Goal: Task Accomplishment & Management: Use online tool/utility

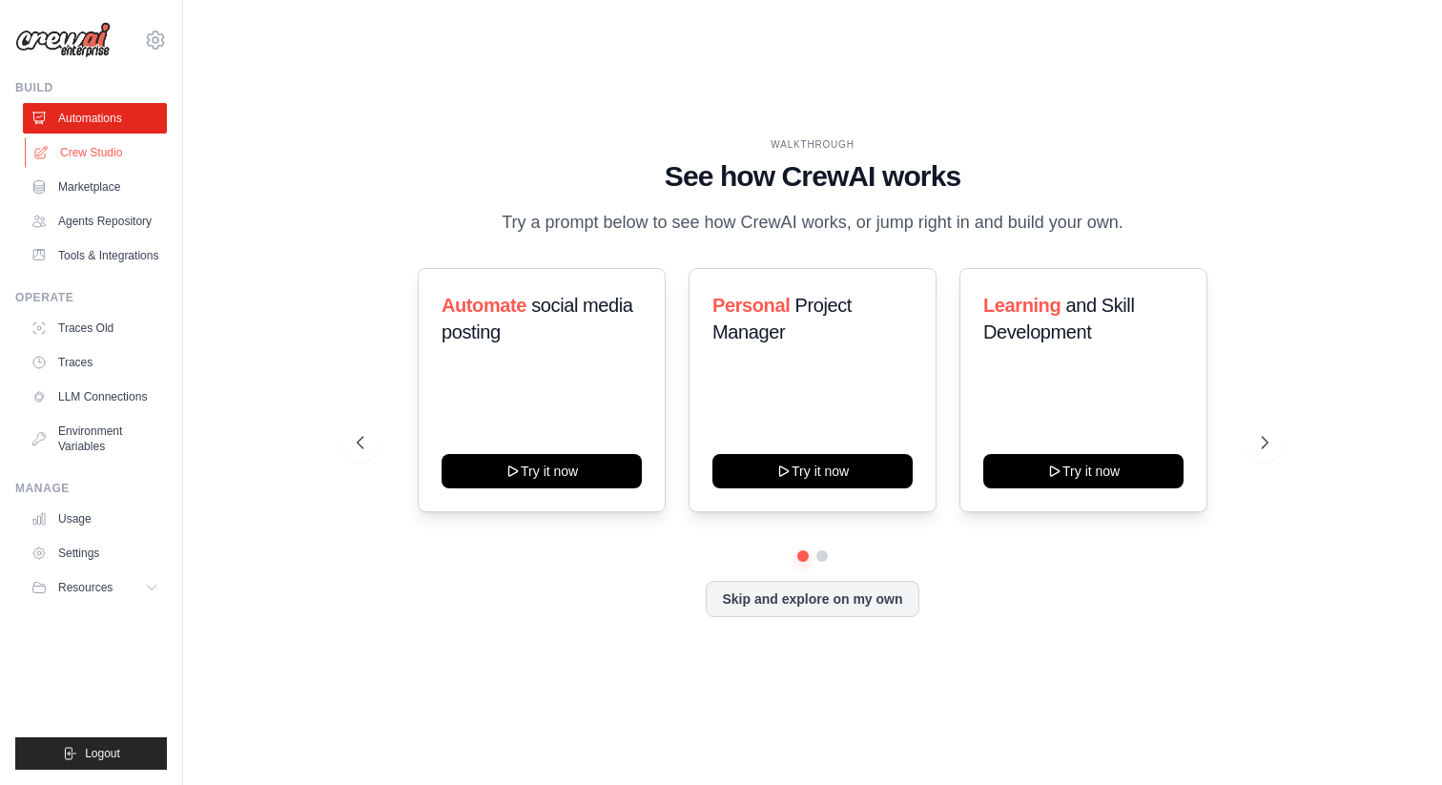
click at [99, 143] on link "Crew Studio" at bounding box center [97, 152] width 144 height 31
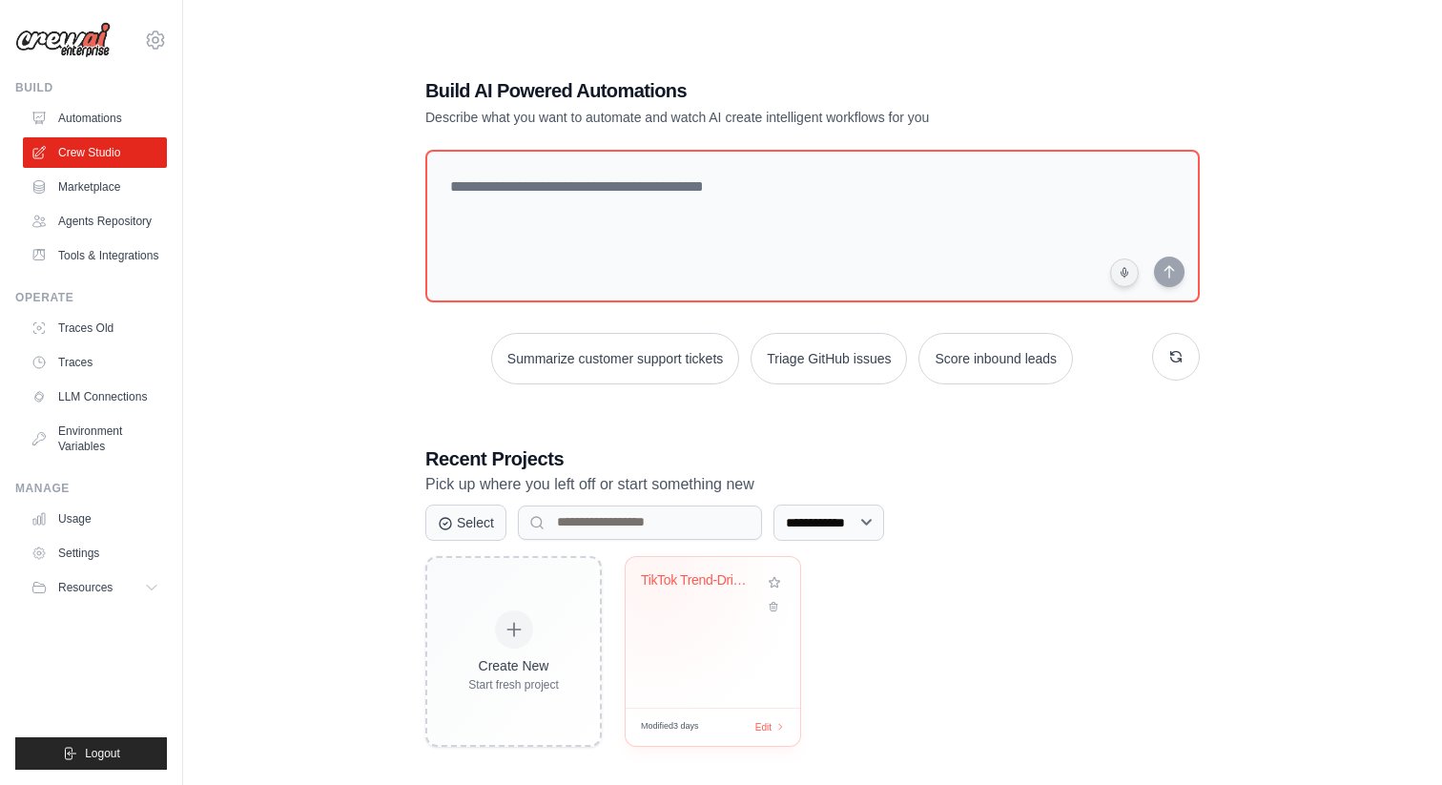
click at [655, 578] on div "TikTok Trend-Driven Social Media Au..." at bounding box center [698, 580] width 115 height 17
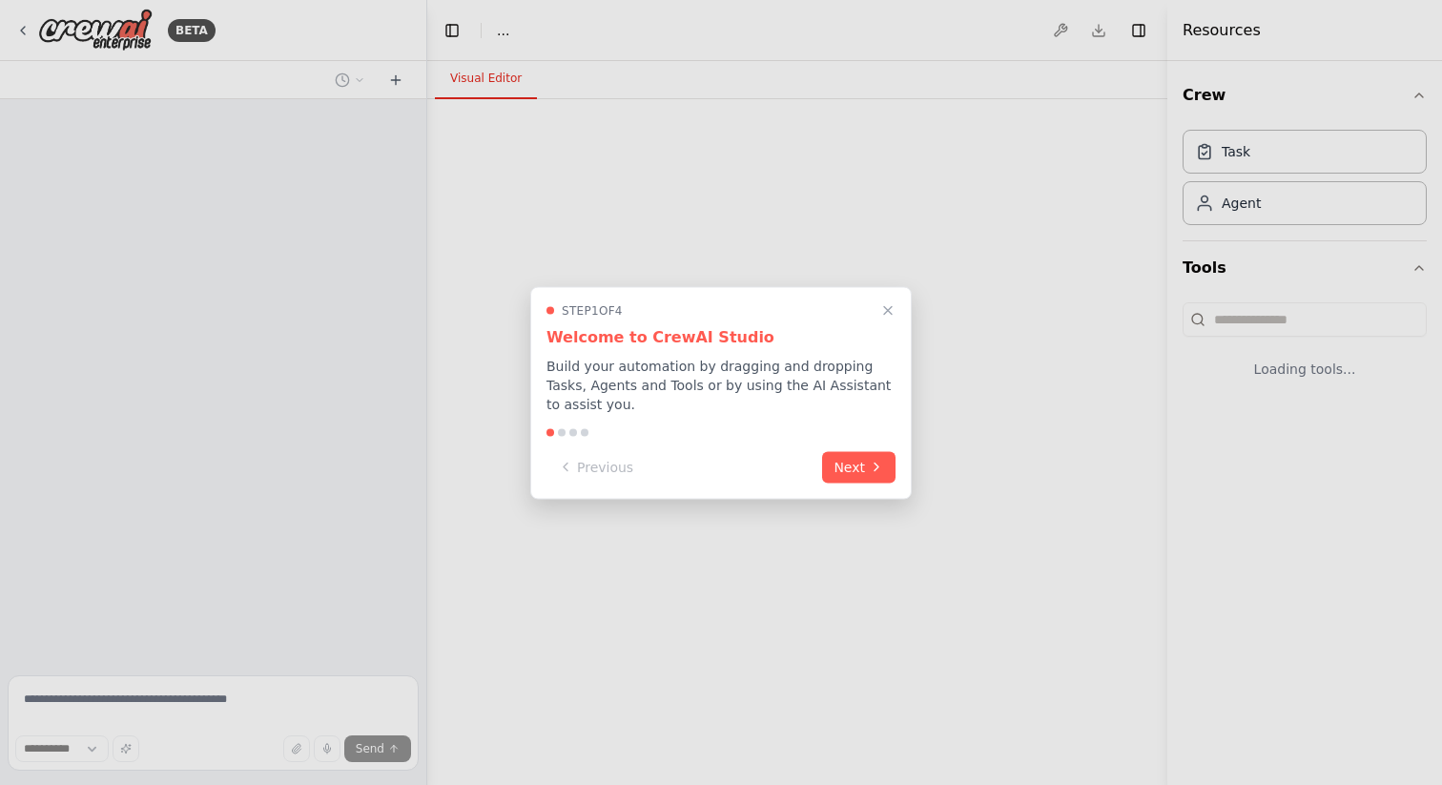
select select "****"
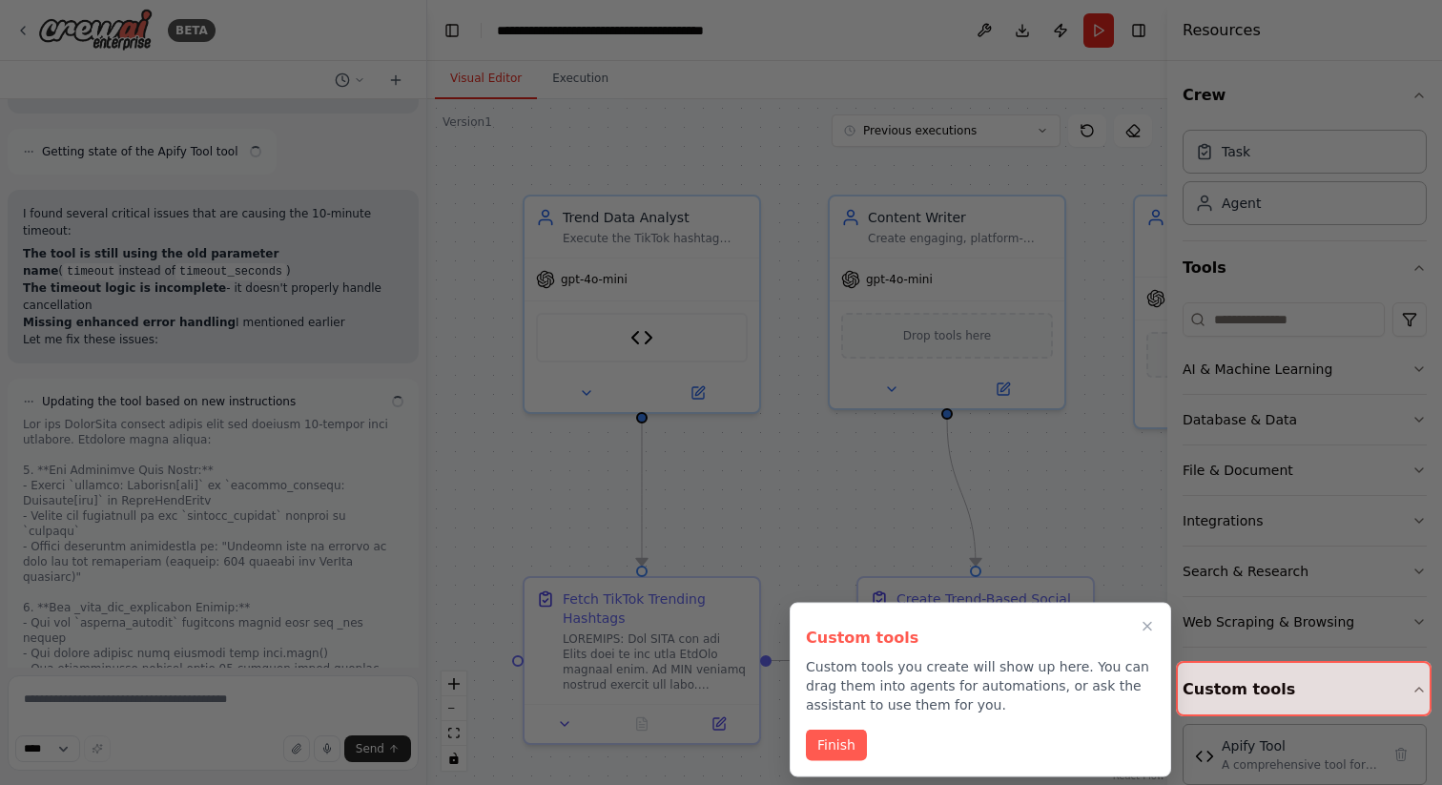
scroll to position [25066, 0]
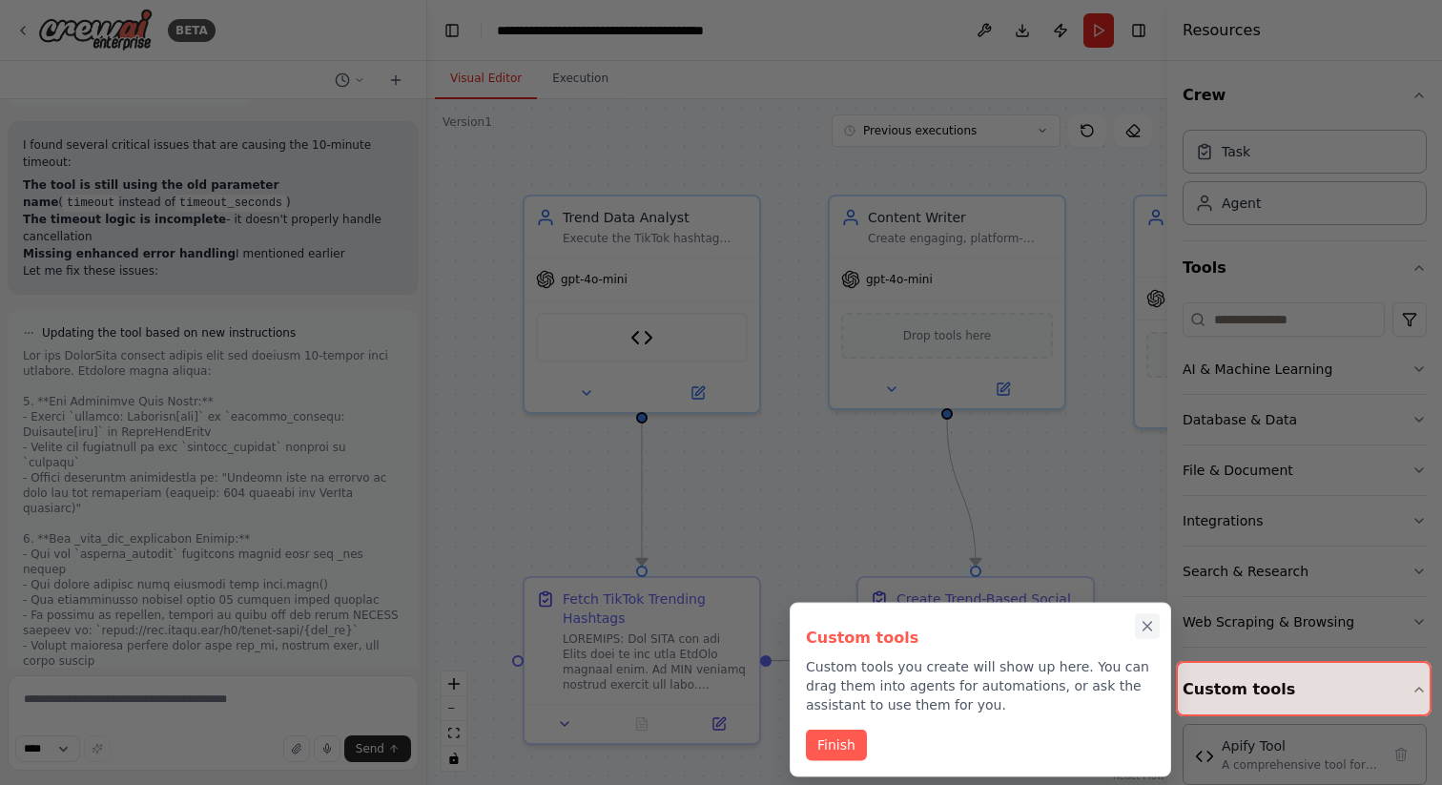
click at [1150, 628] on icon "Close walkthrough" at bounding box center [1148, 626] width 9 height 9
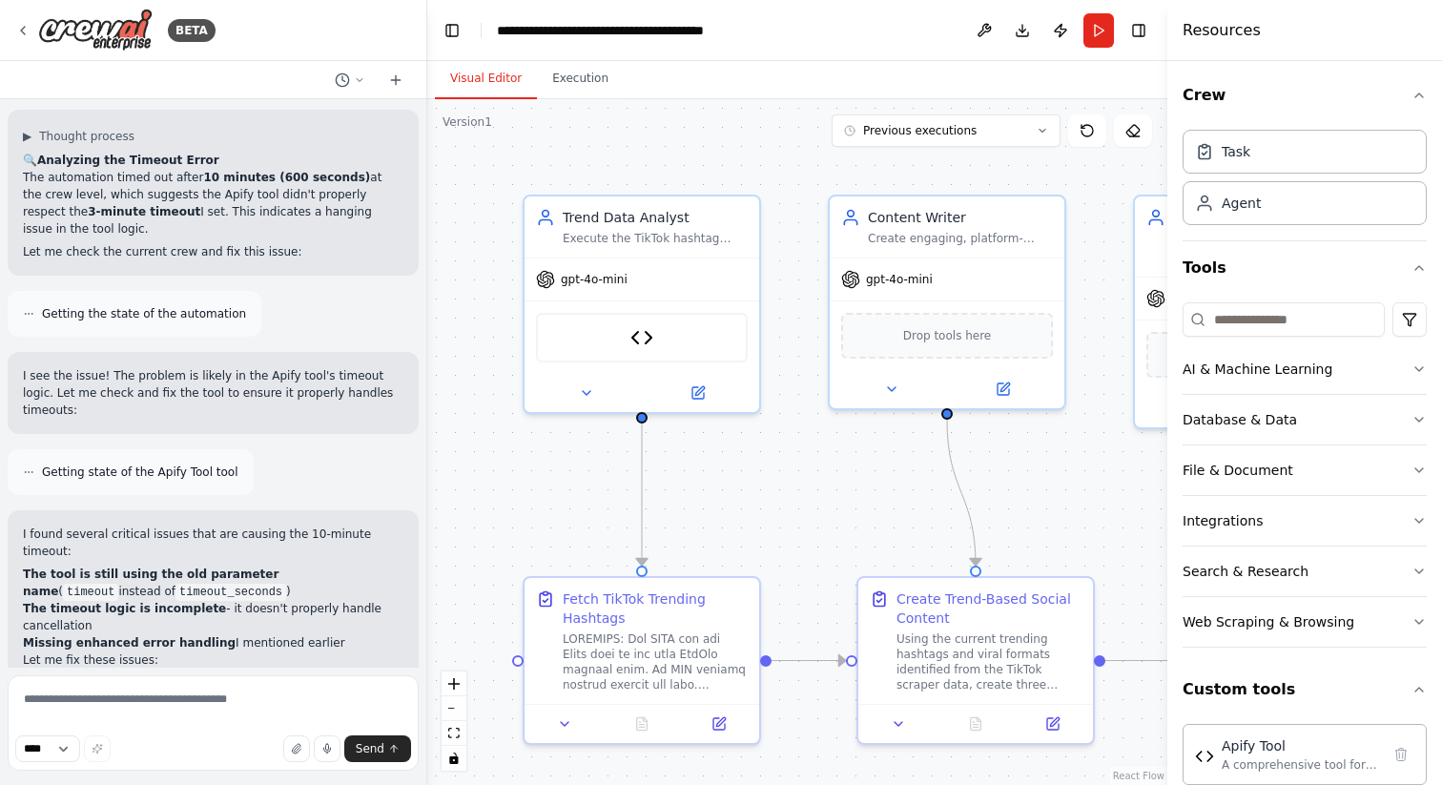
scroll to position [24810, 0]
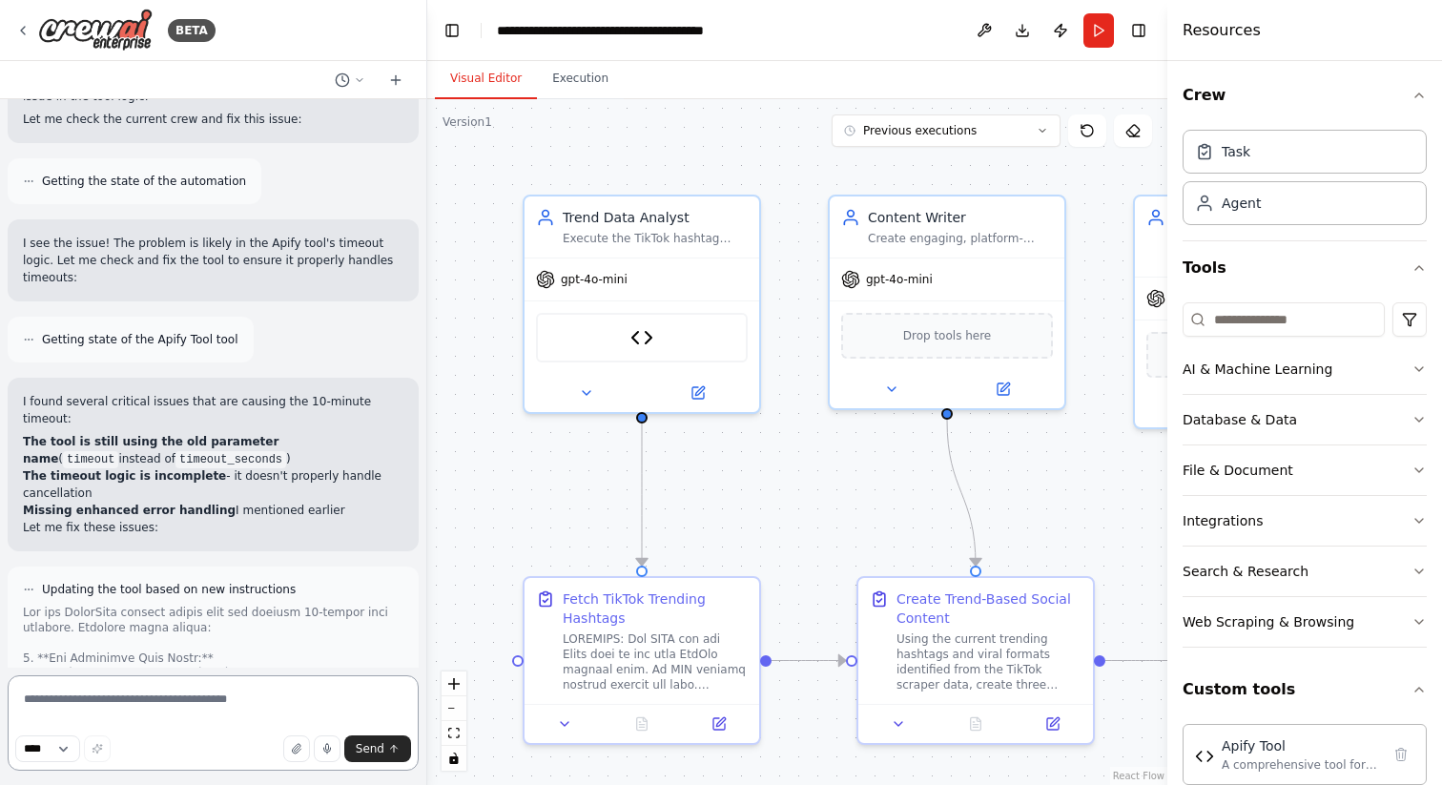
click at [86, 704] on textarea at bounding box center [213, 722] width 411 height 95
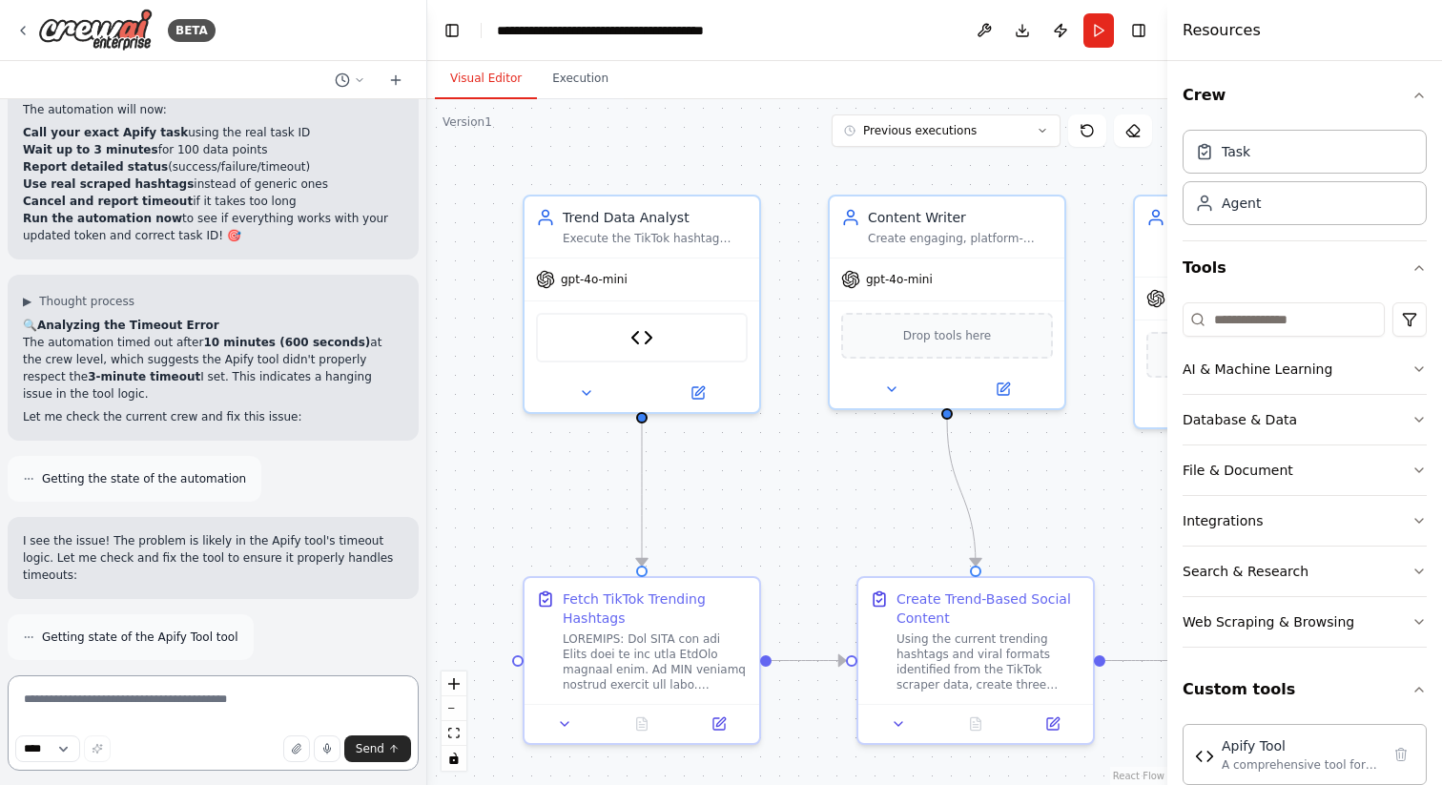
scroll to position [24511, 0]
type textarea "**********"
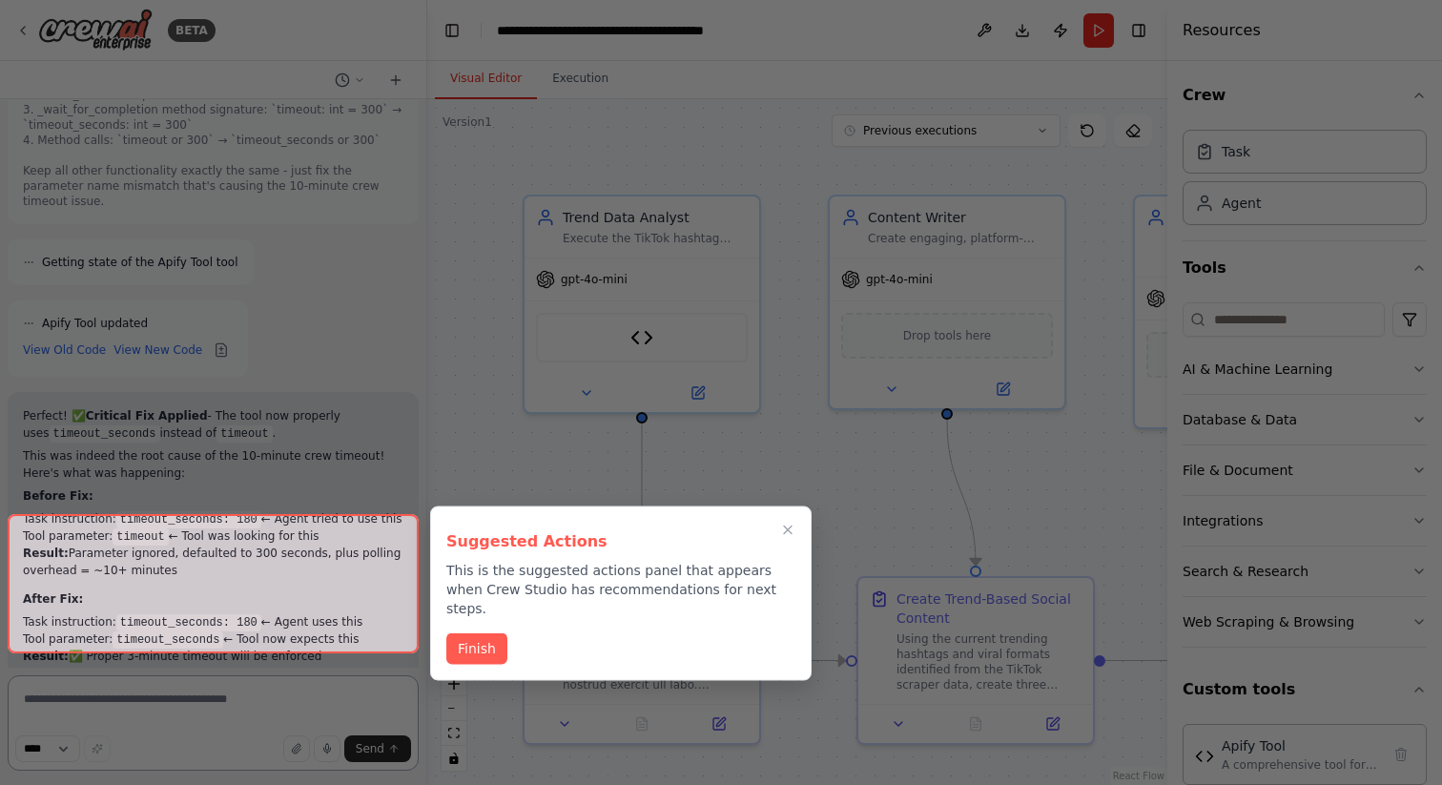
scroll to position [26883, 0]
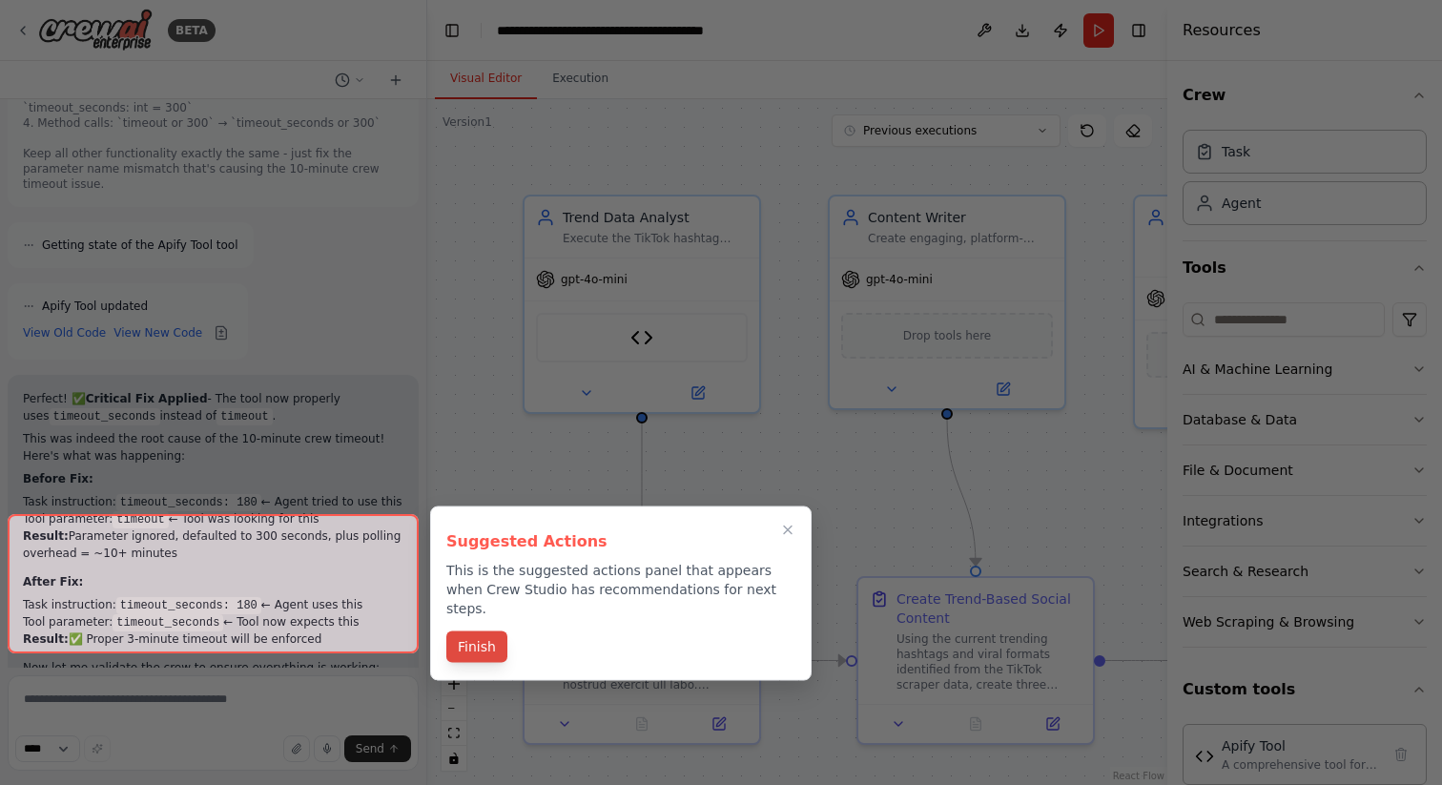
click at [491, 632] on button "Finish" at bounding box center [476, 647] width 61 height 31
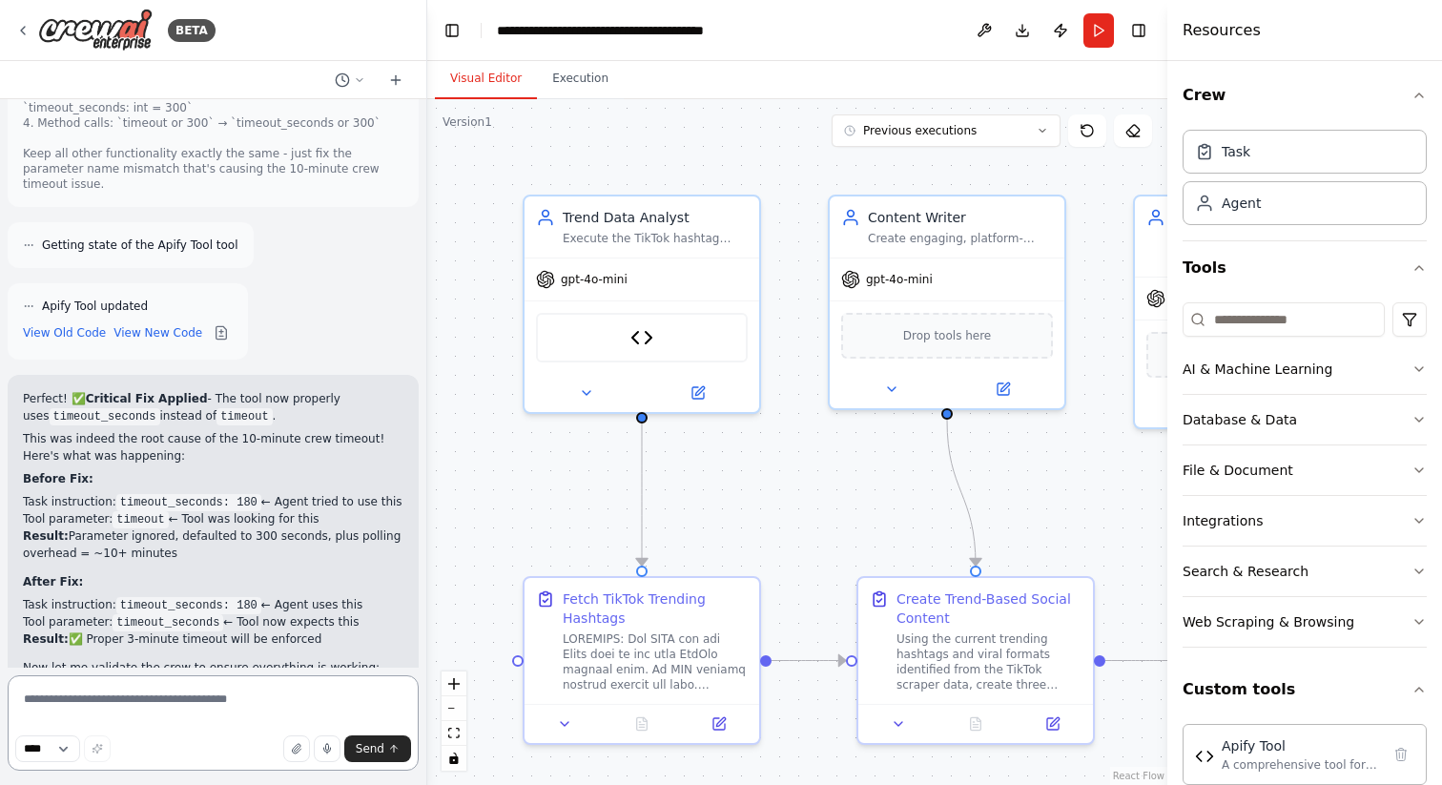
click at [165, 700] on textarea at bounding box center [213, 722] width 411 height 95
paste textarea "**********"
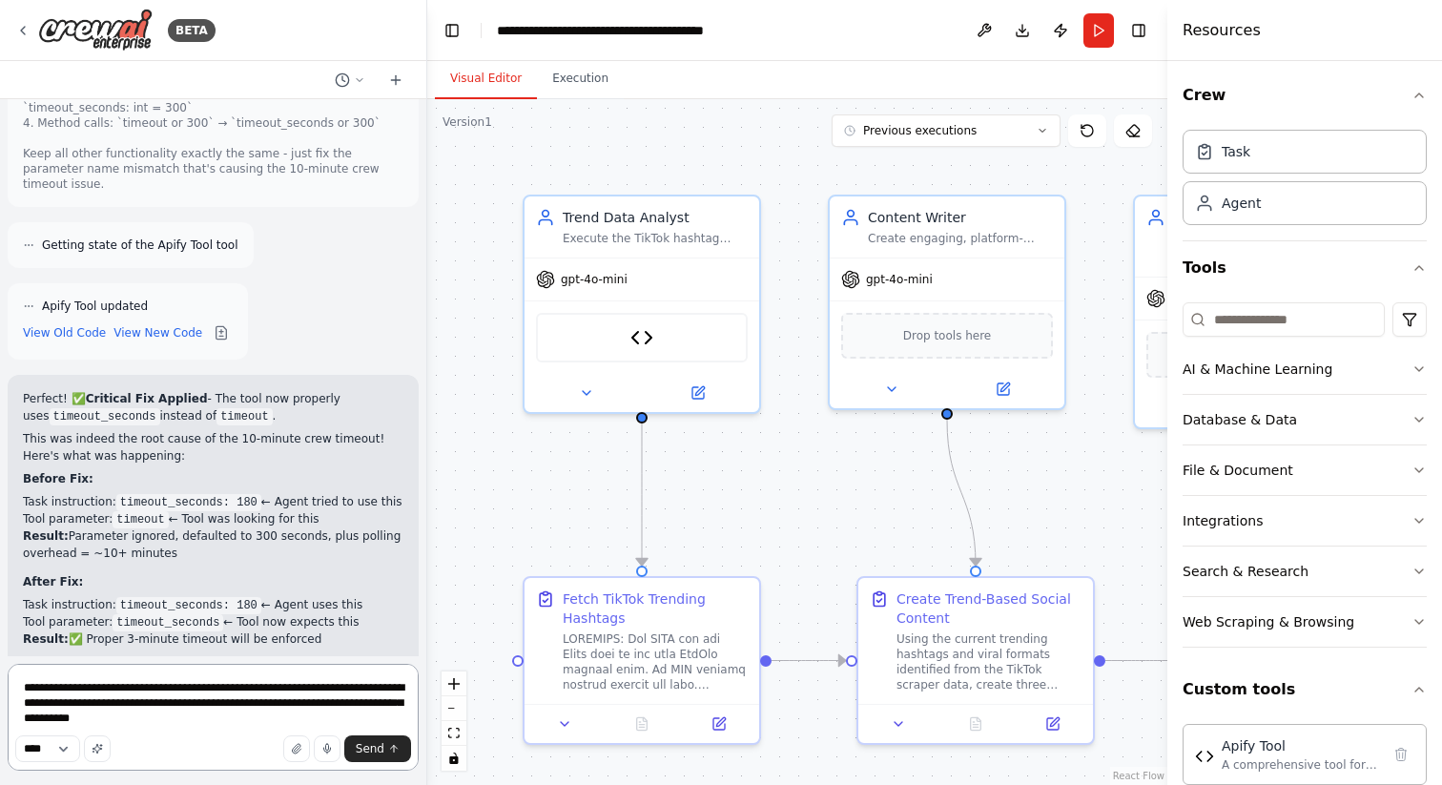
type textarea "**********"
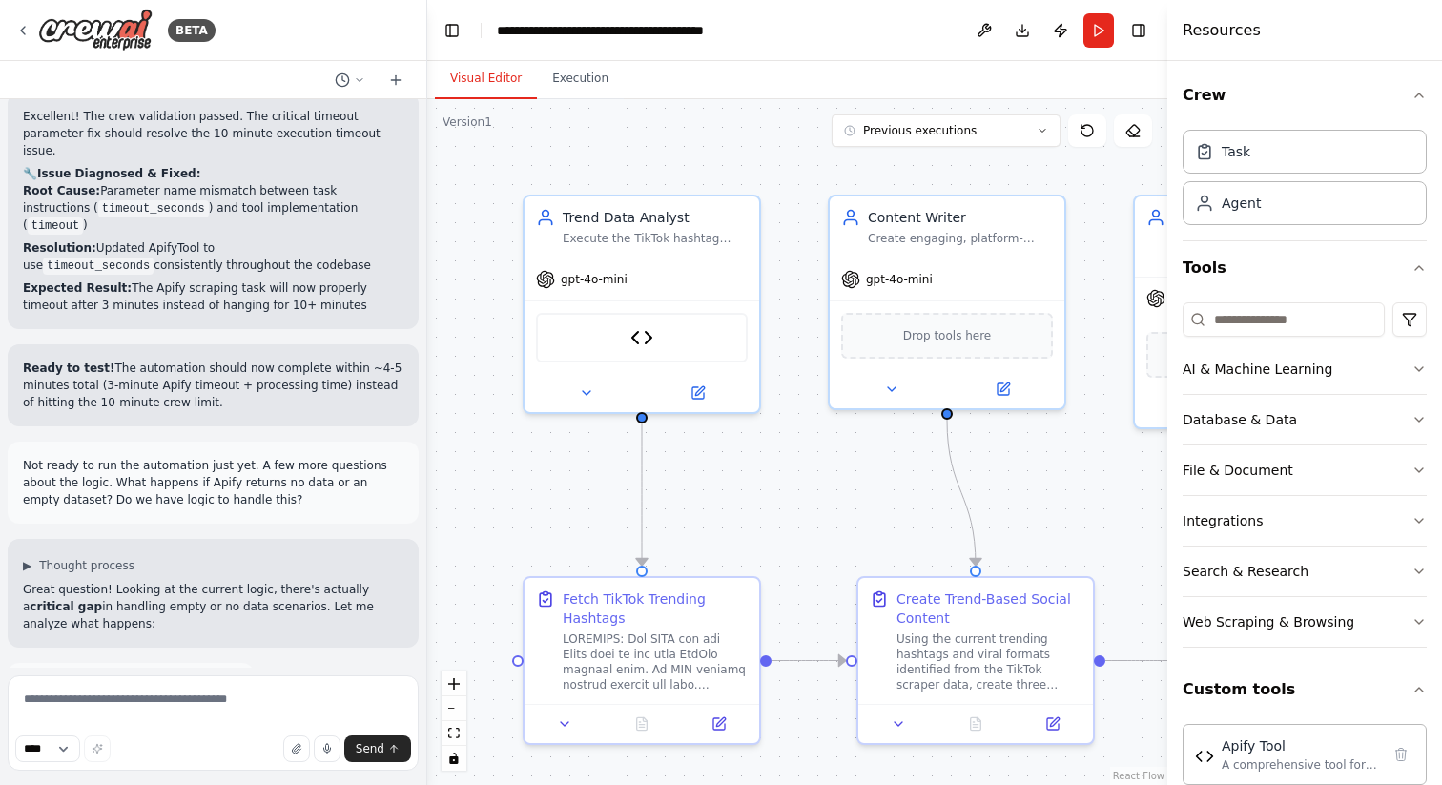
scroll to position [27657, 0]
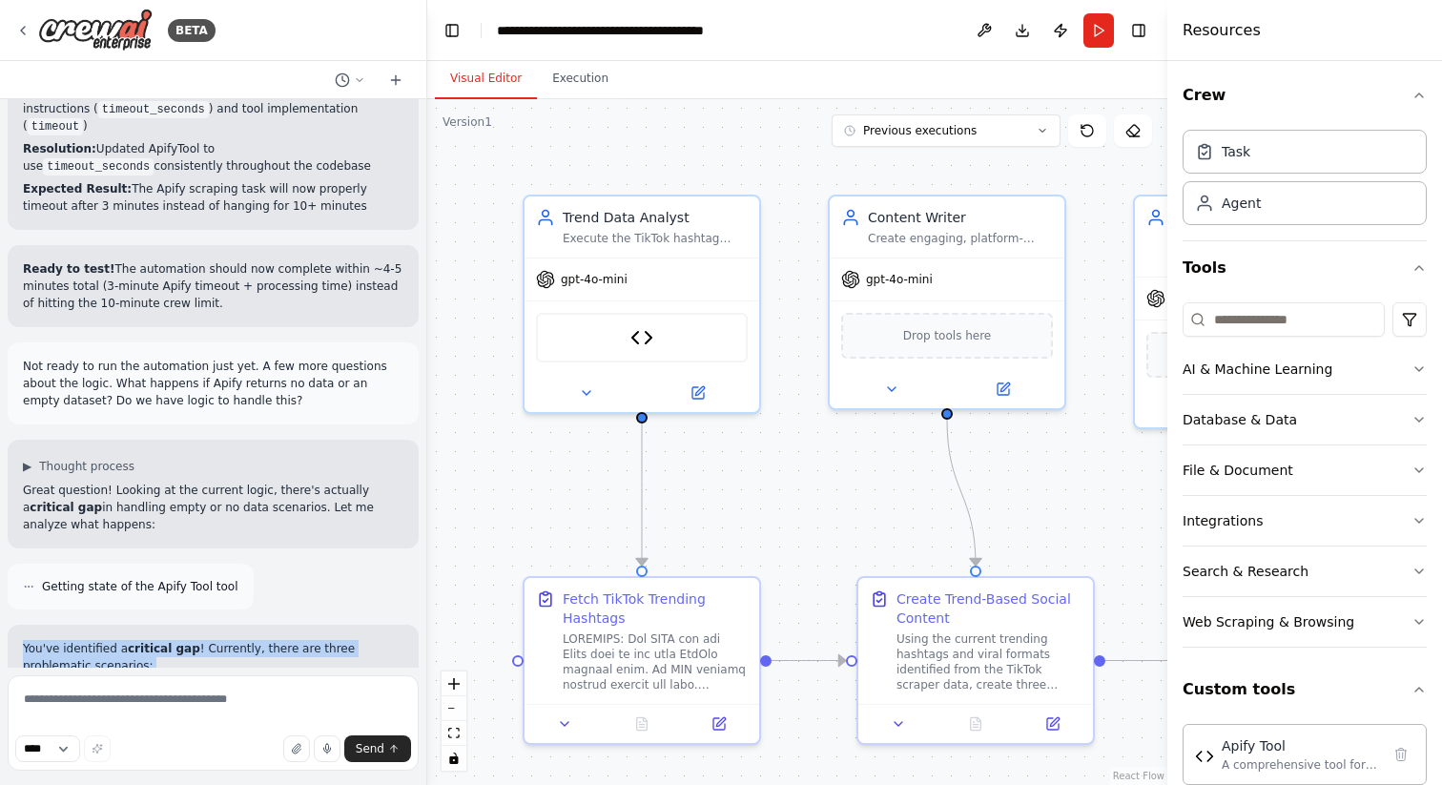
drag, startPoint x: 22, startPoint y: 296, endPoint x: 350, endPoint y: 626, distance: 465.4
copy div "Lor'ip dolorsitam c adipisci eli ! Seddoeius, tempo inc utlab etdoloremag aliqu…"
click at [82, 709] on textarea at bounding box center [213, 722] width 411 height 95
paste textarea "**********"
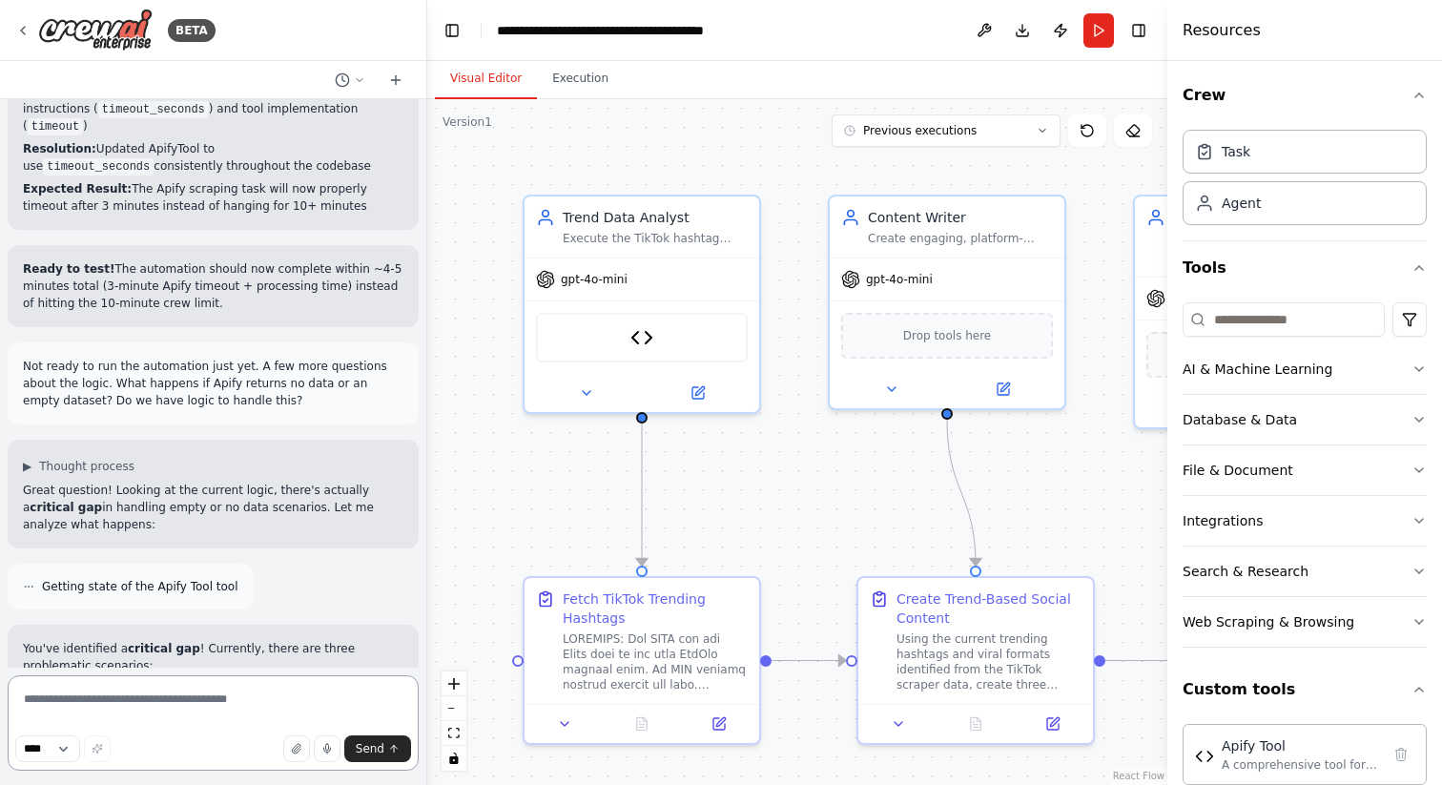
type textarea "**********"
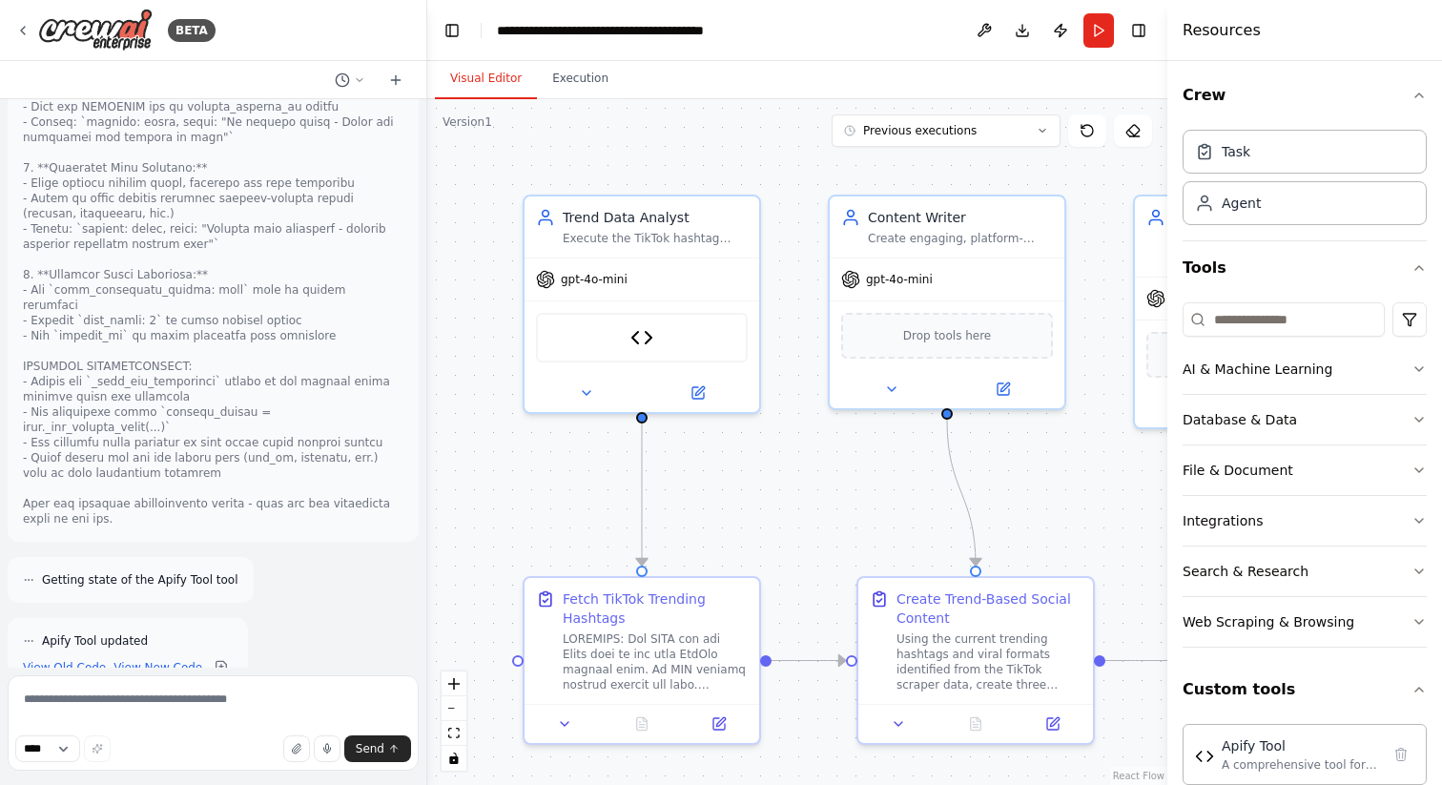
scroll to position [29821, 0]
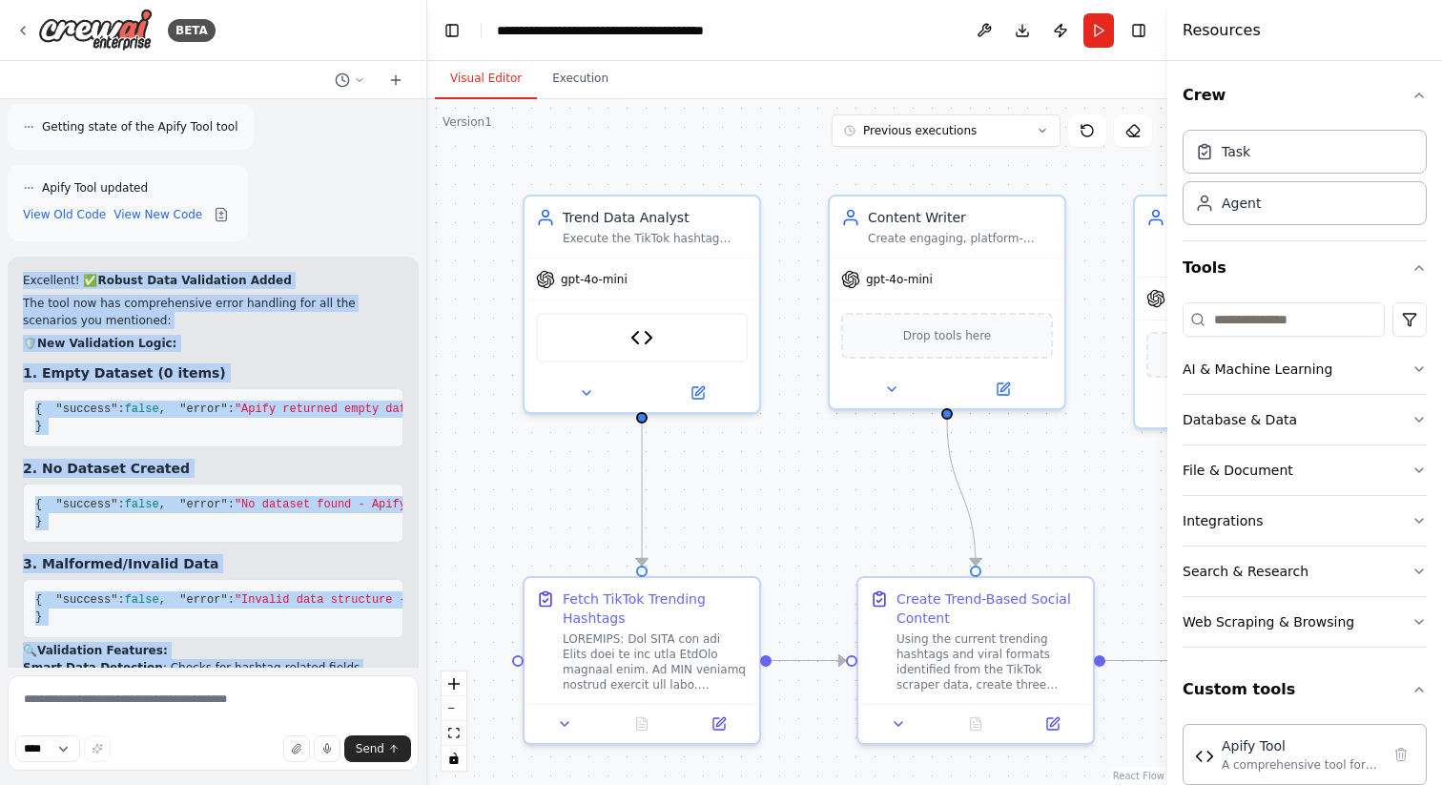
drag, startPoint x: 25, startPoint y: 231, endPoint x: 334, endPoint y: 637, distance: 510.6
click at [334, 637] on div "Hello! I'm the CrewAI assistant. What kind of automation do you want to build? …" at bounding box center [213, 383] width 426 height 569
copy div "Loremipsu! ✅ Dolors Amet Consectetu Adipi Eli sedd eiu tem incididuntutl etdol …"
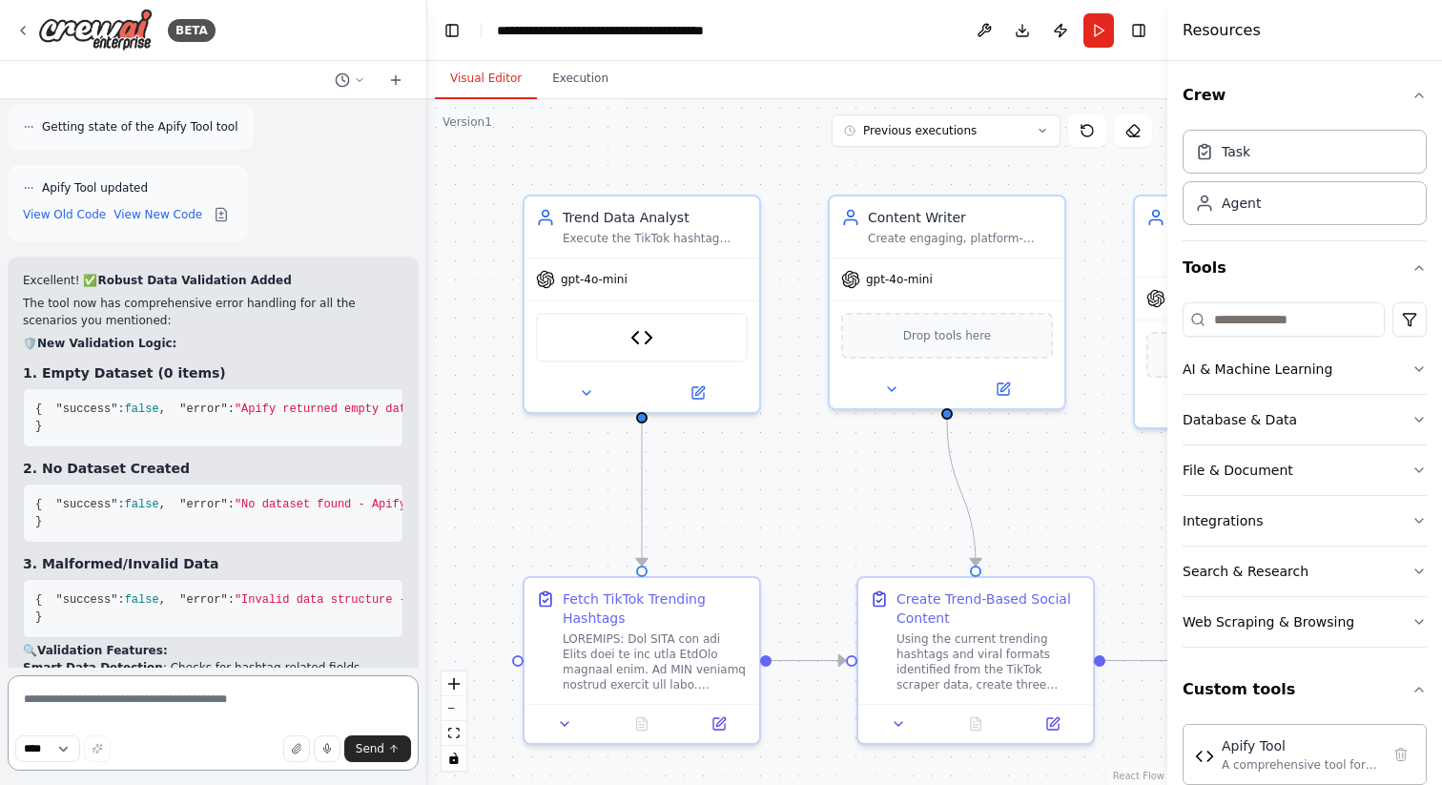
click at [122, 703] on textarea at bounding box center [213, 722] width 411 height 95
paste textarea "**********"
type textarea "**********"
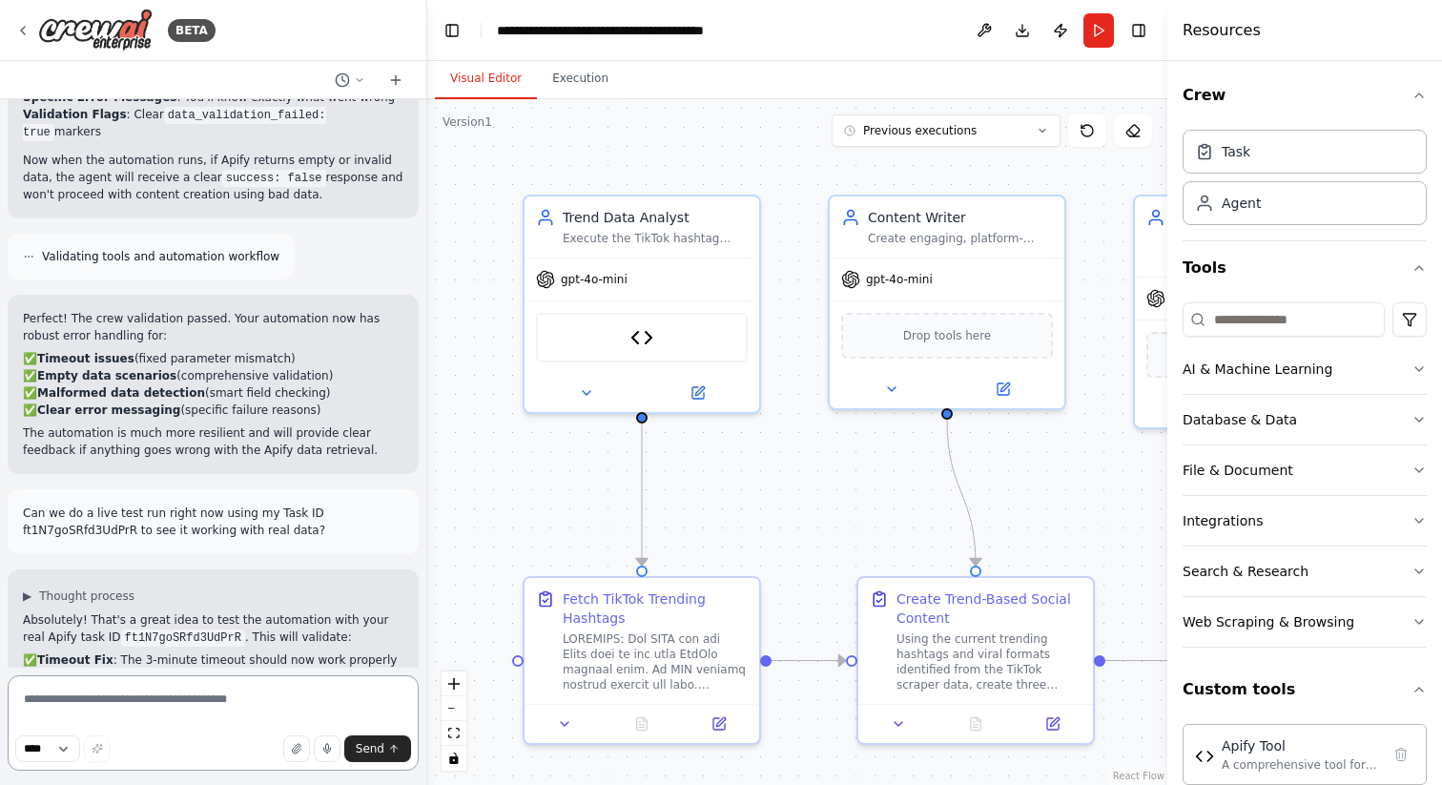
scroll to position [30495, 0]
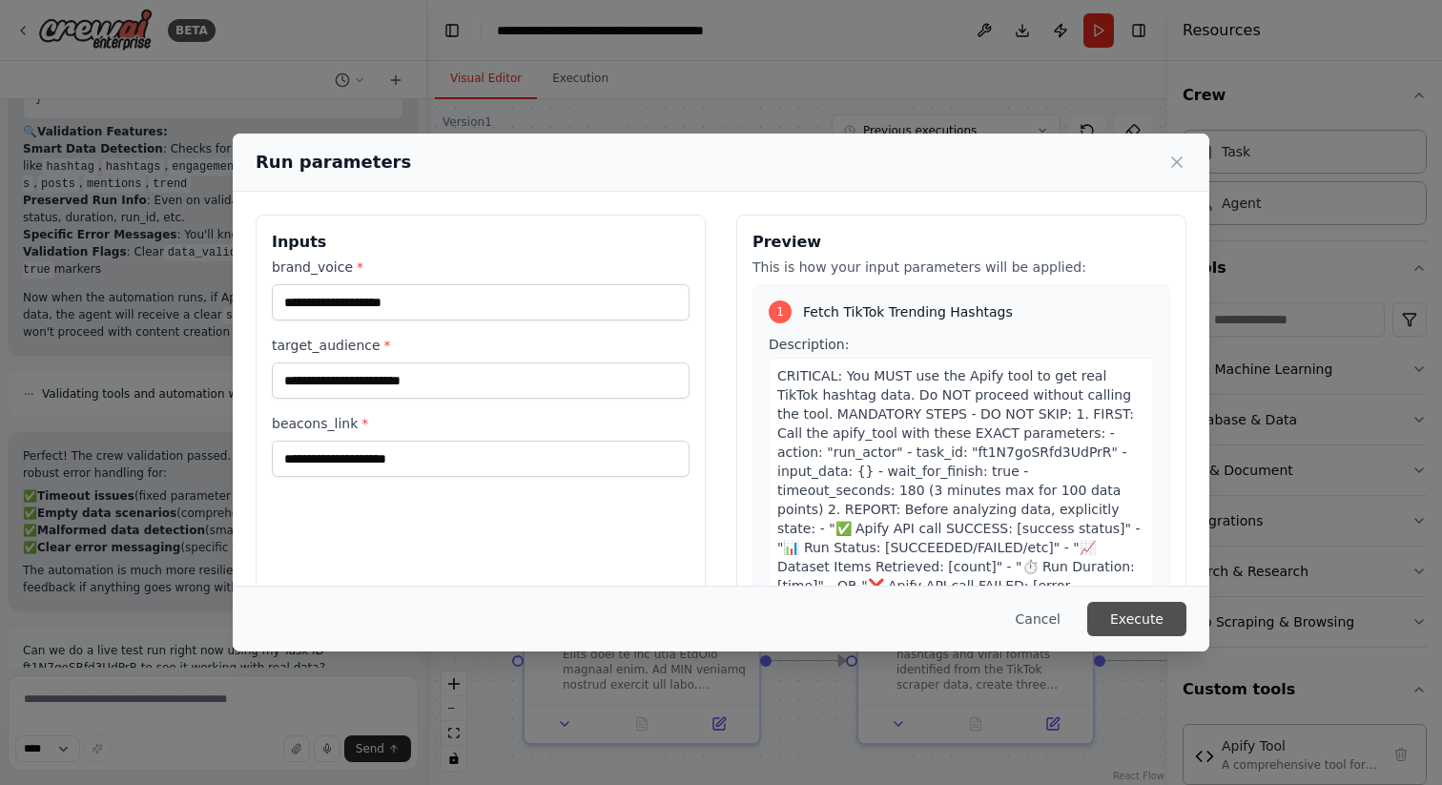
click at [1129, 611] on button "Execute" at bounding box center [1137, 619] width 99 height 34
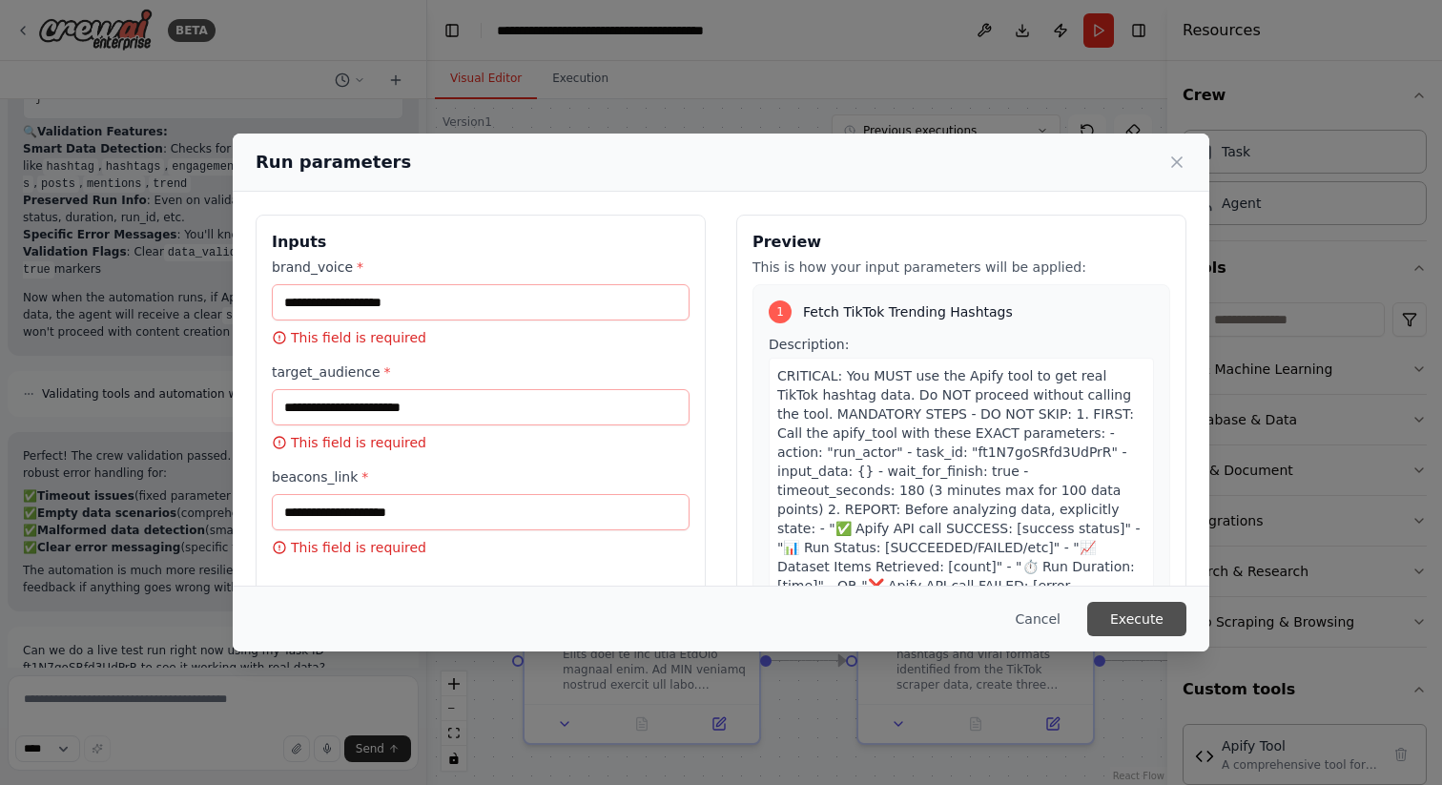
click at [1137, 619] on button "Execute" at bounding box center [1137, 619] width 99 height 34
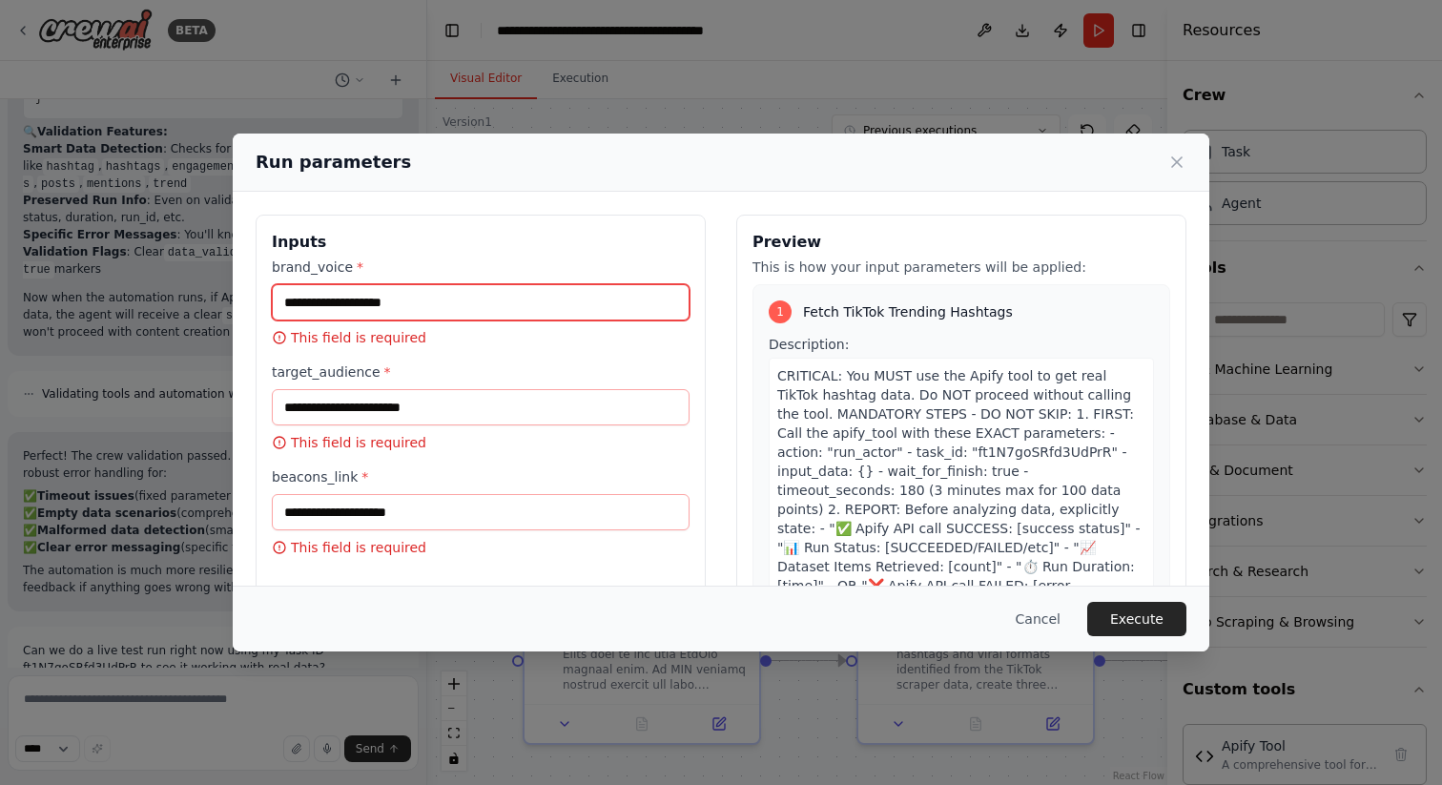
click at [514, 312] on input "brand_voice *" at bounding box center [481, 302] width 418 height 36
click at [863, 368] on span "CRITICAL: You MUST use the Apify tool to get real TikTok hashtag data. Do NOT p…" at bounding box center [958, 528] width 363 height 321
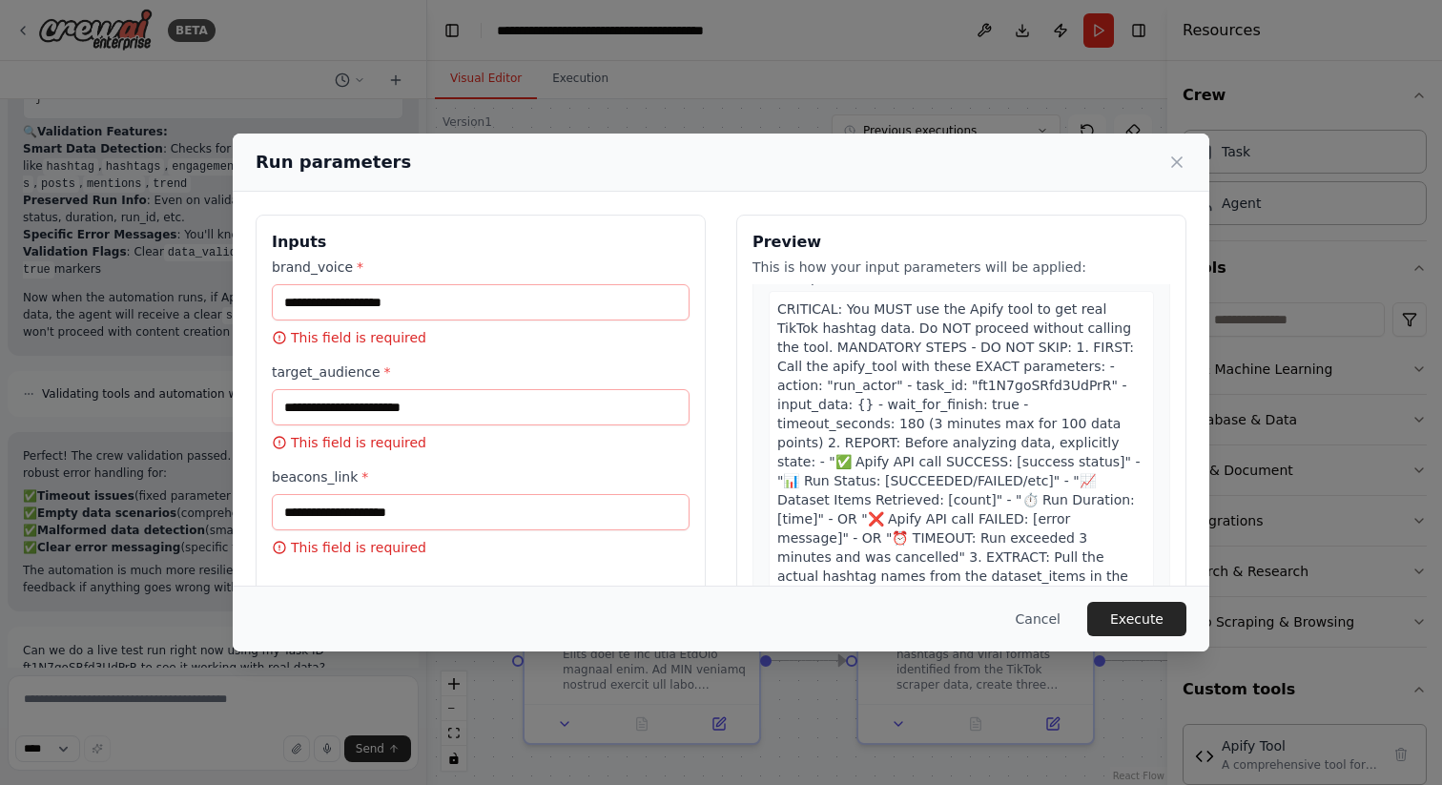
scroll to position [0, 0]
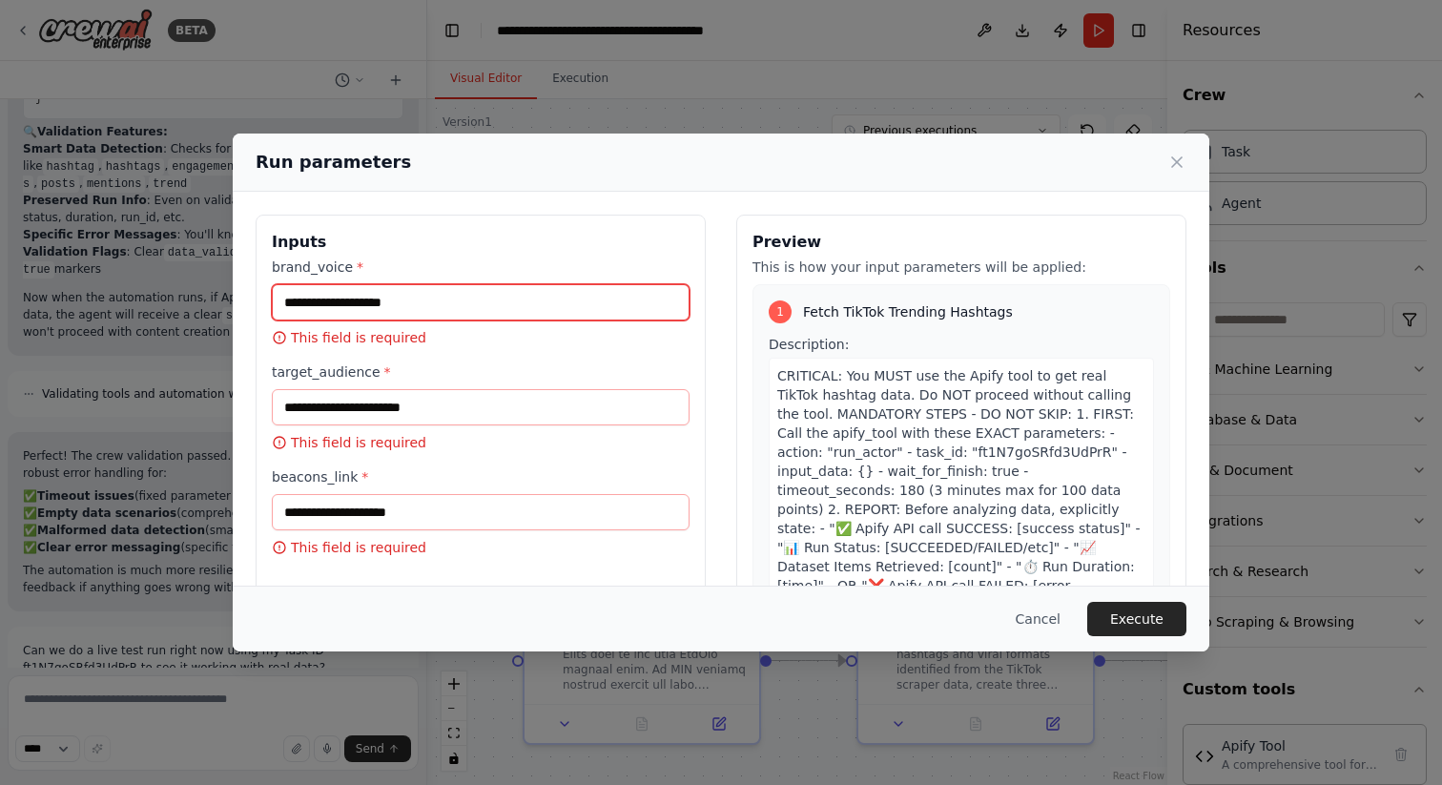
click at [404, 300] on input "brand_voice *" at bounding box center [481, 302] width 418 height 36
paste input "**********"
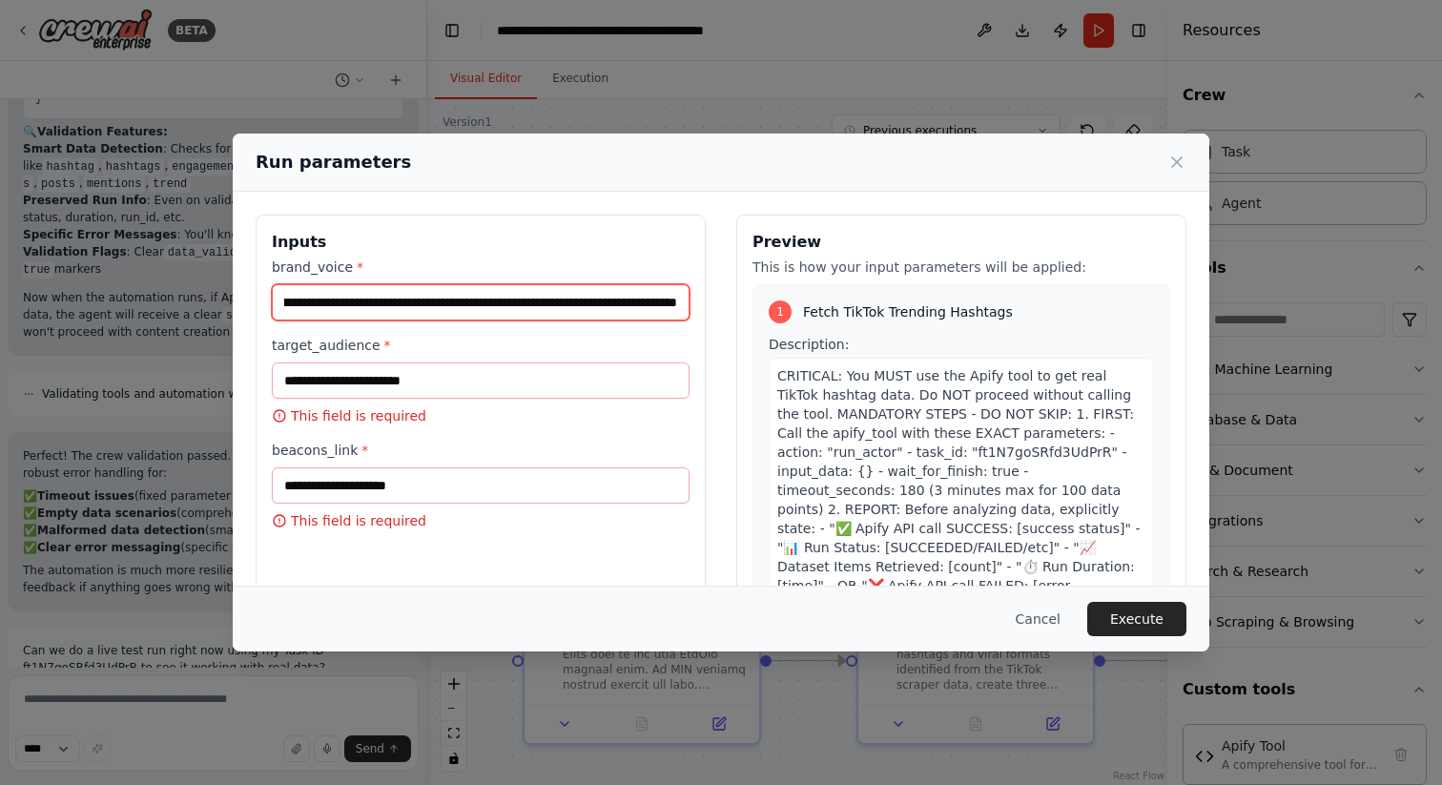
type input "**********"
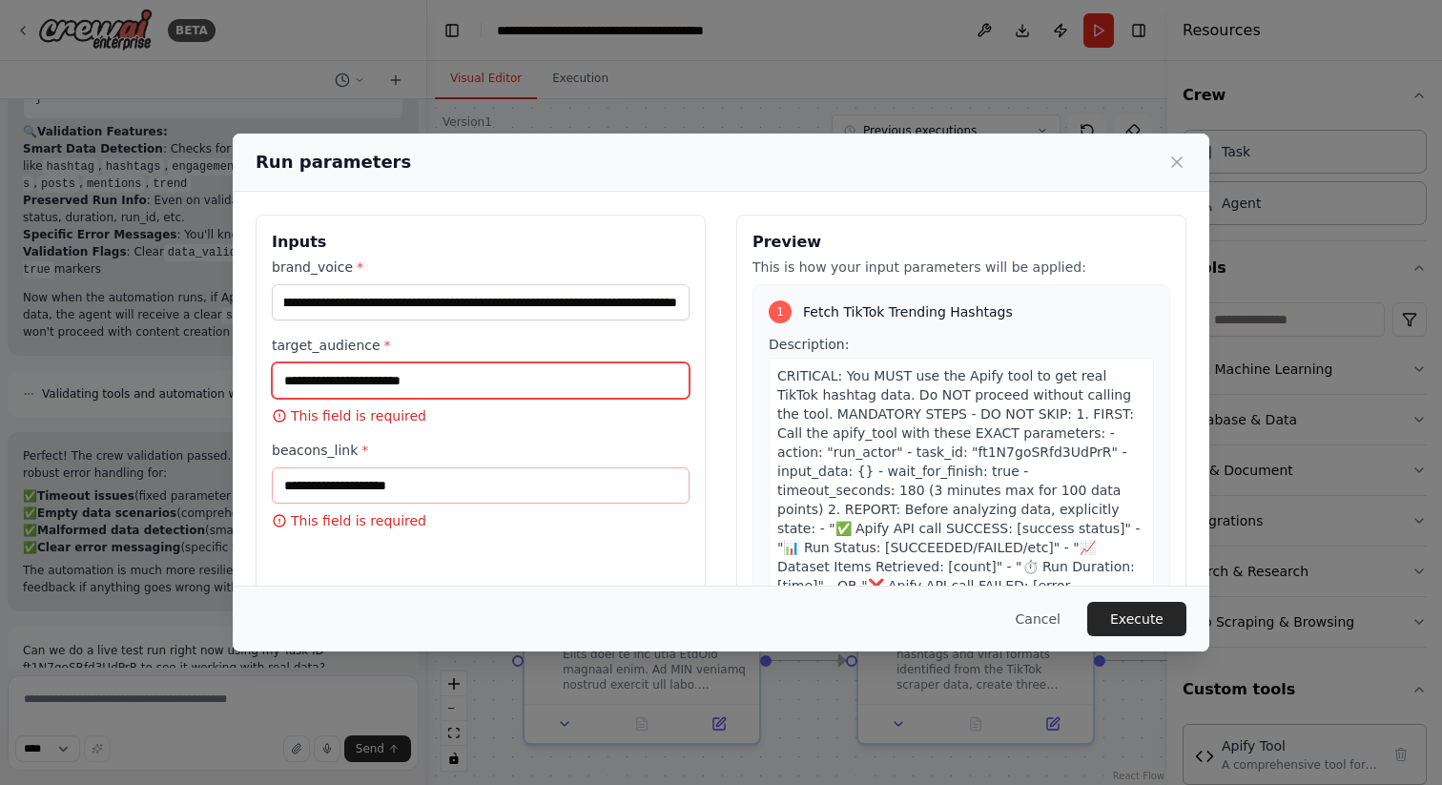
click at [335, 383] on input "target_audience *" at bounding box center [481, 381] width 418 height 36
paste input "**********"
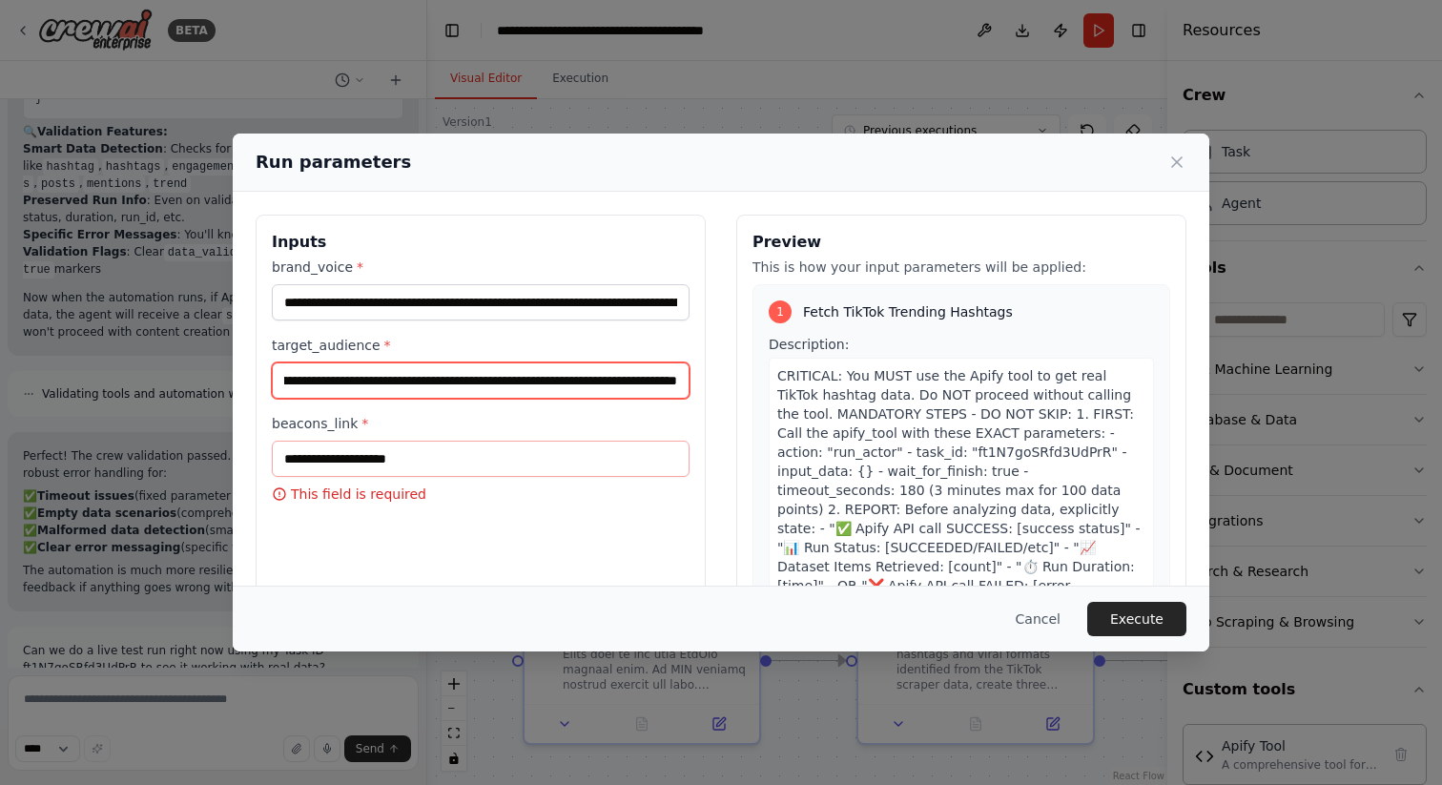
type input "**********"
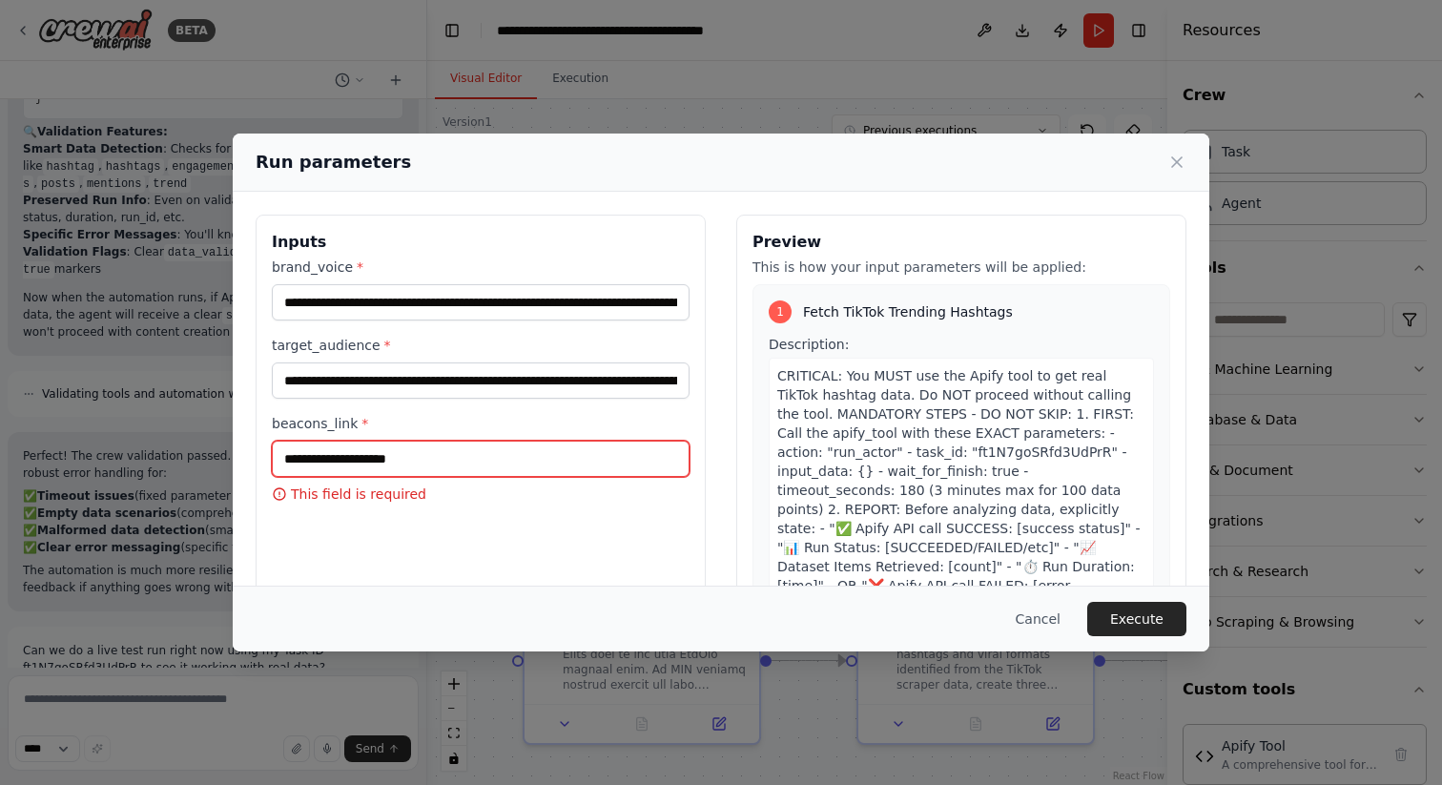
click at [445, 459] on input "beacons_link *" at bounding box center [481, 459] width 418 height 36
paste input "**********"
type input "**********"
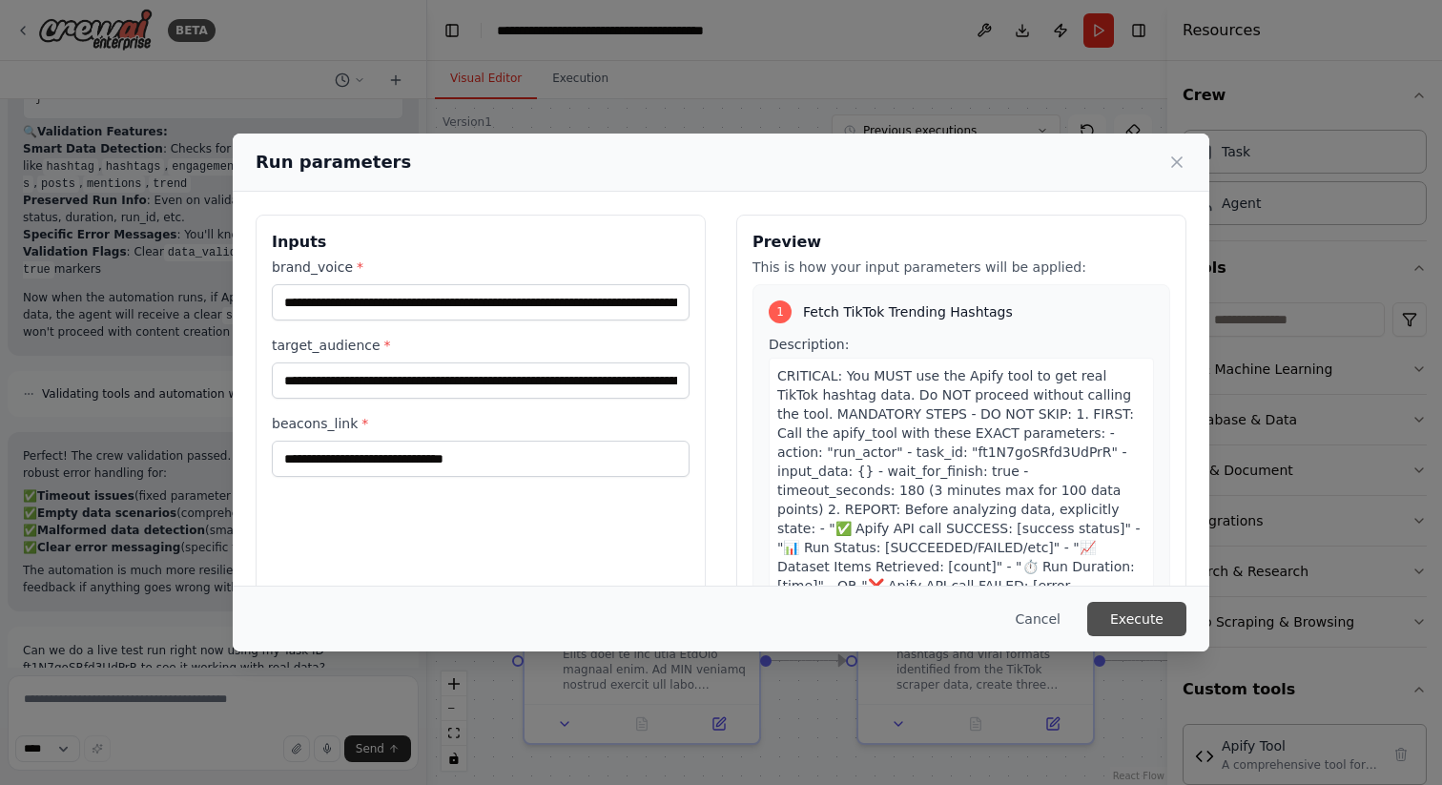
click at [1135, 617] on button "Execute" at bounding box center [1137, 619] width 99 height 34
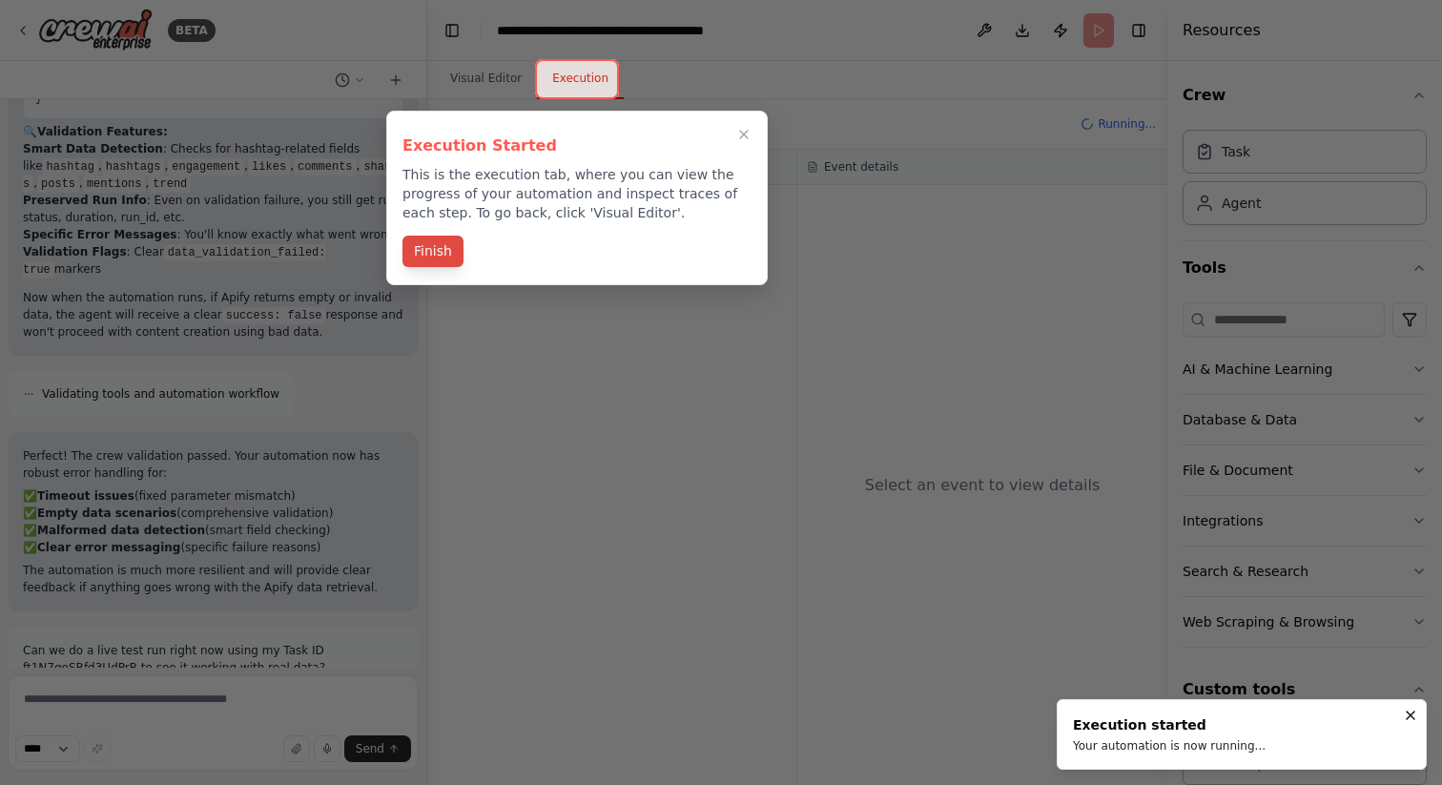
click at [425, 264] on button "Finish" at bounding box center [433, 251] width 61 height 31
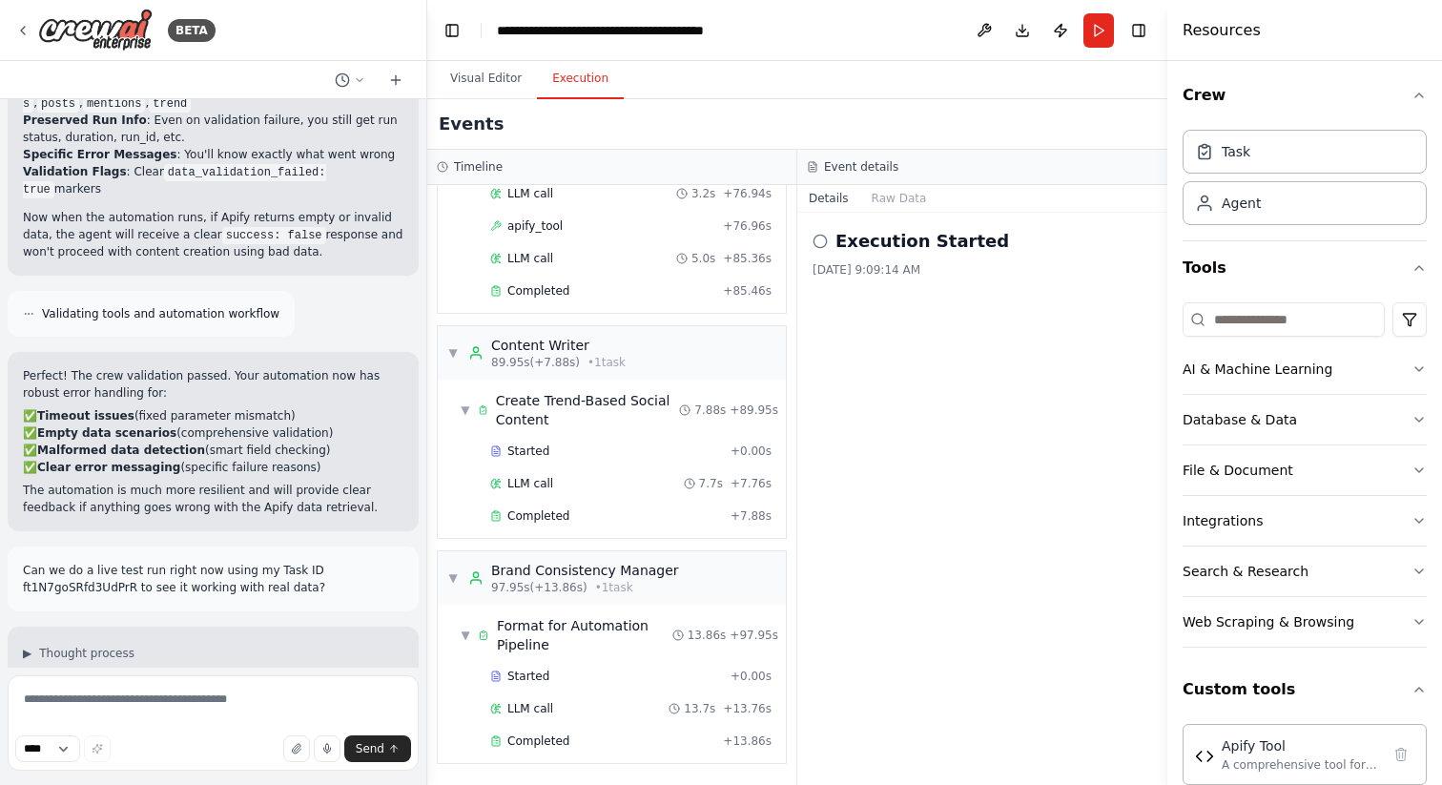
scroll to position [30495, 0]
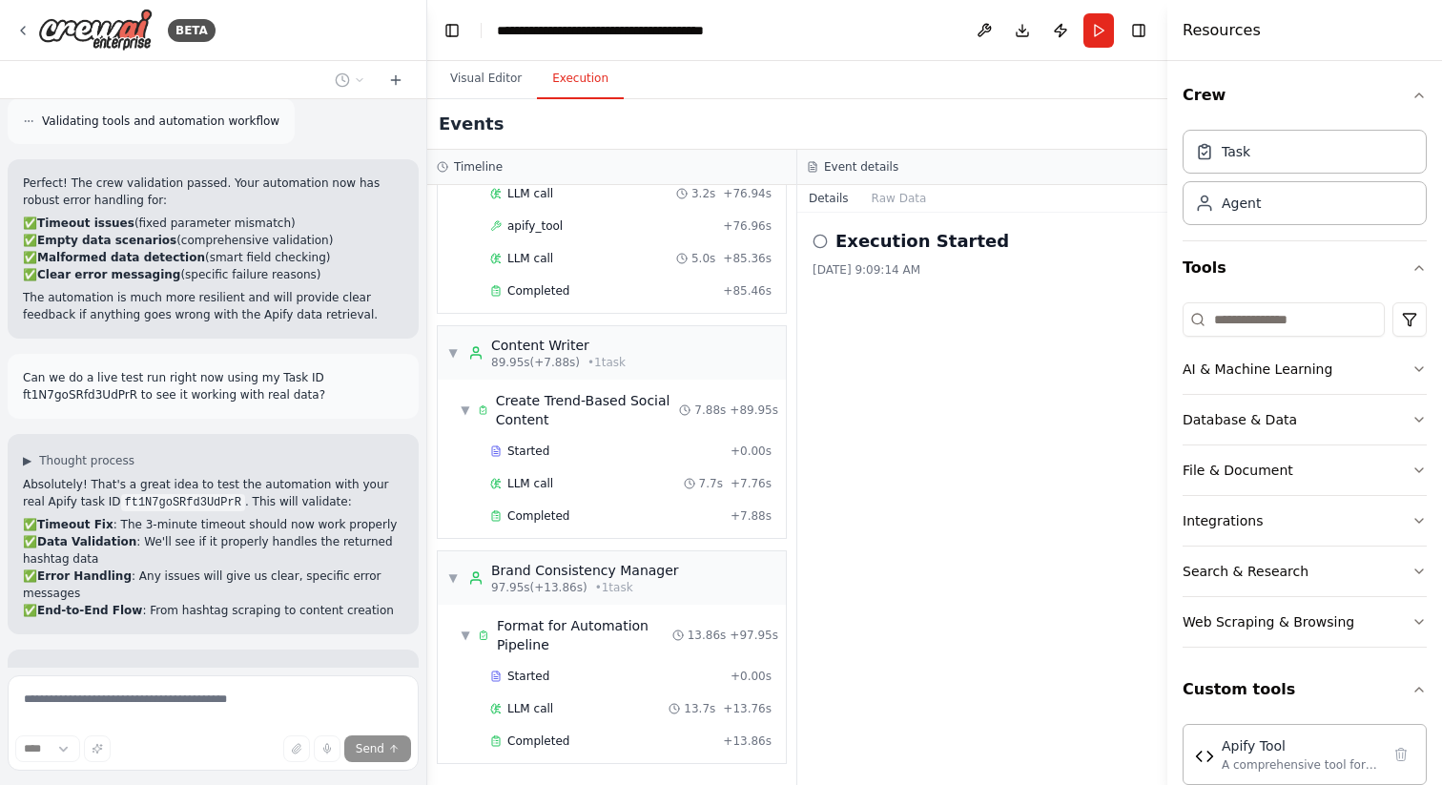
scroll to position [30630, 0]
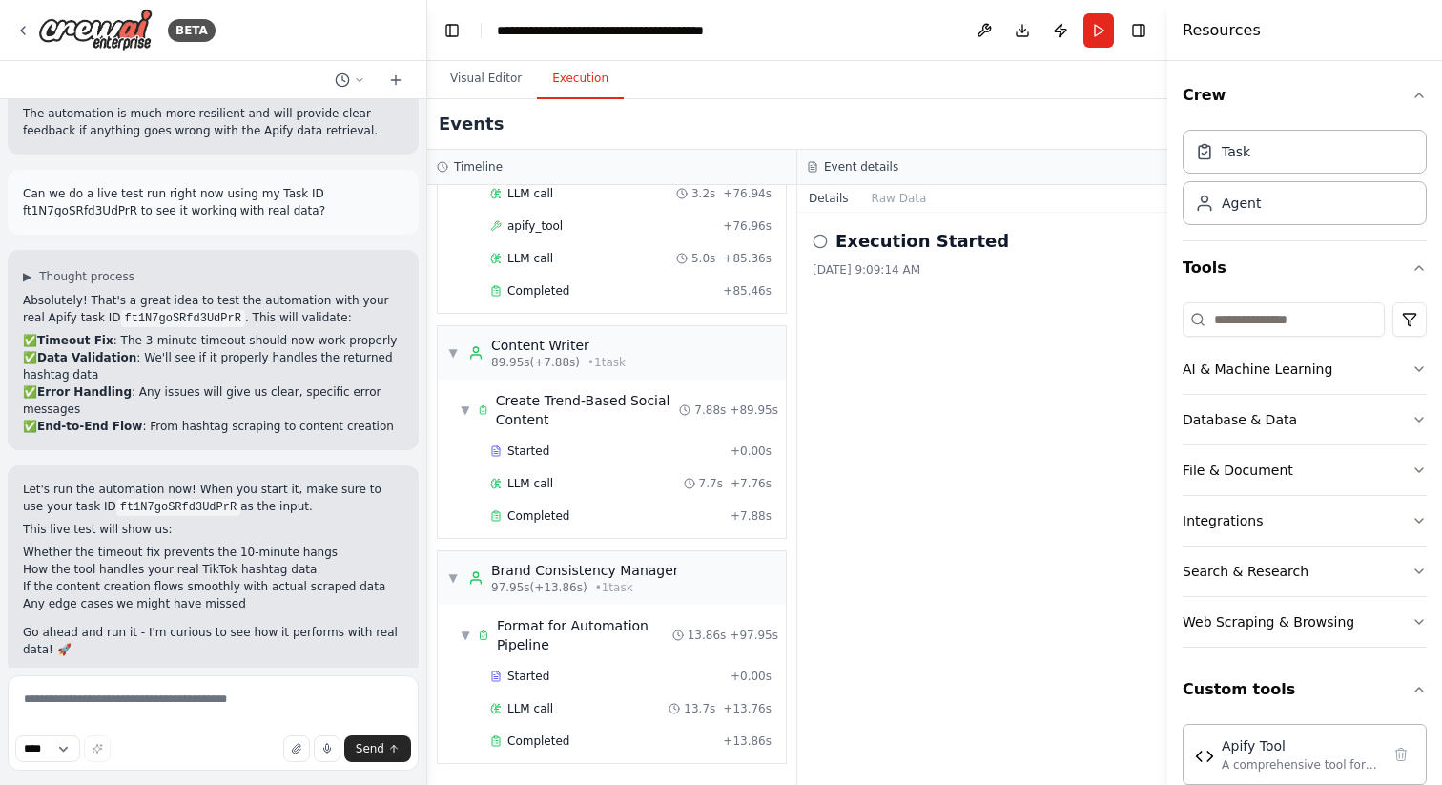
scroll to position [30771, 0]
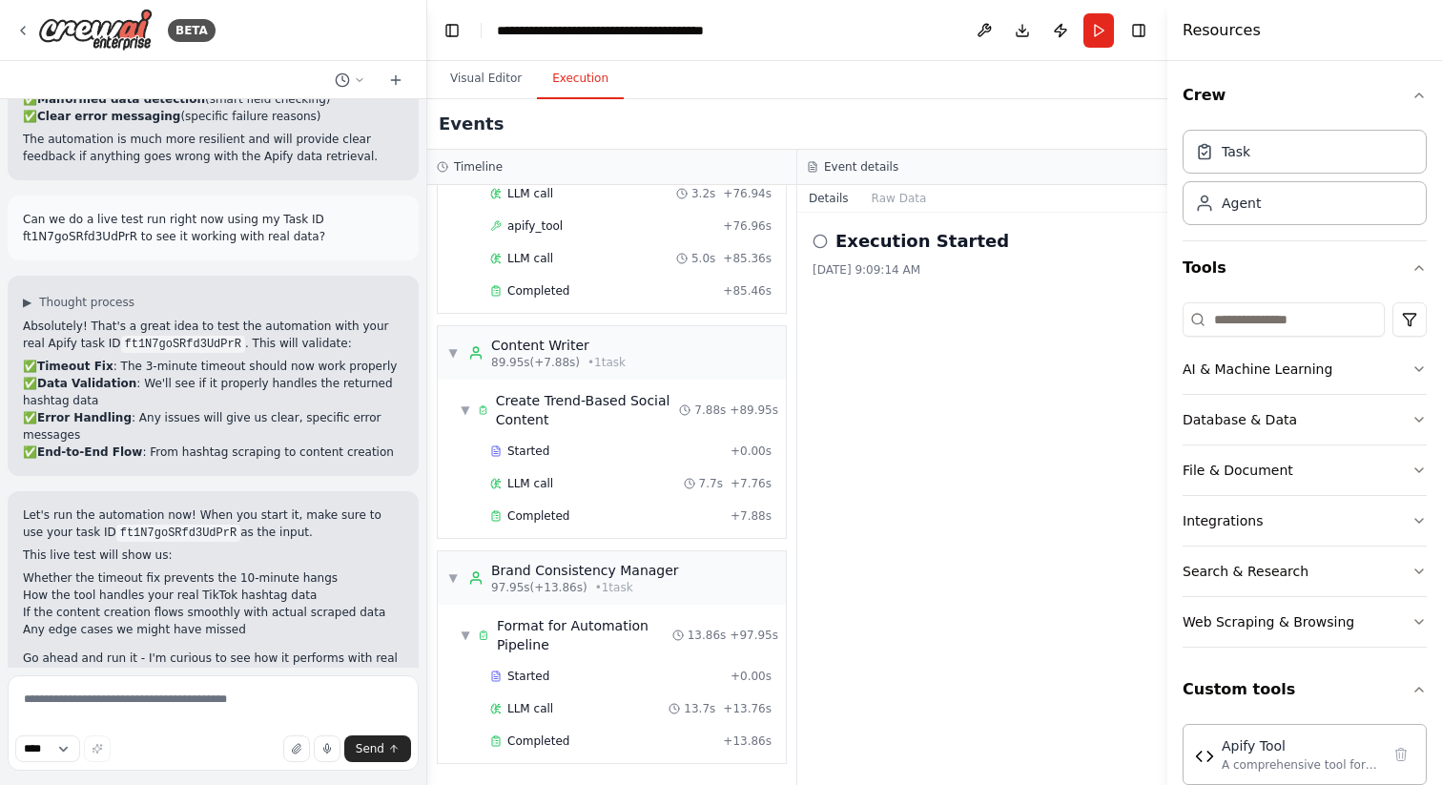
drag, startPoint x: 22, startPoint y: 287, endPoint x: 84, endPoint y: 372, distance: 105.1
click at [84, 715] on div "▶ Thought process Great! I can see the automation ran successfully and produced…" at bounding box center [213, 798] width 411 height 166
copy div "Great! I can see the automation ran successfully and produced well-formatted JS…"
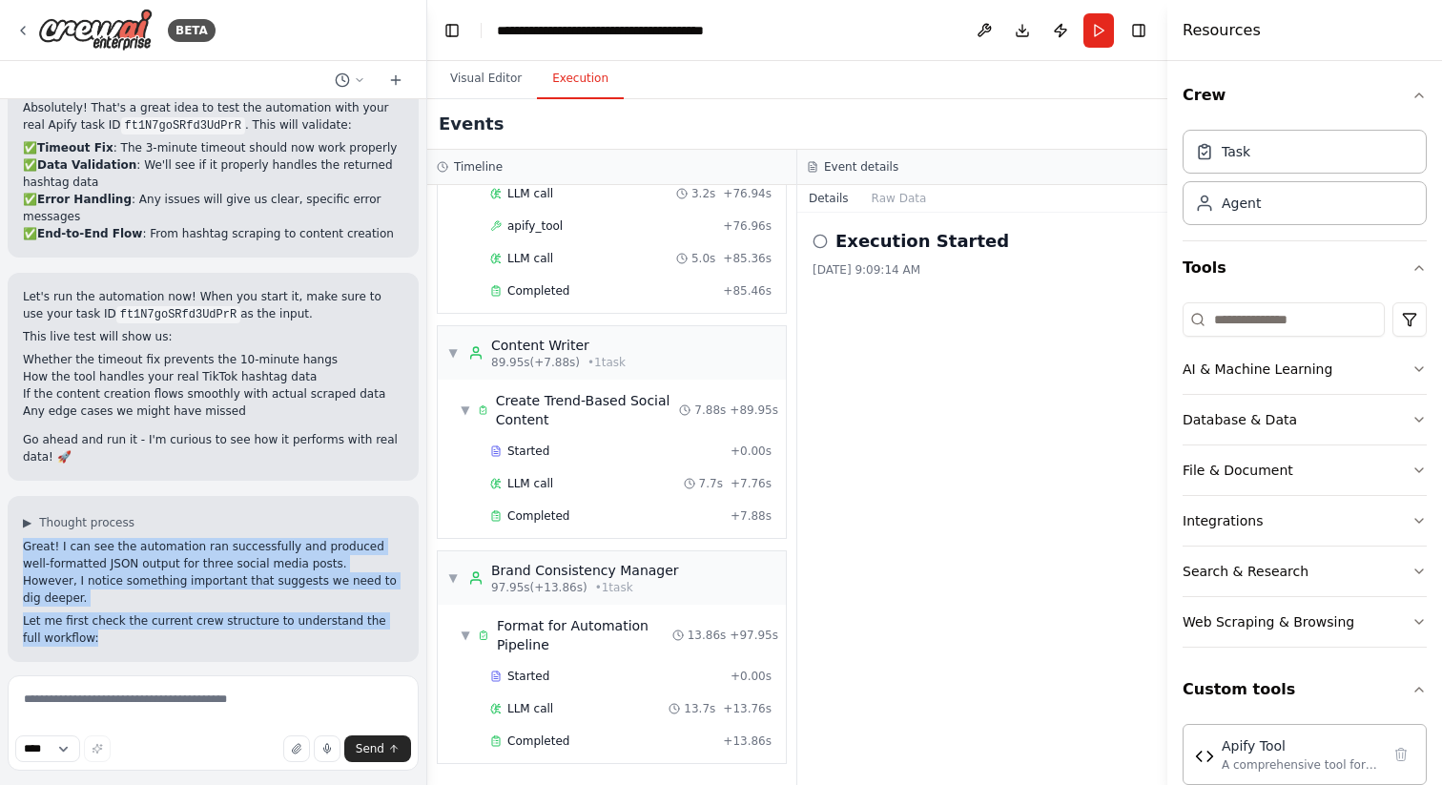
scroll to position [31063, 0]
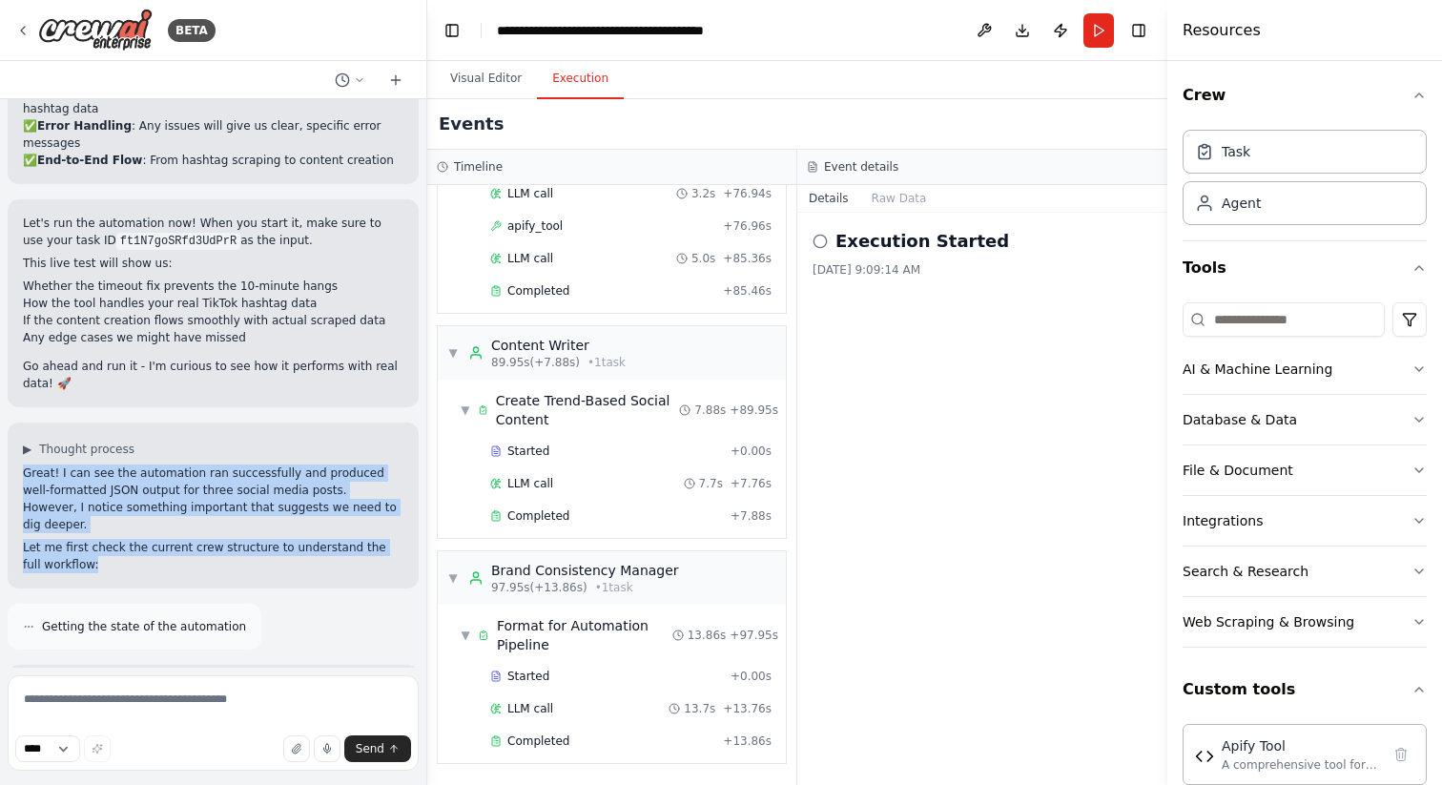
drag, startPoint x: 21, startPoint y: 192, endPoint x: 281, endPoint y: 626, distance: 506.2
copy div "L ips dol sit ametc! 🎯 Adi elitseddoe temporinc utlaboreetdo, mag aliqu'e a min…"
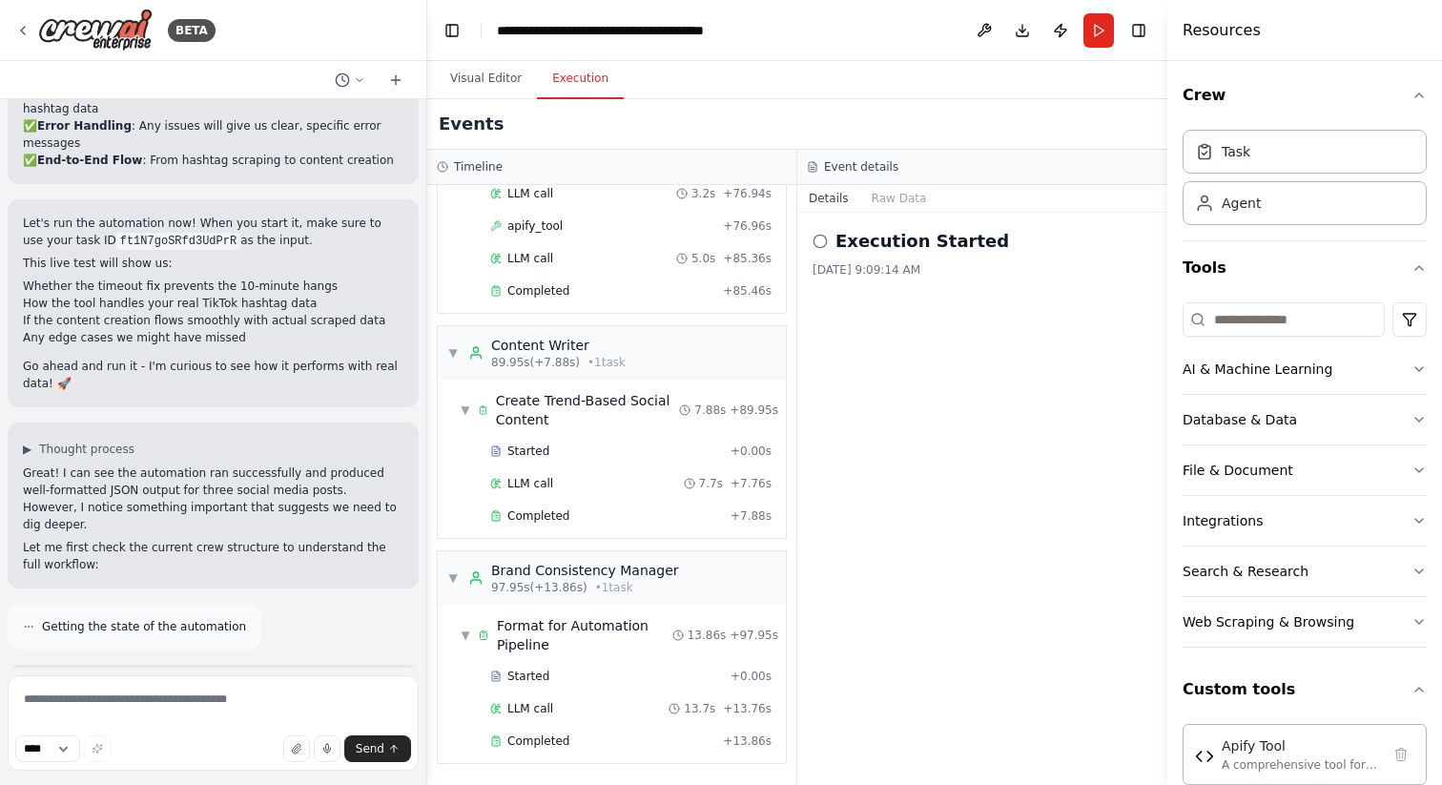
click at [252, 772] on p "This suggests that either:" at bounding box center [213, 780] width 381 height 17
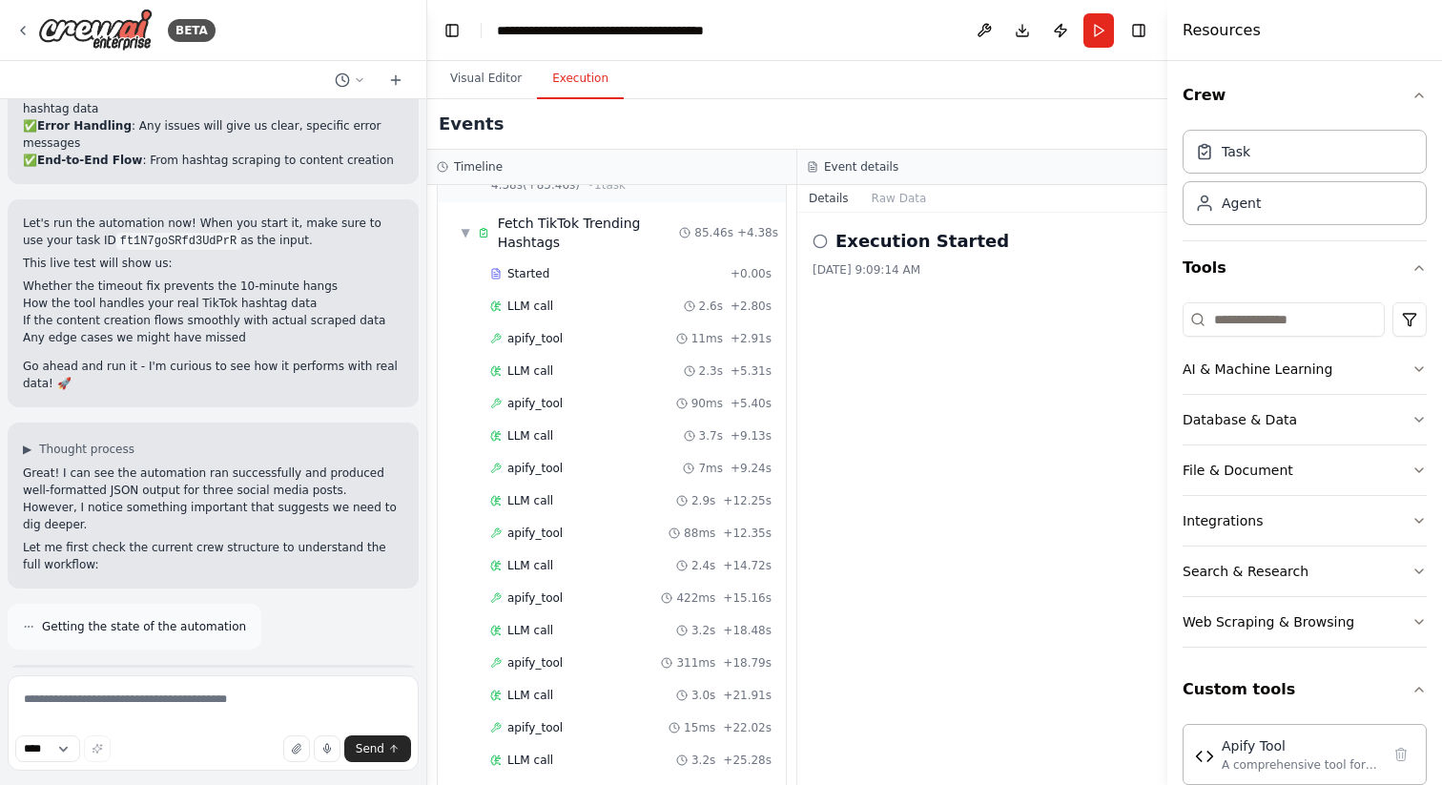
scroll to position [0, 0]
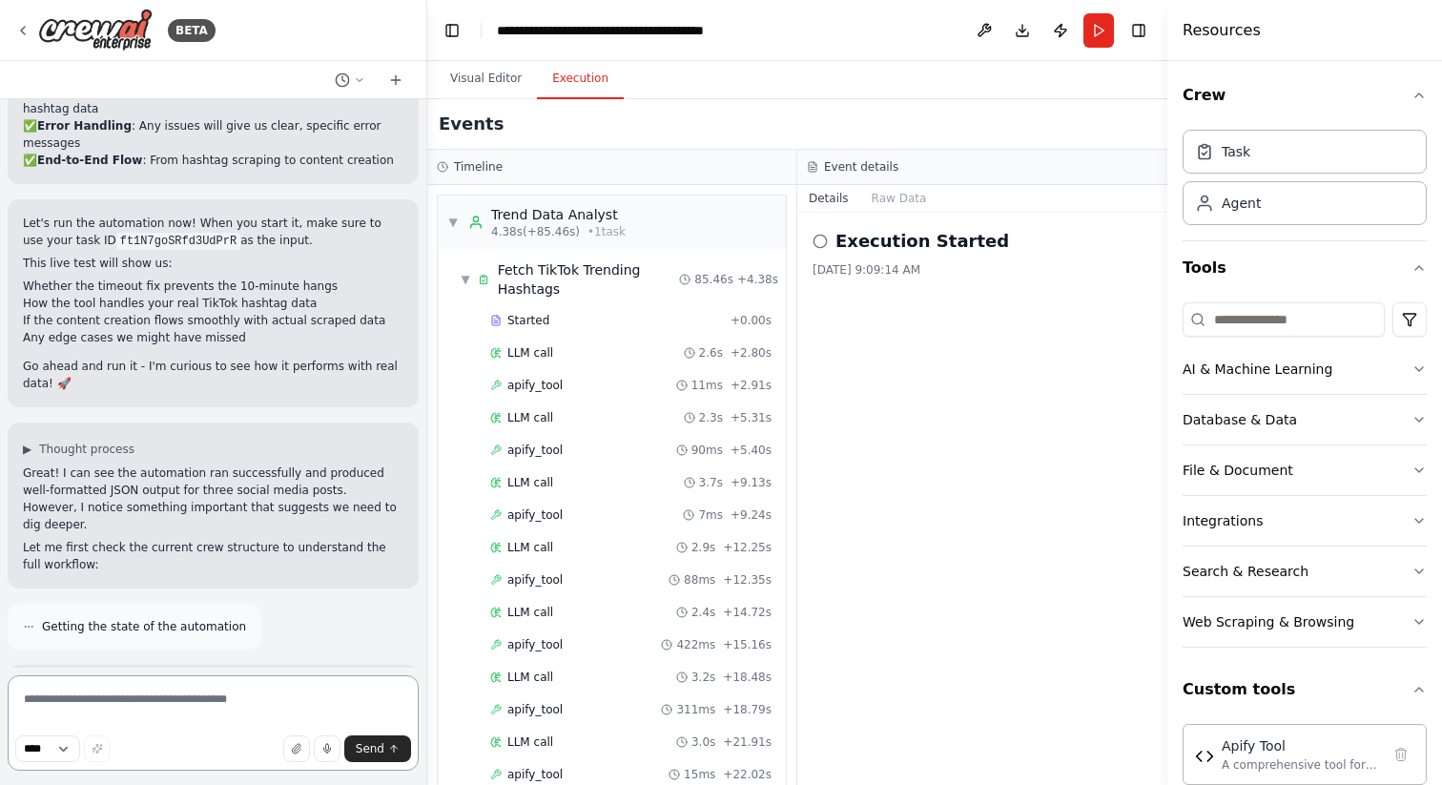
click at [197, 695] on textarea at bounding box center [213, 722] width 411 height 95
paste textarea "**********"
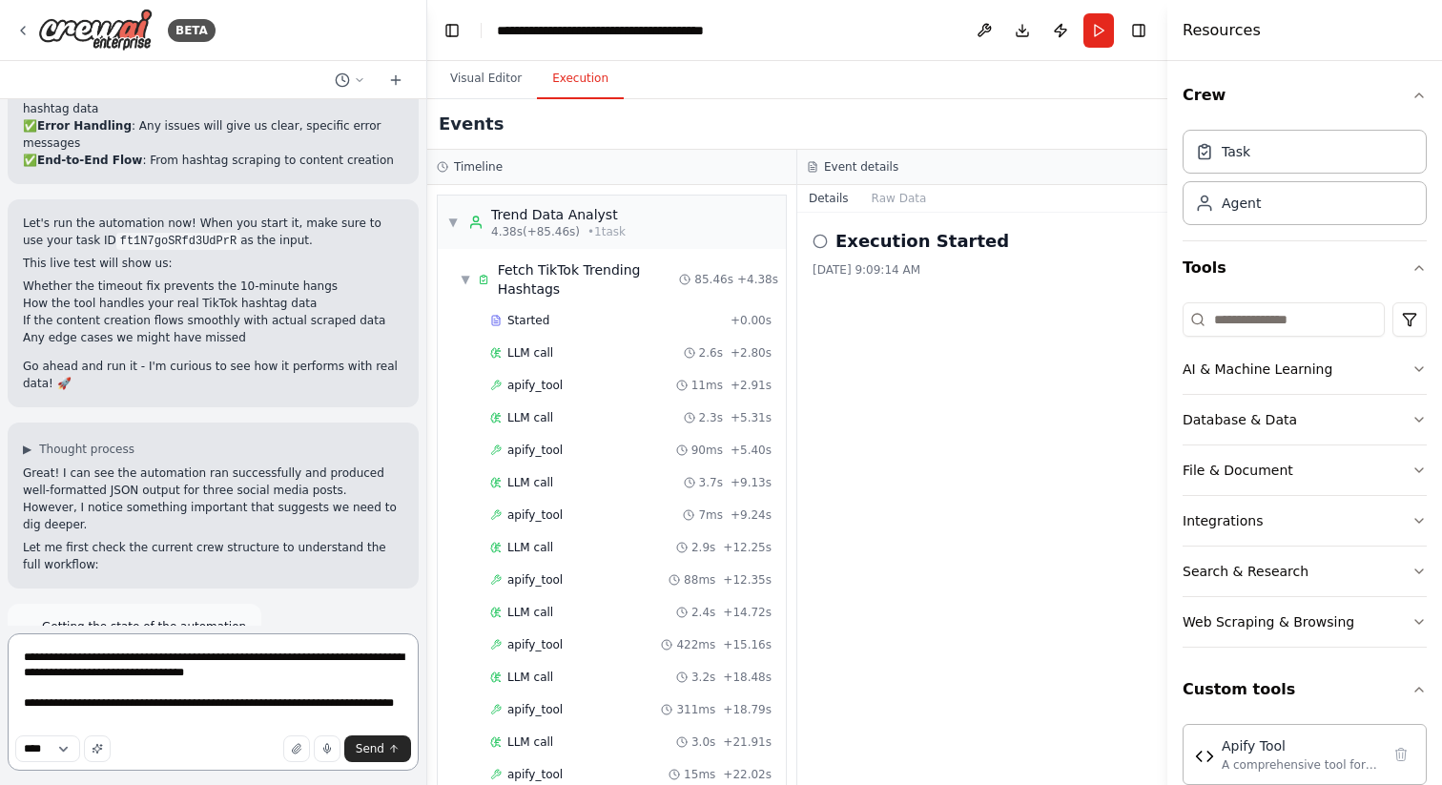
type textarea "**********"
click at [376, 754] on span "Send" at bounding box center [370, 748] width 29 height 15
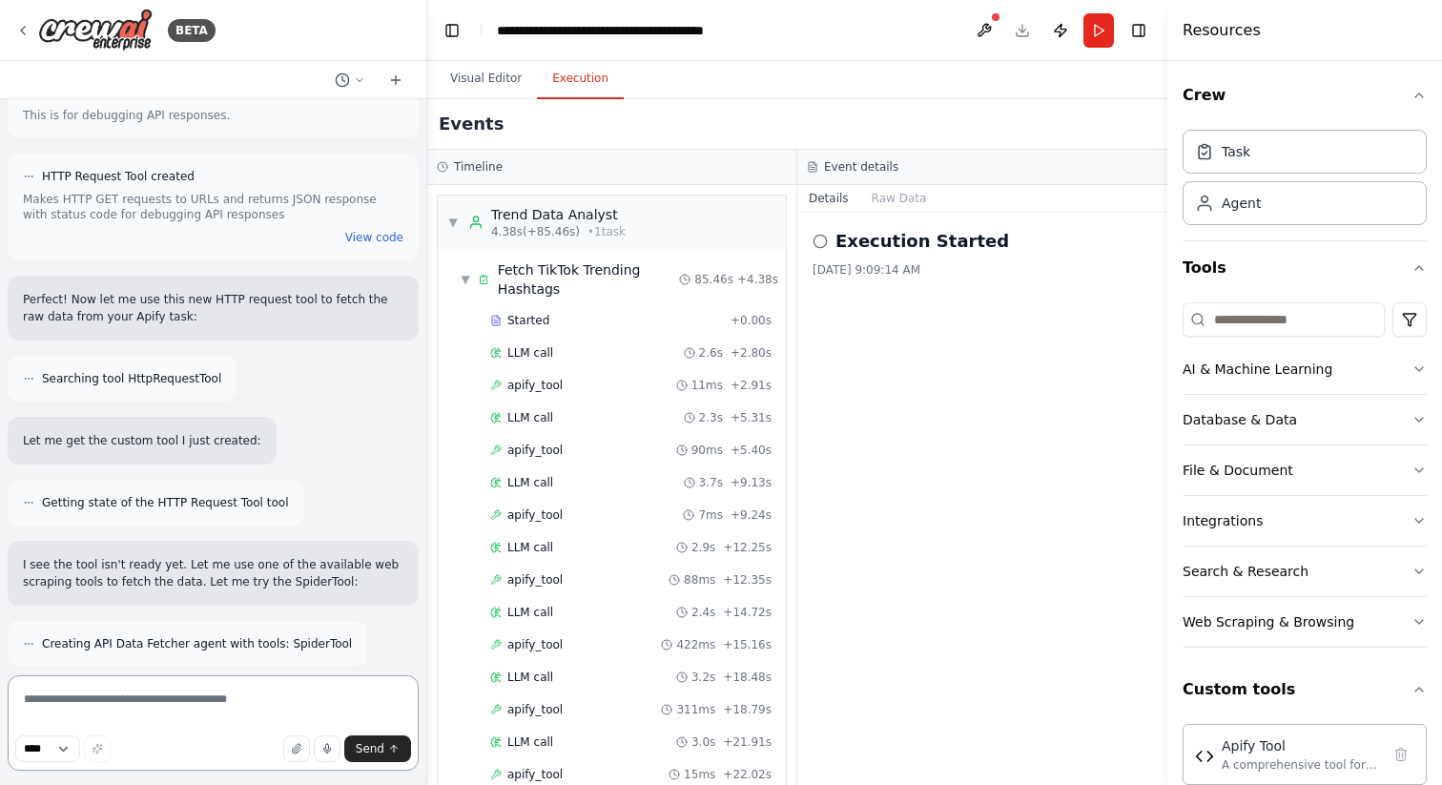
scroll to position [32673, 0]
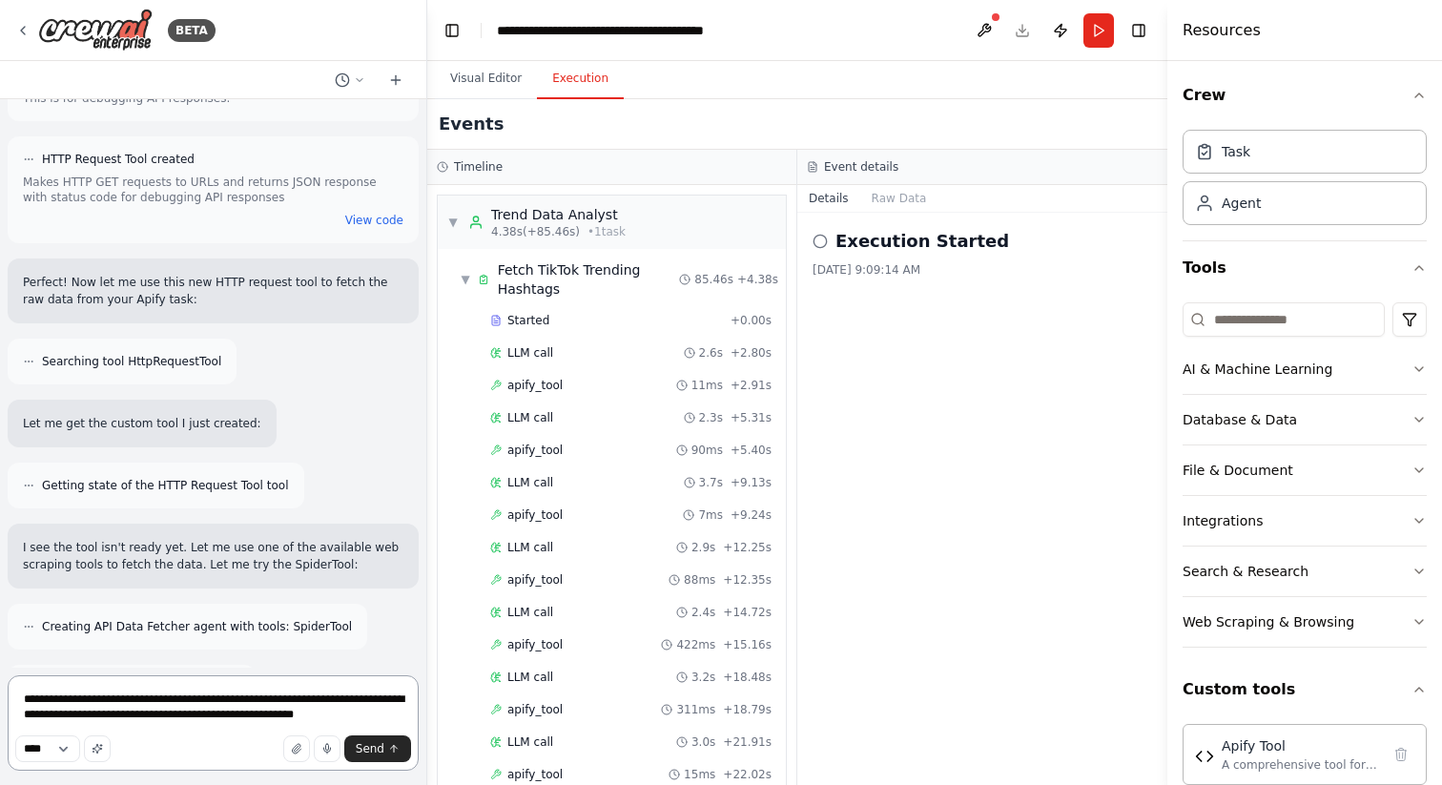
type textarea "**********"
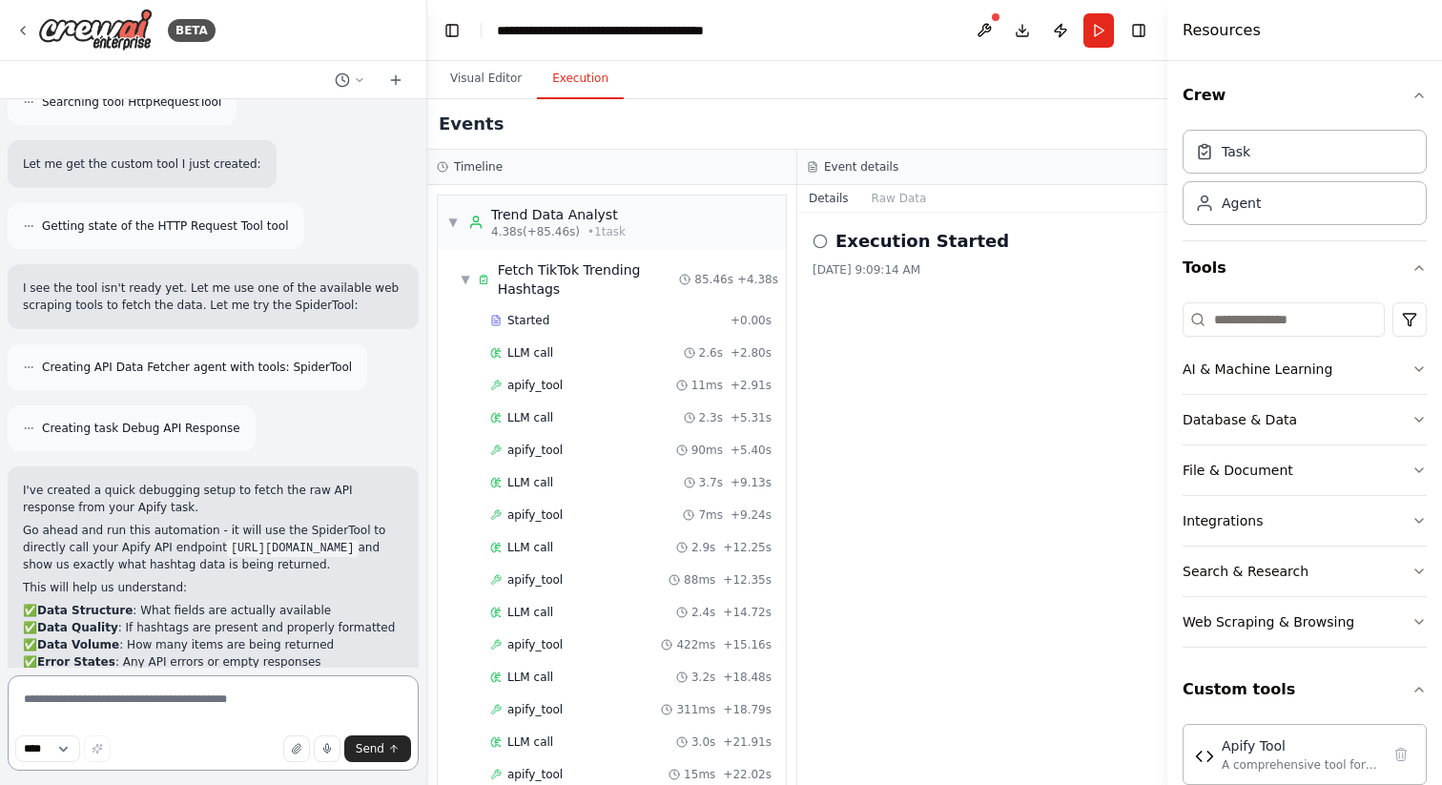
scroll to position [33137, 0]
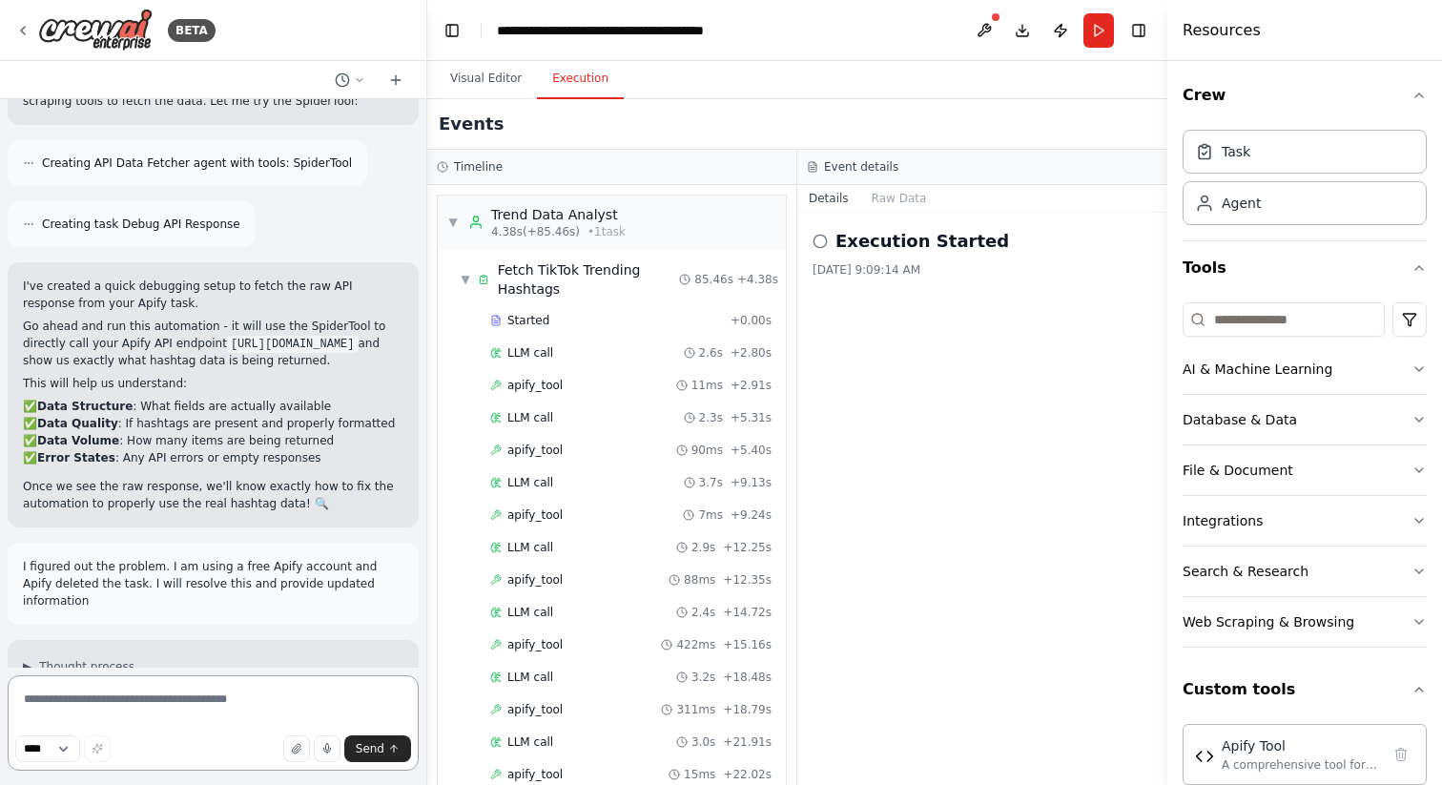
click at [196, 694] on textarea at bounding box center [213, 722] width 411 height 95
paste textarea "**********"
type textarea "**********"
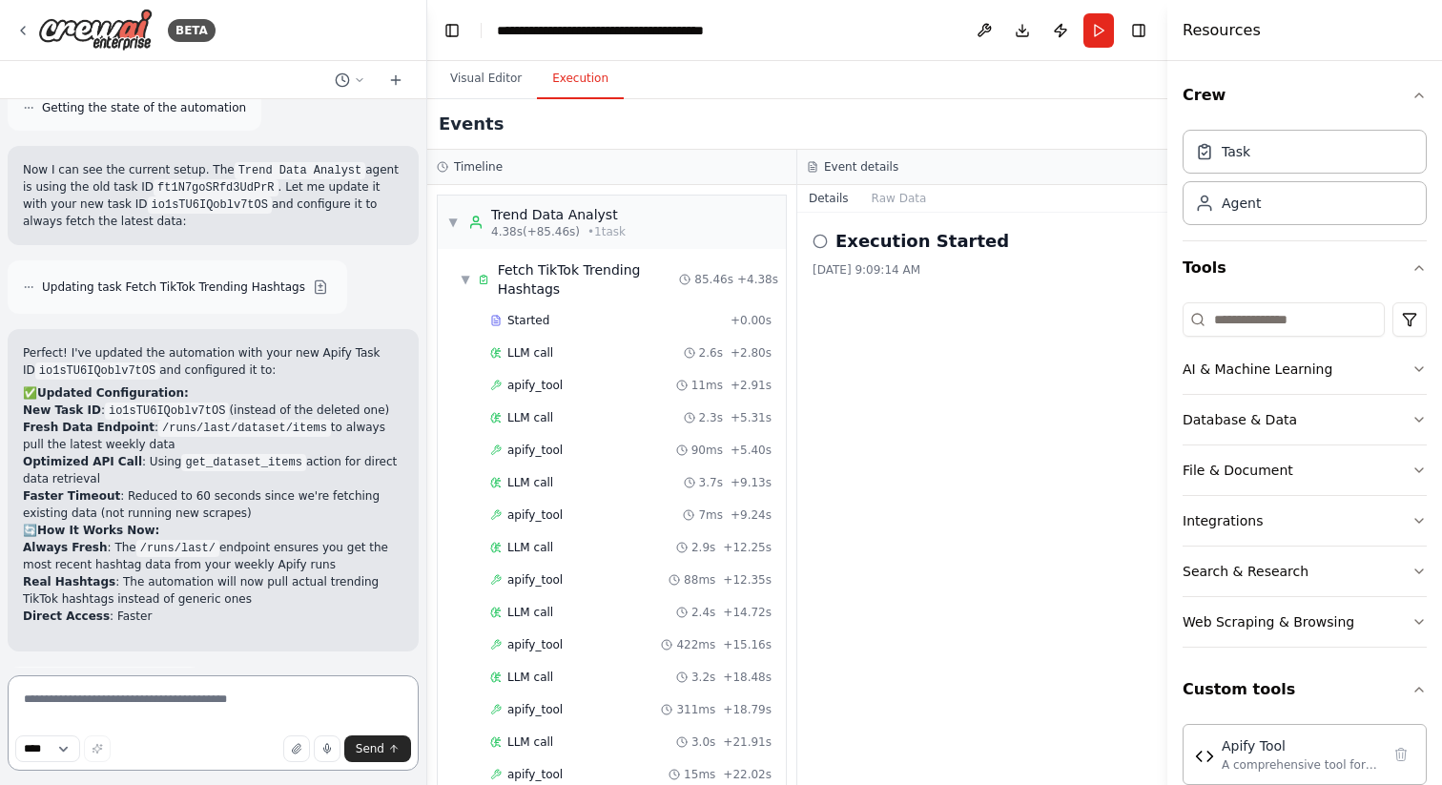
scroll to position [34497, 0]
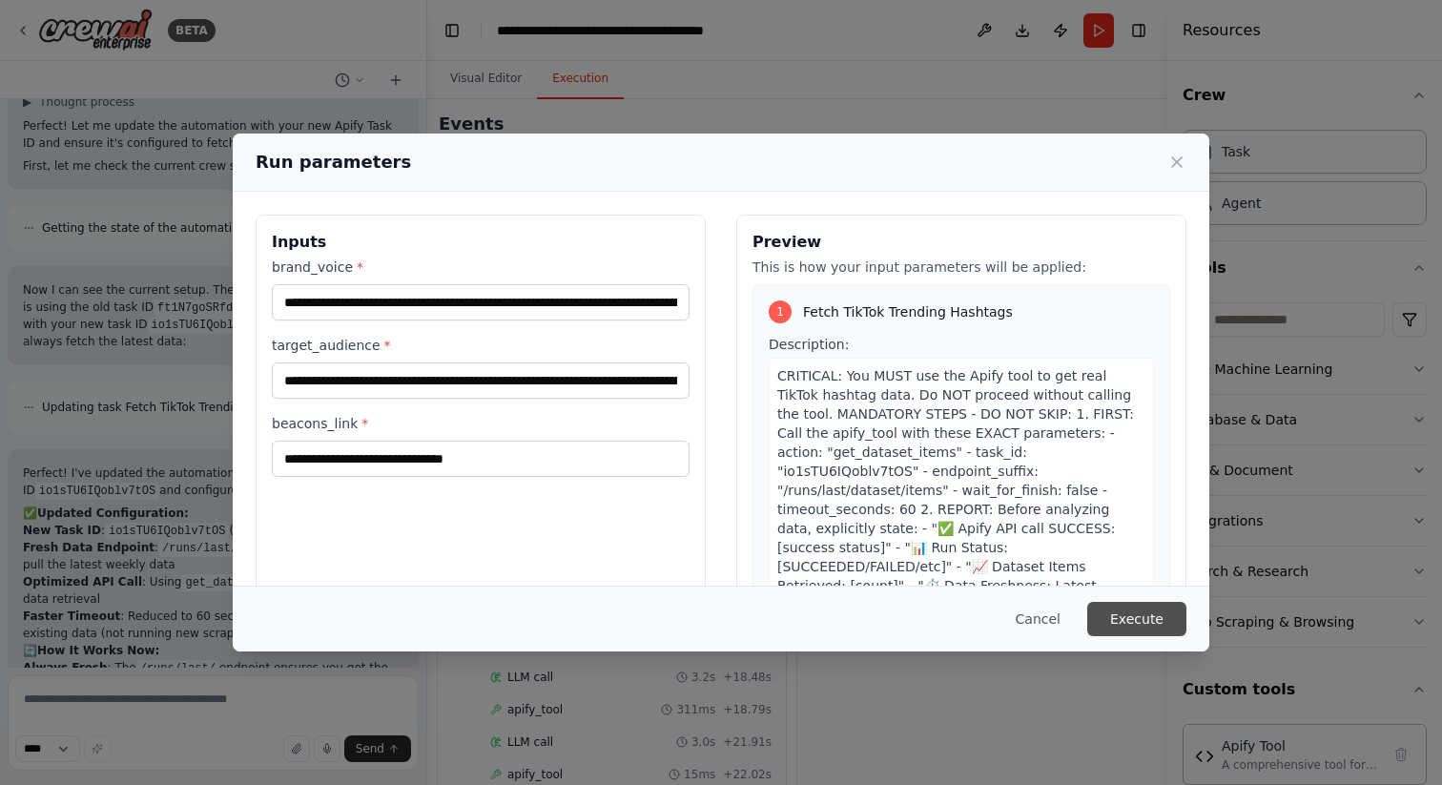
click at [1123, 620] on button "Execute" at bounding box center [1137, 619] width 99 height 34
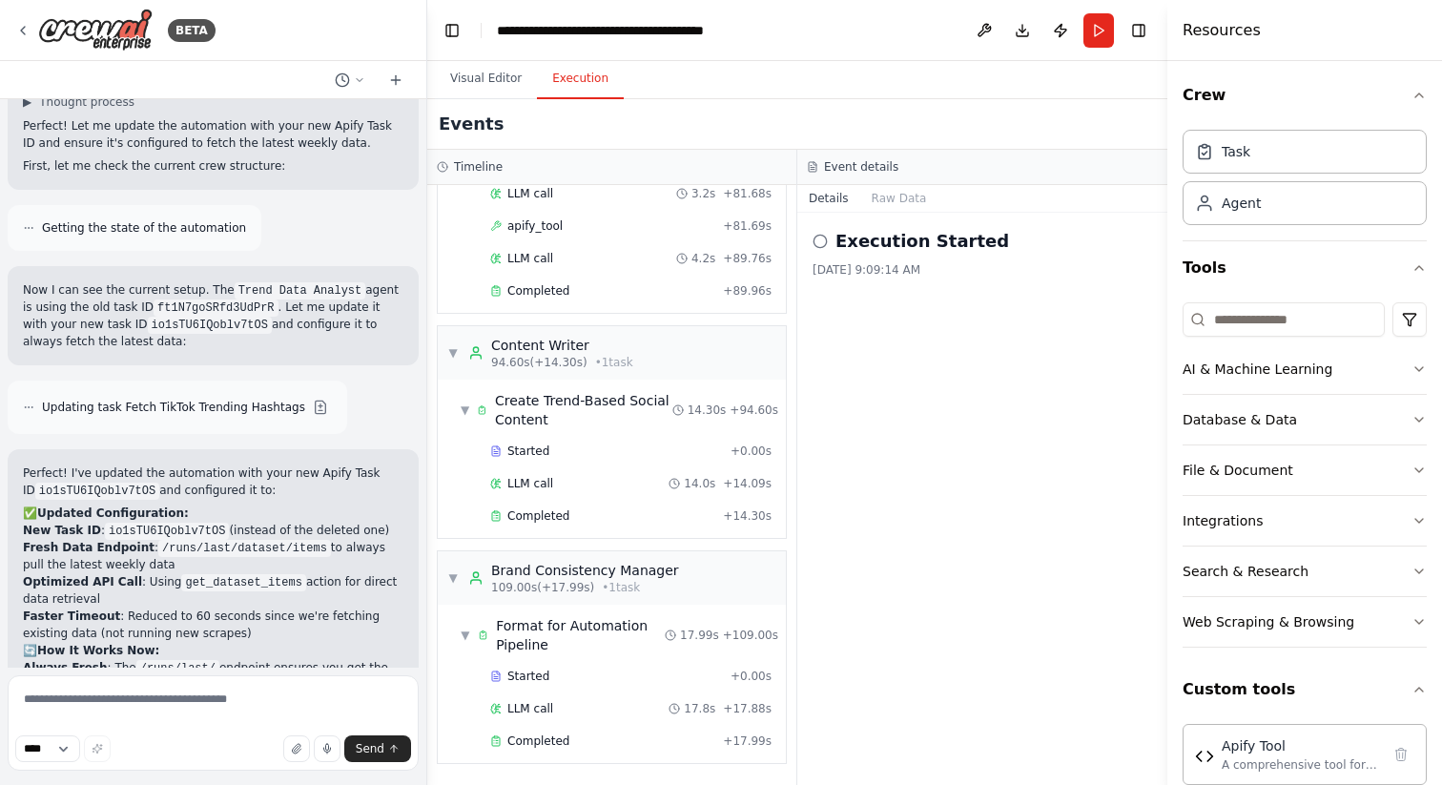
scroll to position [34497, 0]
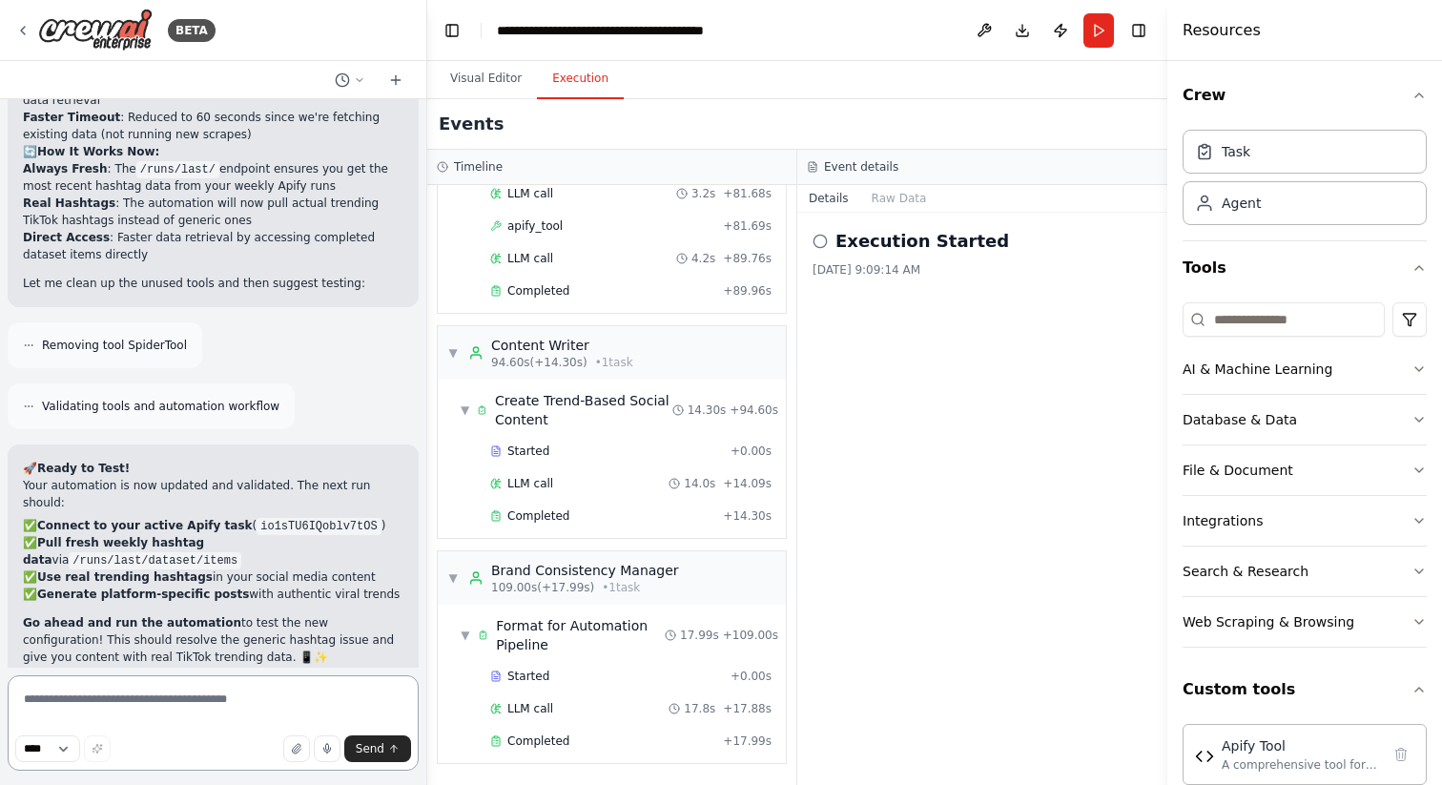
scroll to position [34845, 0]
paste textarea "**********"
type textarea "**********"
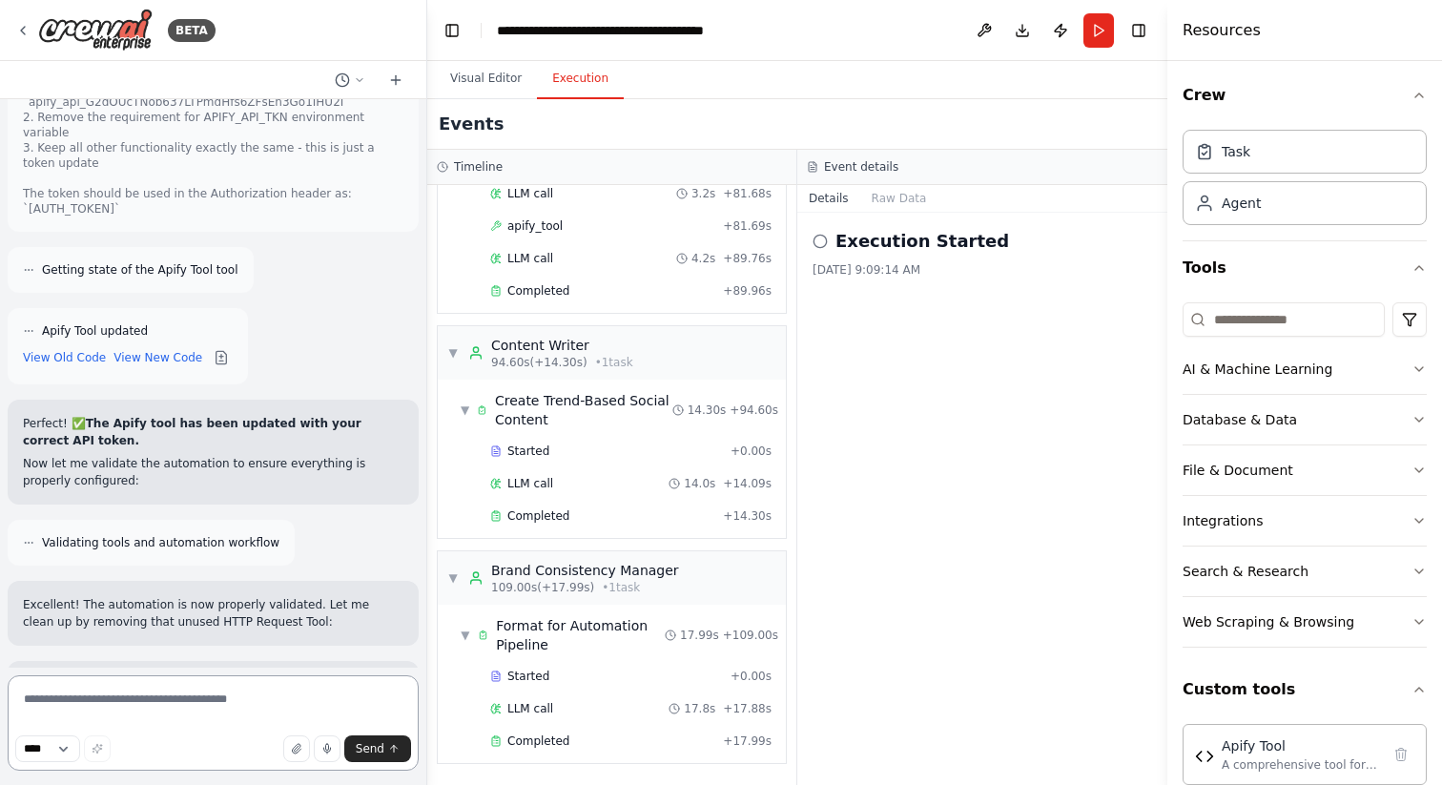
scroll to position [36919, 0]
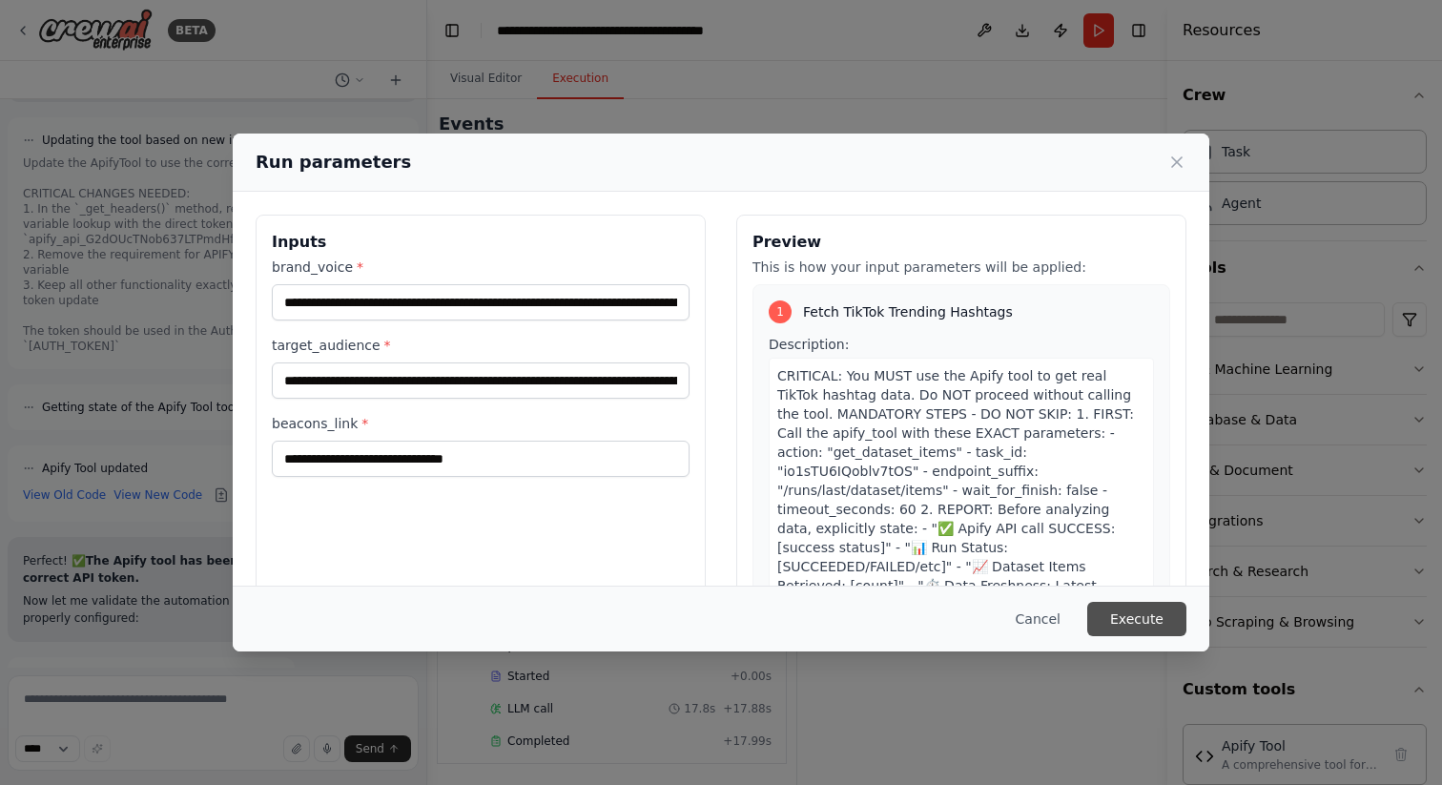
click at [1149, 616] on button "Execute" at bounding box center [1137, 619] width 99 height 34
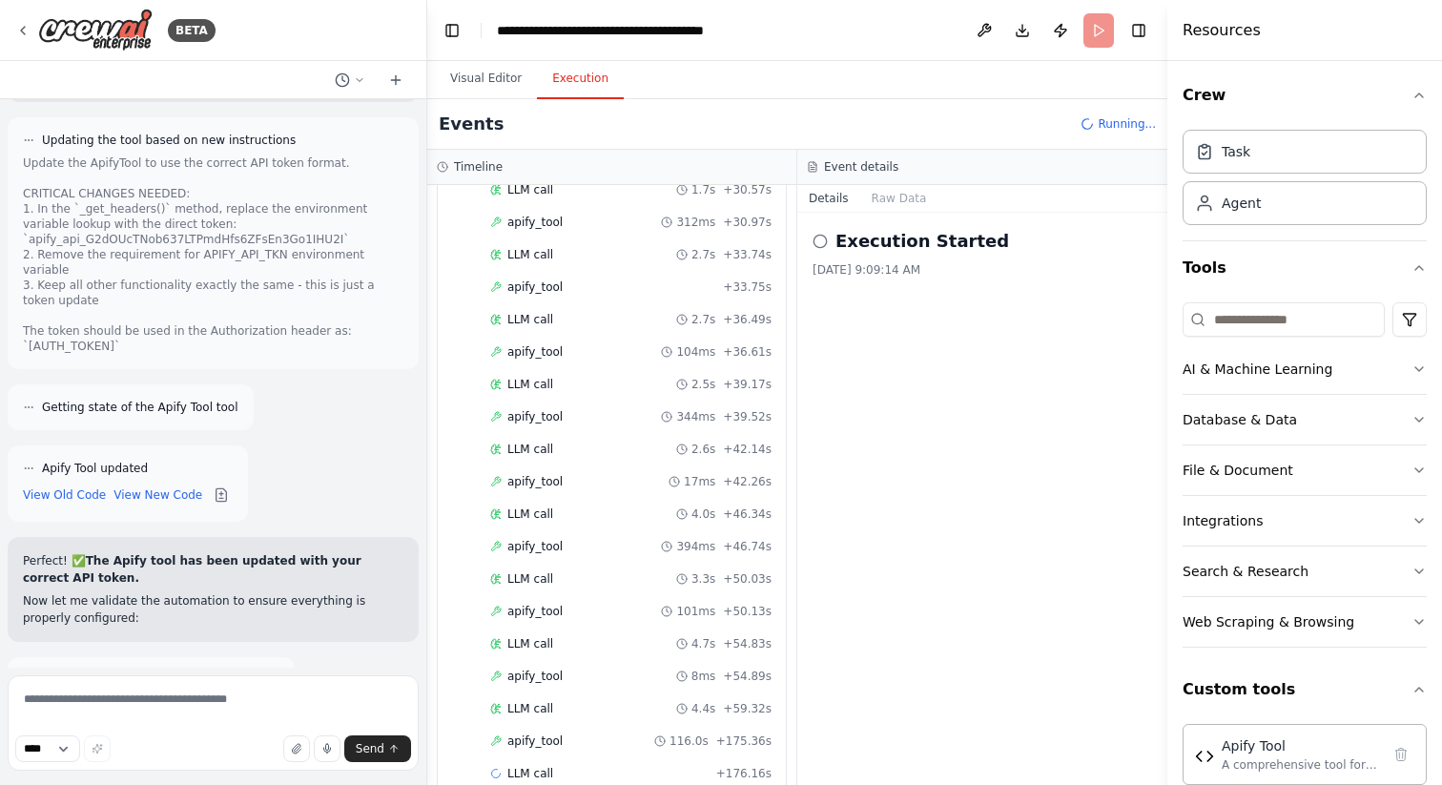
scroll to position [793, 0]
click at [236, 690] on textarea at bounding box center [213, 722] width 411 height 95
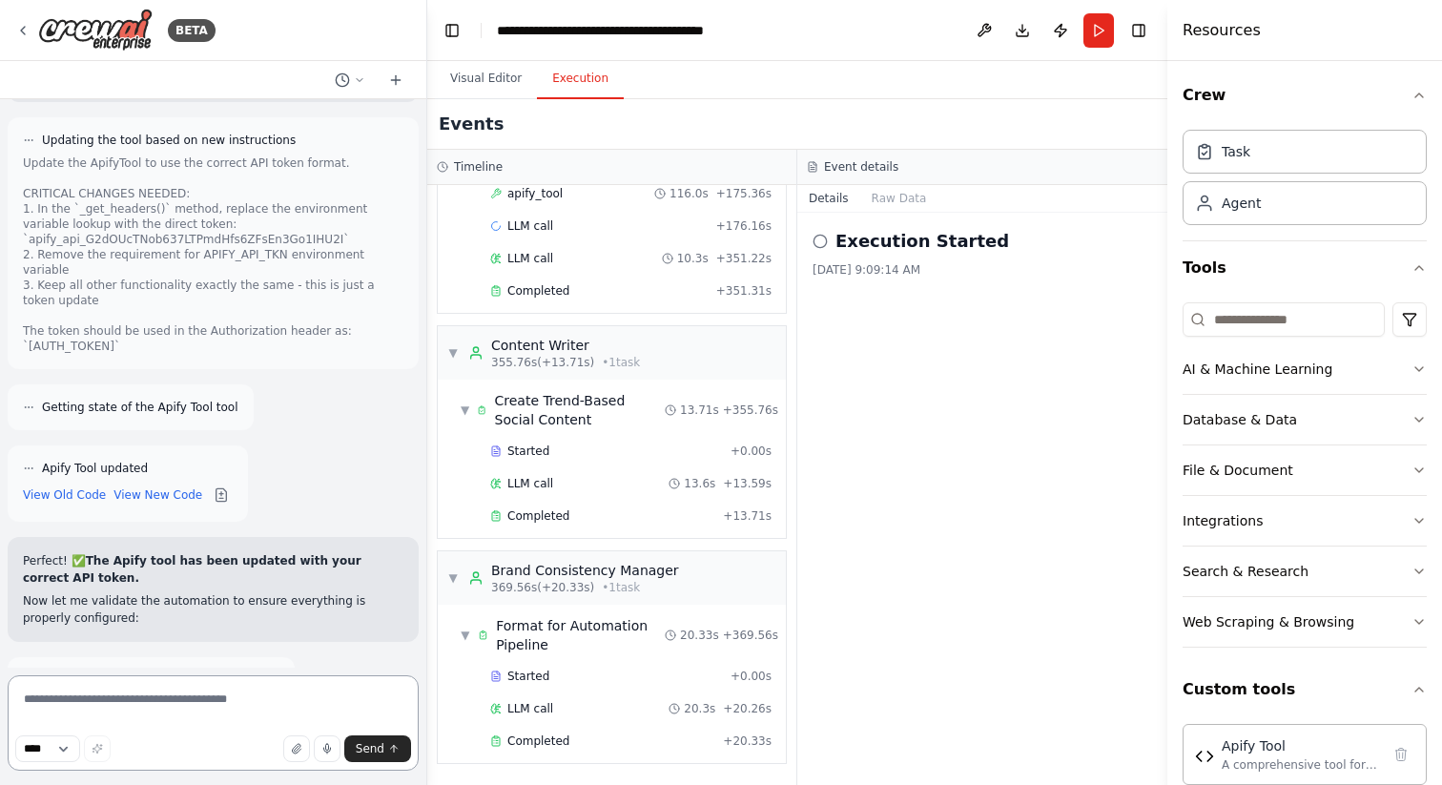
scroll to position [36919, 0]
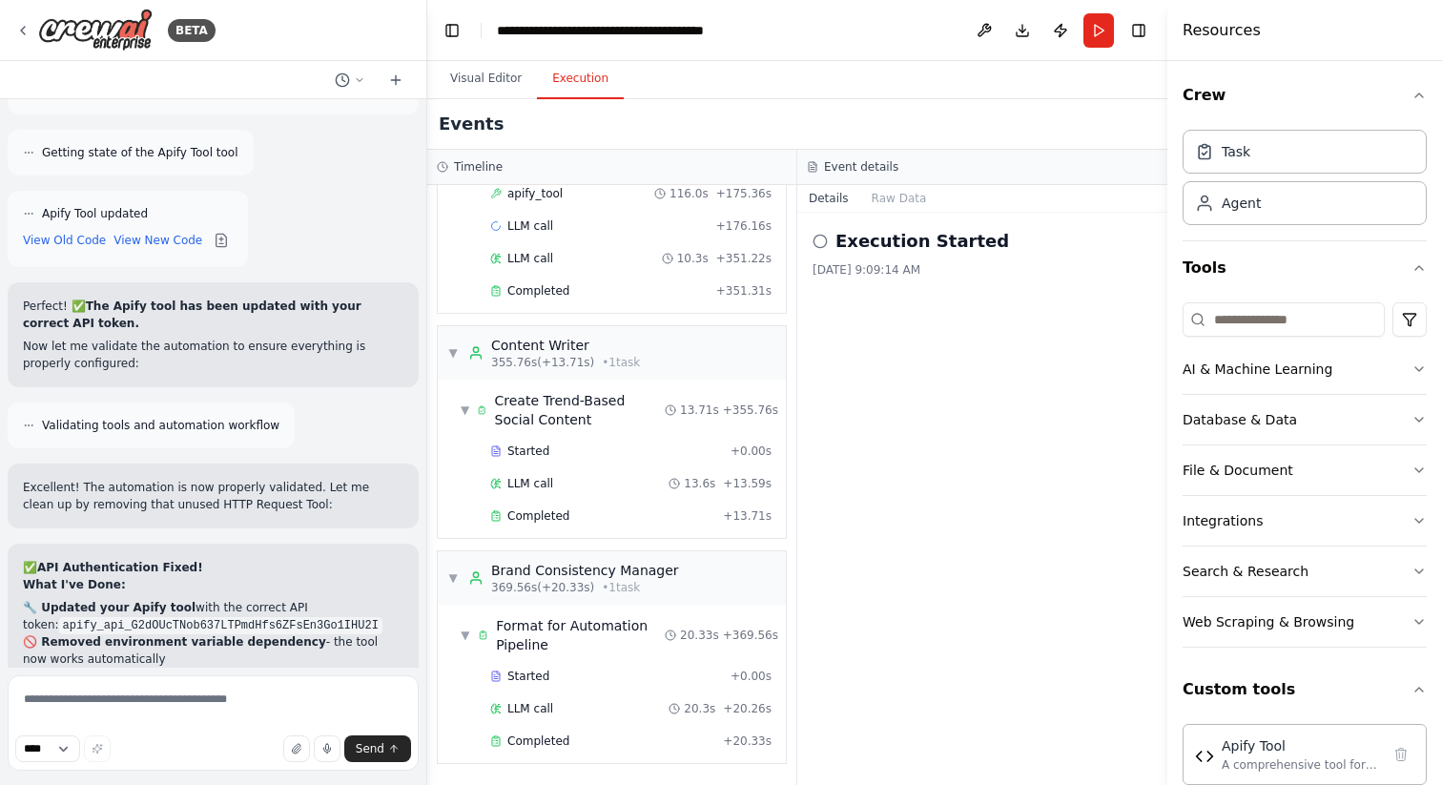
scroll to position [37420, 0]
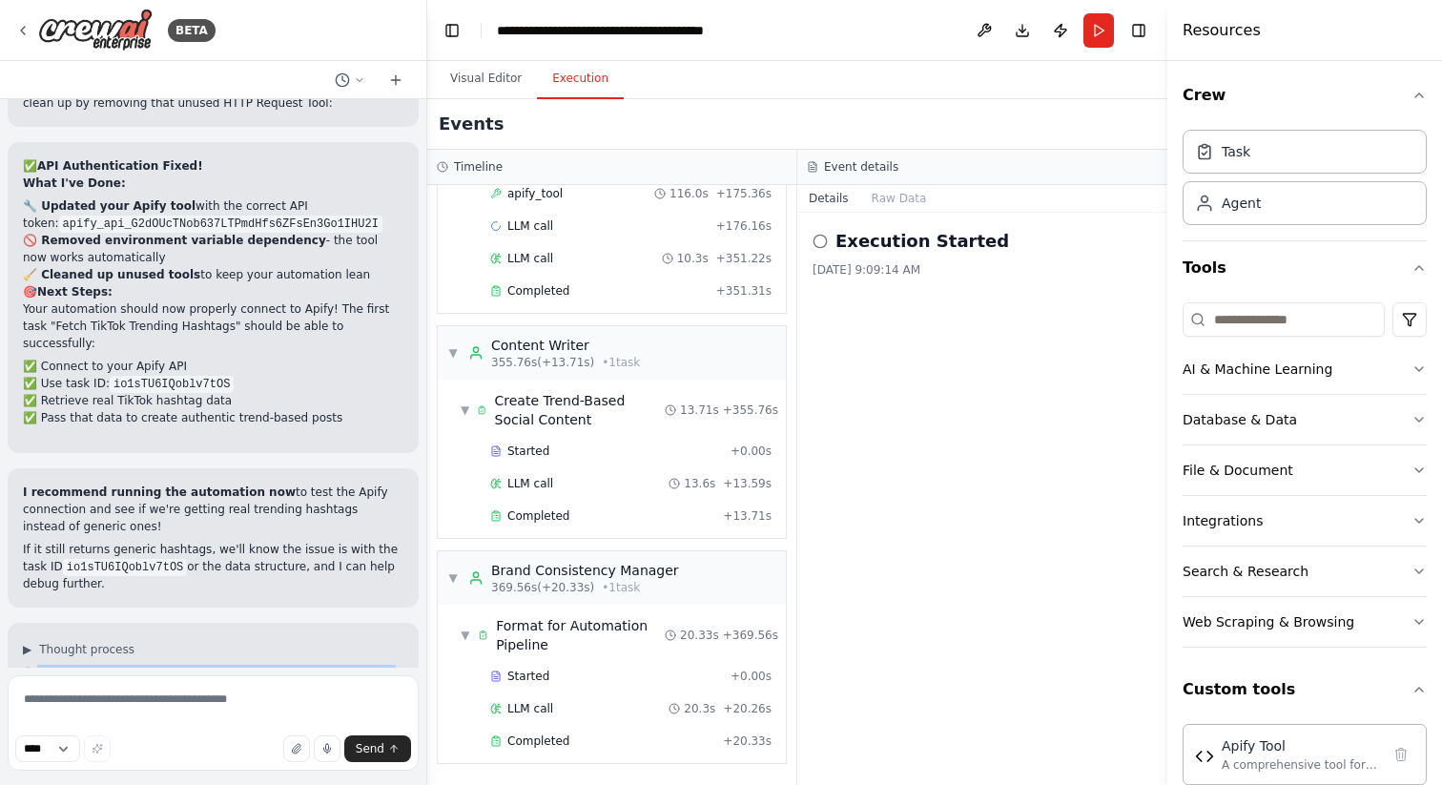
drag, startPoint x: 36, startPoint y: 465, endPoint x: 154, endPoint y: 719, distance: 280.4
click at [154, 719] on div "BETA Hello! I'm the CrewAI assistant. What kind of automation do you want to bu…" at bounding box center [213, 392] width 427 height 785
copy div "Lore Ipsum Dolorsit - Ametcon Adipisci Elits Doeiu Temp Incidid ut labo etdolor…"
click at [231, 698] on textarea at bounding box center [213, 722] width 411 height 95
paste textarea "**********"
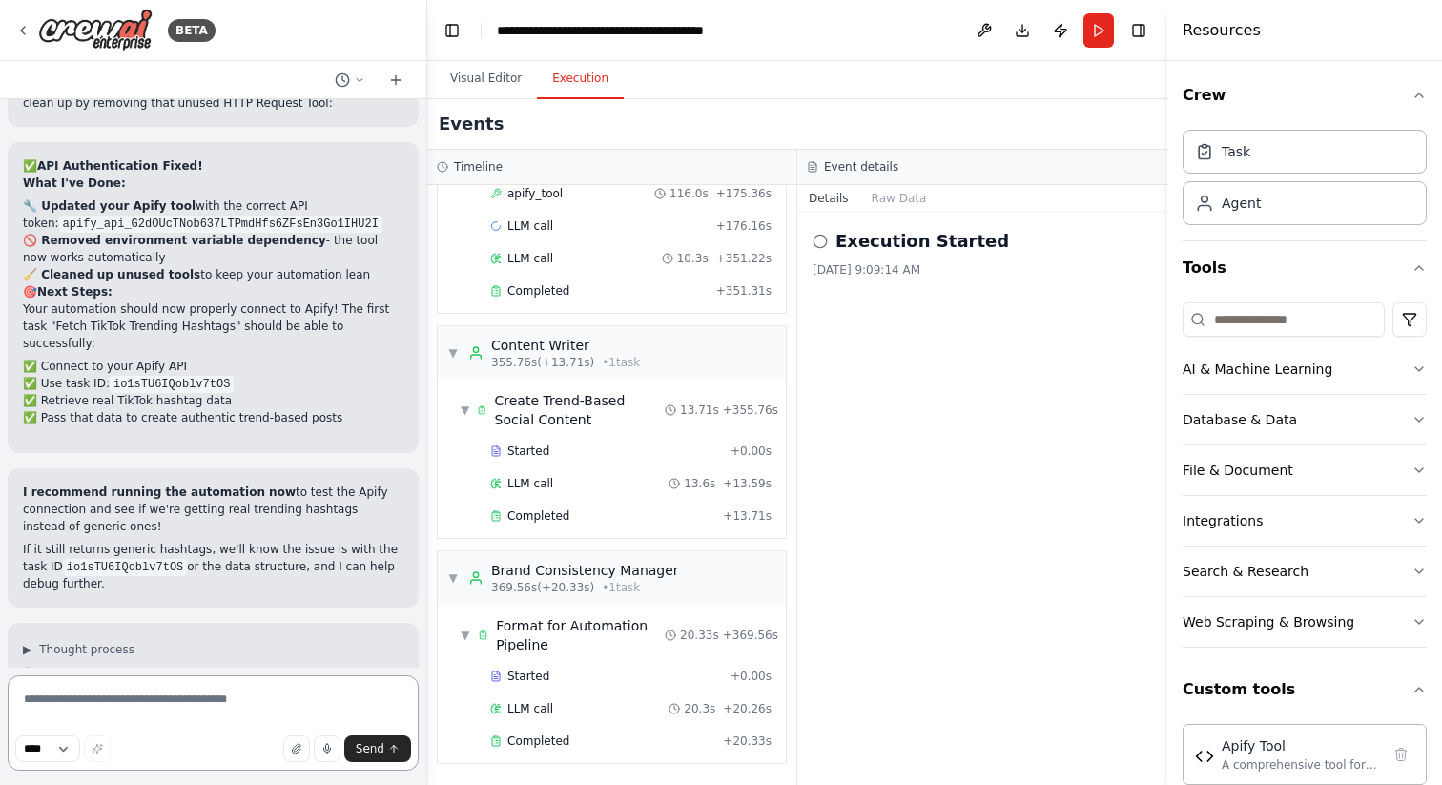
type textarea "**********"
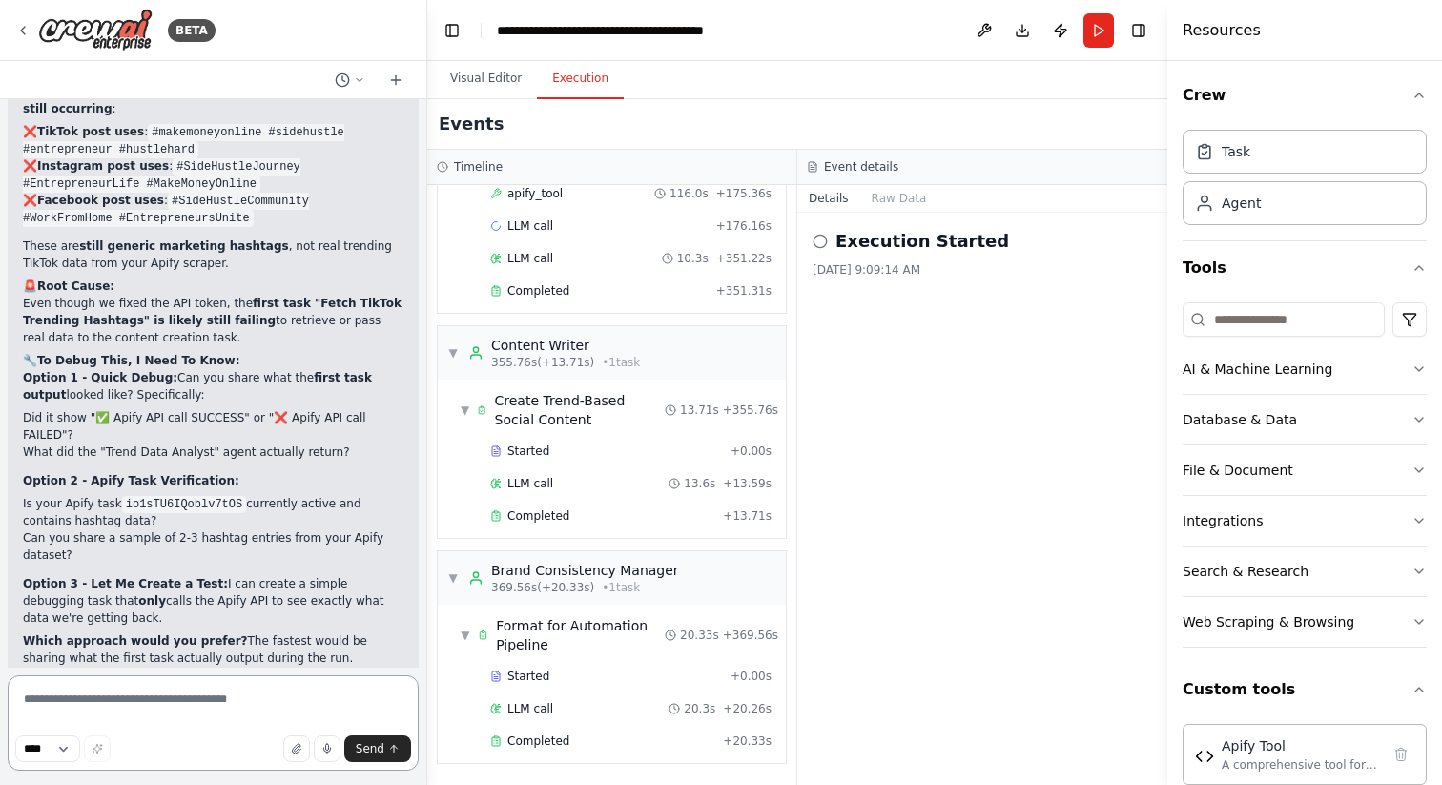
scroll to position [38037, 0]
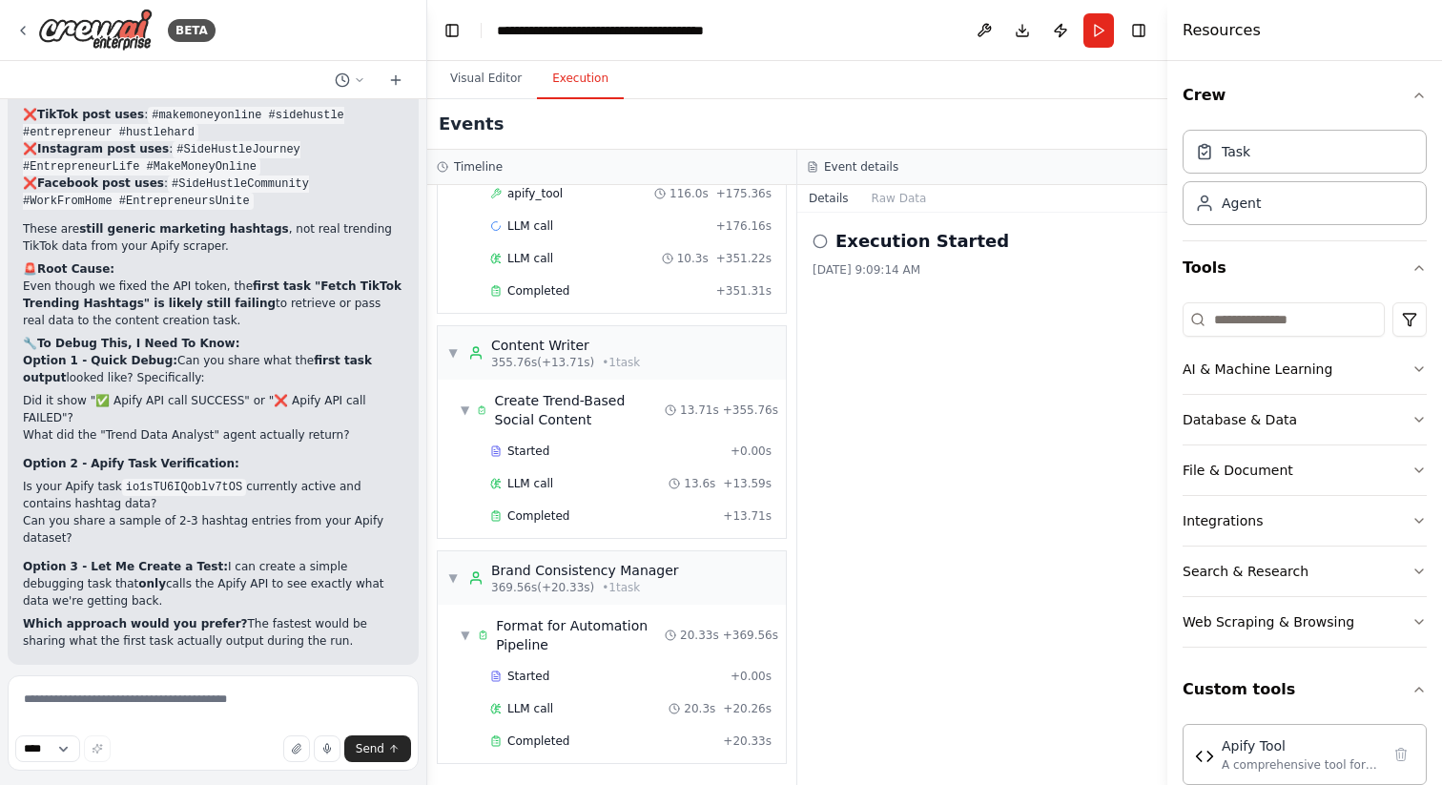
drag, startPoint x: 20, startPoint y: 198, endPoint x: 199, endPoint y: 622, distance: 460.0
copy div "L ips dolo sit ame conse adipis eli seddoe temp inc "Utlab Etdoloremag Aliquae"…"
click at [123, 702] on textarea at bounding box center [213, 722] width 411 height 95
paste textarea "**********"
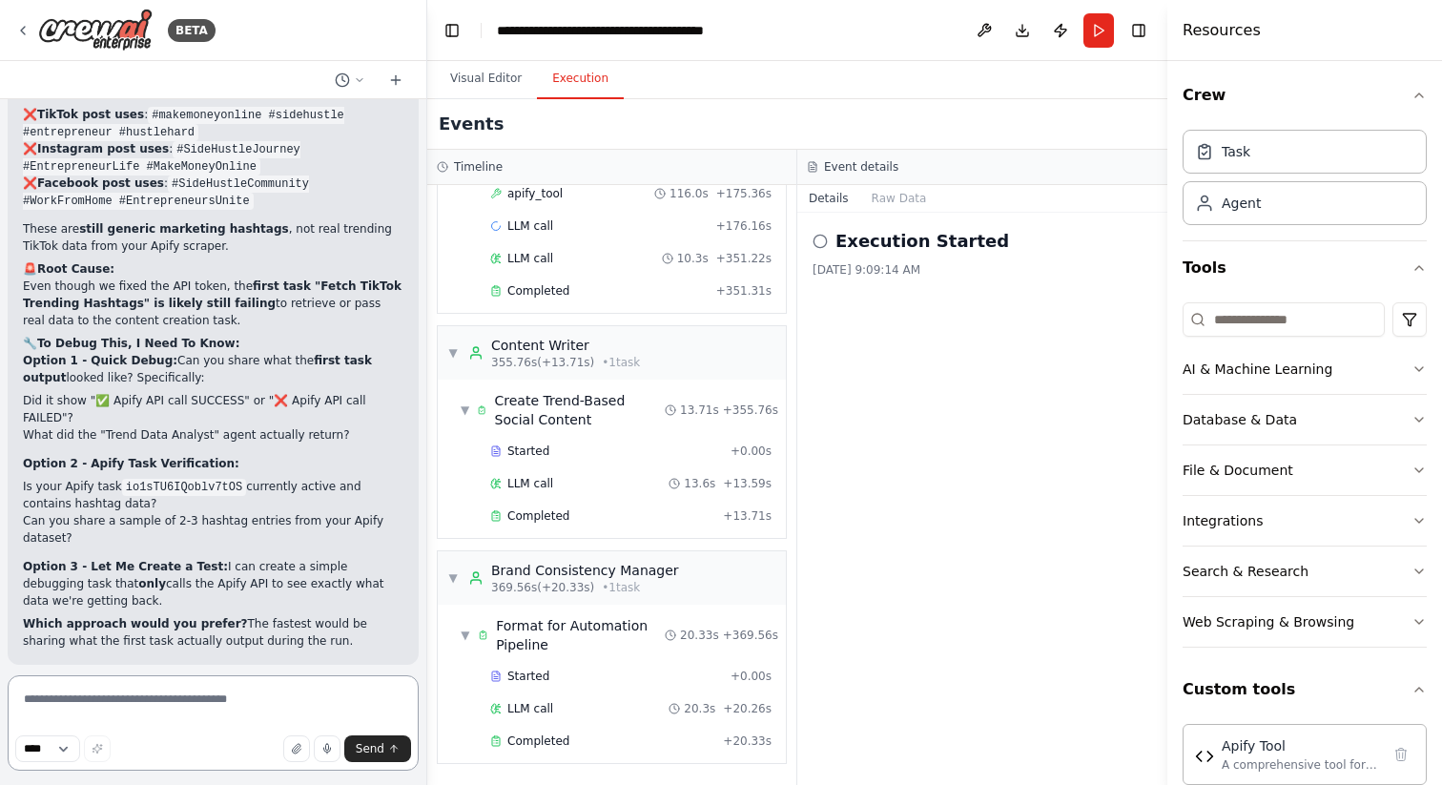
type textarea "**********"
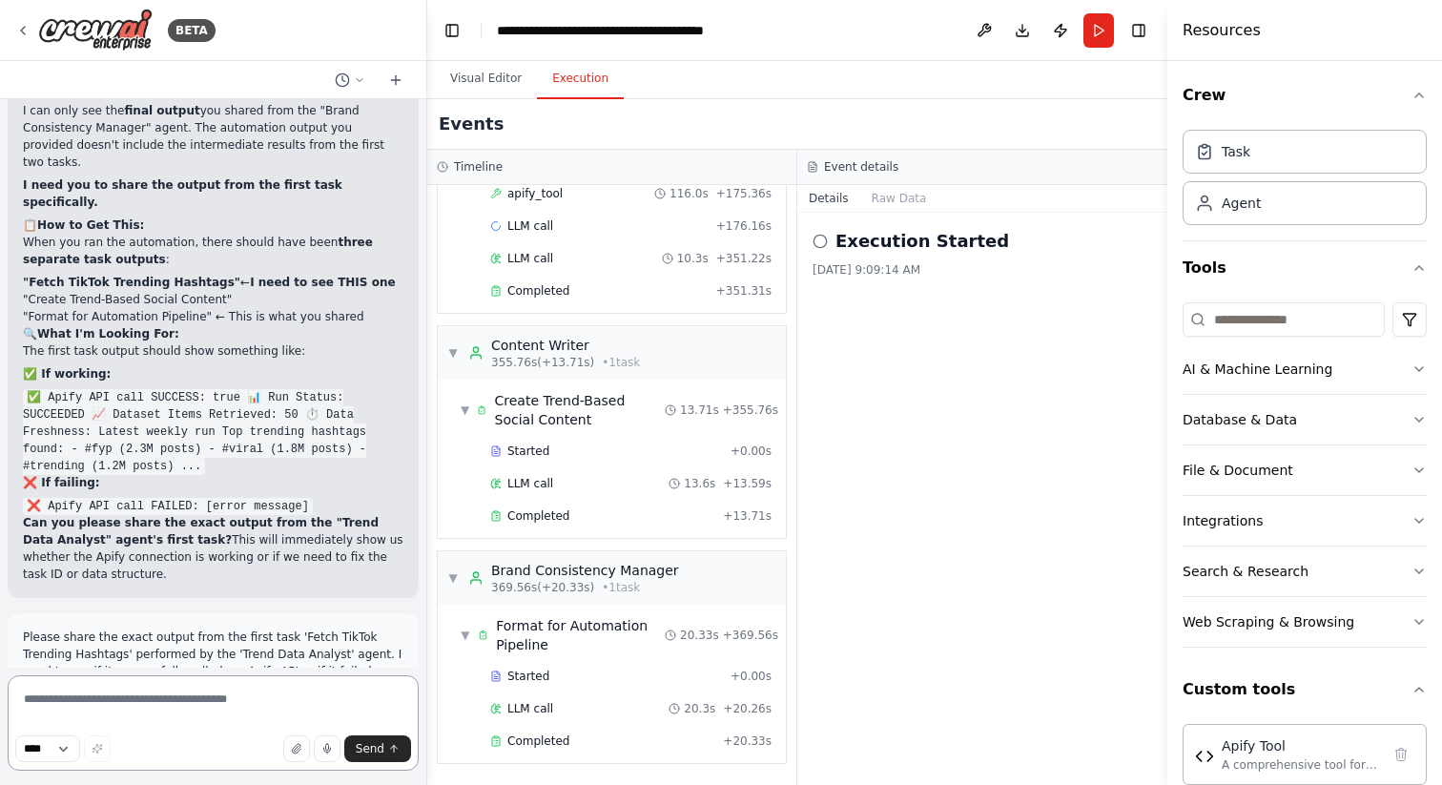
scroll to position [38771, 0]
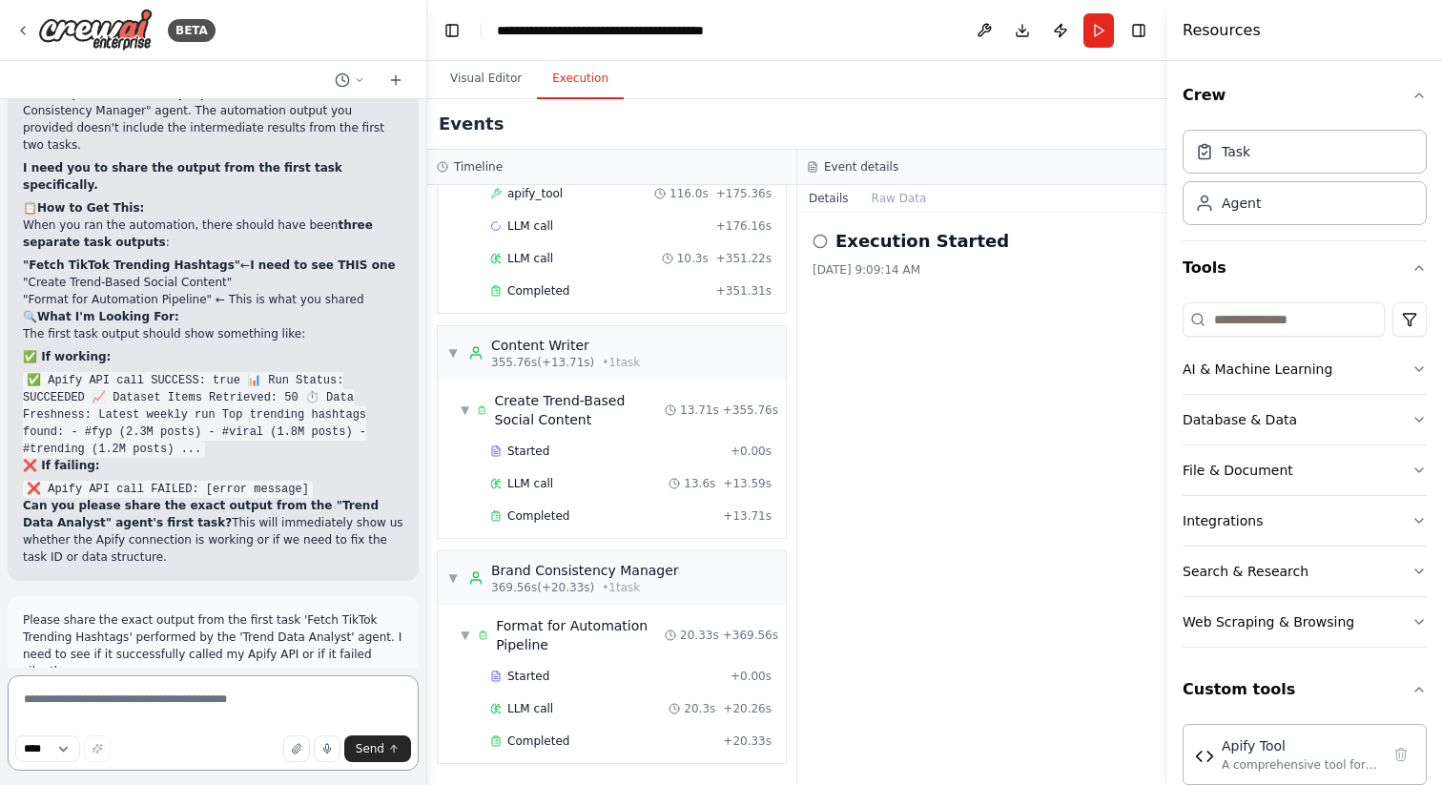
paste textarea "**********"
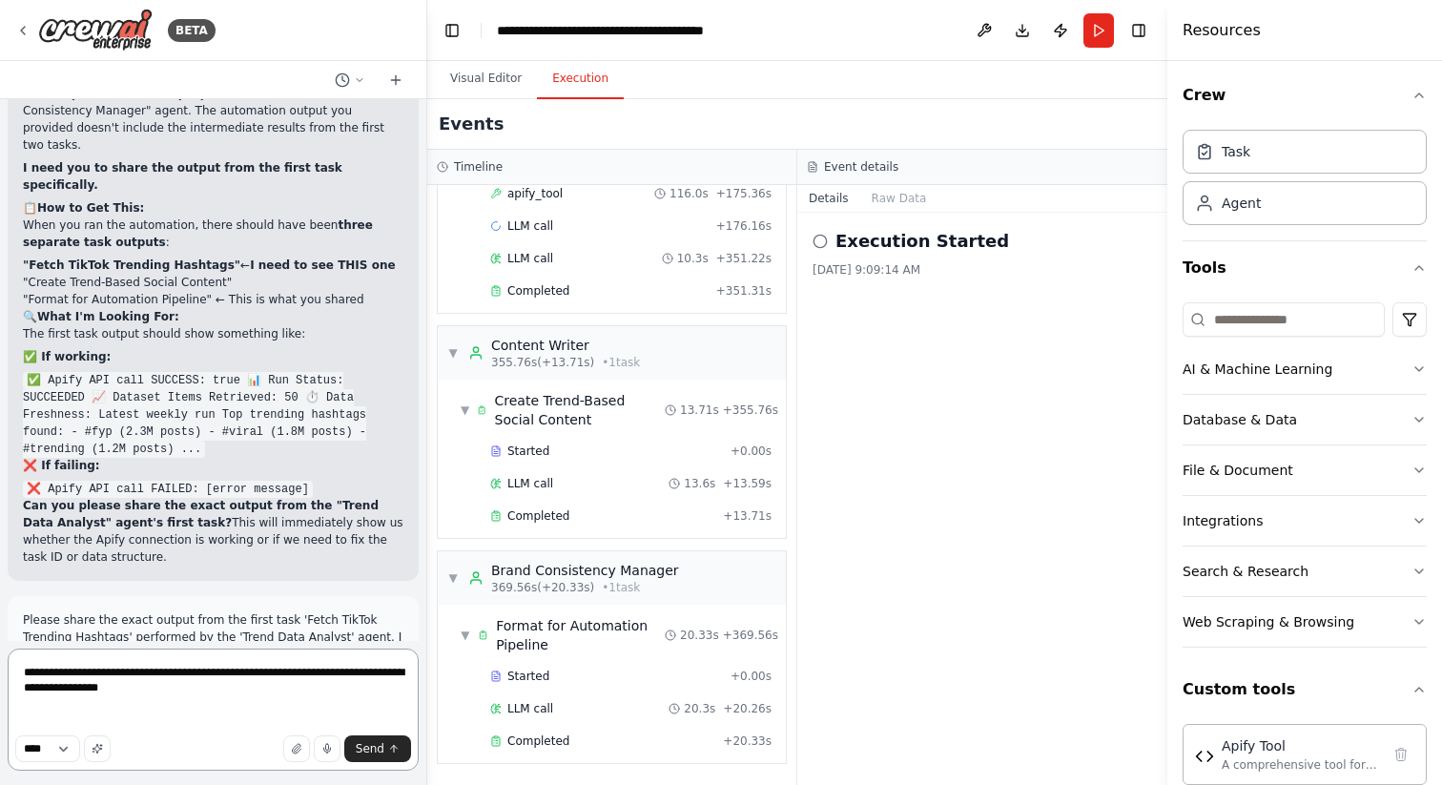
paste textarea "**********"
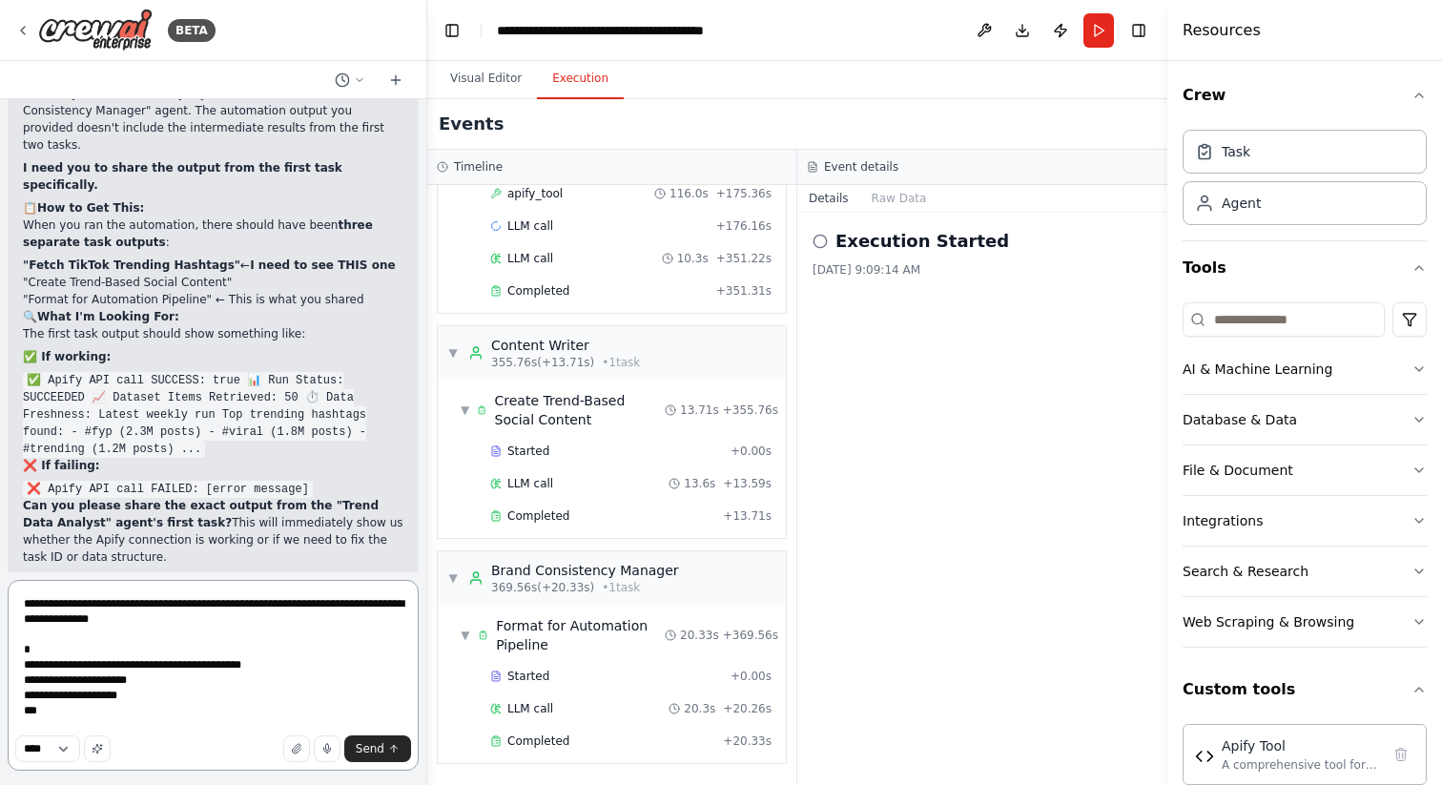
scroll to position [25, 0]
paste textarea "**********"
type textarea "**********"
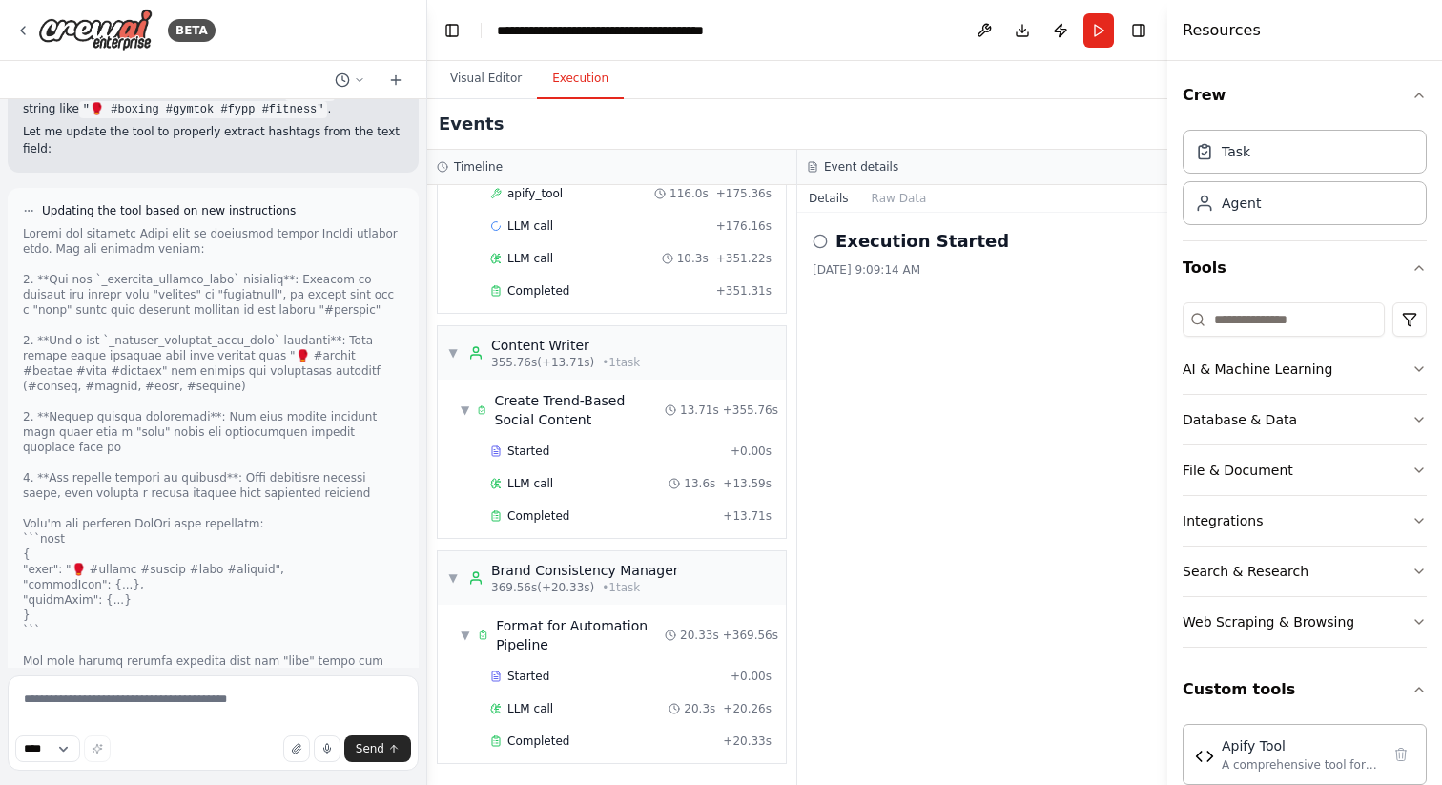
scroll to position [40881, 0]
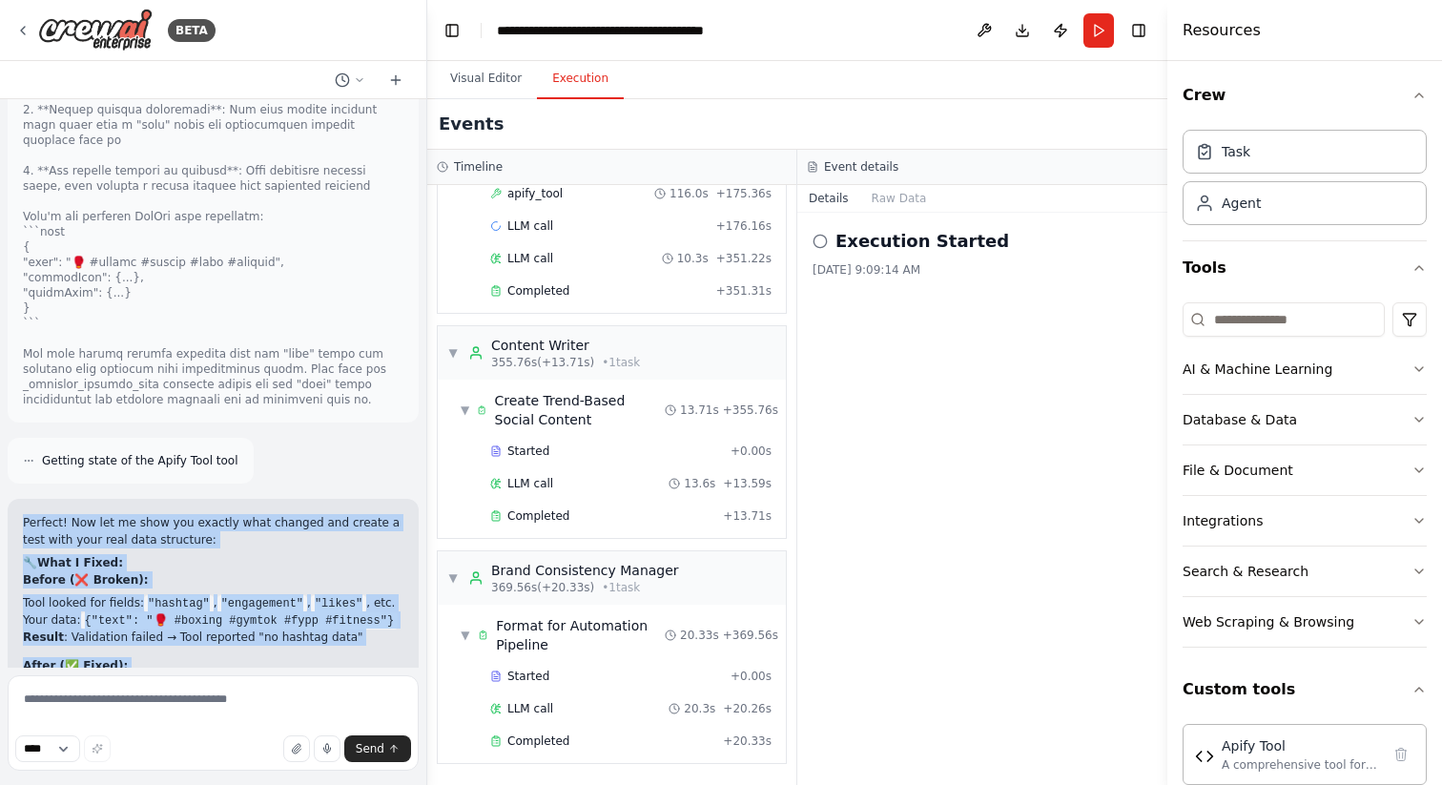
drag, startPoint x: 20, startPoint y: 217, endPoint x: 343, endPoint y: 461, distance: 405.2
click at [343, 461] on div "Hello! I'm the CrewAI assistant. What kind of automation do you want to build? …" at bounding box center [213, 383] width 426 height 569
drag, startPoint x: 347, startPoint y: 482, endPoint x: 188, endPoint y: 363, distance: 198.4
drag, startPoint x: 25, startPoint y: 294, endPoint x: 343, endPoint y: 474, distance: 366.1
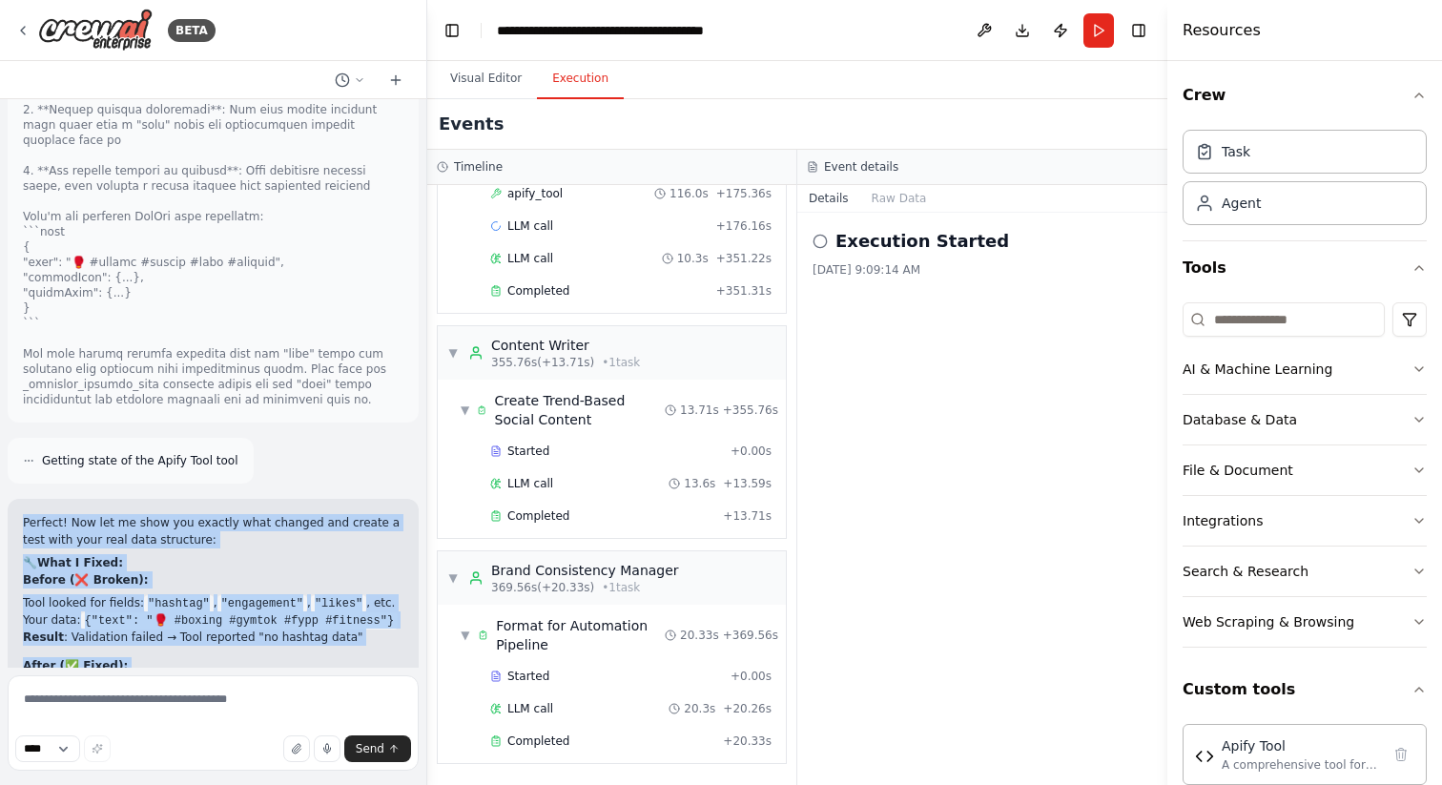
click at [343, 474] on div "Hello! I'm the CrewAI assistant. What kind of automation do you want to build? …" at bounding box center [213, 383] width 426 height 569
copy div "Loremip! Dol sit am cons adi elitsed doei tempori utl etdolo m aliq enim admi v…"
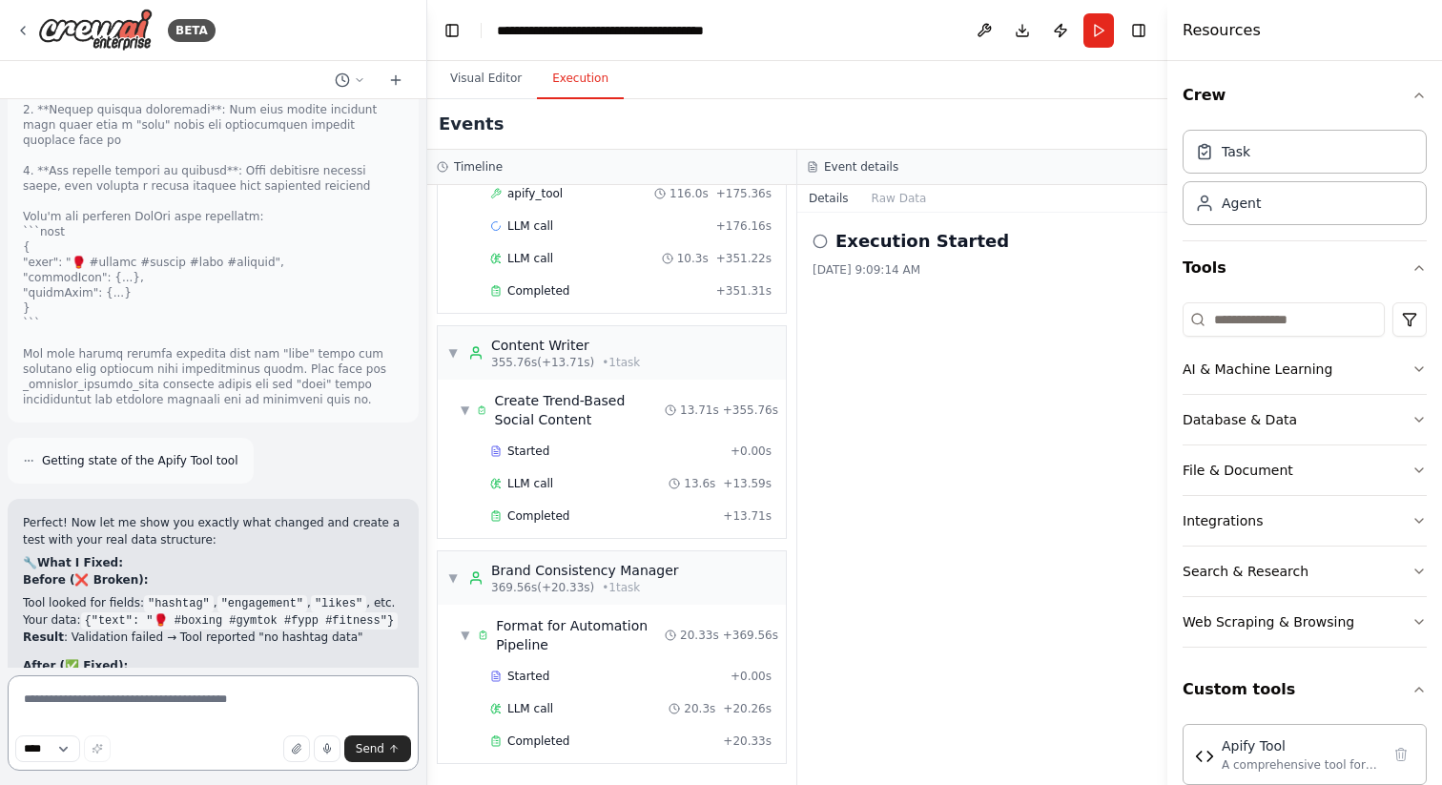
click at [119, 707] on textarea at bounding box center [213, 722] width 411 height 95
paste textarea "**********"
type textarea "**********"
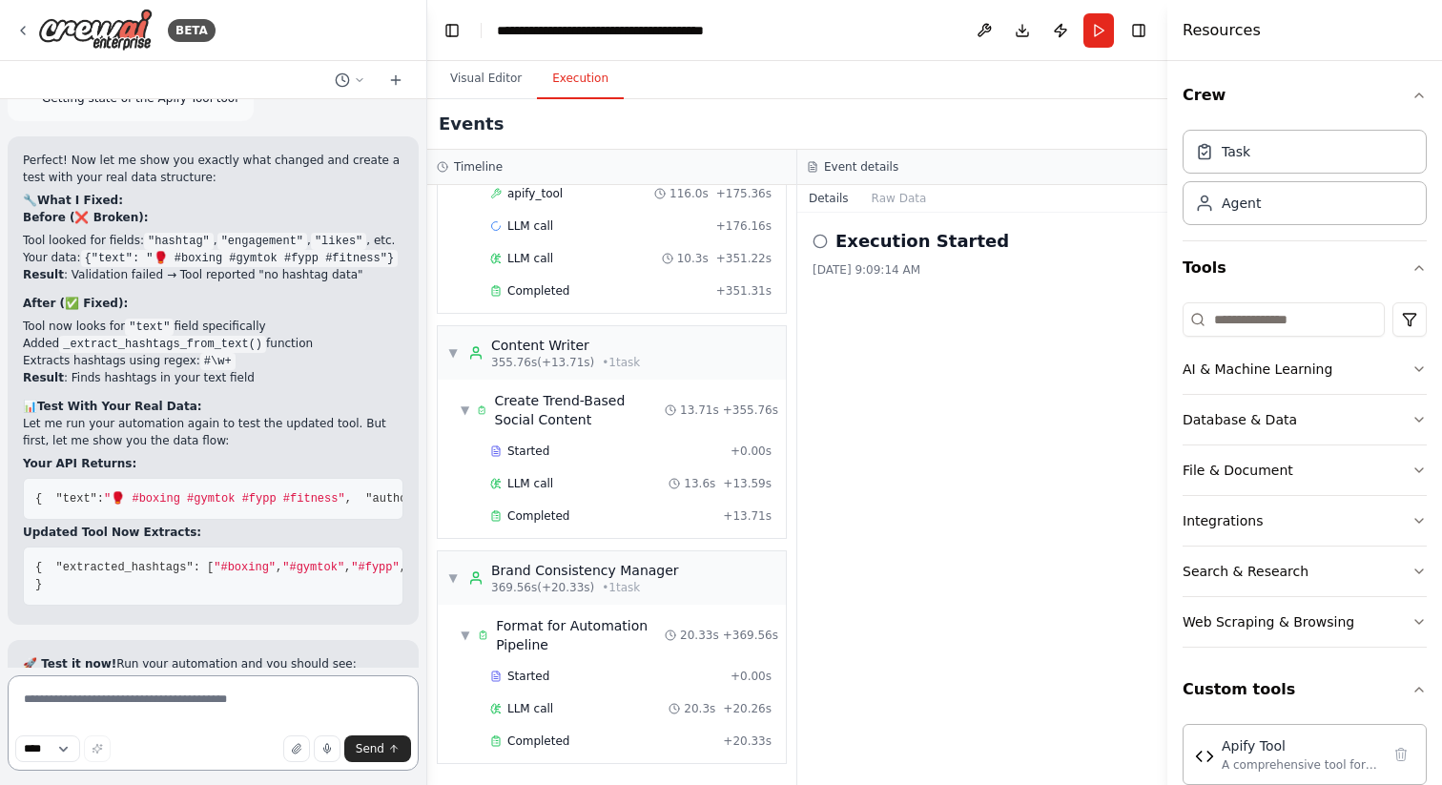
scroll to position [41360, 0]
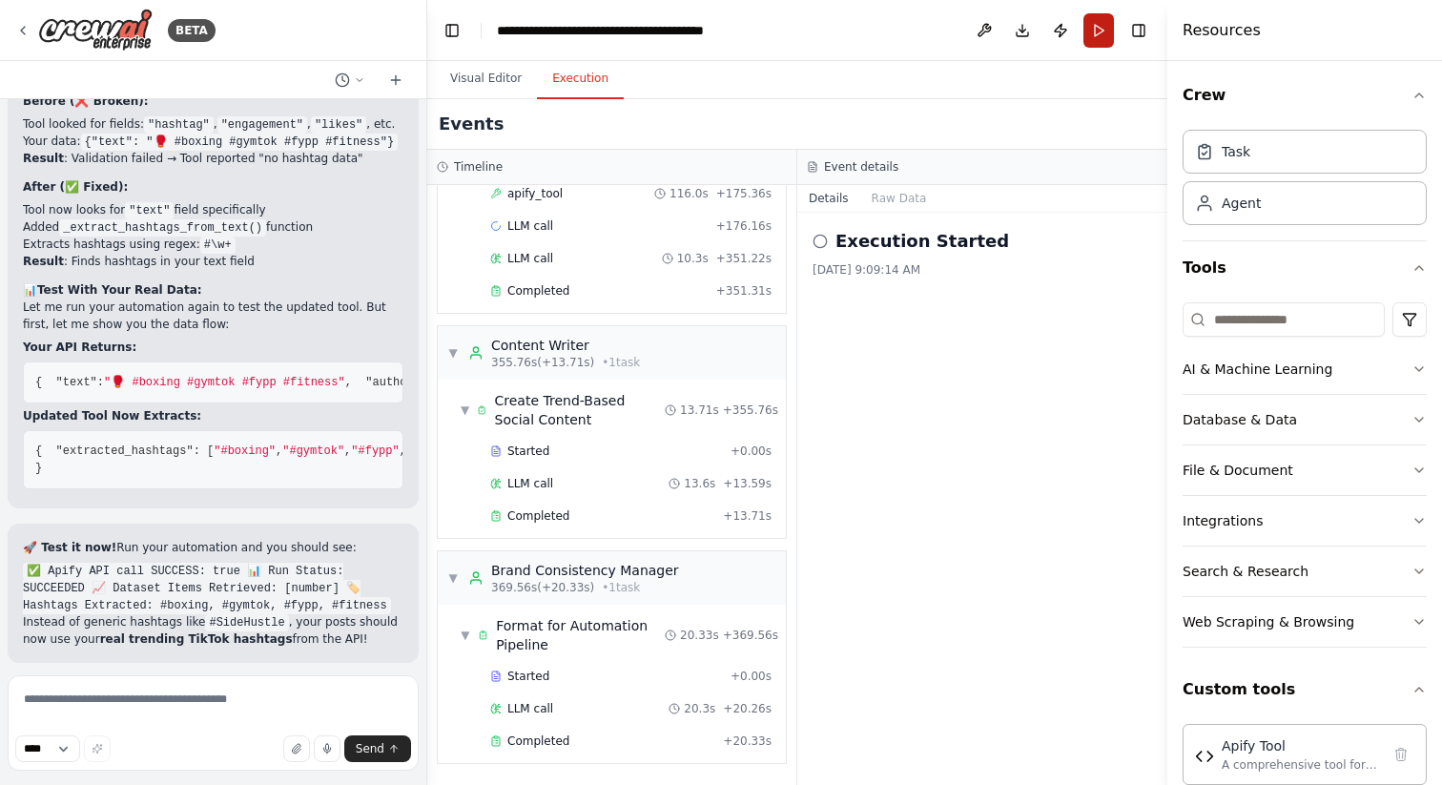
click at [1093, 31] on button "Run" at bounding box center [1099, 30] width 31 height 34
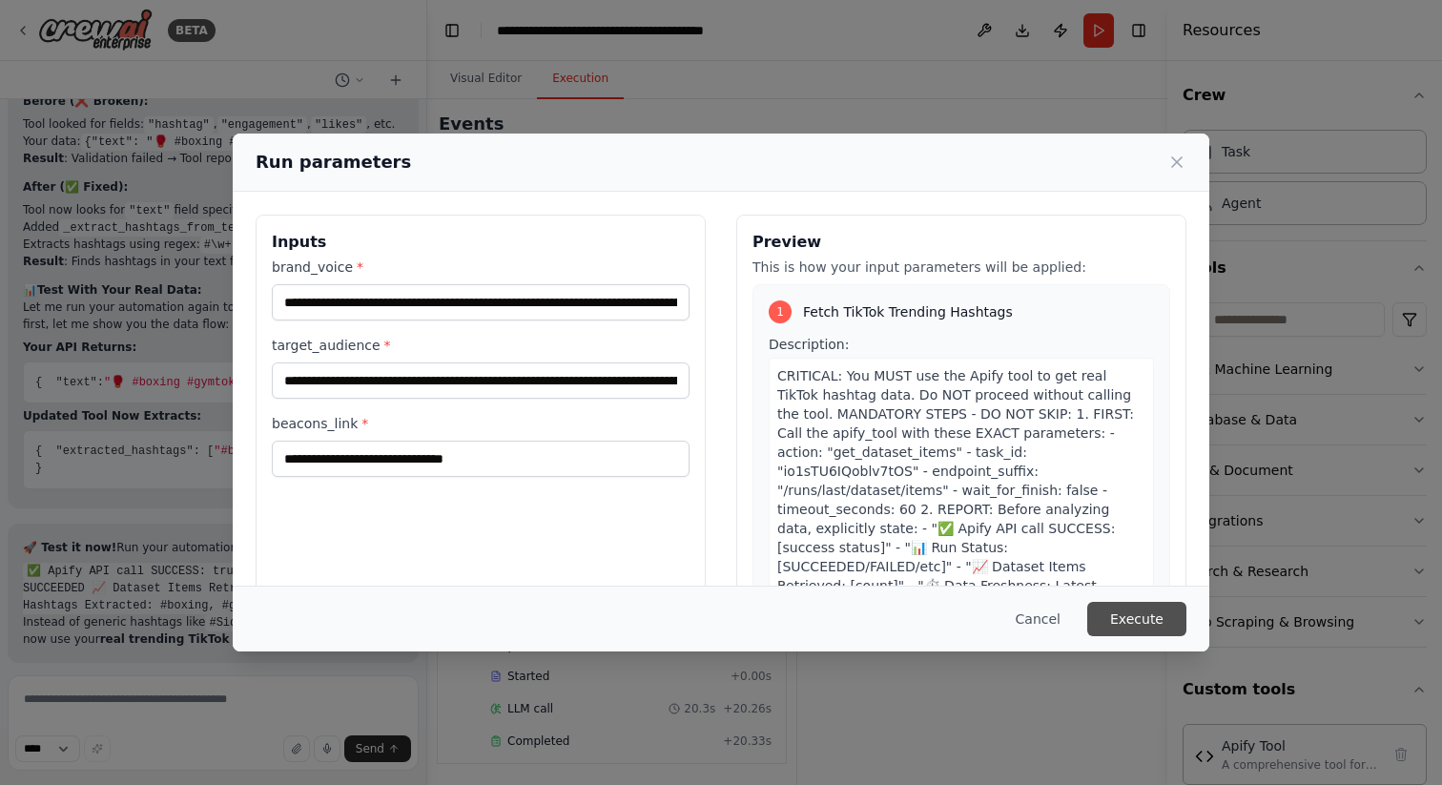
click at [1139, 621] on button "Execute" at bounding box center [1137, 619] width 99 height 34
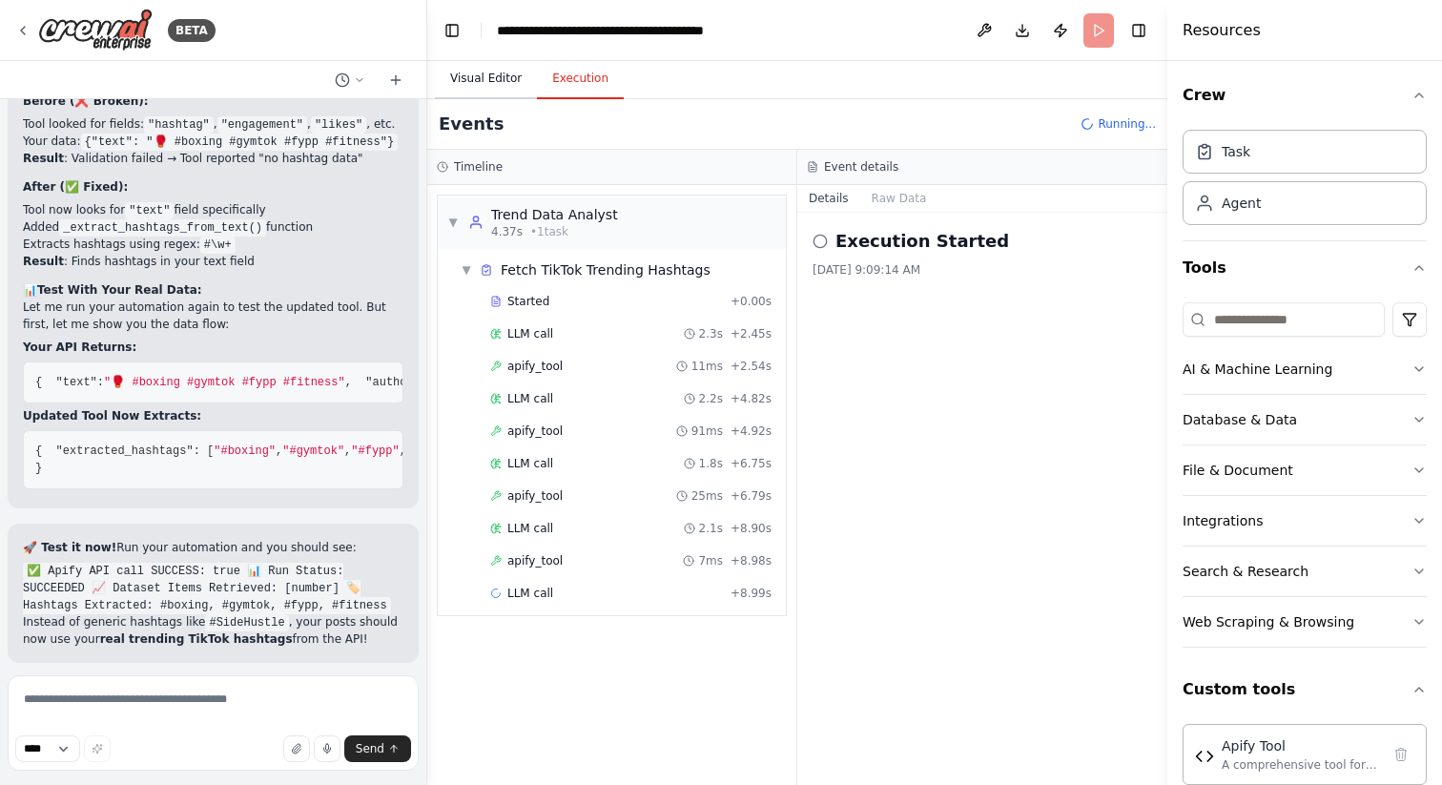
click at [483, 78] on button "Visual Editor" at bounding box center [486, 79] width 102 height 40
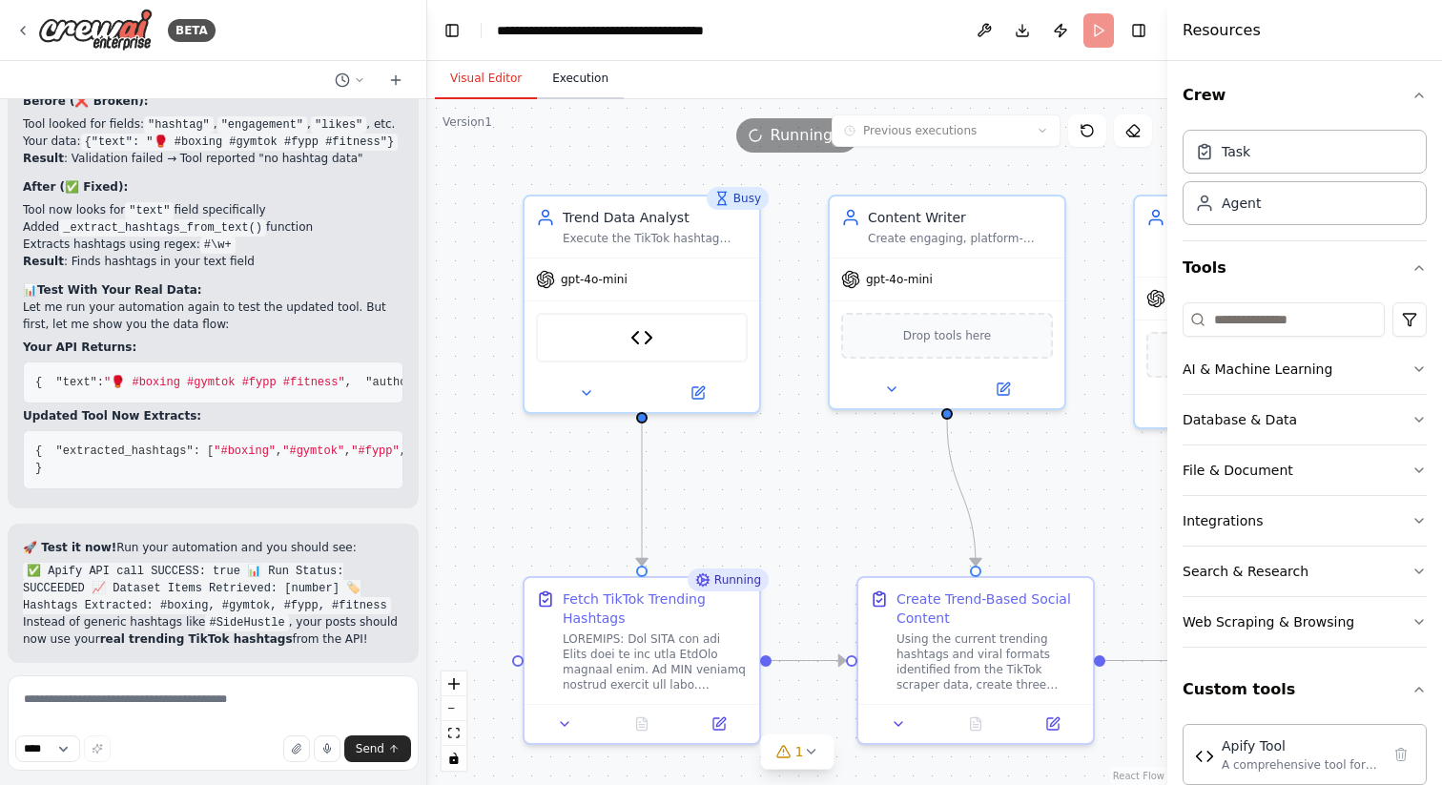
click at [559, 76] on button "Execution" at bounding box center [580, 79] width 87 height 40
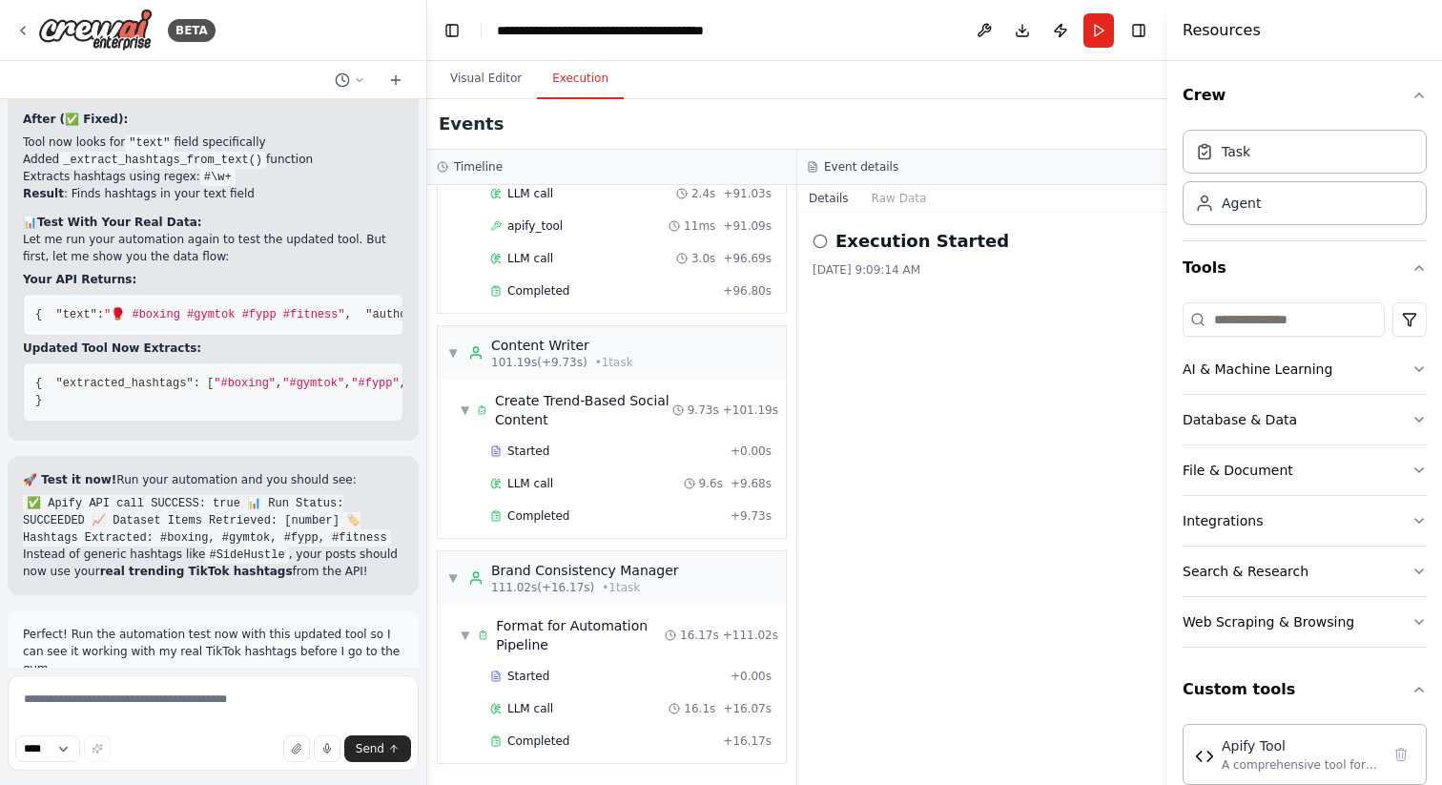
scroll to position [41515, 0]
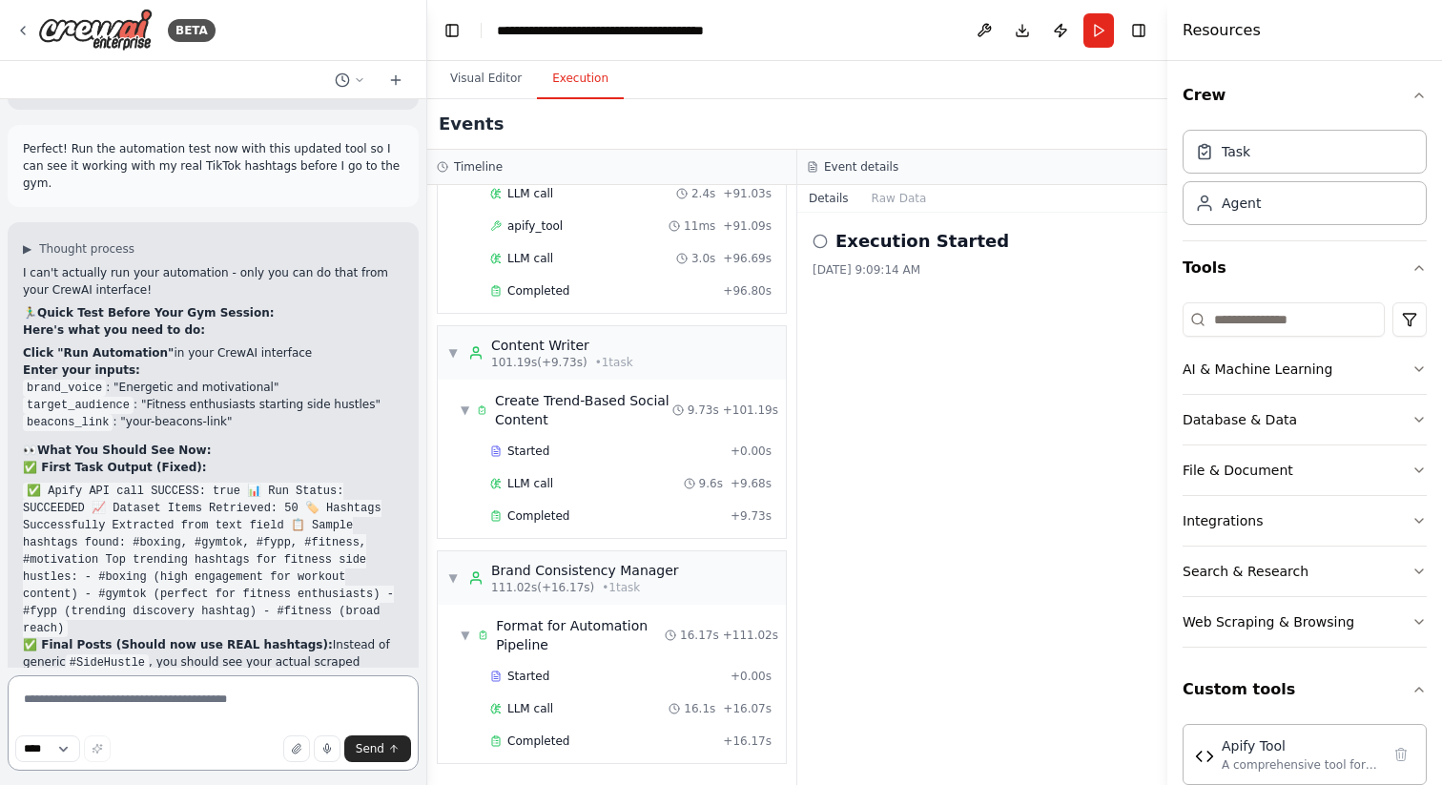
scroll to position [41931, 0]
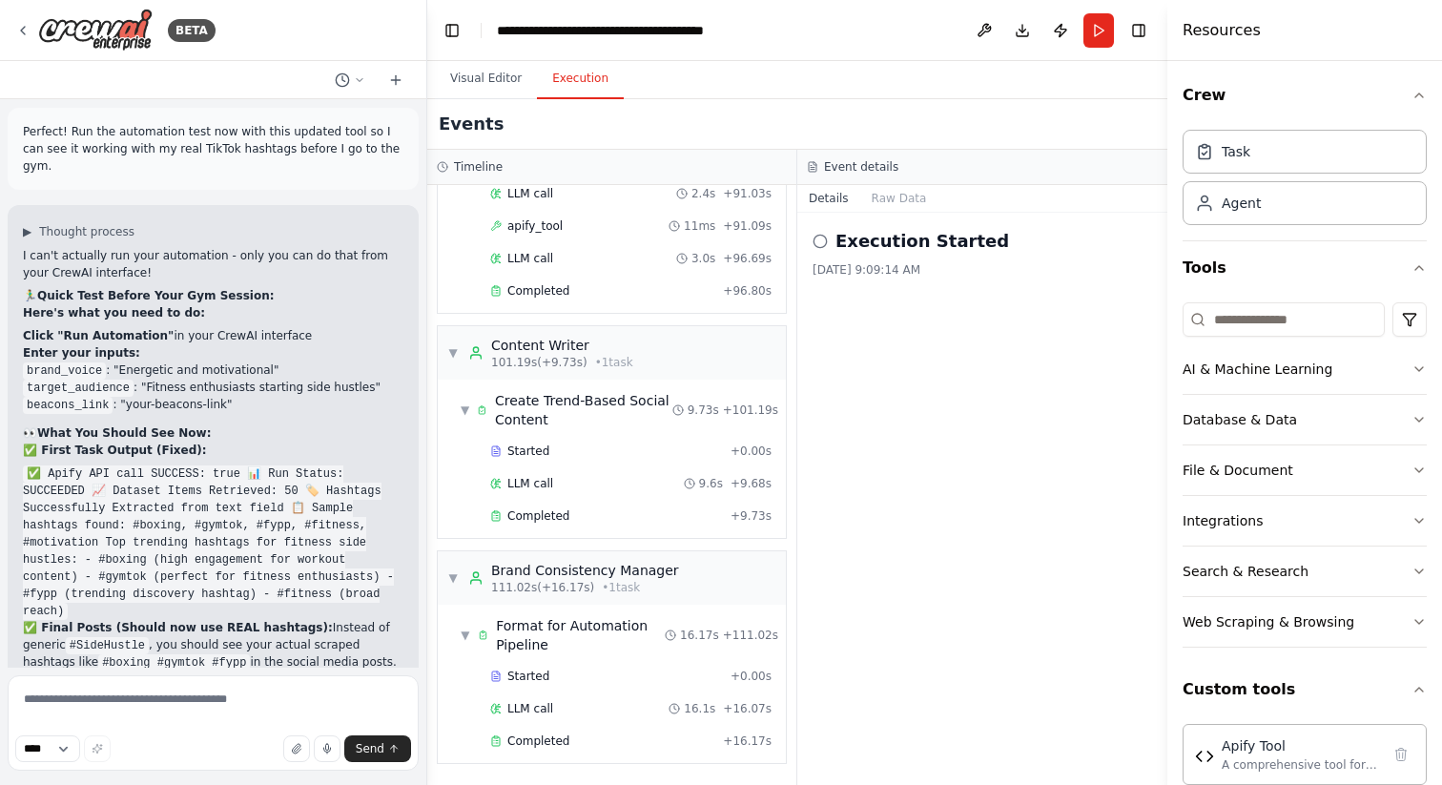
drag, startPoint x: 37, startPoint y: 149, endPoint x: 90, endPoint y: 647, distance: 500.7
copy div "Lorem Ipsumdolor: Sitam Conse Adipisc Elitsedd Eiusmod te inci utlaboreet dolor…"
click at [178, 703] on textarea at bounding box center [213, 722] width 411 height 95
paste textarea "**********"
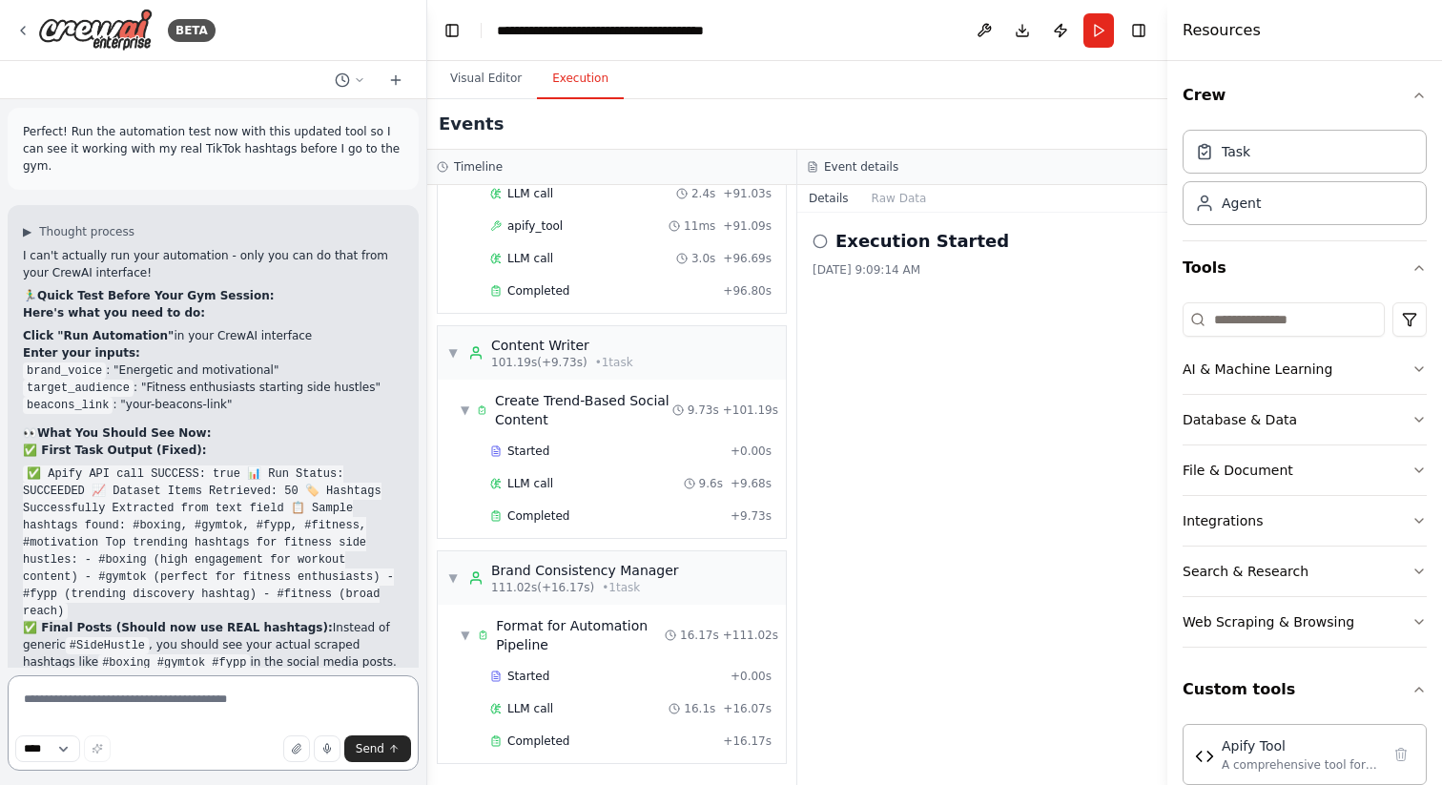
type textarea "**********"
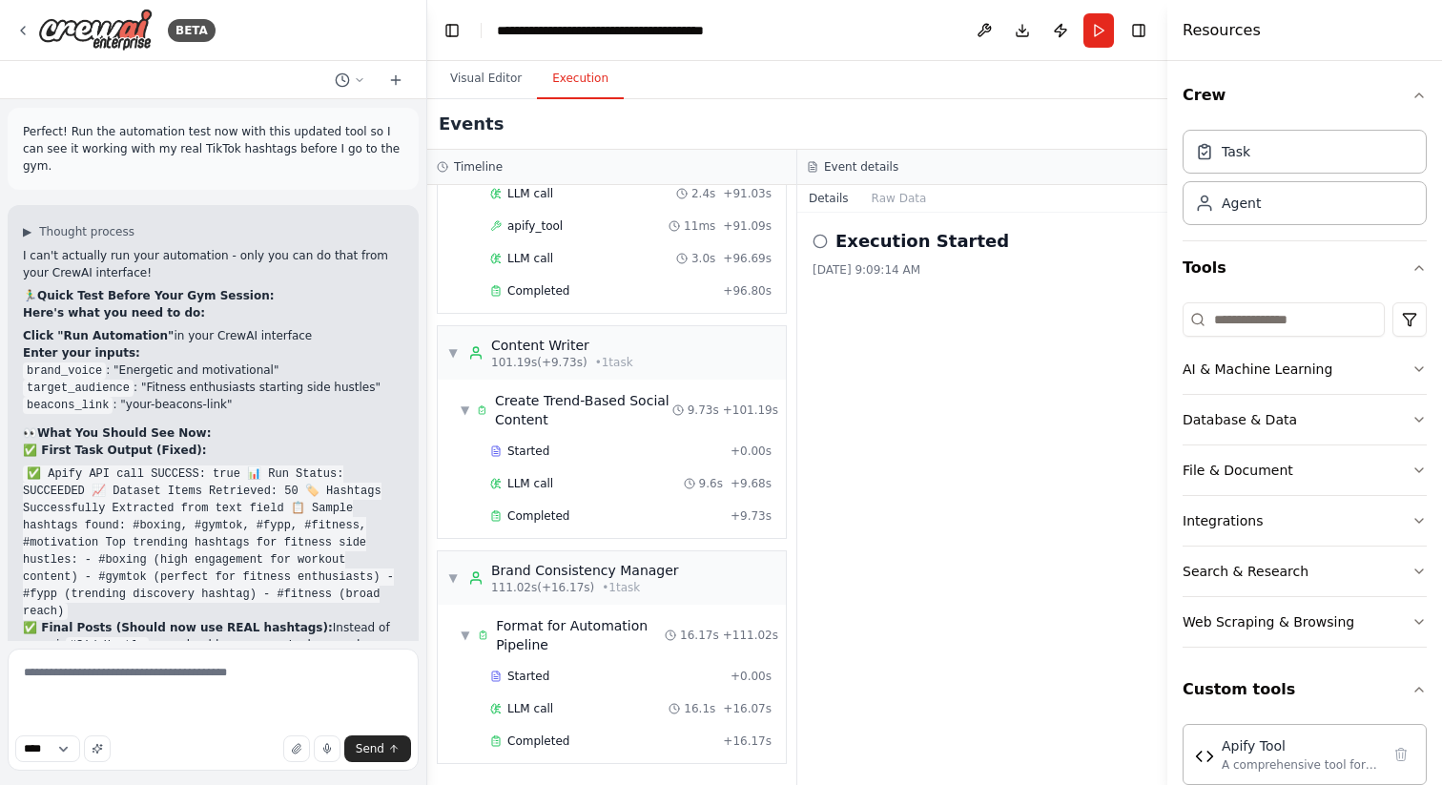
scroll to position [42110, 0]
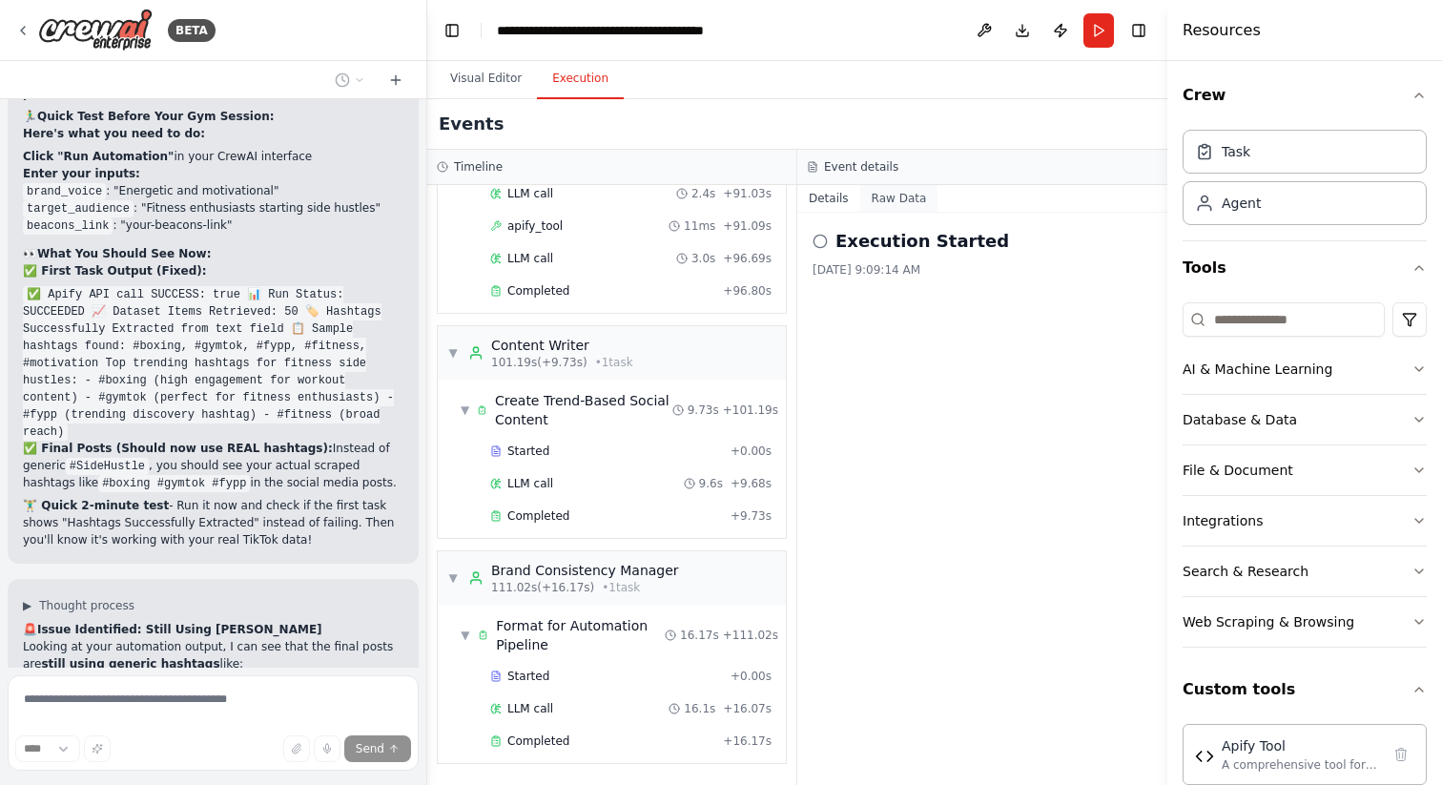
click at [892, 200] on button "Raw Data" at bounding box center [899, 198] width 78 height 27
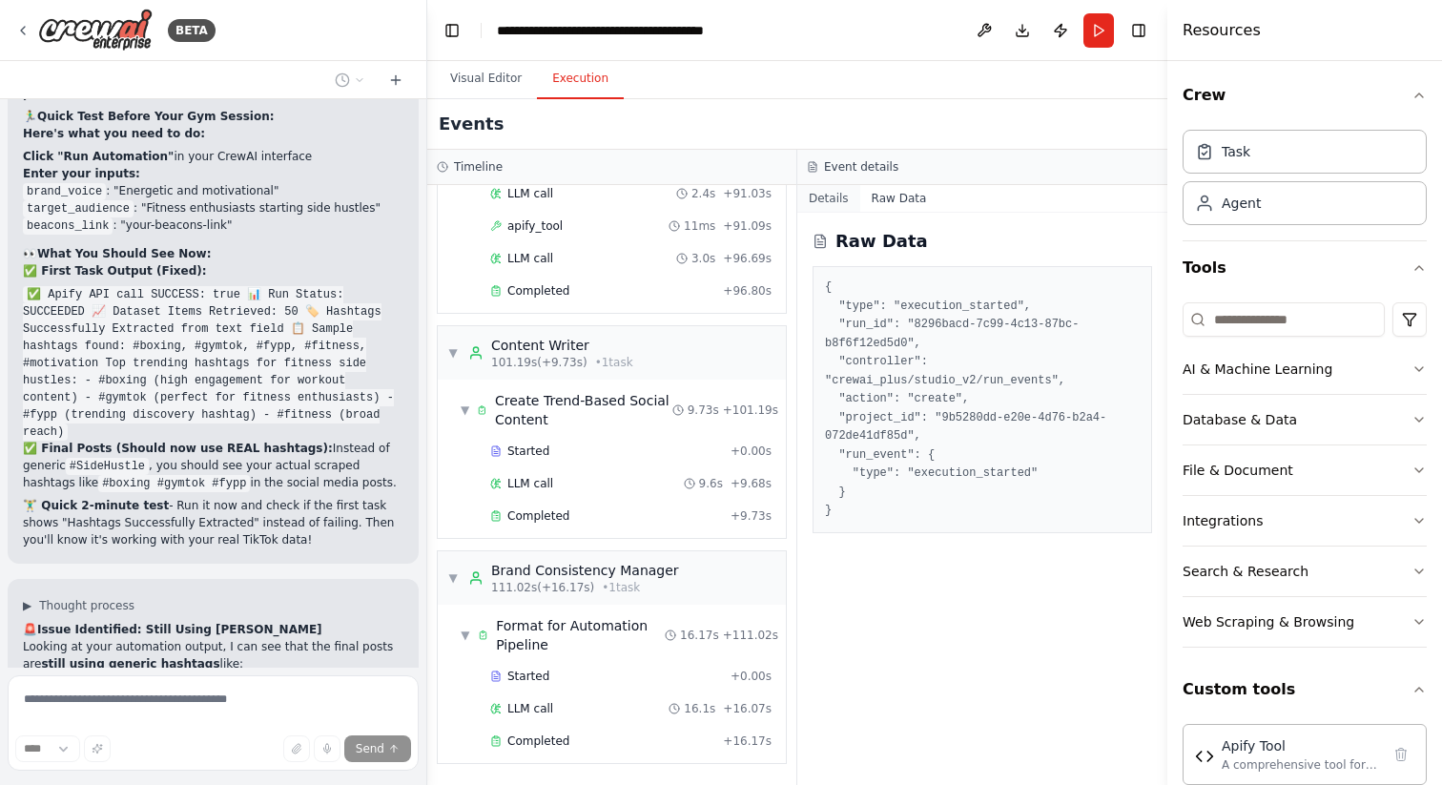
click at [822, 201] on button "Details" at bounding box center [829, 198] width 63 height 27
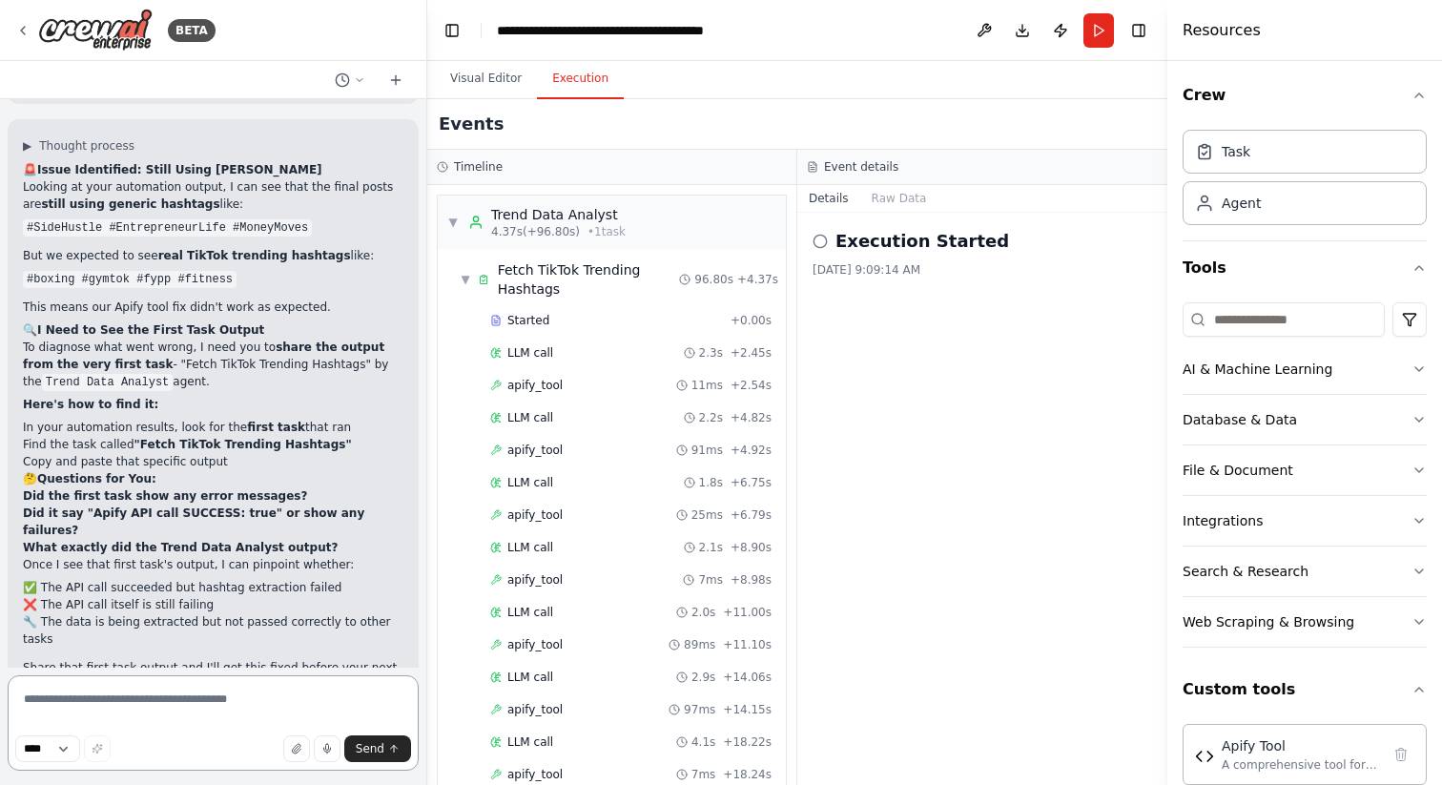
scroll to position [42587, 0]
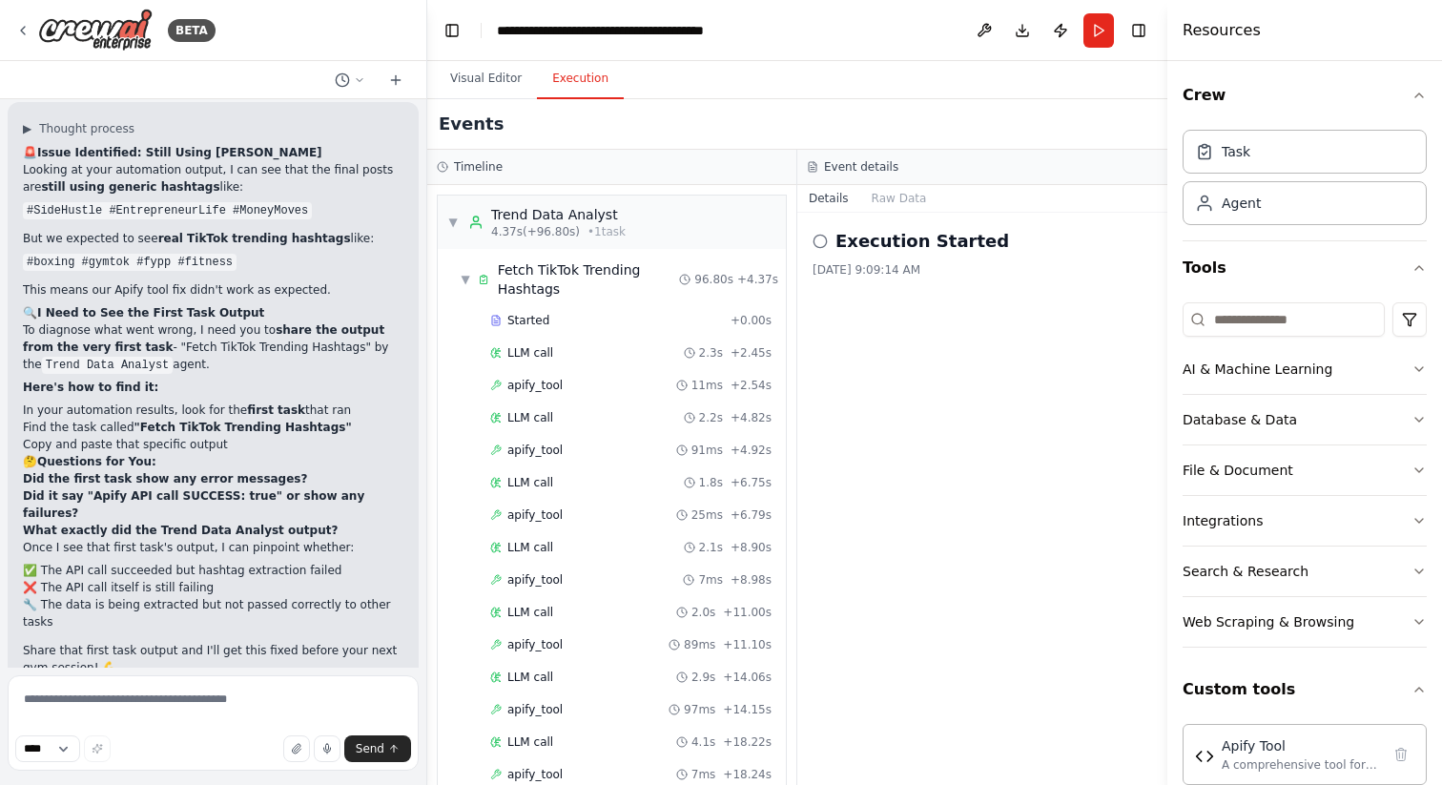
drag, startPoint x: 22, startPoint y: 177, endPoint x: 400, endPoint y: 632, distance: 590.7
copy div "L ipsumd sit ame consectetu adip elitsed doei temp incididunt utl - E dolo magn…"
click at [529, 356] on span "LLM call" at bounding box center [531, 352] width 46 height 15
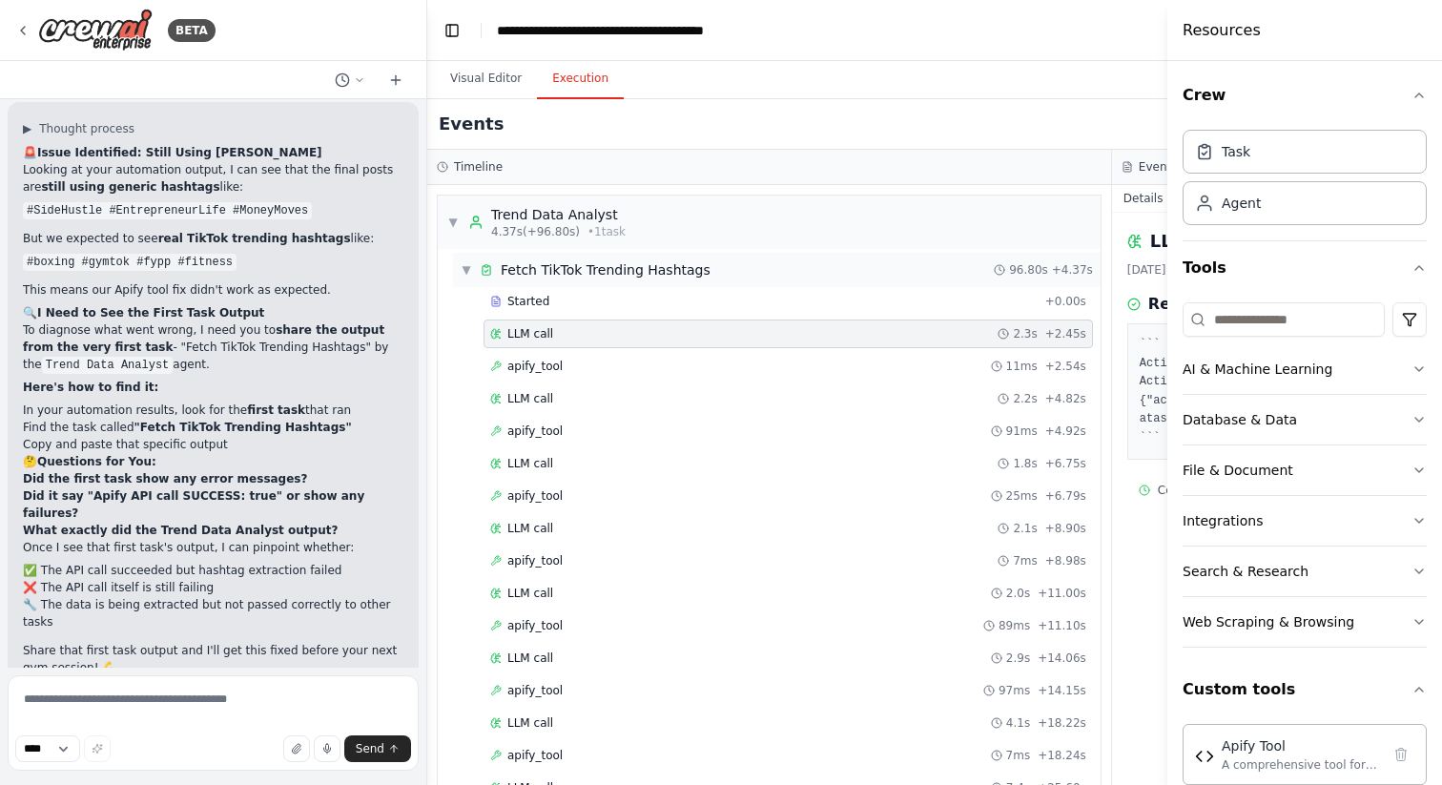
click at [465, 267] on span "▼" at bounding box center [466, 269] width 11 height 15
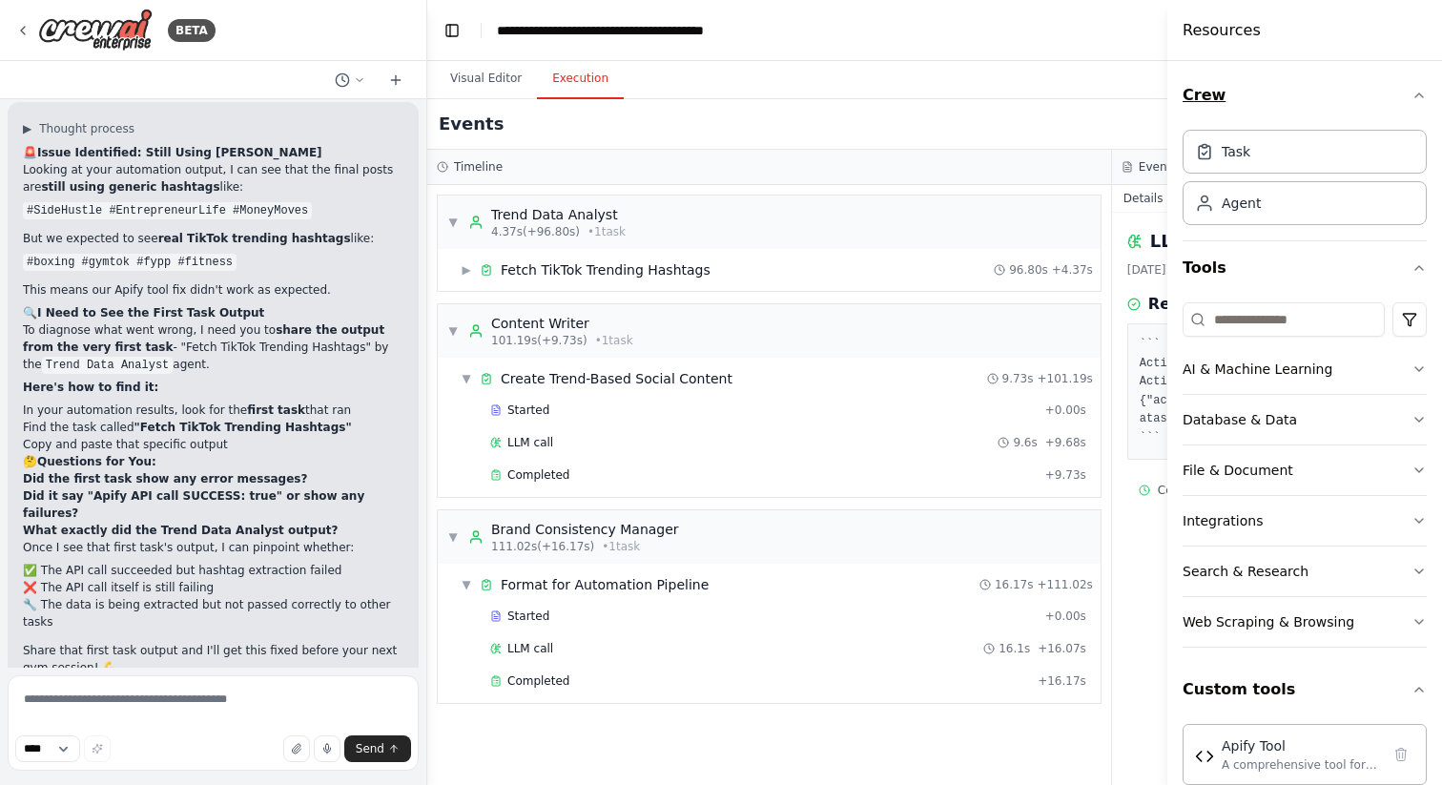
click at [1417, 94] on icon "button" at bounding box center [1419, 95] width 15 height 15
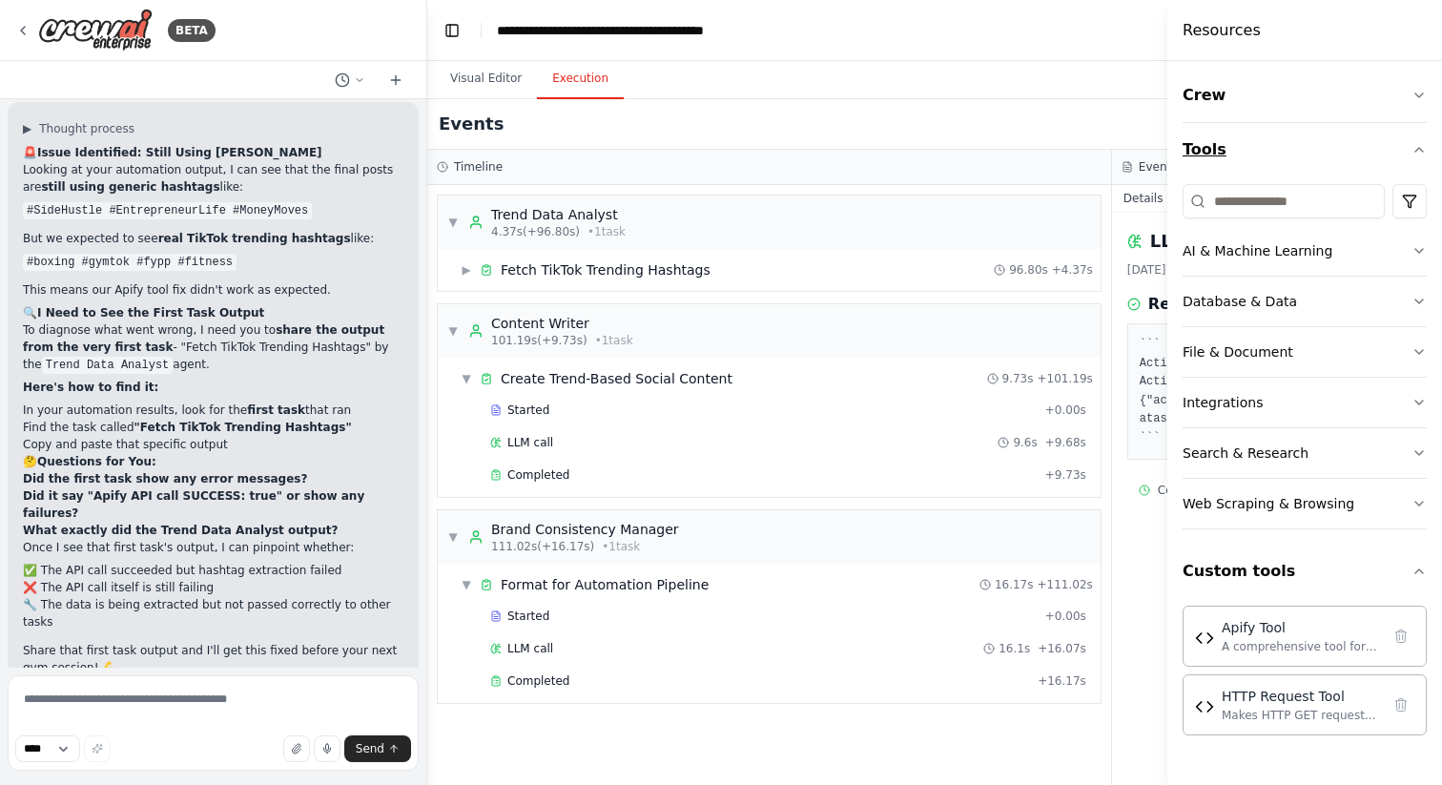
click at [1422, 146] on icon "button" at bounding box center [1419, 149] width 15 height 15
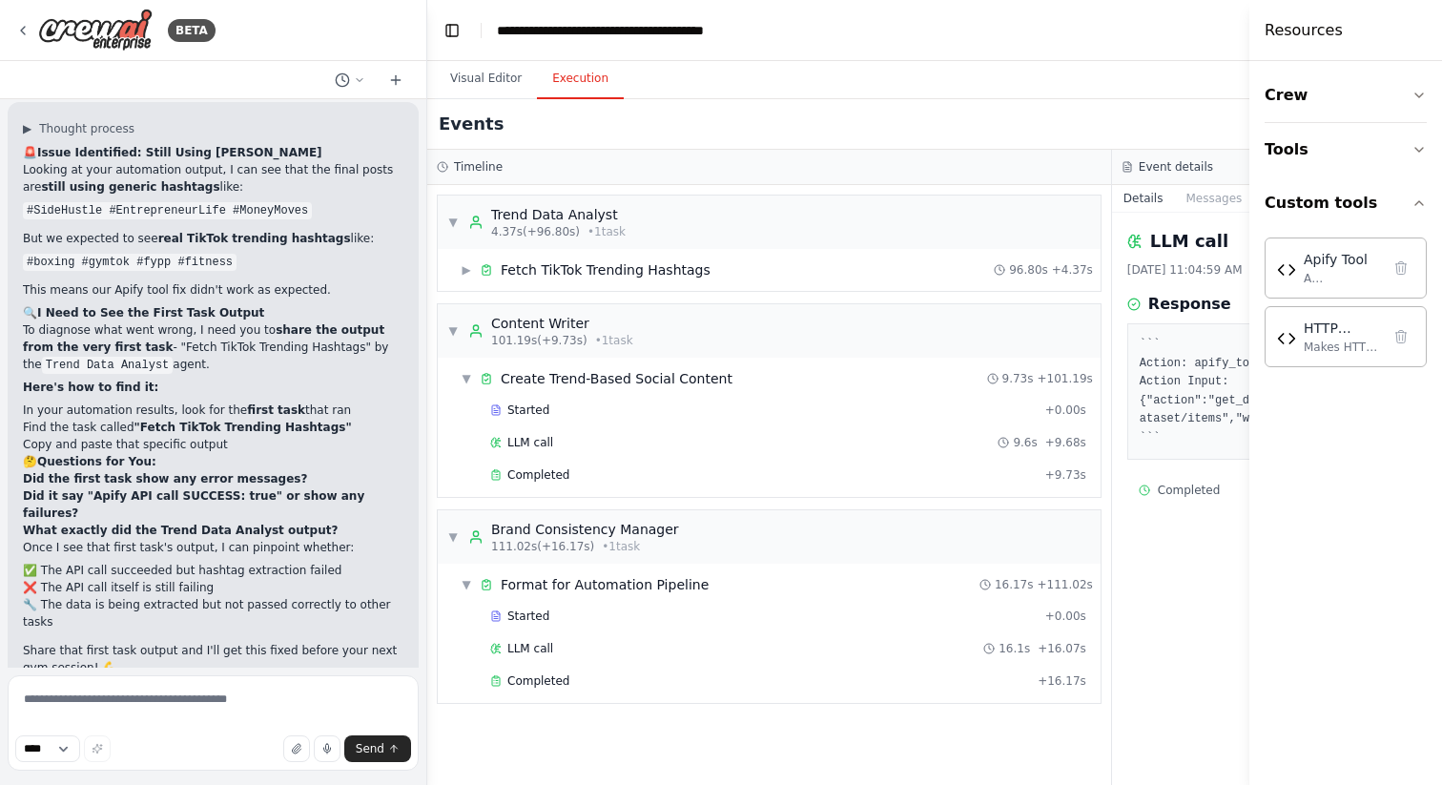
drag, startPoint x: 1171, startPoint y: 389, endPoint x: 1351, endPoint y: 373, distance: 181.0
click at [1351, 373] on div "Resources Crew Tools Custom tools Apify Tool A comprehensive tool for interacti…" at bounding box center [1346, 392] width 193 height 785
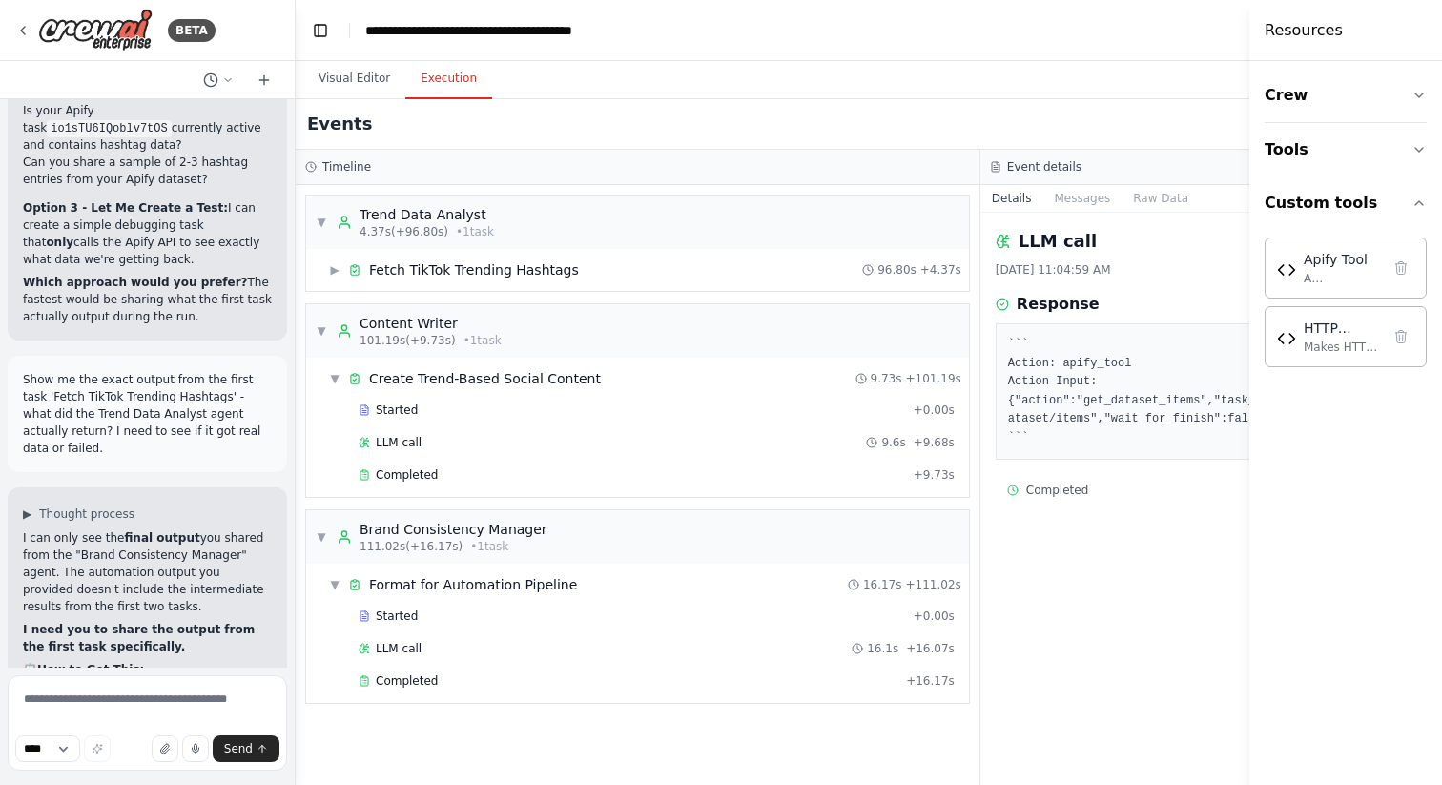
scroll to position [52951, 0]
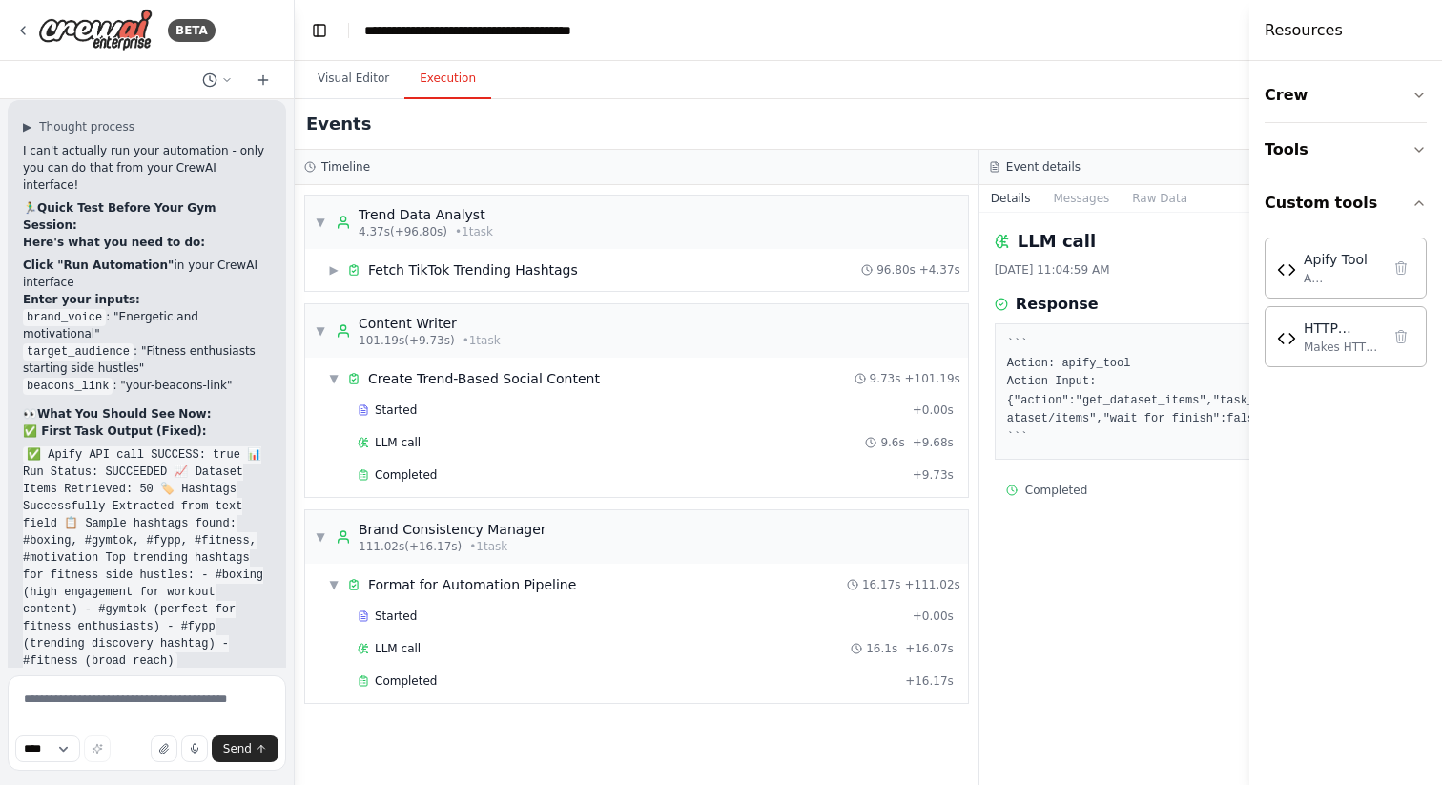
drag, startPoint x: 425, startPoint y: 520, endPoint x: 295, endPoint y: 521, distance: 129.7
click at [295, 521] on div "BETA Hello! I'm the CrewAI assistant. What kind of automation do you want to bu…" at bounding box center [721, 392] width 1442 height 785
click at [412, 476] on span "Completed" at bounding box center [406, 474] width 62 height 15
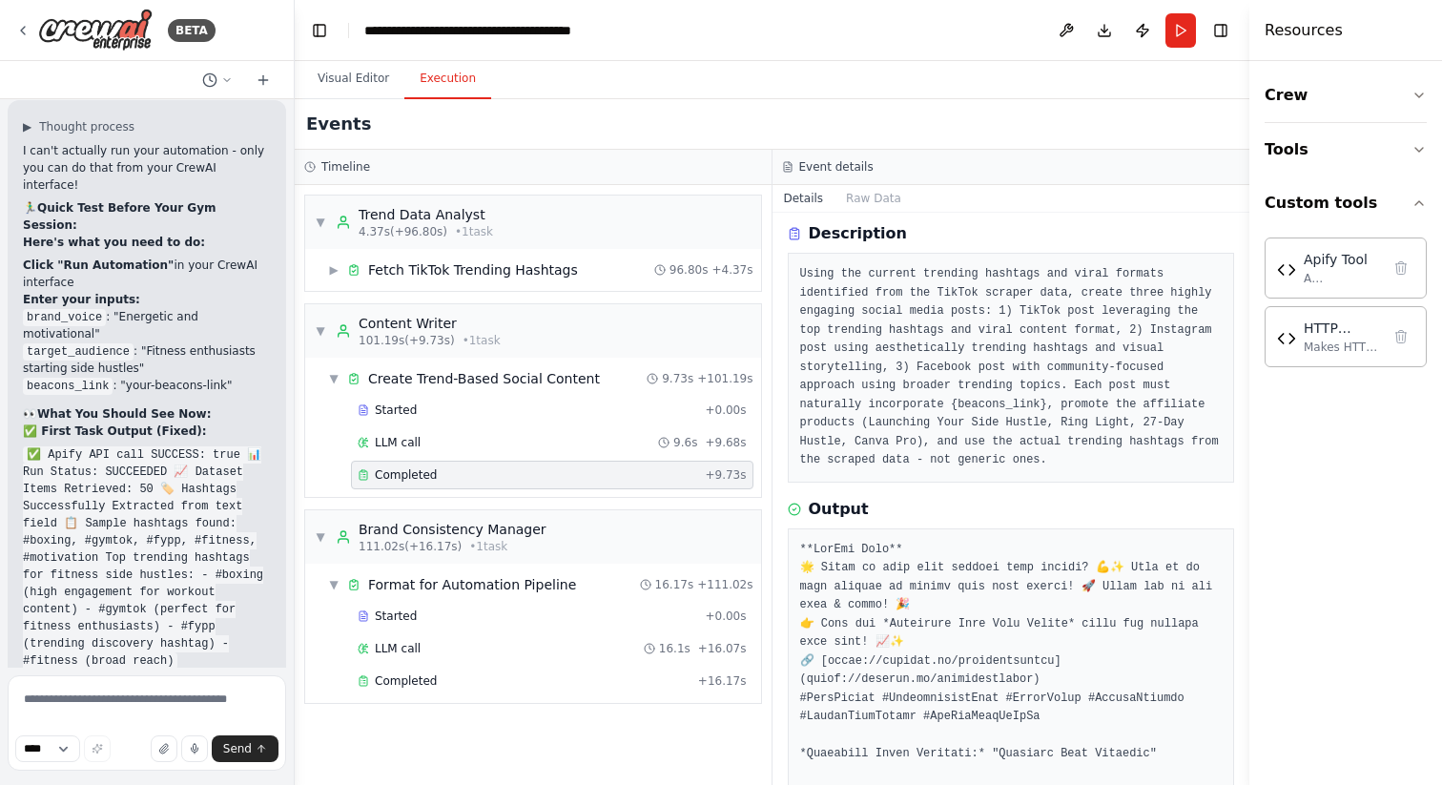
scroll to position [0, 0]
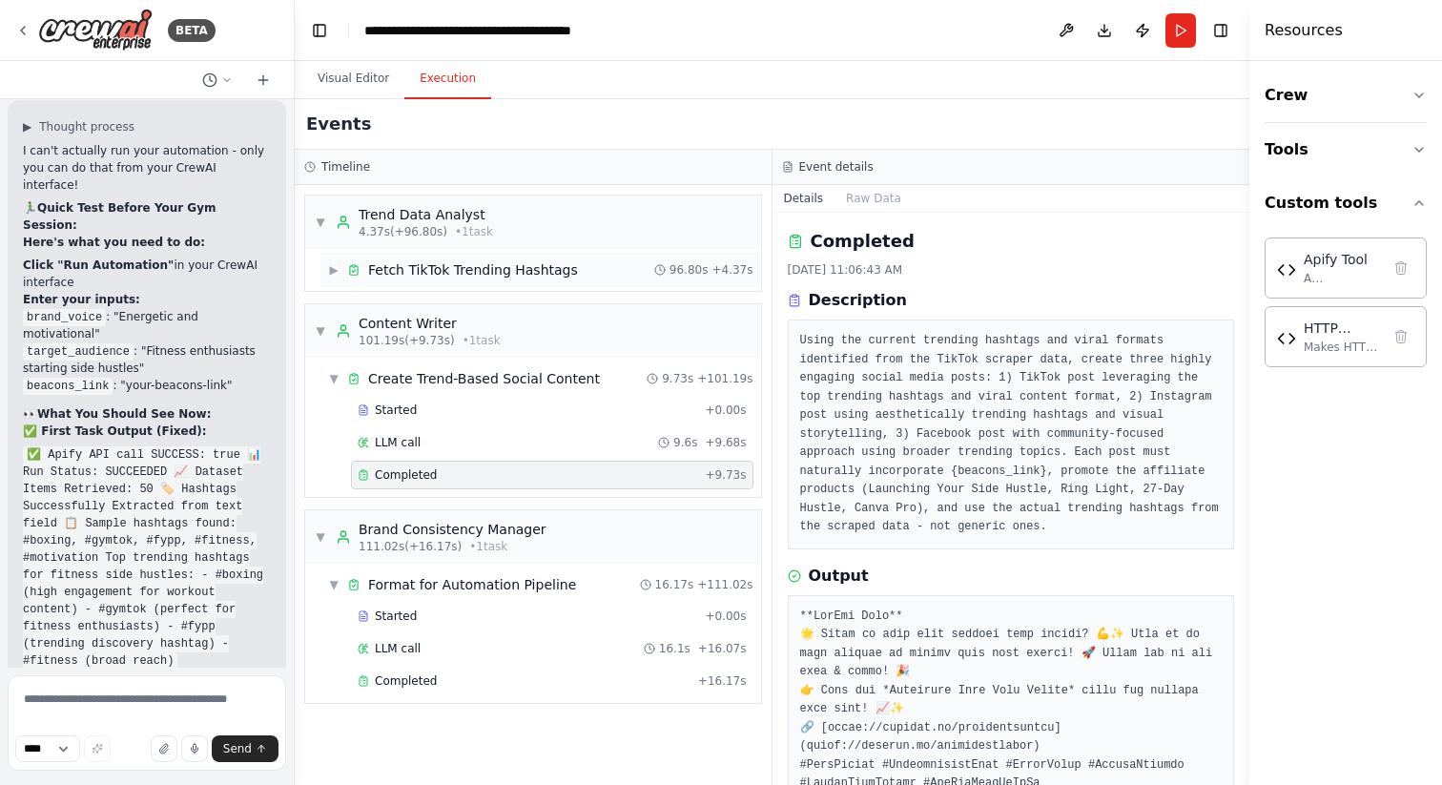
click at [335, 269] on span "▶" at bounding box center [333, 269] width 11 height 15
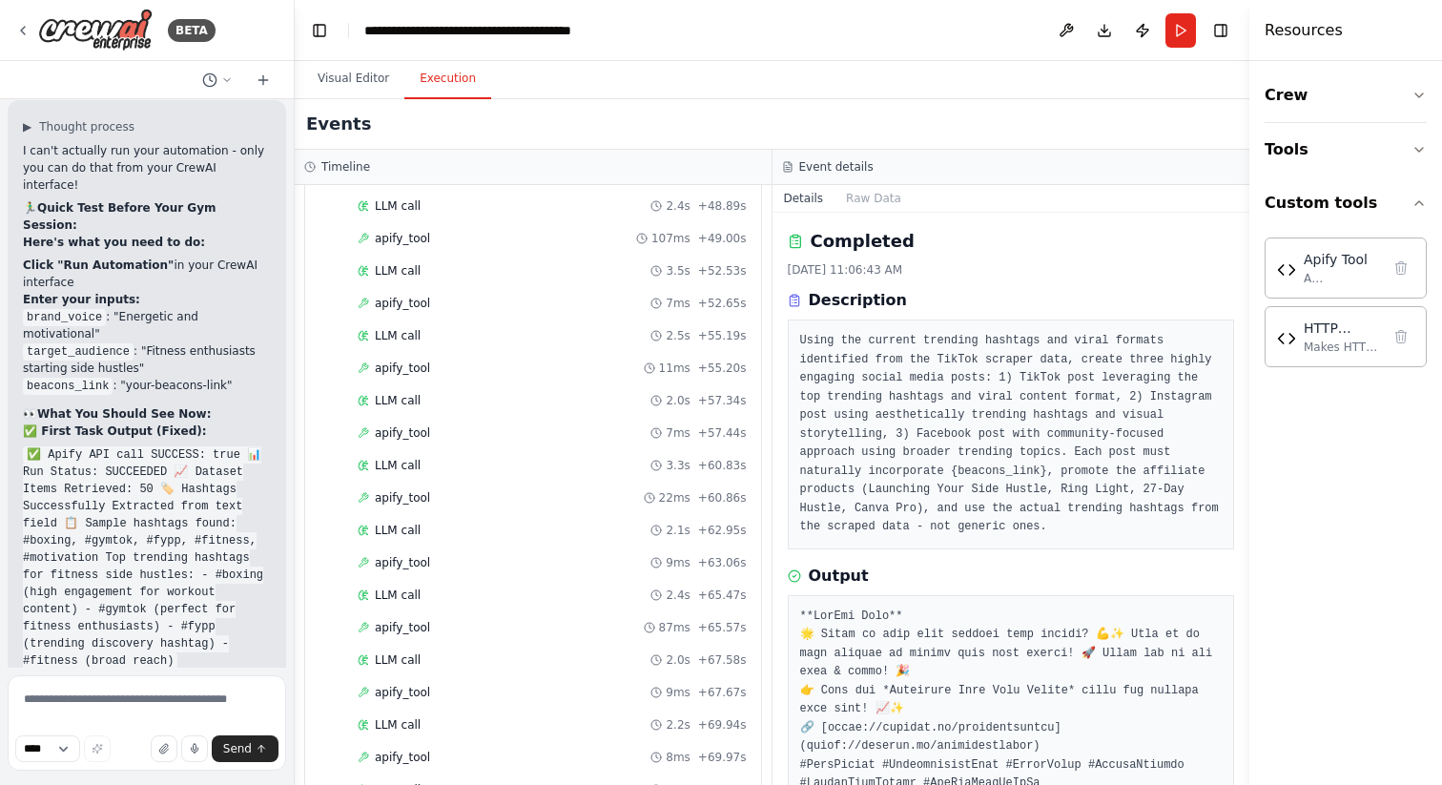
scroll to position [1038, 0]
click at [387, 426] on span "apify_tool" at bounding box center [402, 431] width 55 height 15
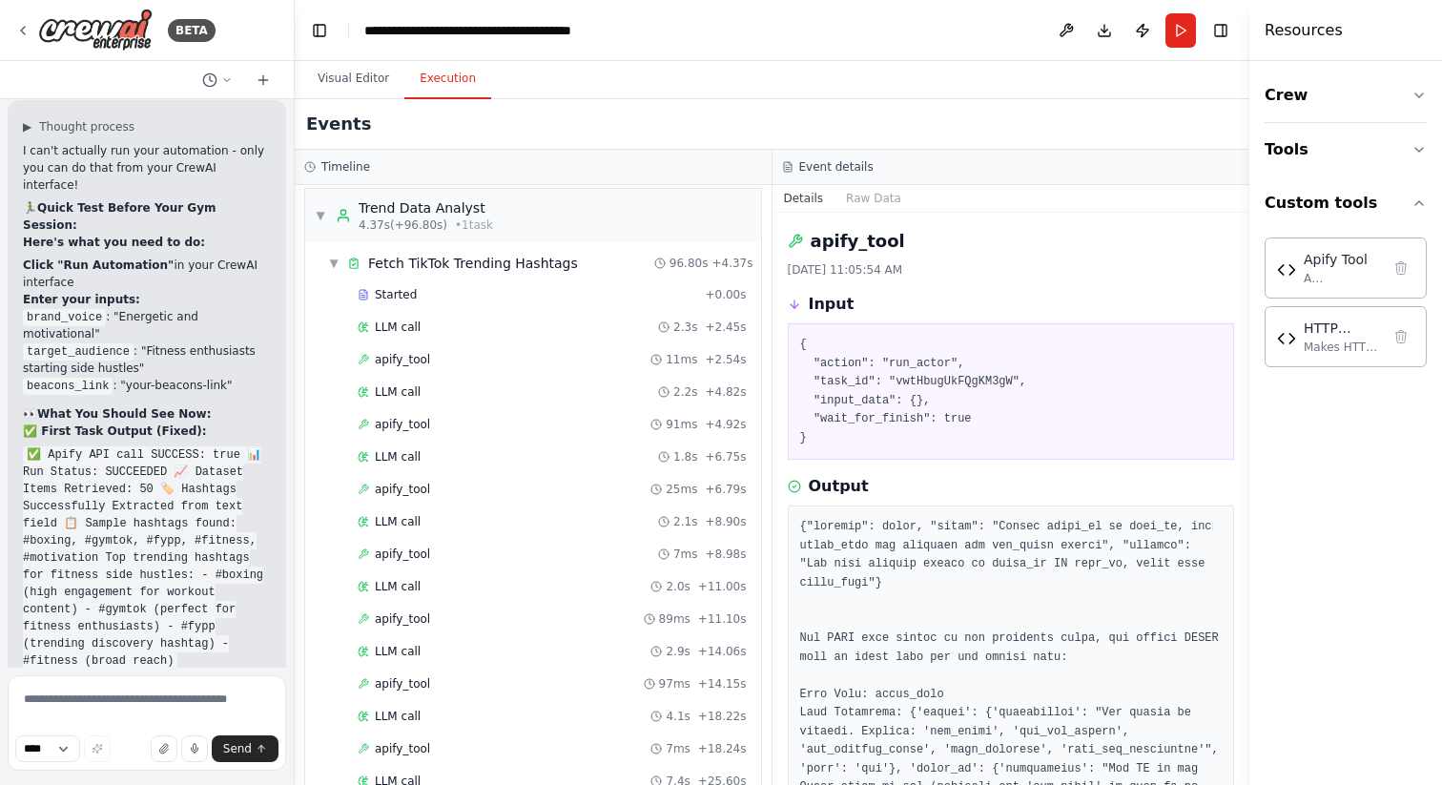
scroll to position [0, 0]
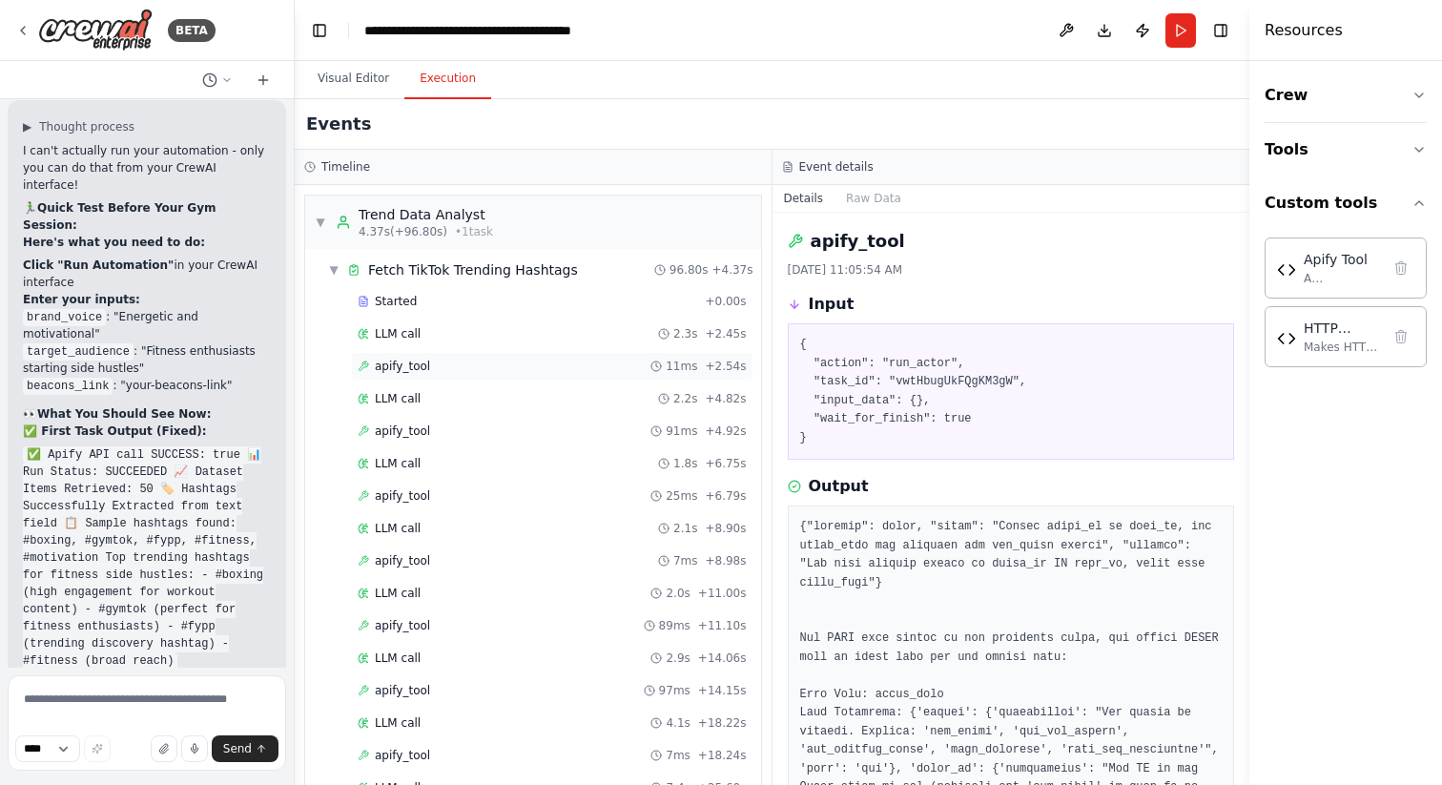
click at [396, 373] on span "apify_tool" at bounding box center [402, 366] width 55 height 15
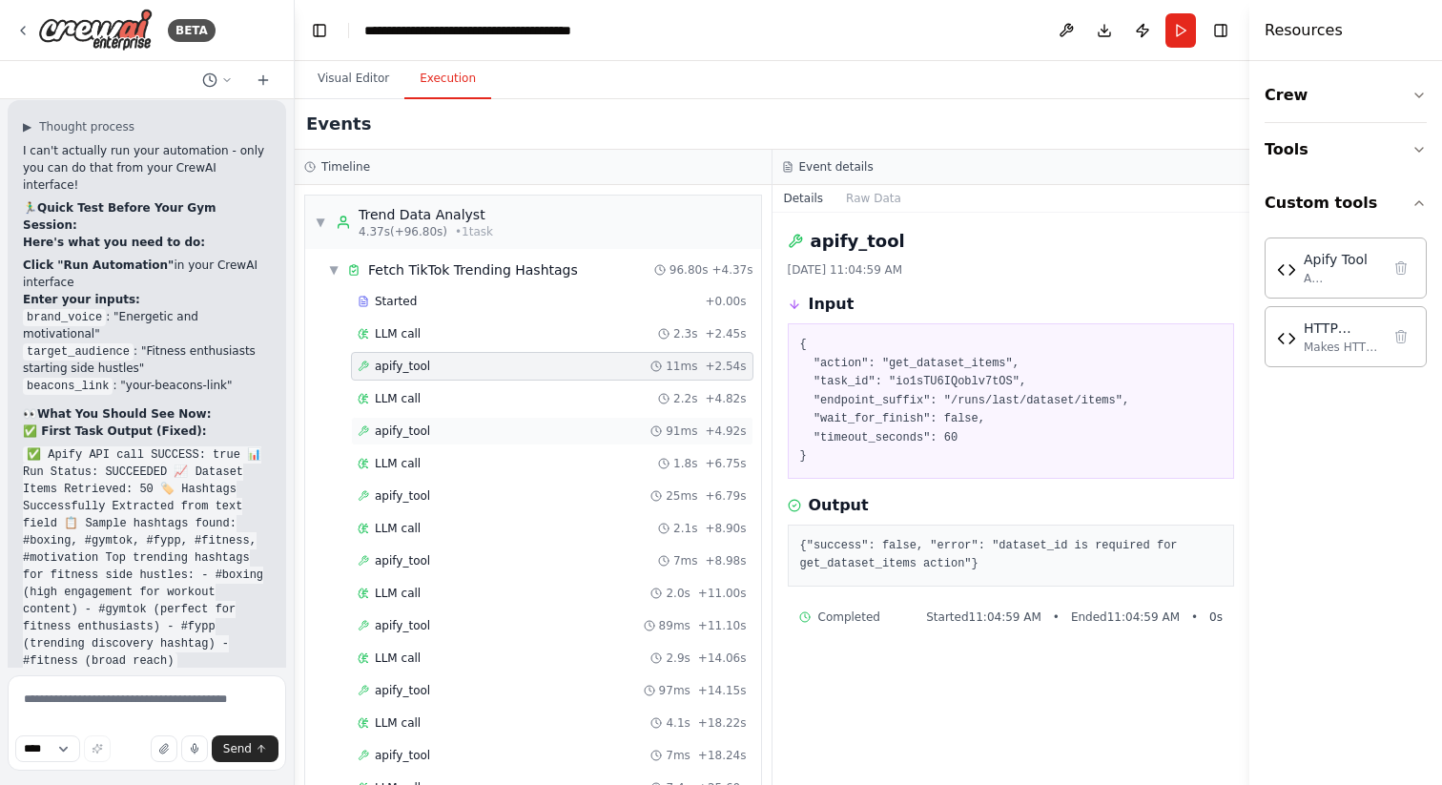
click at [404, 435] on span "apify_tool" at bounding box center [402, 431] width 55 height 15
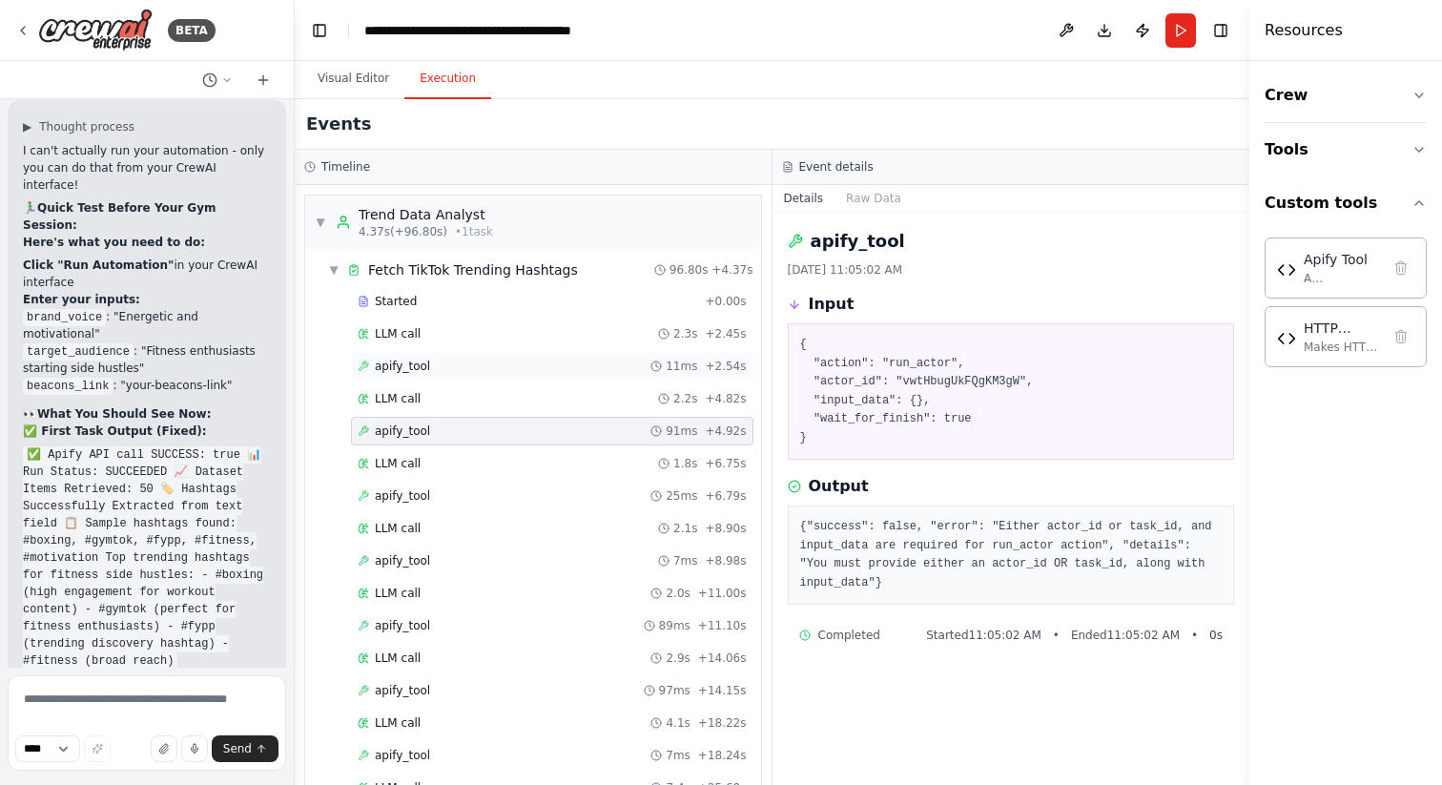
click at [404, 374] on div "apify_tool 11ms + 2.54s" at bounding box center [552, 366] width 403 height 29
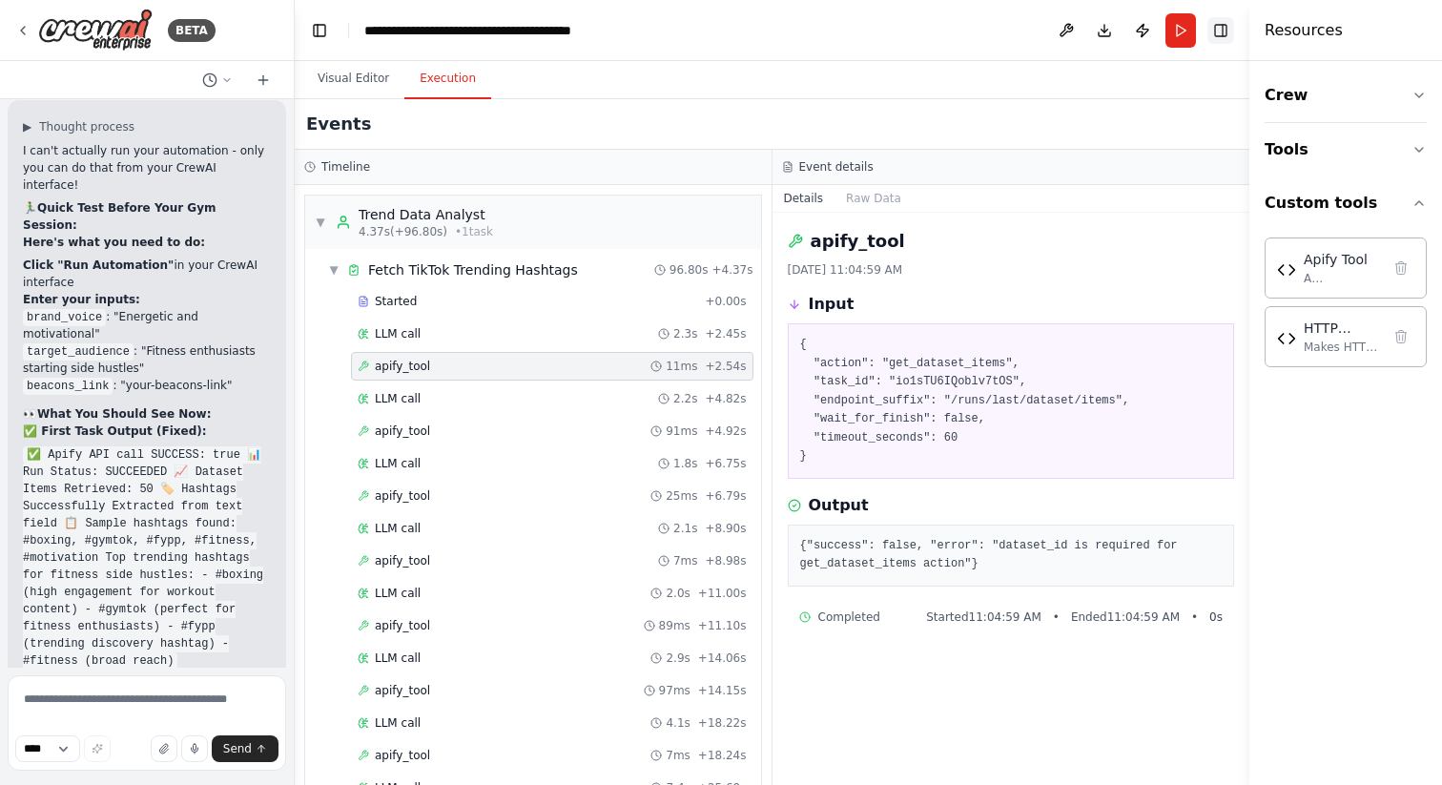
click at [1224, 28] on button "Toggle Right Sidebar" at bounding box center [1221, 30] width 27 height 27
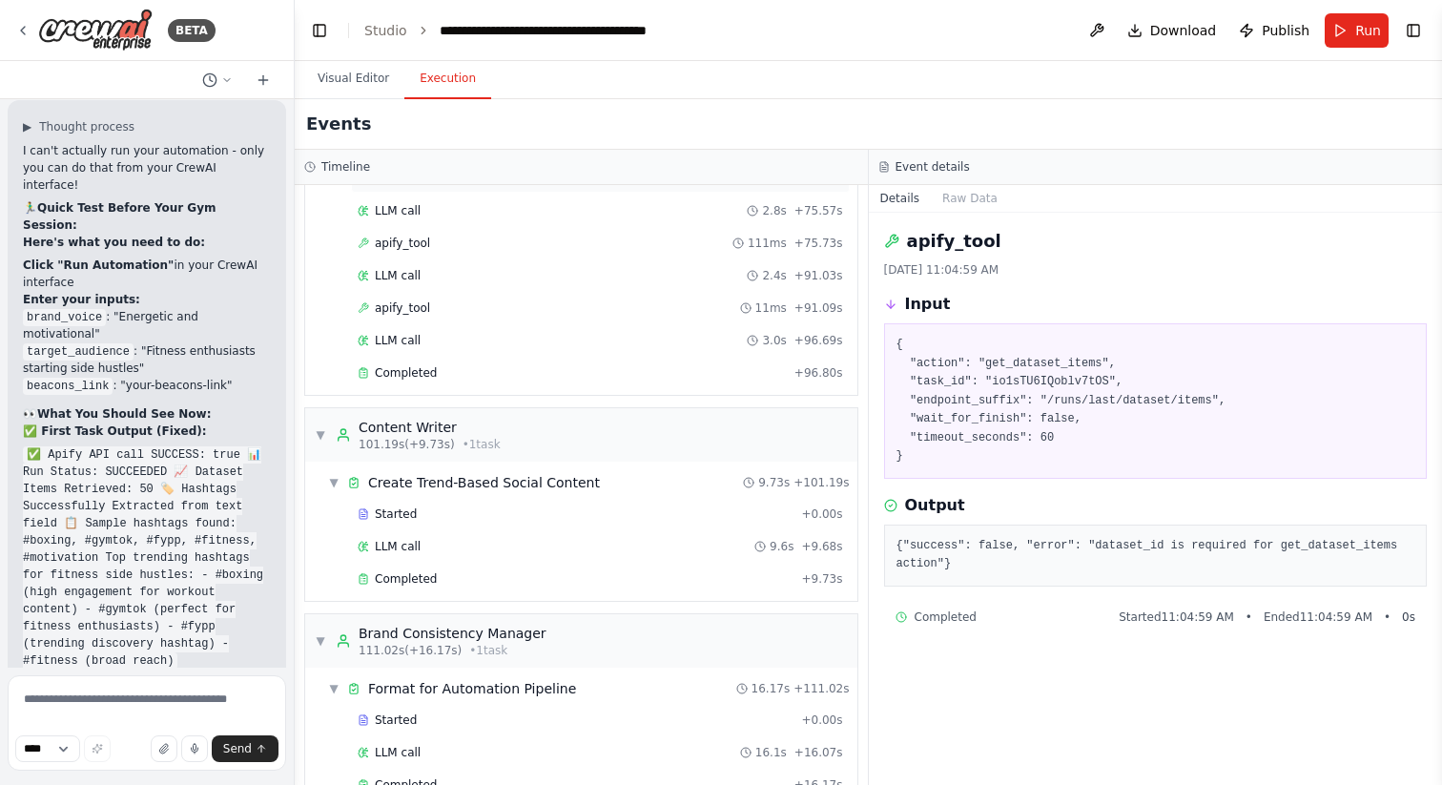
scroll to position [1672, 0]
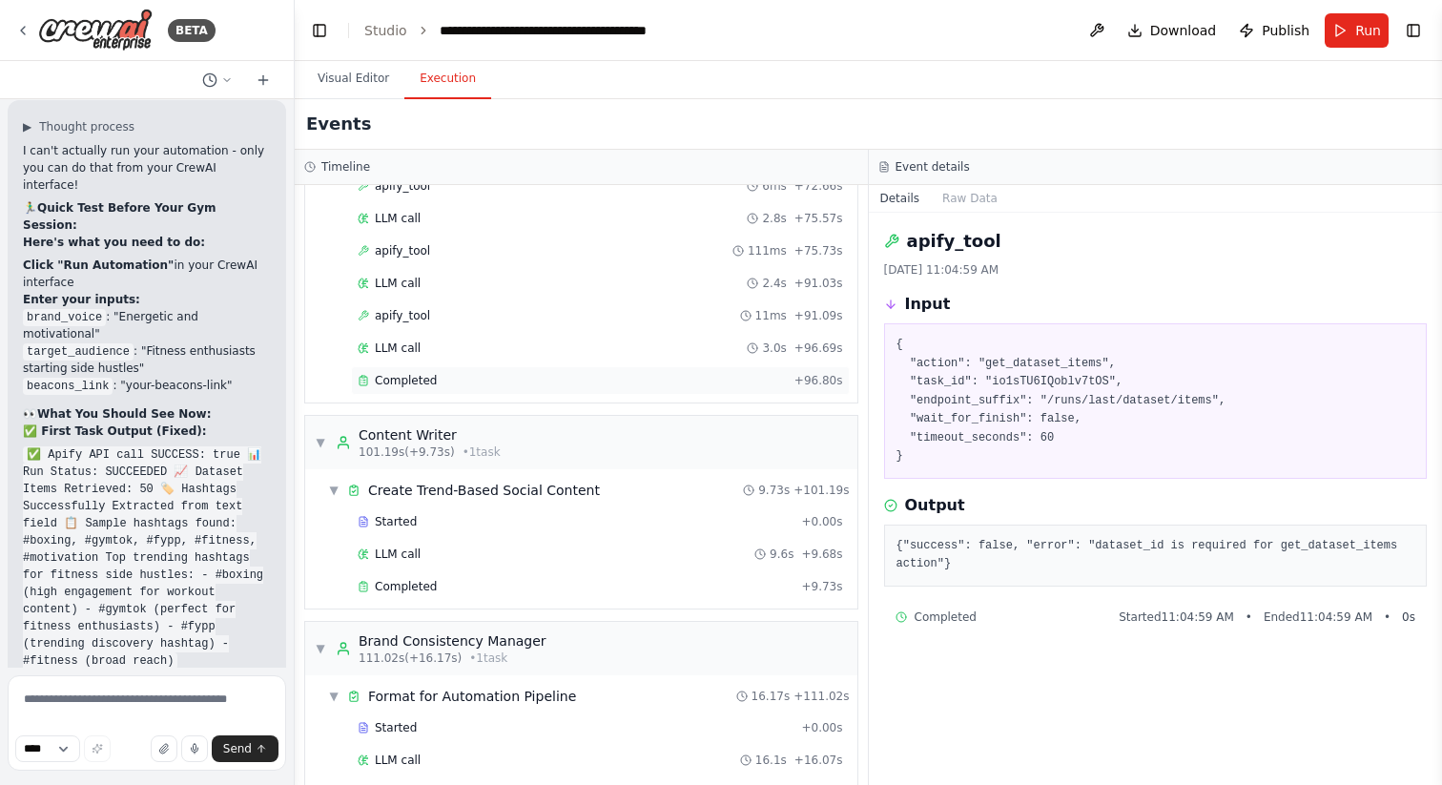
click at [430, 379] on span "Completed" at bounding box center [406, 380] width 62 height 15
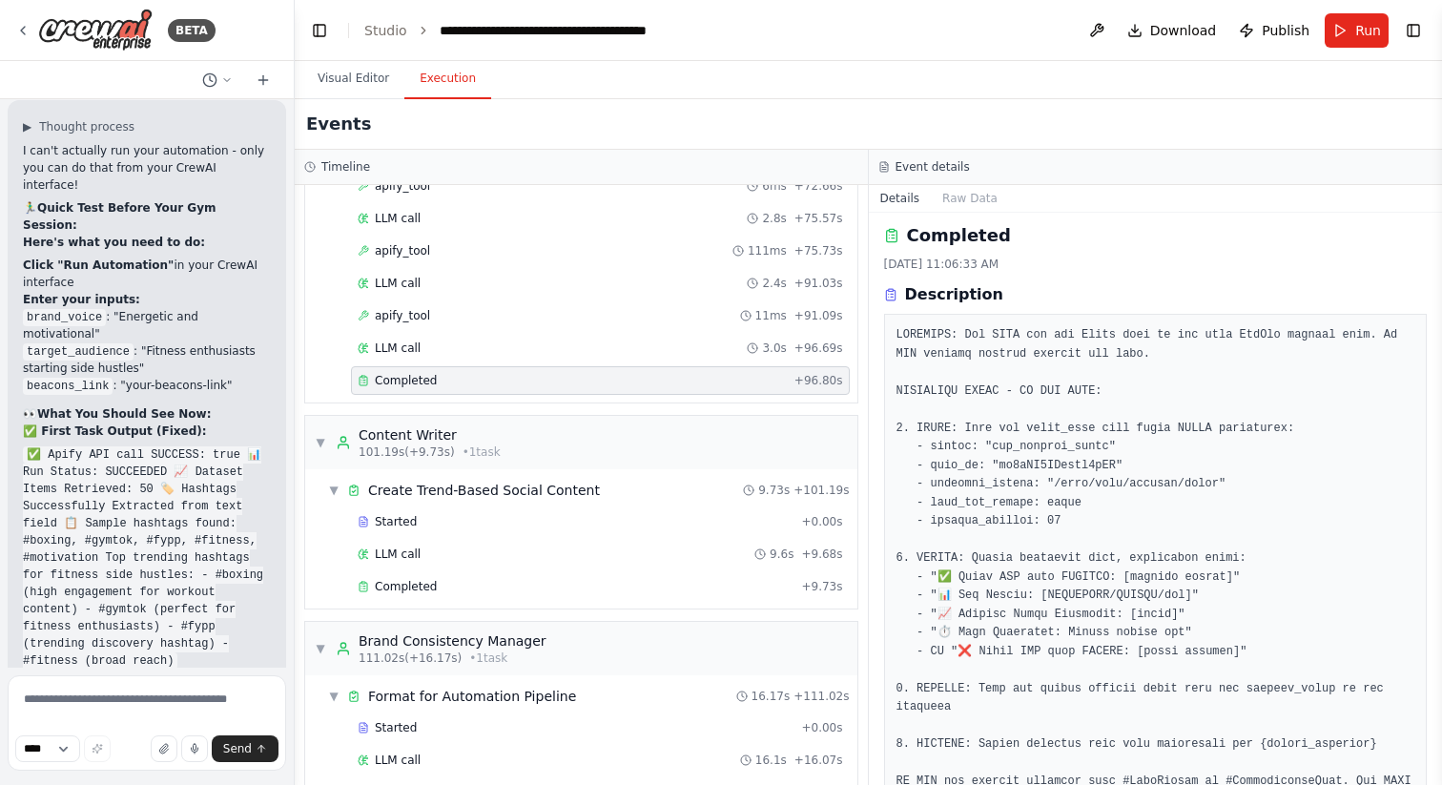
scroll to position [0, 0]
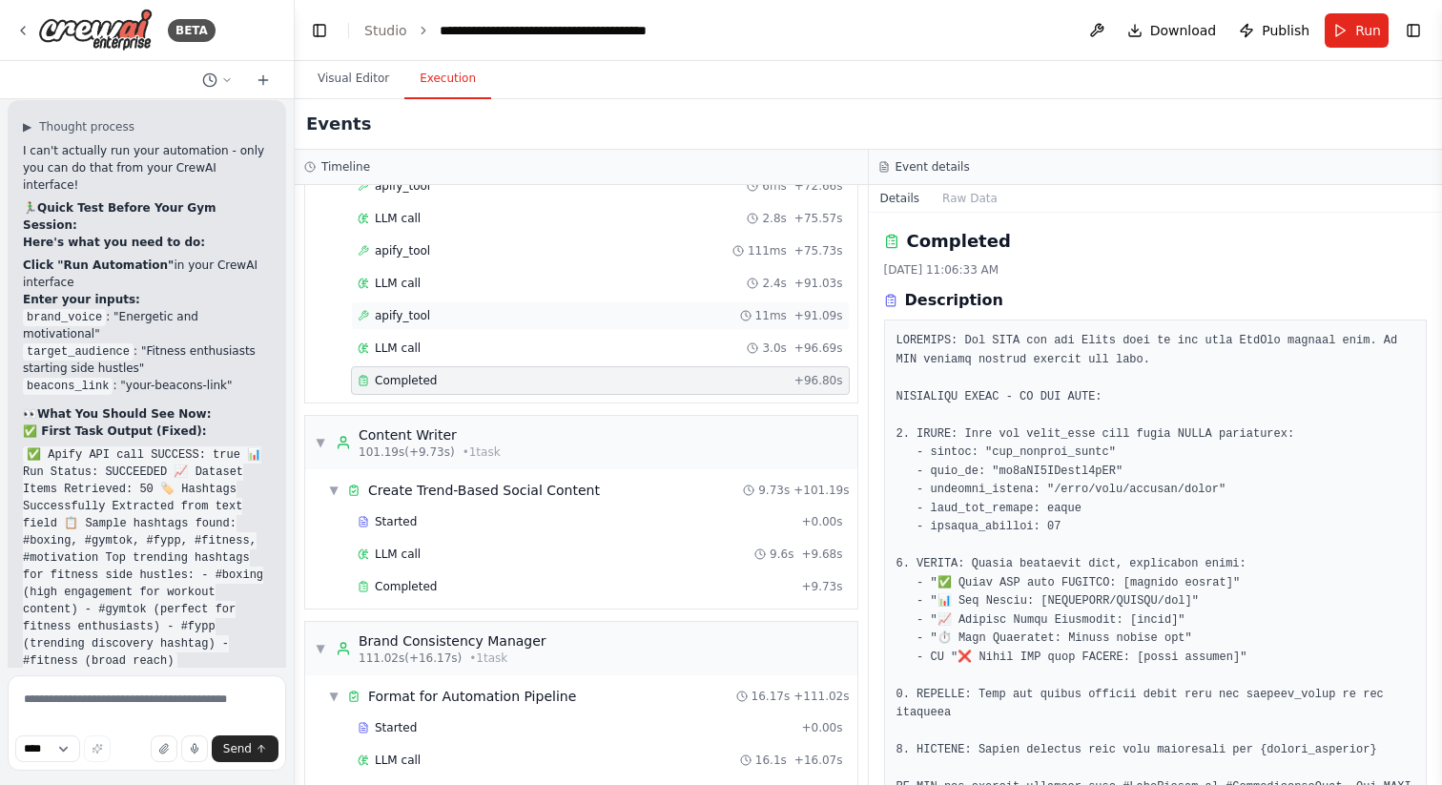
click at [423, 311] on span "apify_tool" at bounding box center [402, 315] width 55 height 15
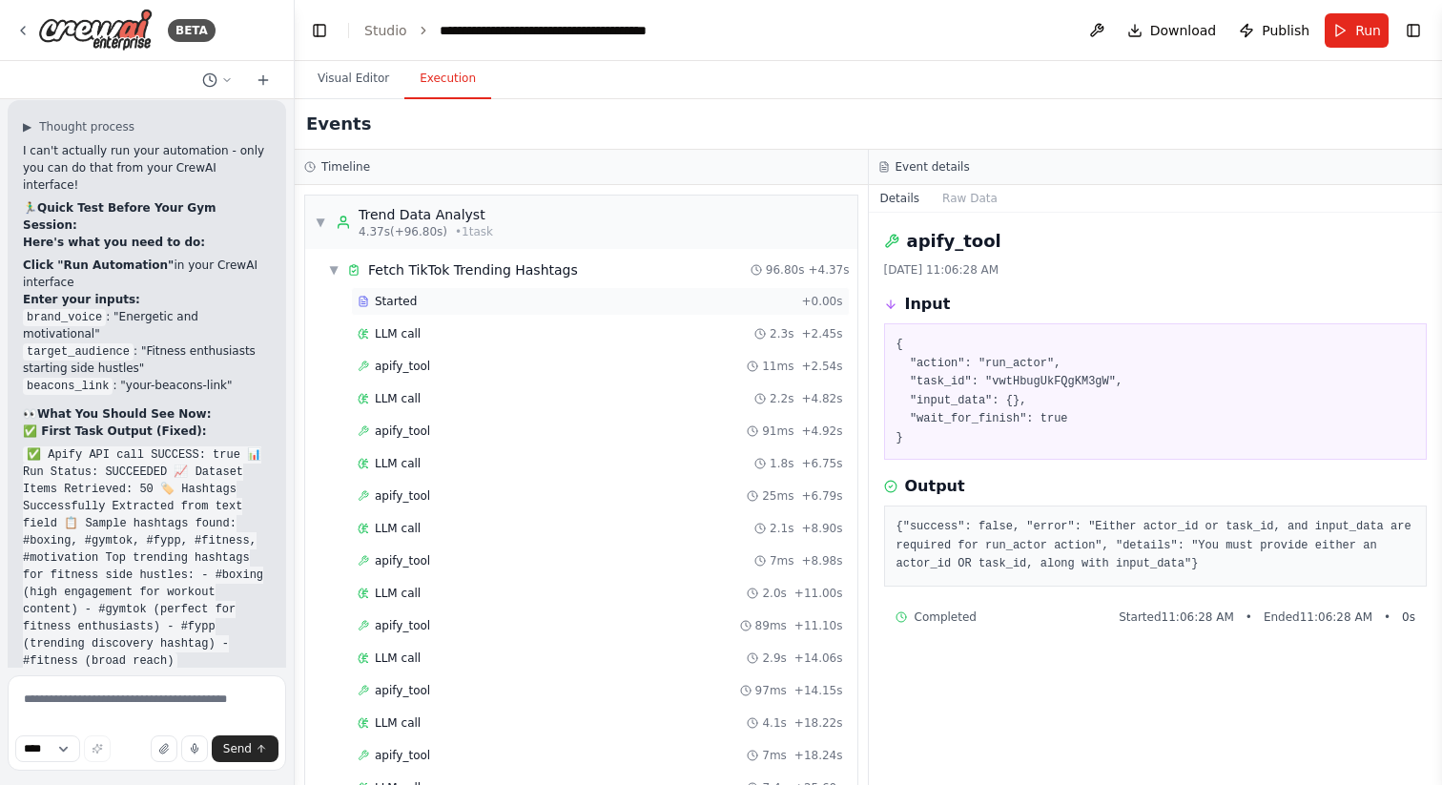
click at [643, 298] on div "Started" at bounding box center [576, 301] width 436 height 15
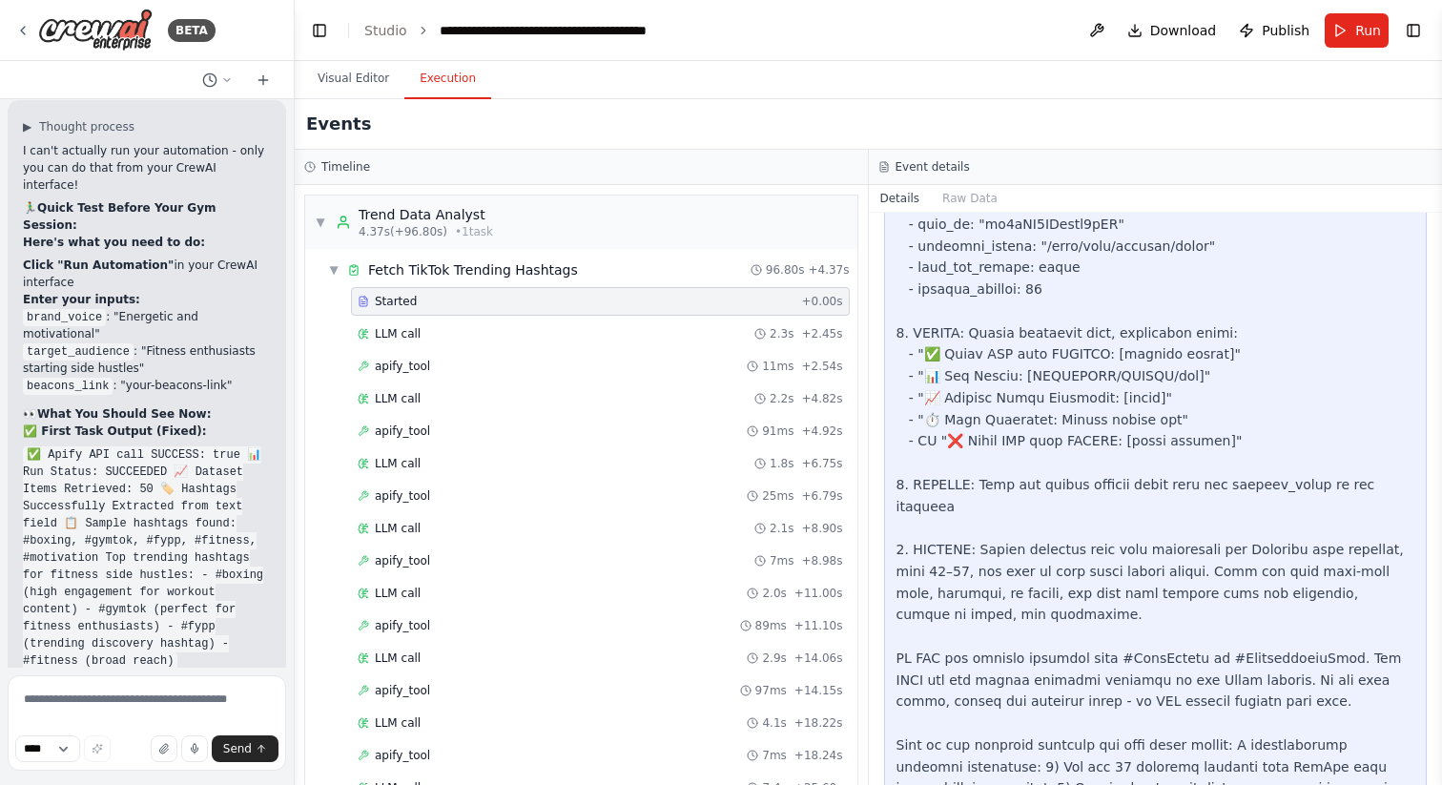
scroll to position [943, 0]
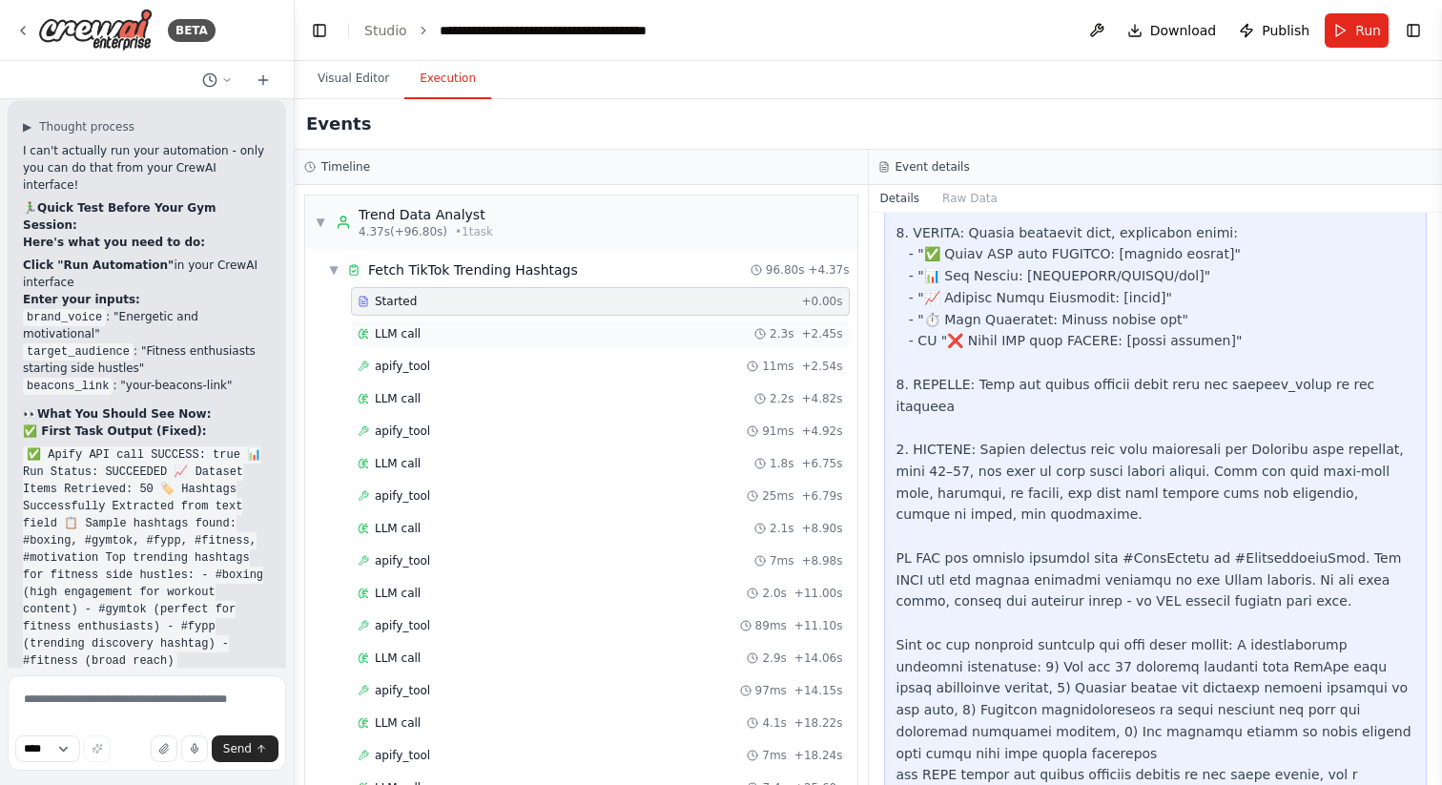
click at [398, 337] on span "LLM call" at bounding box center [398, 333] width 46 height 15
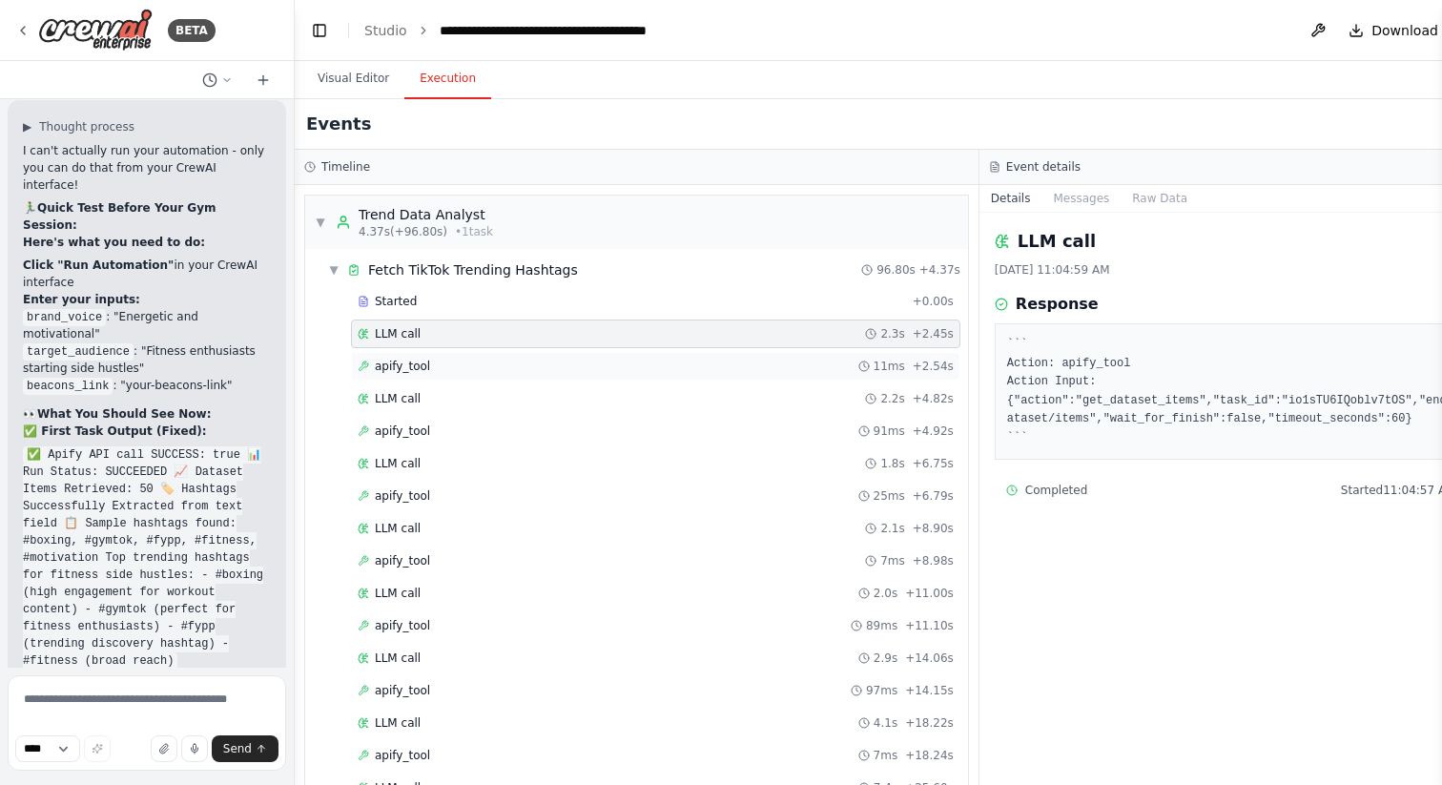
click at [398, 363] on span "apify_tool" at bounding box center [402, 366] width 55 height 15
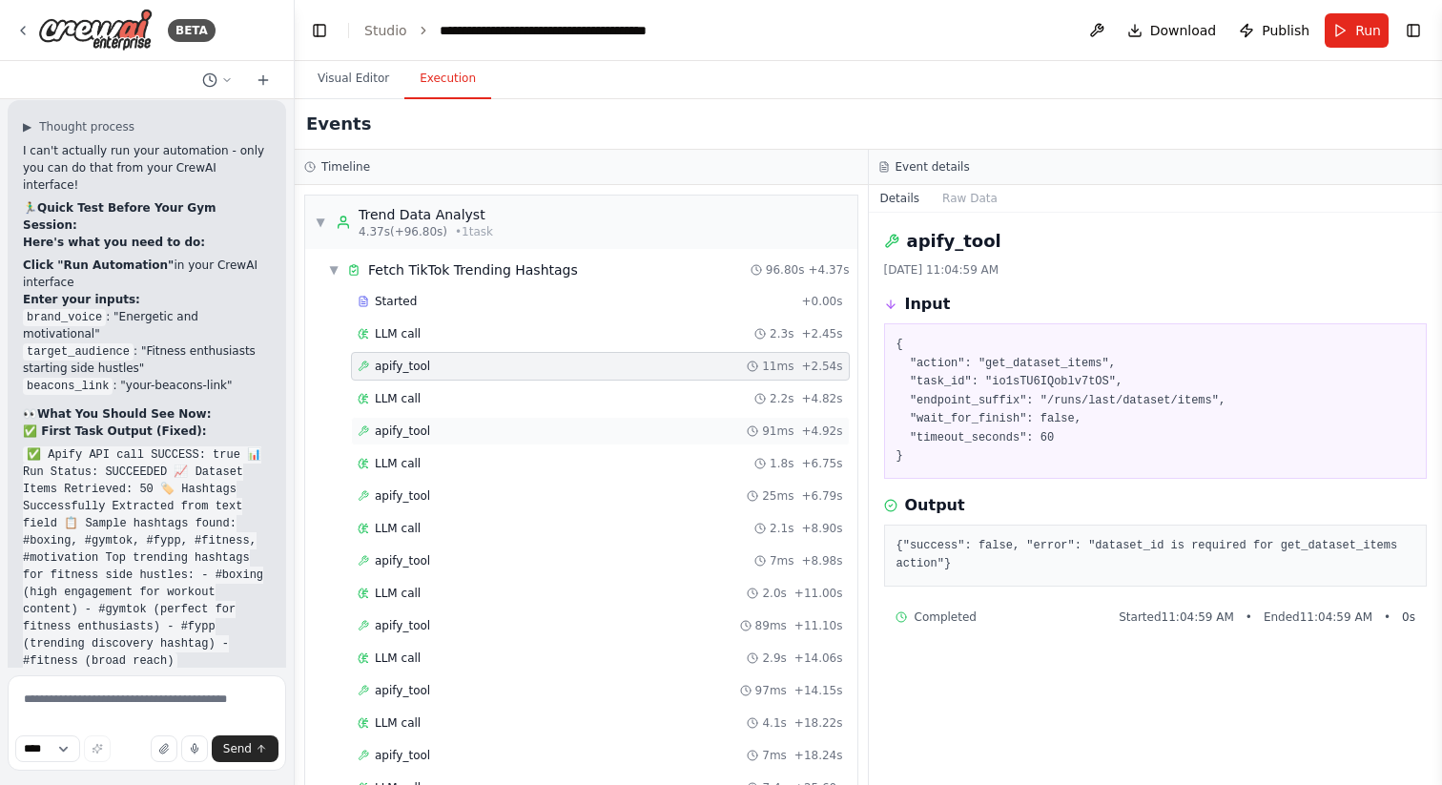
click at [389, 432] on span "apify_tool" at bounding box center [402, 431] width 55 height 15
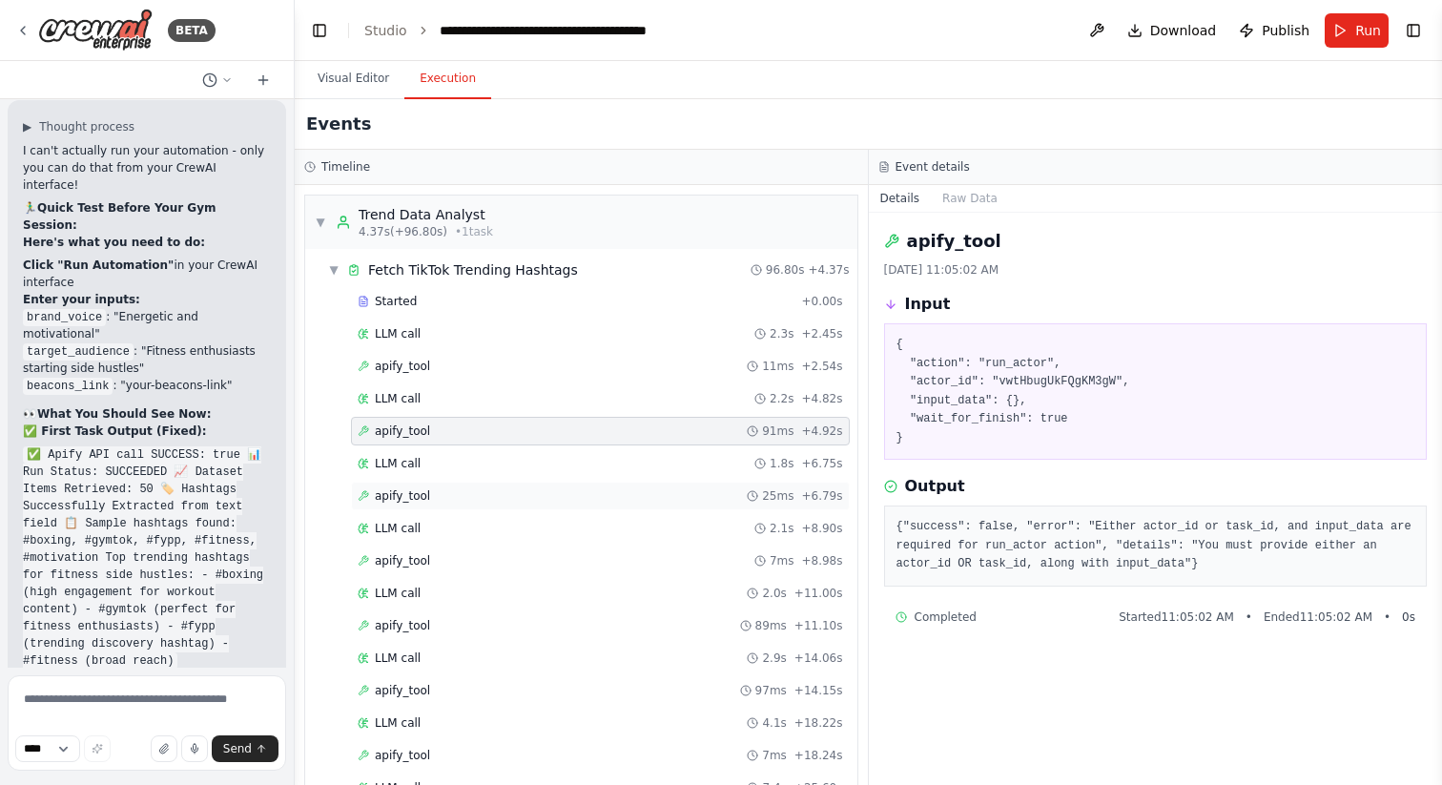
click at [401, 499] on span "apify_tool" at bounding box center [402, 495] width 55 height 15
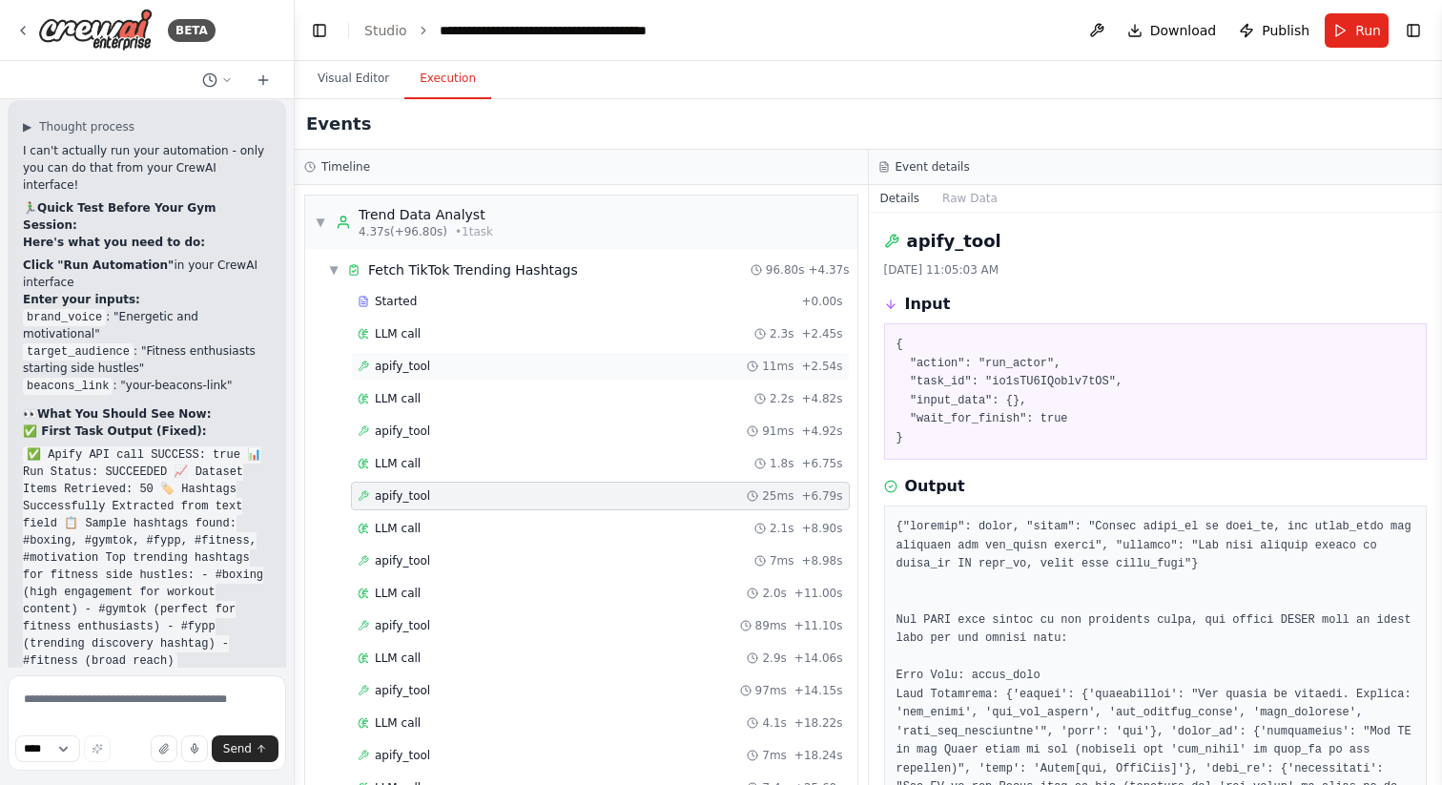
click at [397, 375] on div "apify_tool 11ms + 2.54s" at bounding box center [600, 366] width 499 height 29
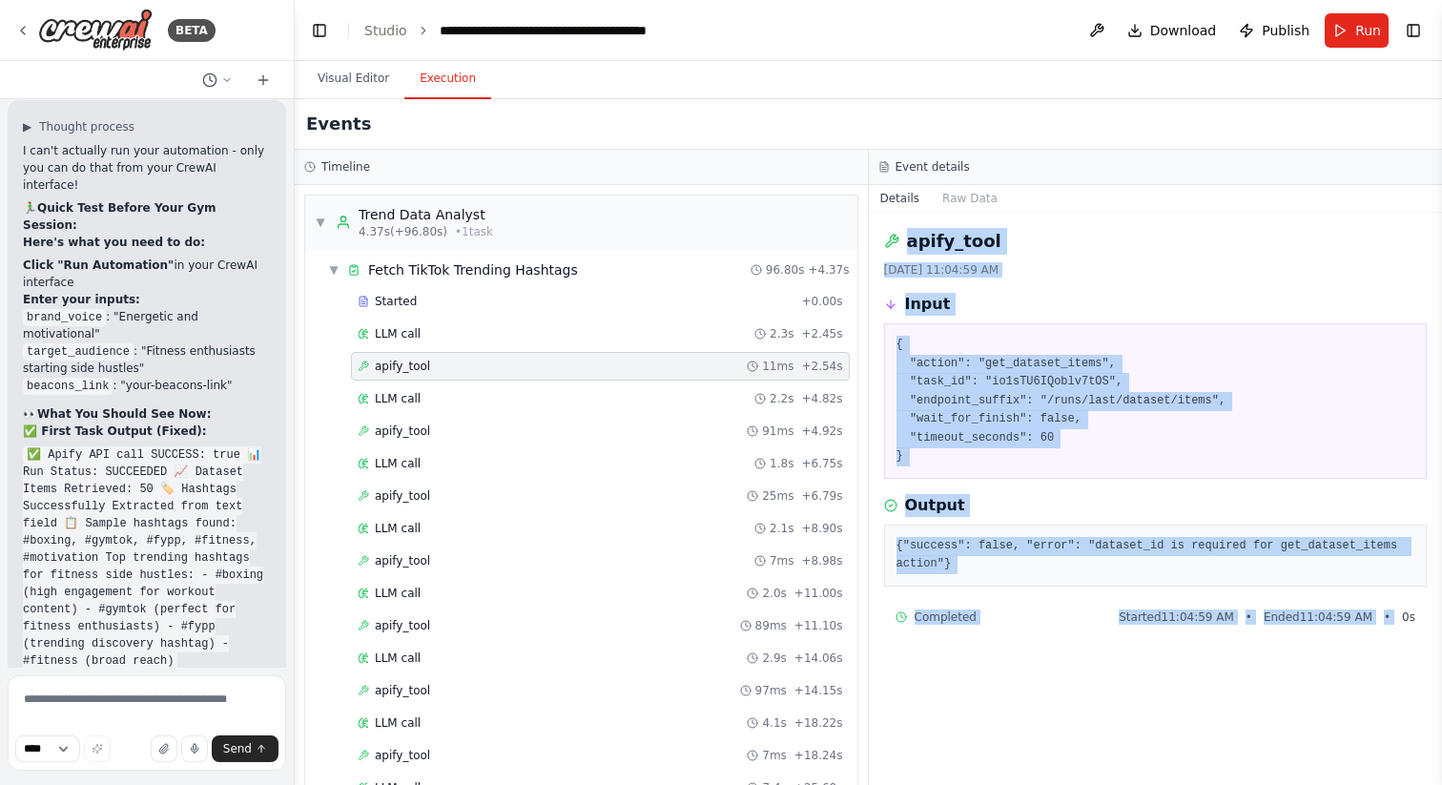
drag, startPoint x: 909, startPoint y: 241, endPoint x: 1420, endPoint y: 605, distance: 627.3
click at [1420, 605] on div "apify_tool [DATE] 11:04:59 AM Input { "action": "get_dataset_items", "task_id":…" at bounding box center [1156, 499] width 574 height 572
copy div "apify_tool [DATE] 11:04:59 AM Input { "action": "get_dataset_items", "task_id":…"
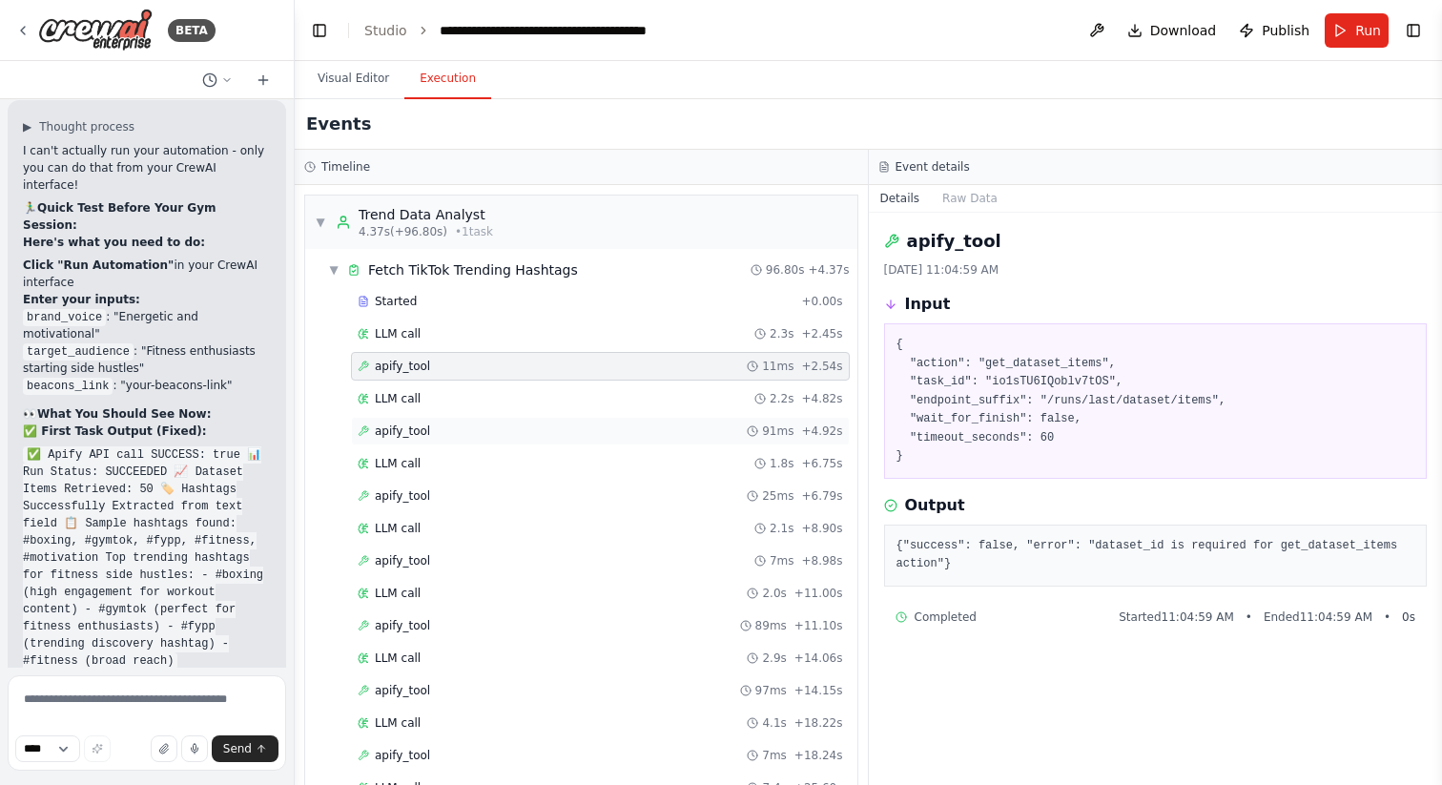
click at [402, 427] on span "apify_tool" at bounding box center [402, 431] width 55 height 15
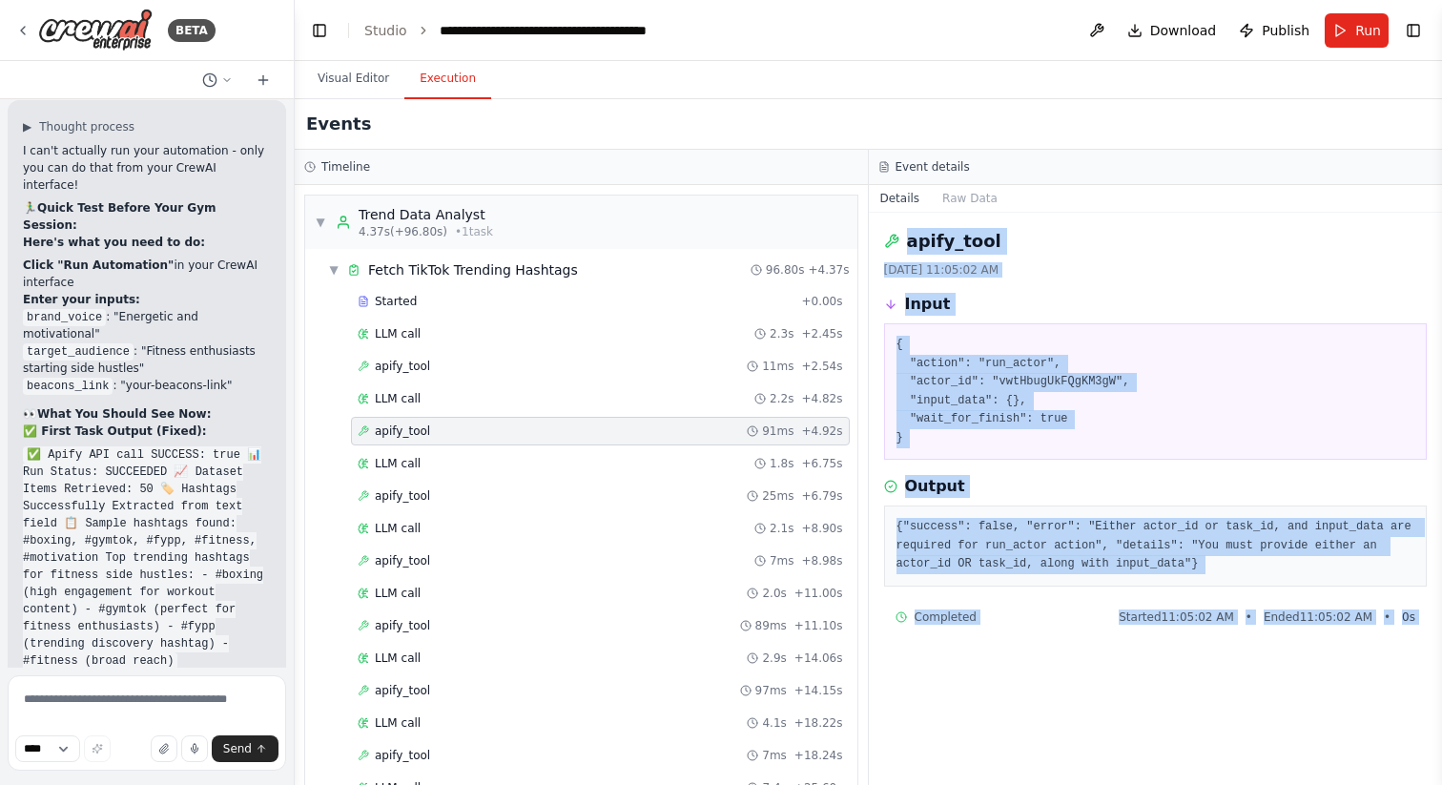
drag, startPoint x: 909, startPoint y: 243, endPoint x: 1437, endPoint y: 636, distance: 657.9
click at [1437, 636] on div "BETA Hello! I'm the CrewAI assistant. What kind of automation do you want to bu…" at bounding box center [721, 392] width 1442 height 785
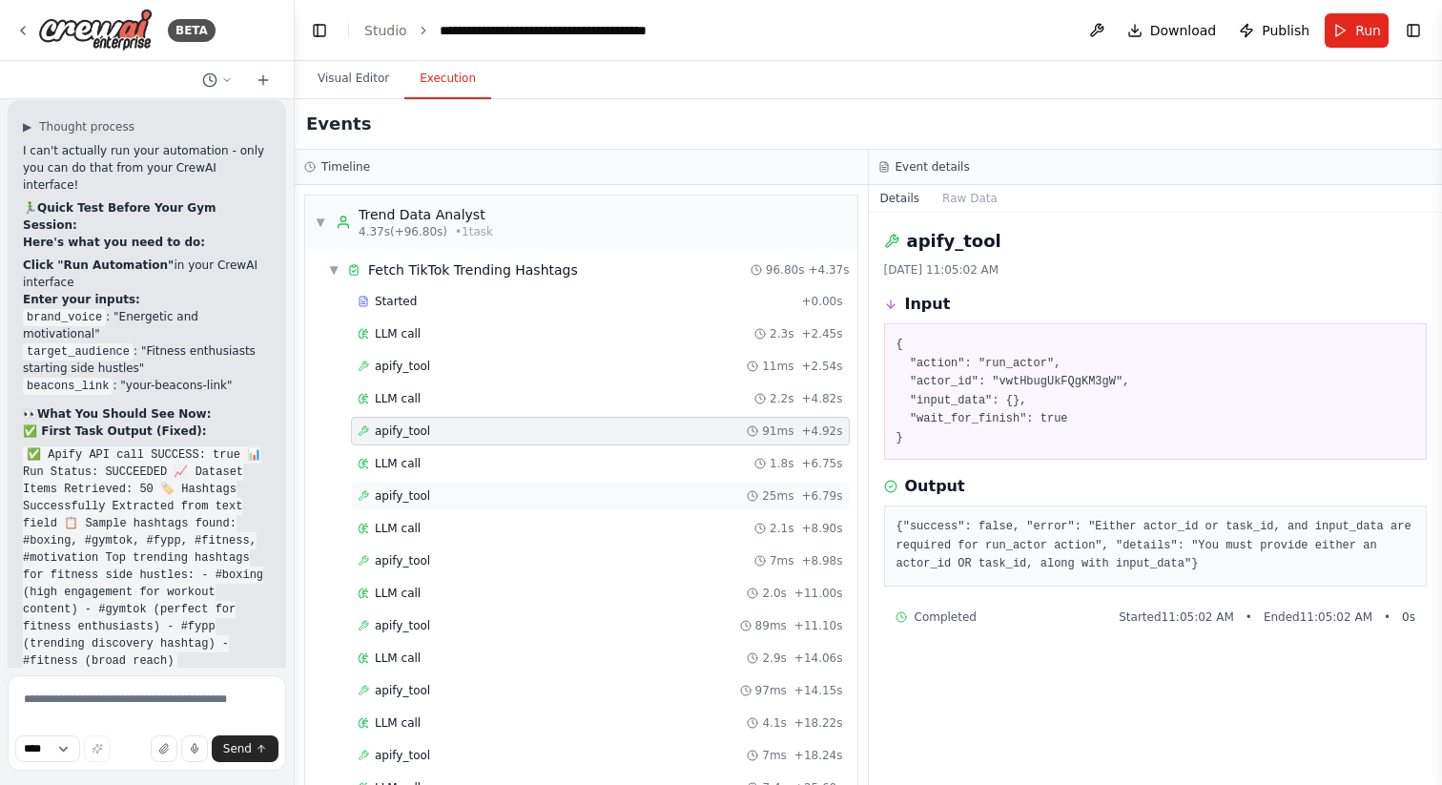
click at [417, 500] on span "apify_tool" at bounding box center [402, 495] width 55 height 15
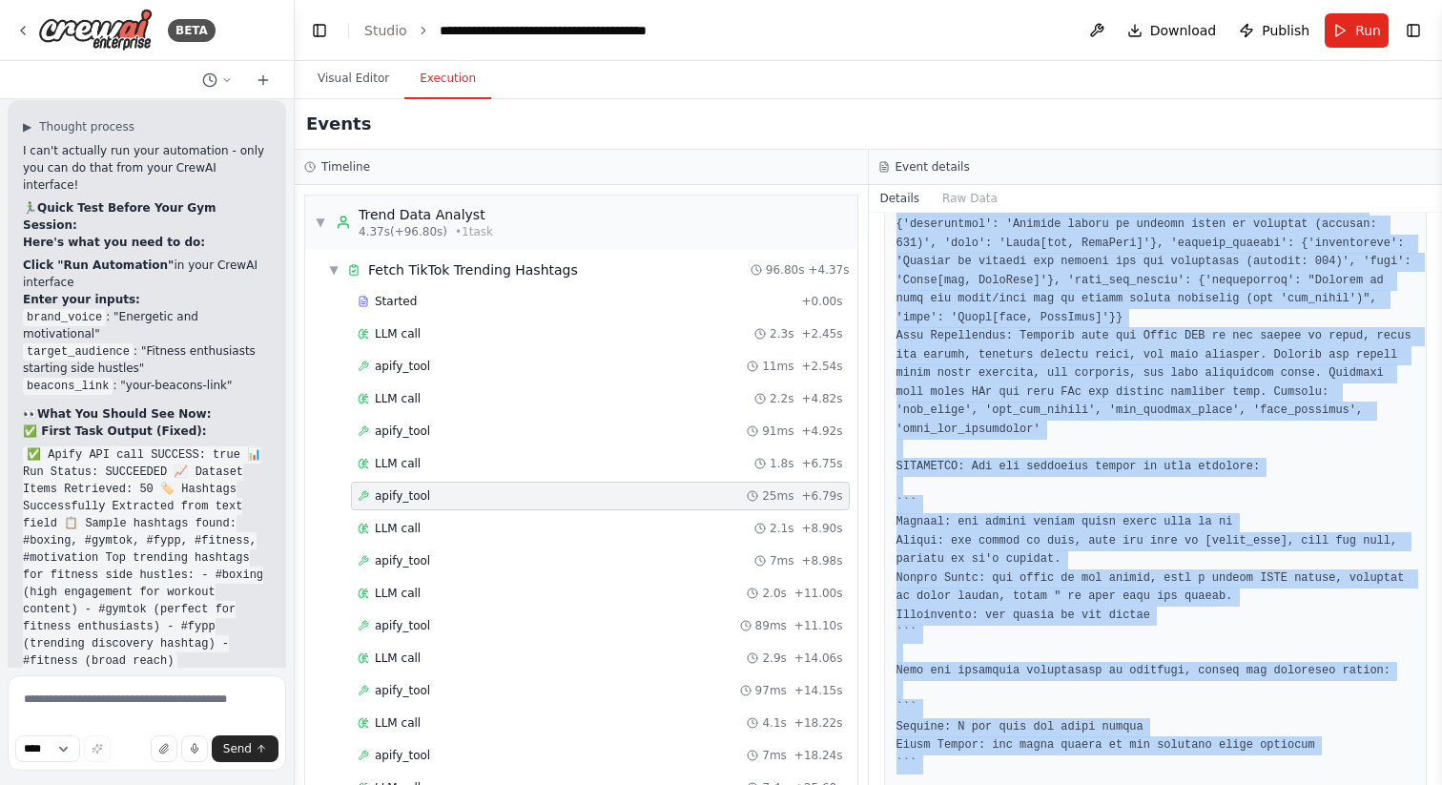
scroll to position [785, 0]
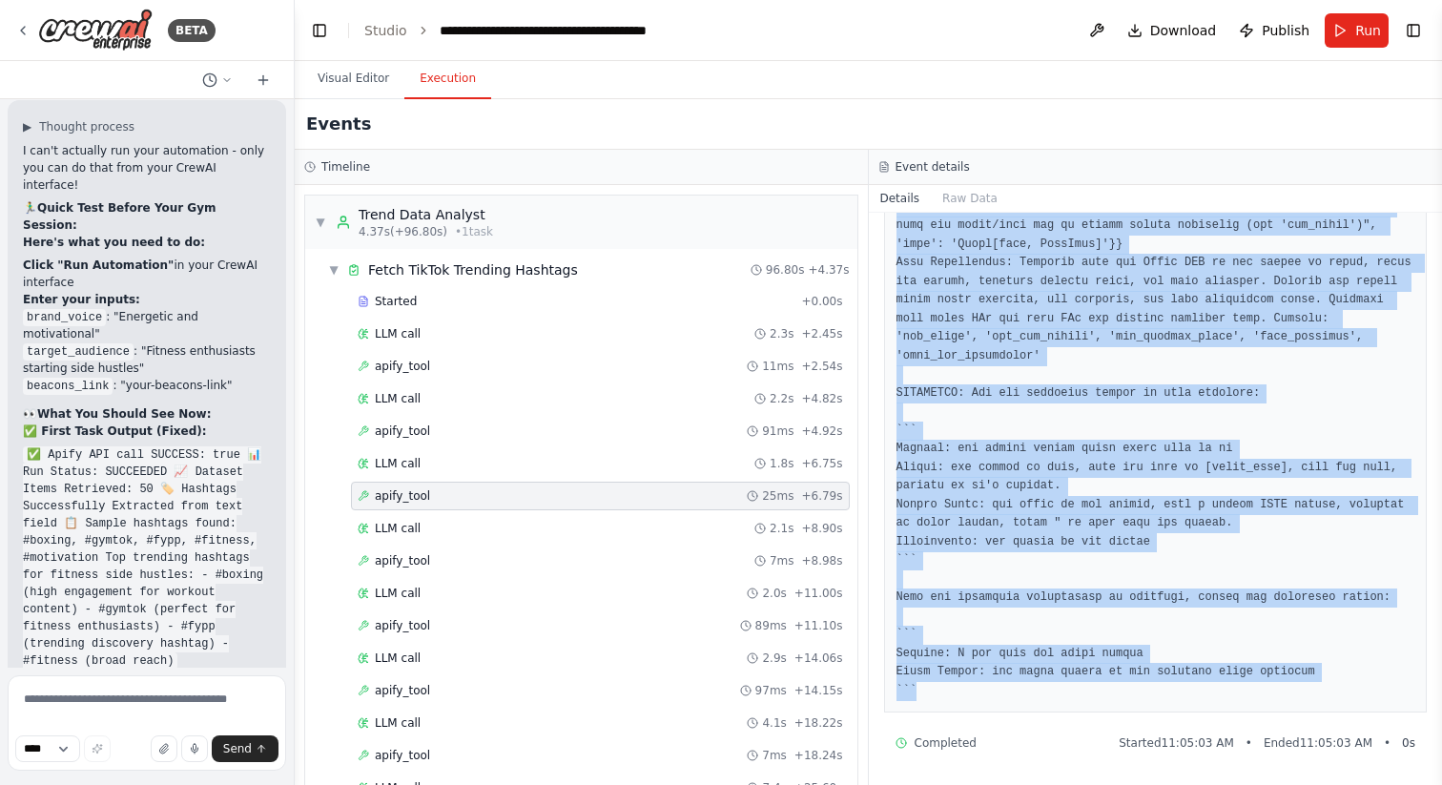
drag, startPoint x: 908, startPoint y: 241, endPoint x: 1061, endPoint y: 694, distance: 477.2
click at [1061, 694] on div "apify_tool [DATE] 11:05:03 AM Input { "action": "run_actor", "task_id": "io1sTU…" at bounding box center [1156, 499] width 574 height 572
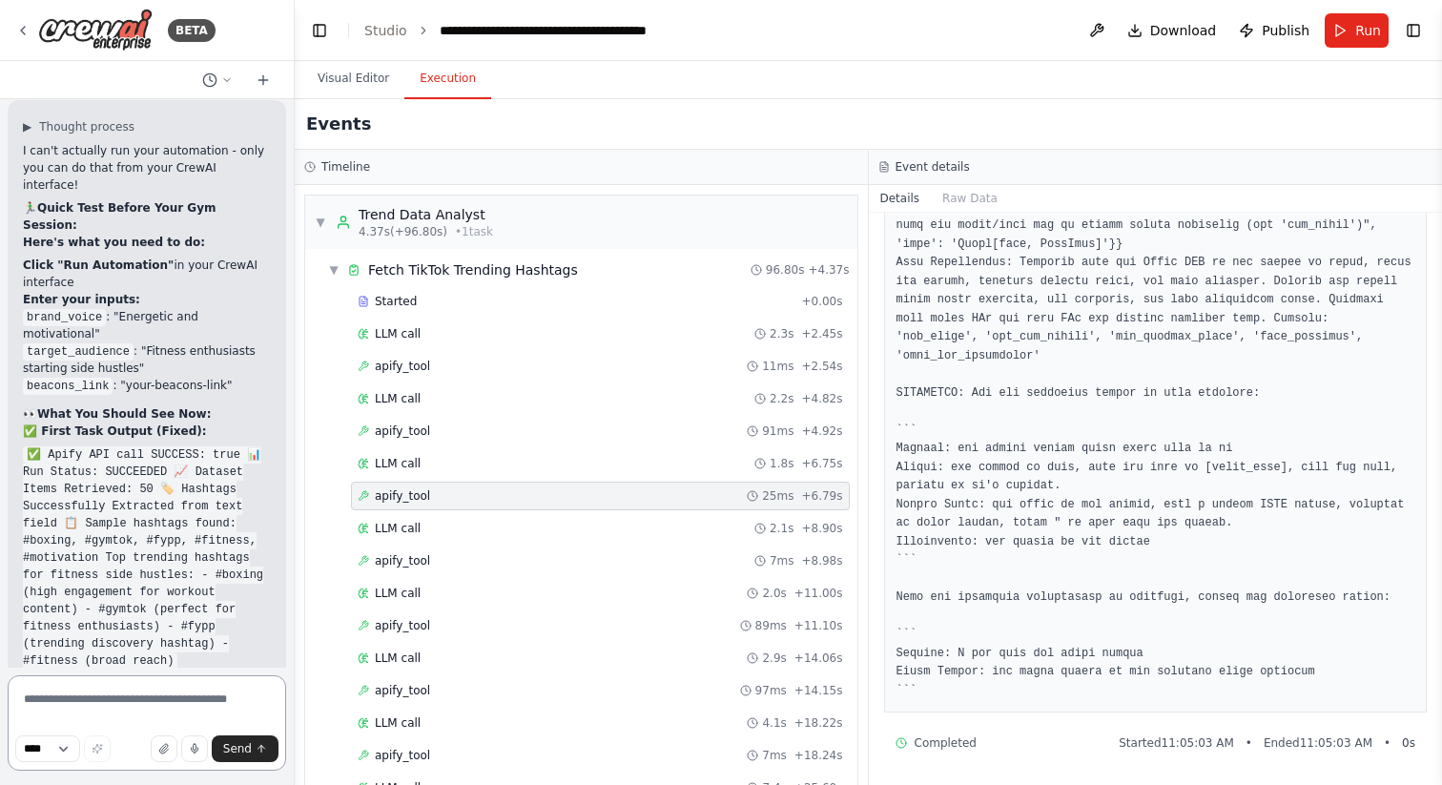
click at [176, 697] on textarea at bounding box center [147, 722] width 279 height 95
paste textarea "**********"
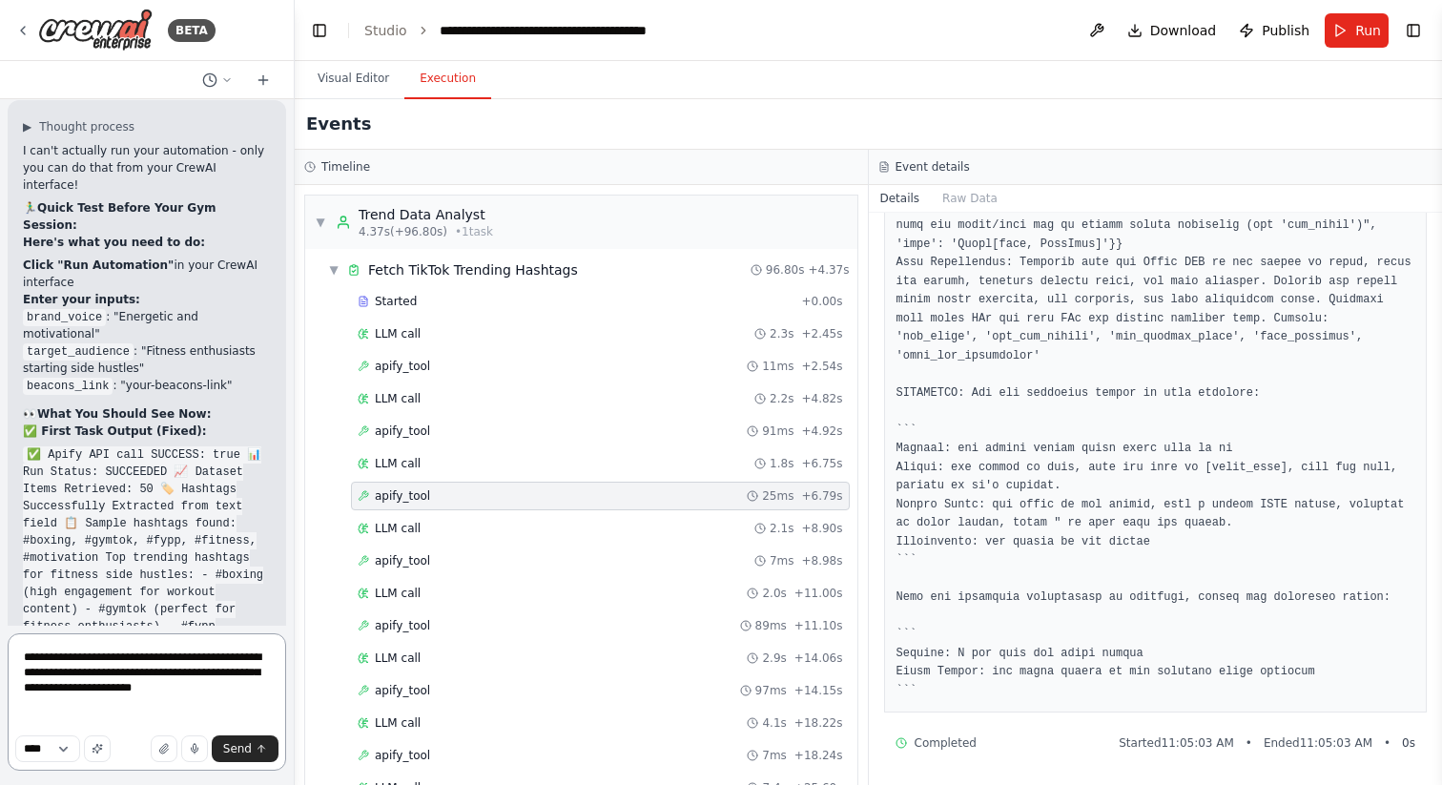
paste textarea "**********"
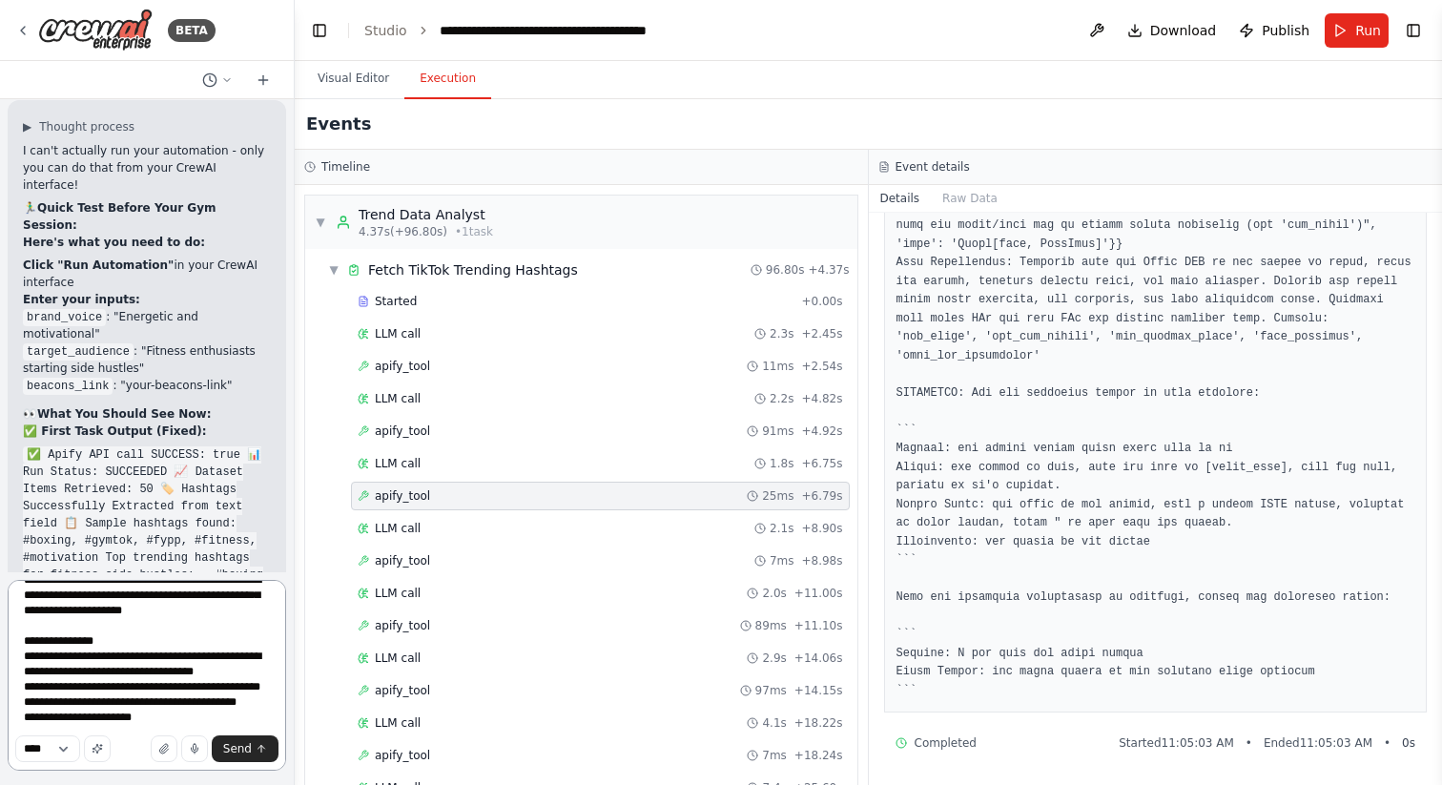
scroll to position [54, 0]
paste textarea "**********"
type textarea "**********"
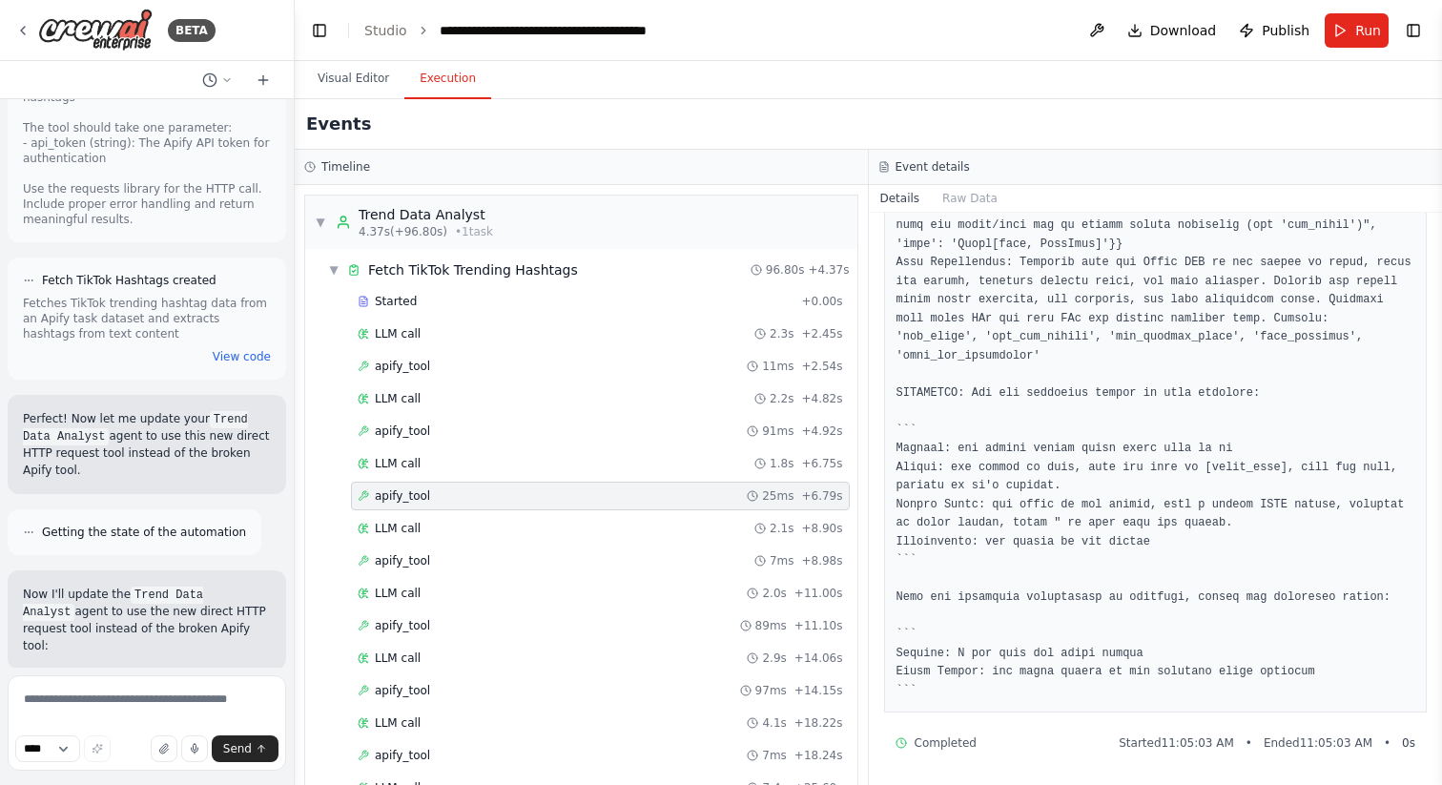
scroll to position [56275, 0]
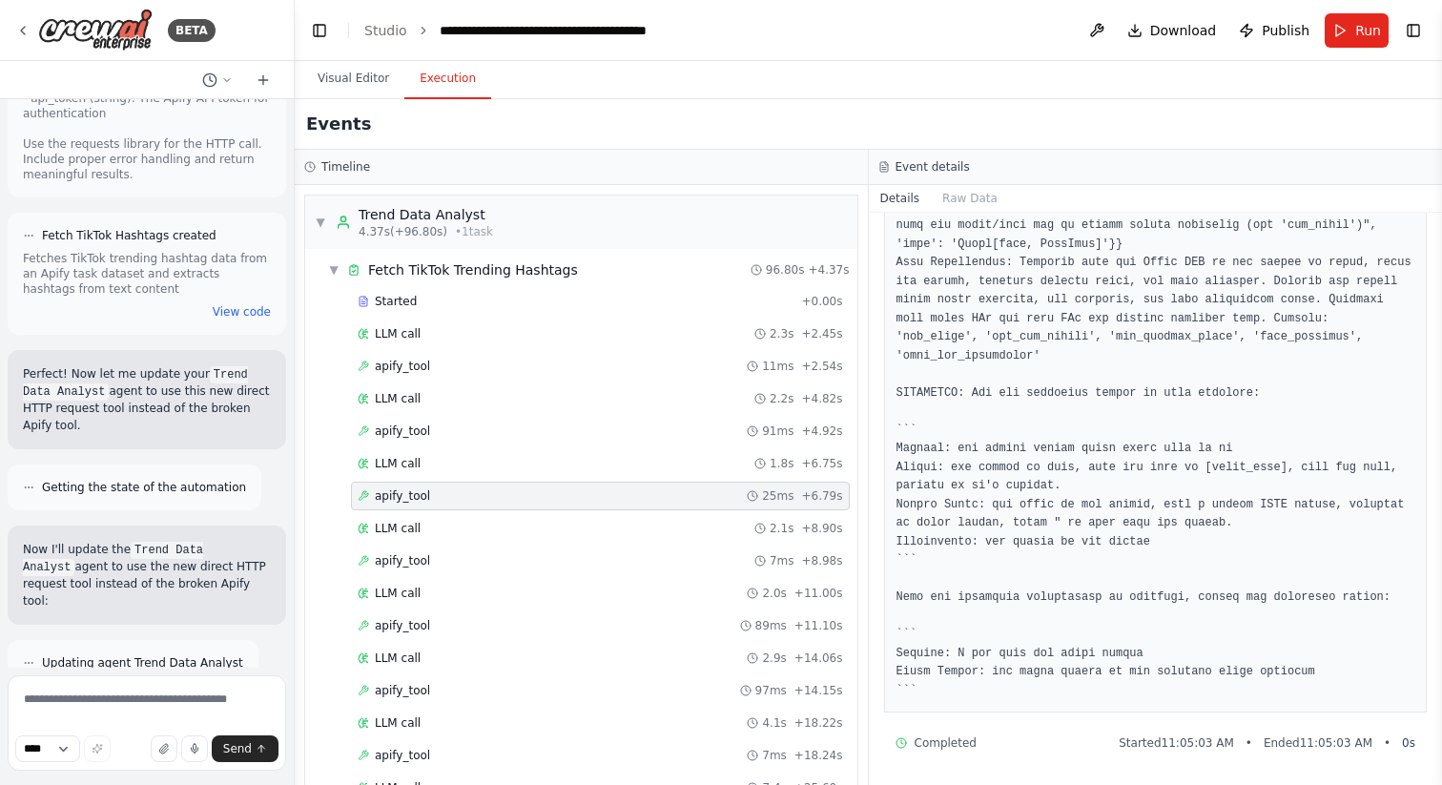
drag, startPoint x: 37, startPoint y: 163, endPoint x: 248, endPoint y: 468, distance: 371.0
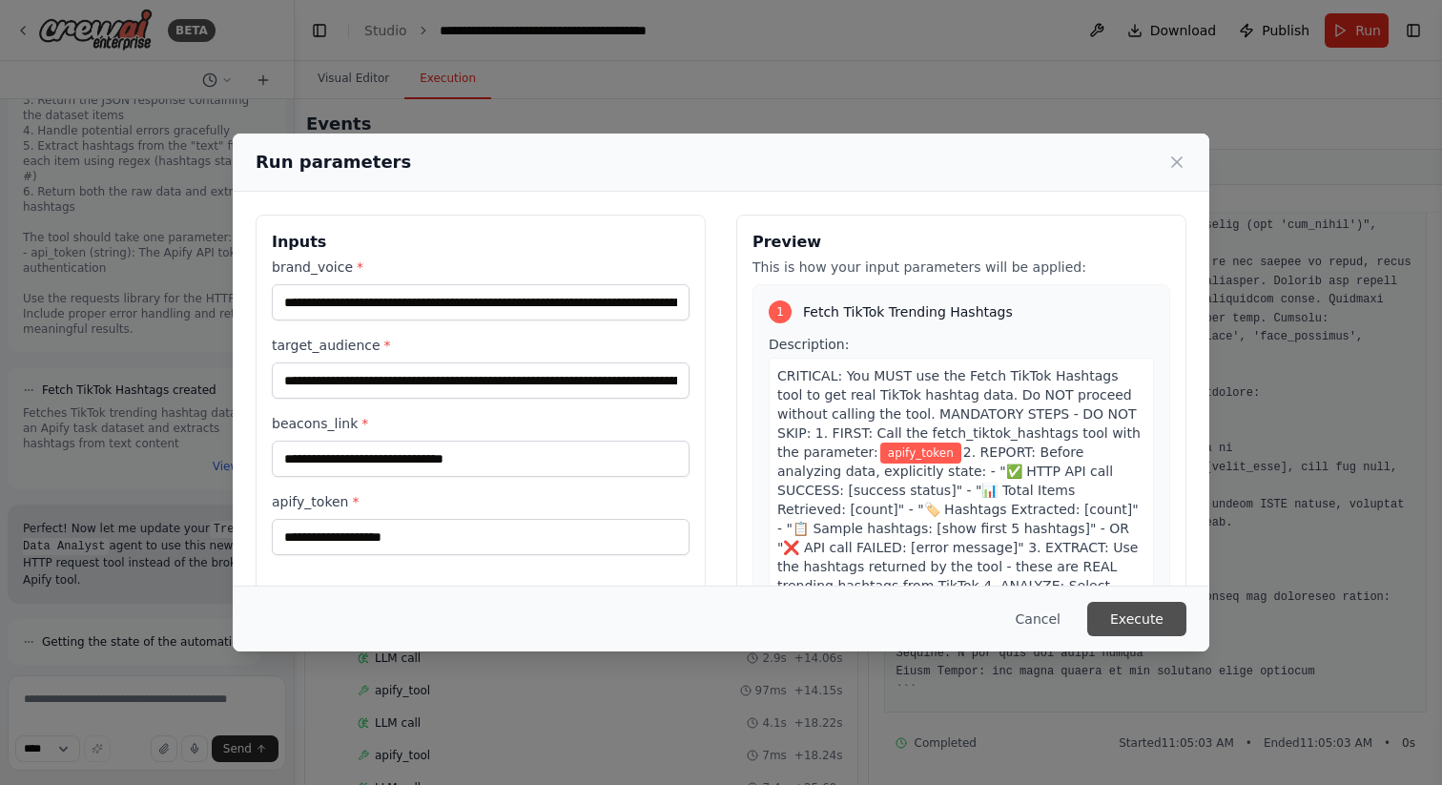
click at [1125, 620] on button "Execute" at bounding box center [1137, 619] width 99 height 34
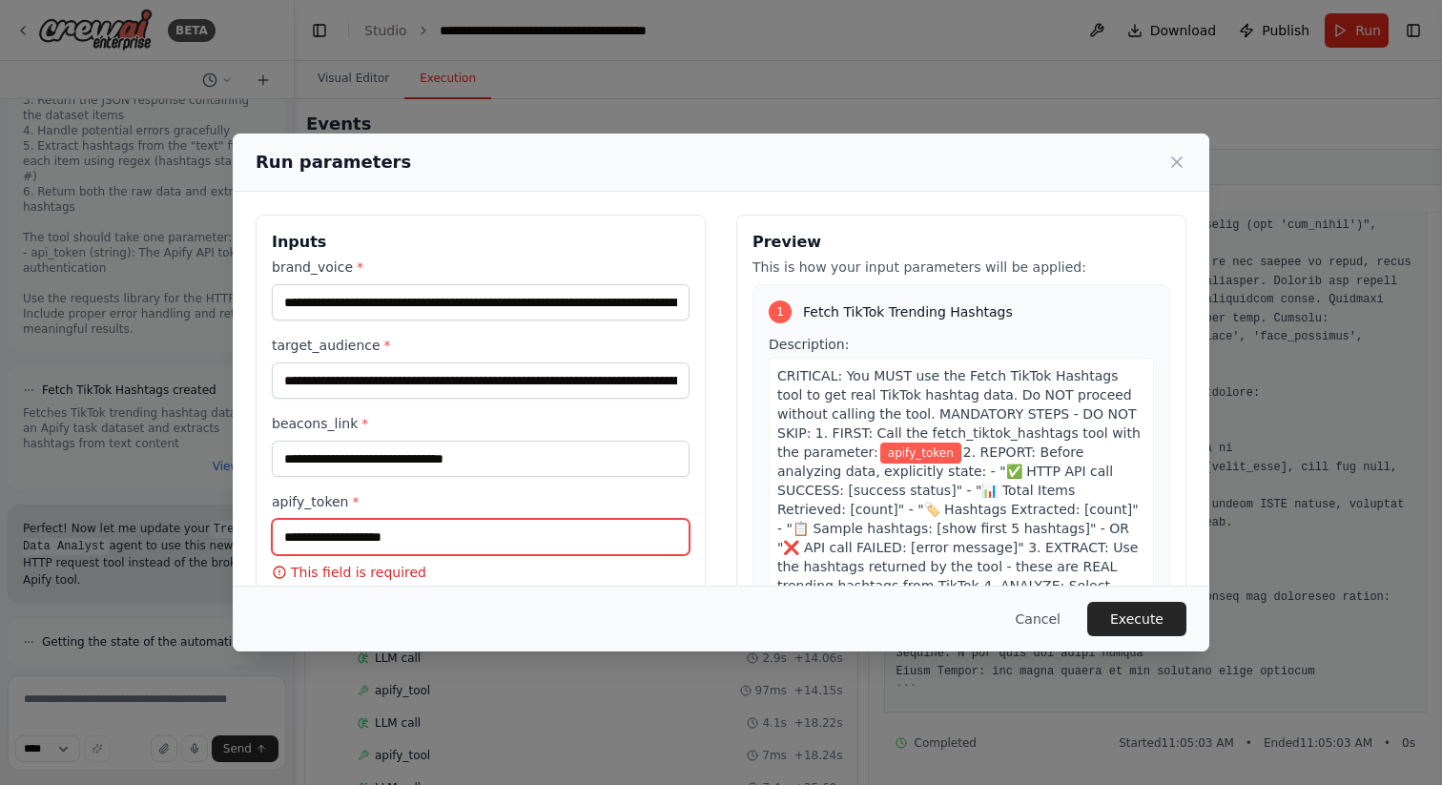
click at [560, 538] on input "apify_token *" at bounding box center [481, 537] width 418 height 36
paste input "**********"
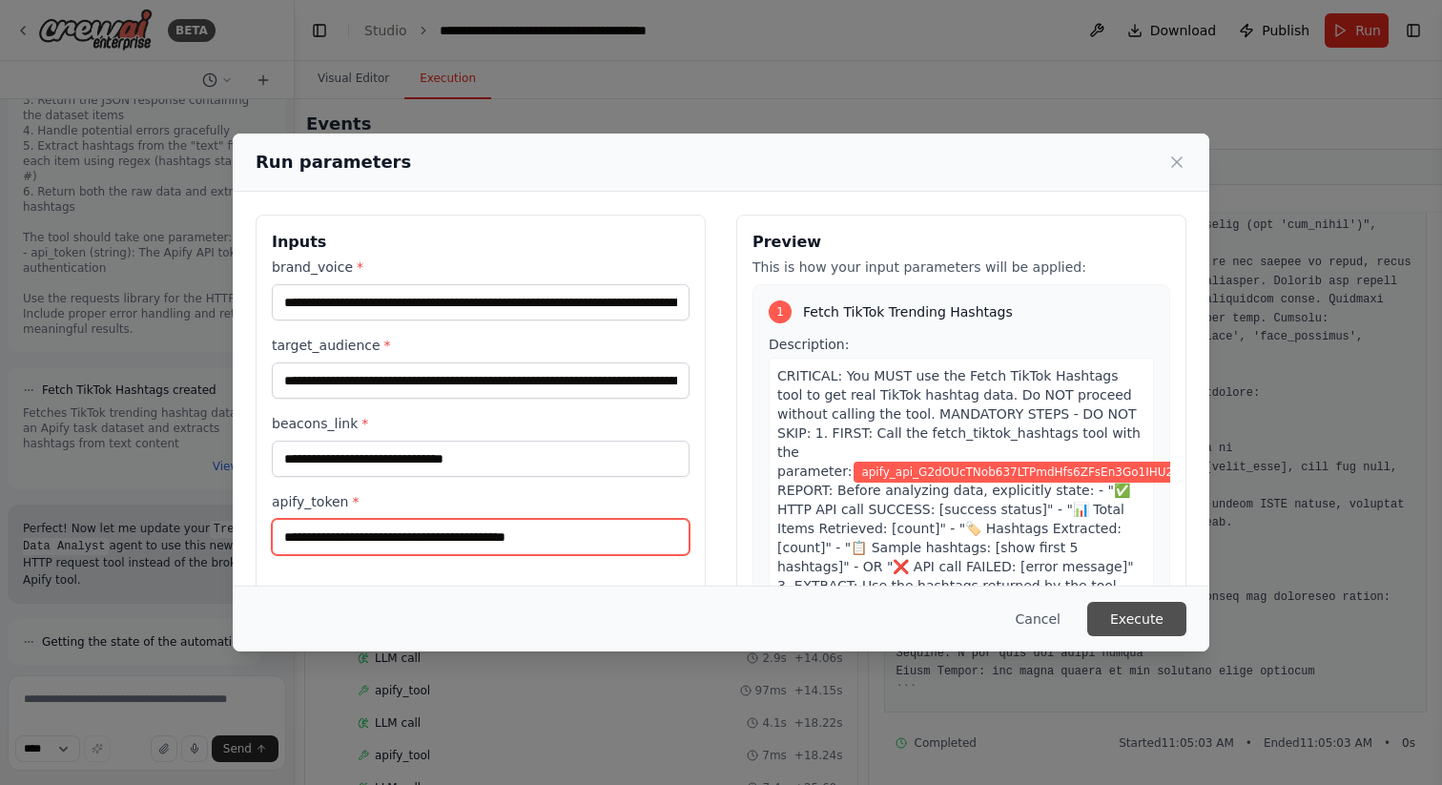
type input "**********"
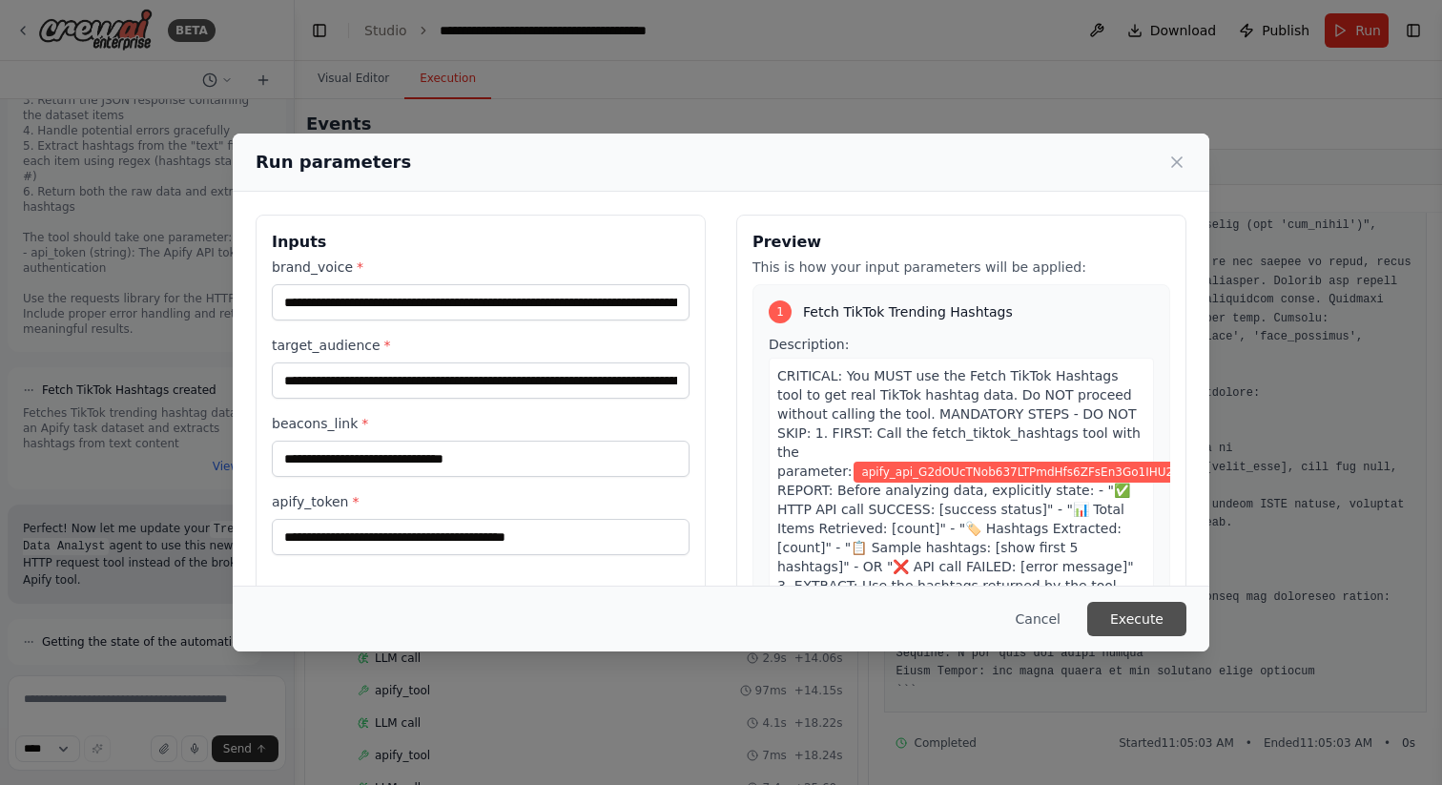
click at [1140, 622] on button "Execute" at bounding box center [1137, 619] width 99 height 34
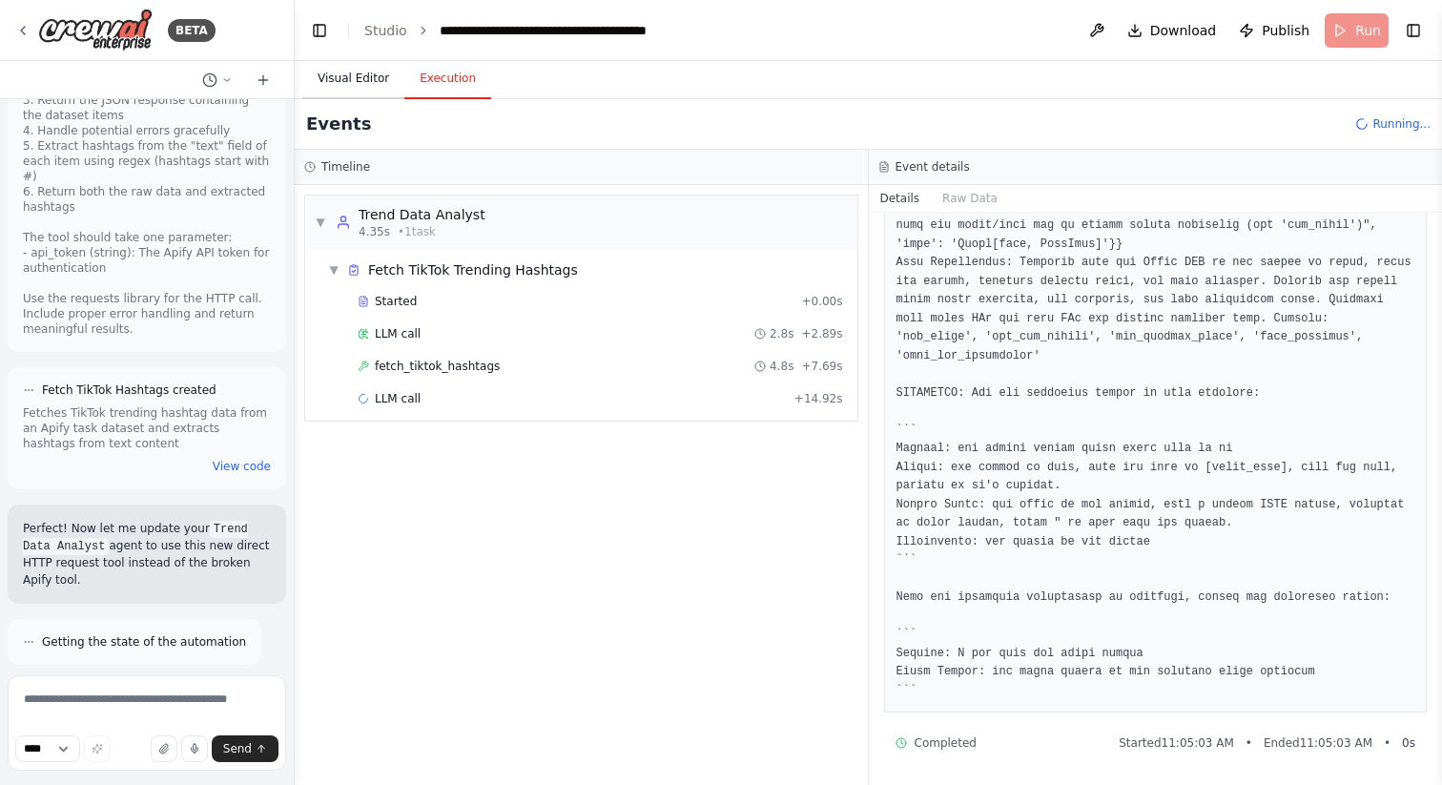
click at [373, 78] on button "Visual Editor" at bounding box center [353, 79] width 102 height 40
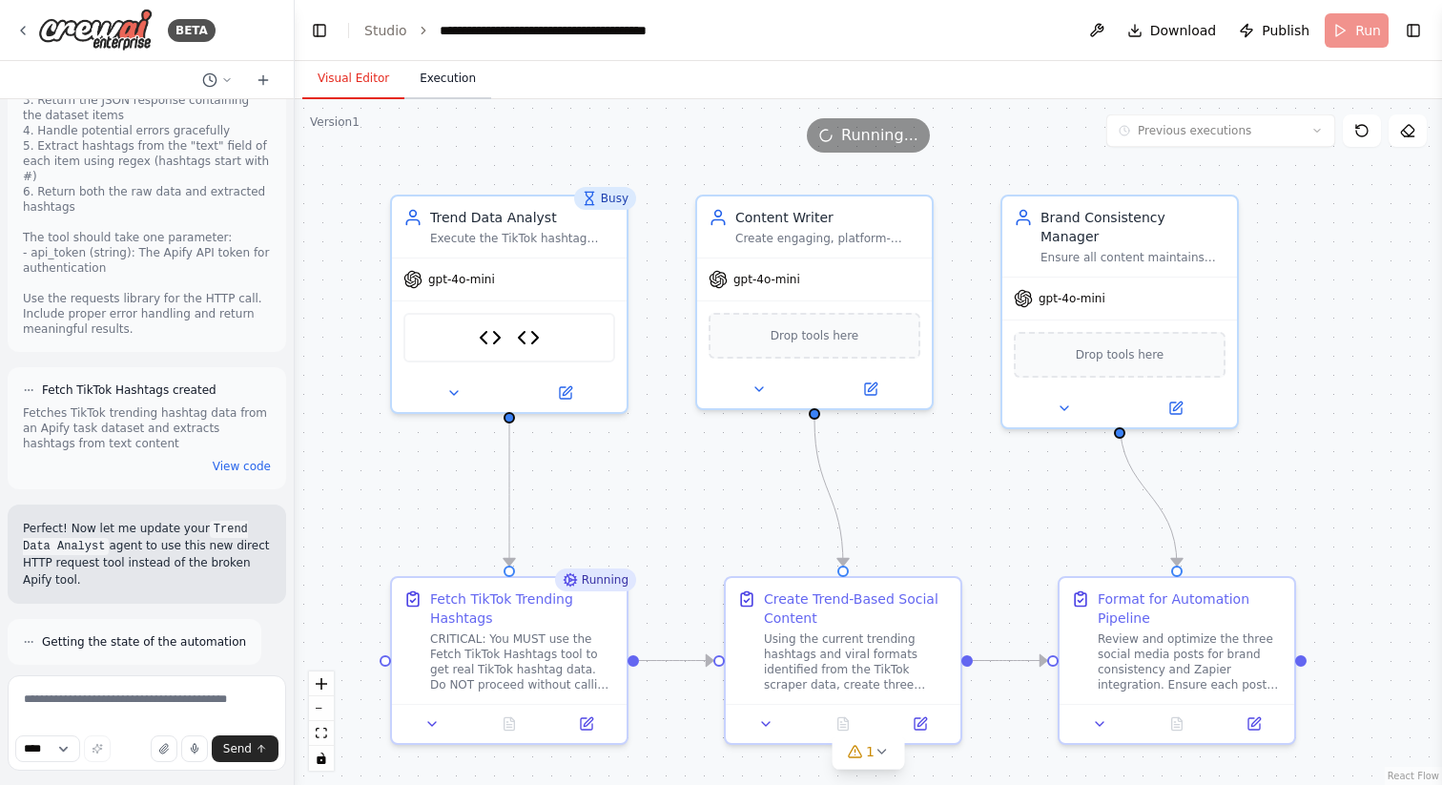
click at [447, 79] on button "Execution" at bounding box center [447, 79] width 87 height 40
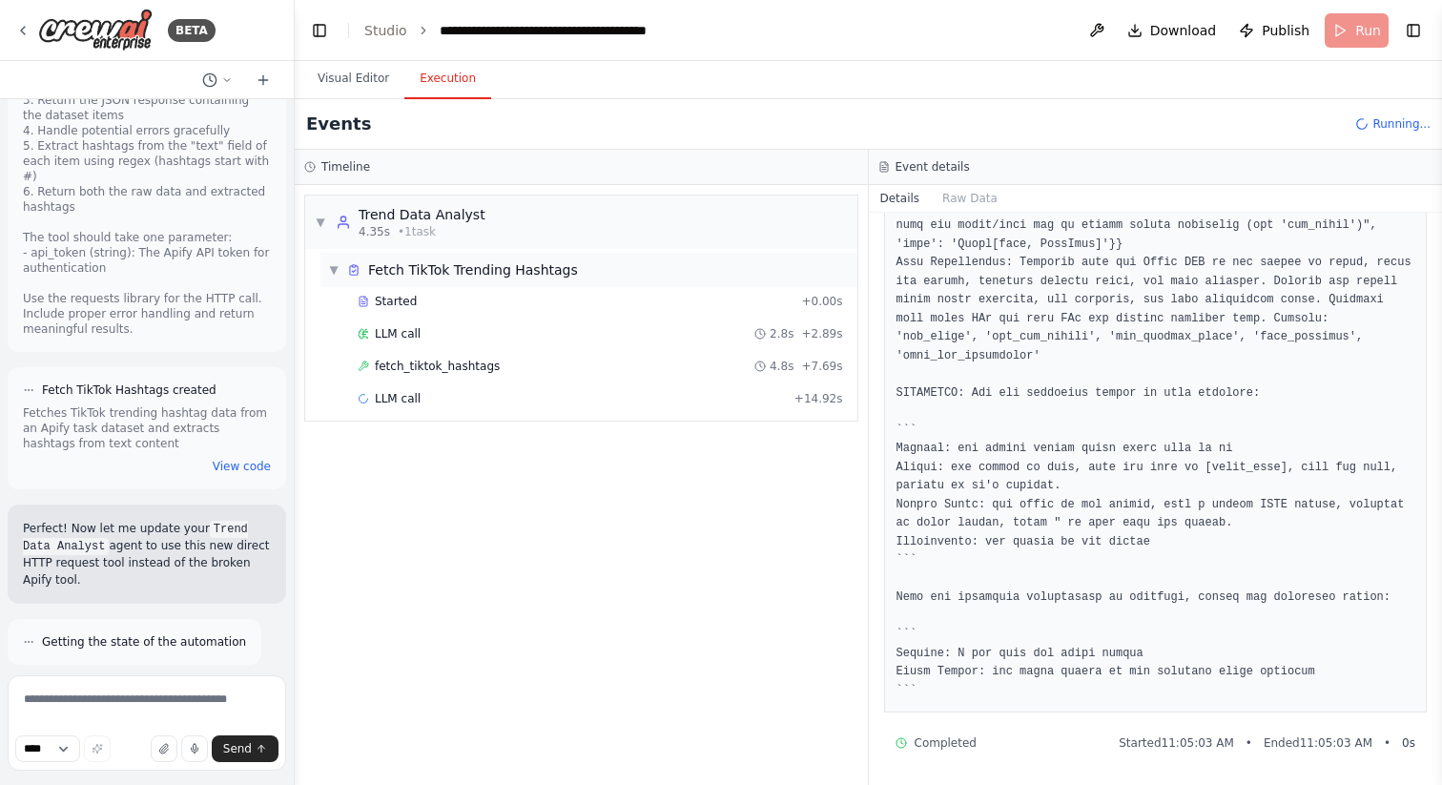
click at [334, 267] on span "▼" at bounding box center [333, 269] width 11 height 15
click at [334, 267] on span "▶" at bounding box center [333, 269] width 11 height 15
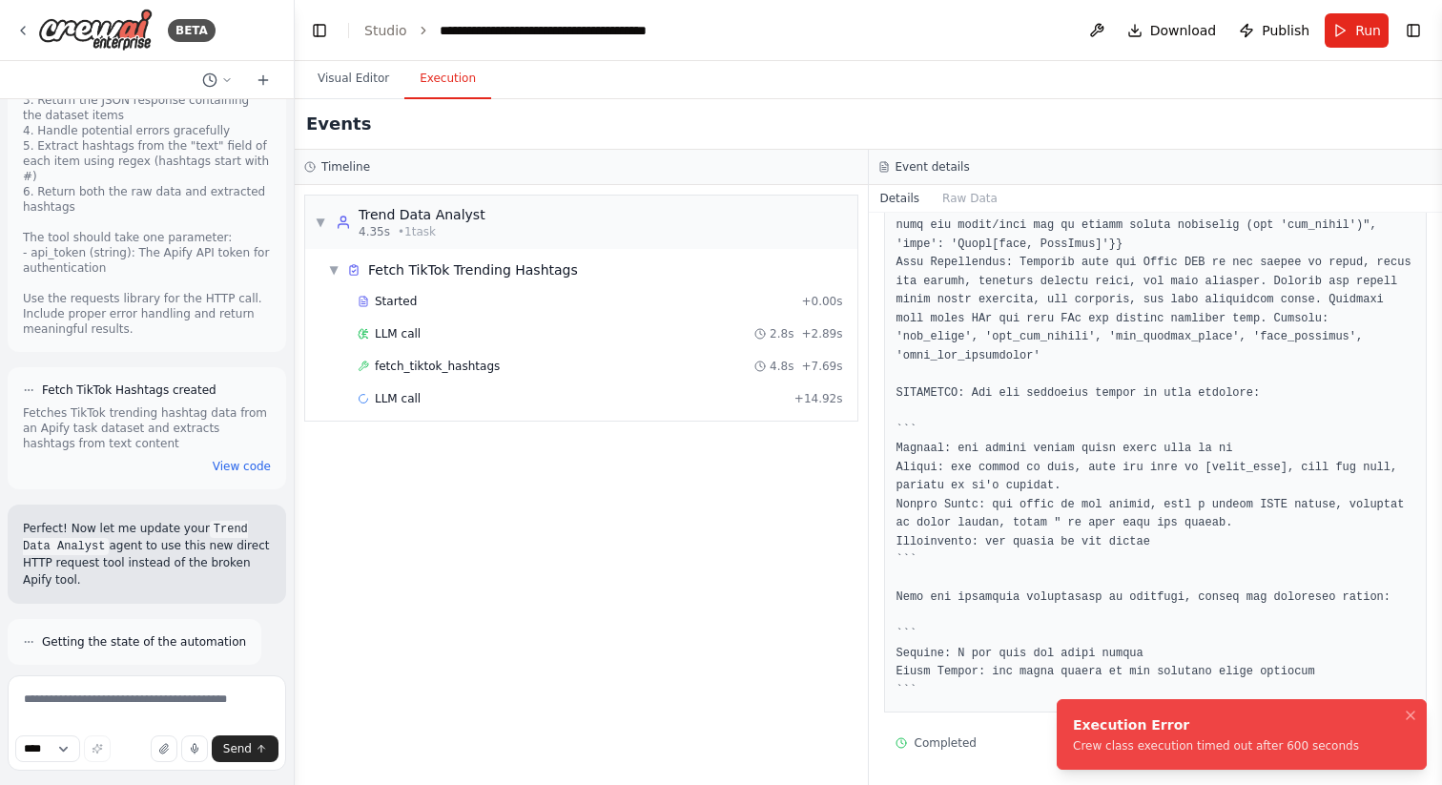
scroll to position [56275, 0]
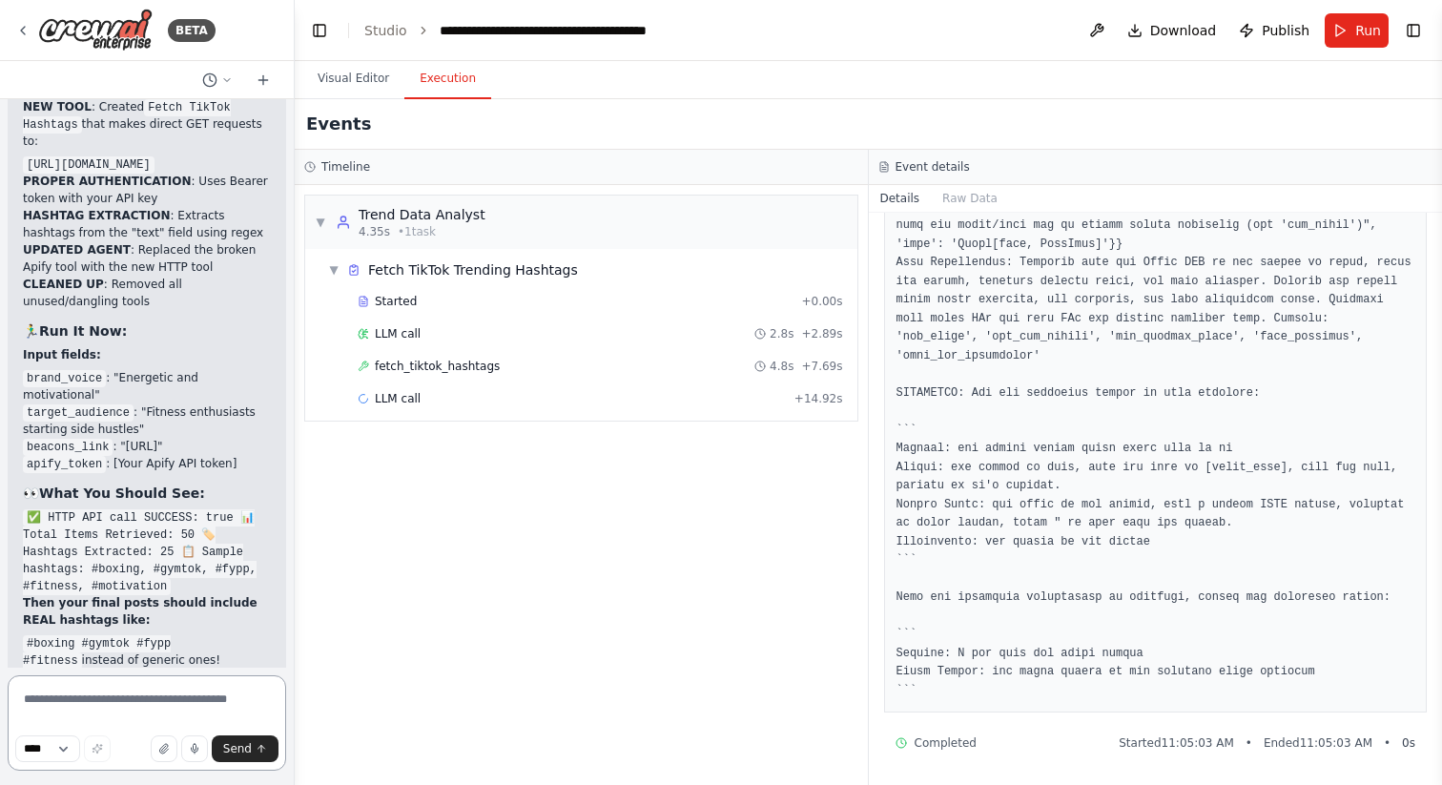
scroll to position [57888, 0]
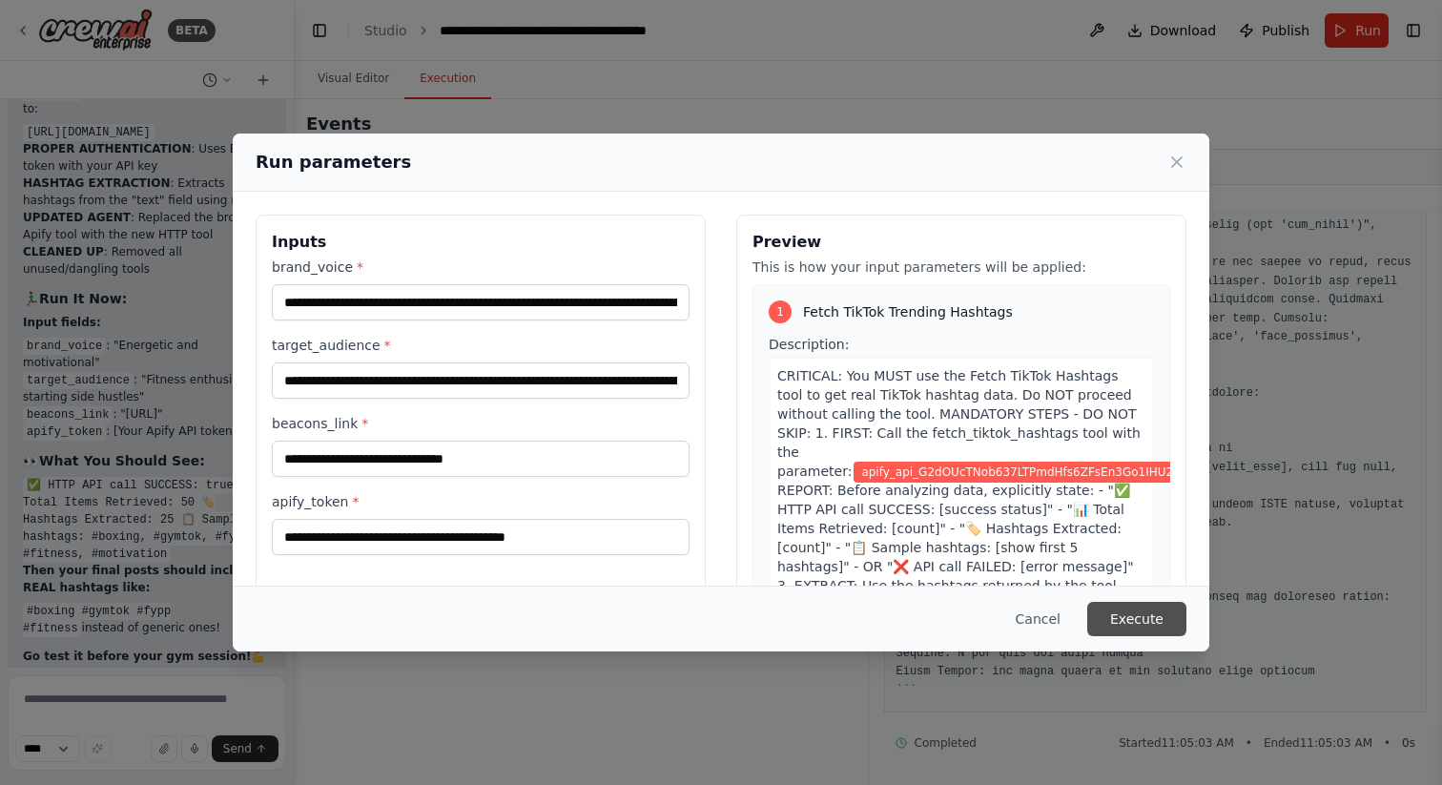
click at [1148, 614] on button "Execute" at bounding box center [1137, 619] width 99 height 34
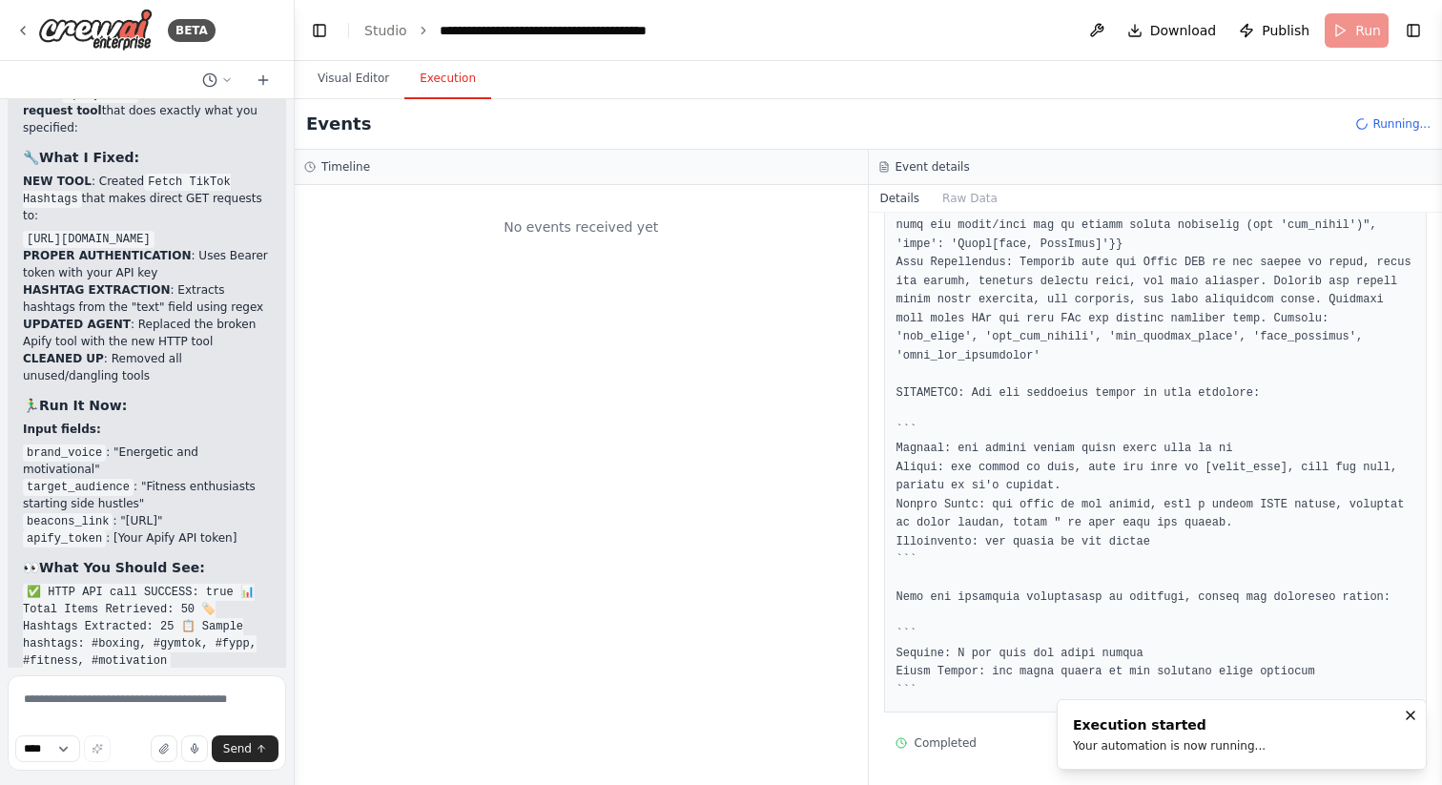
scroll to position [57768, 0]
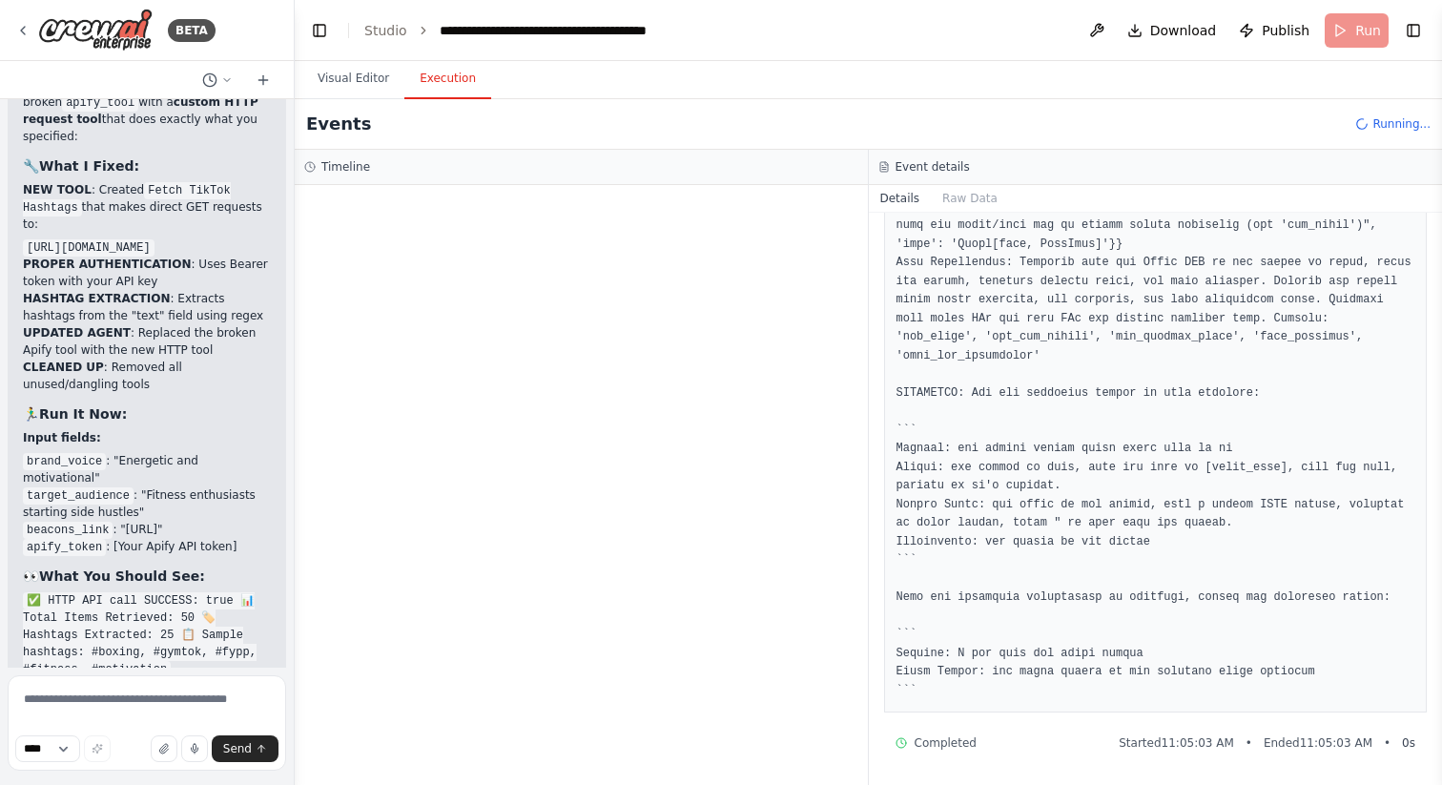
click at [907, 200] on button "Details" at bounding box center [900, 198] width 63 height 27
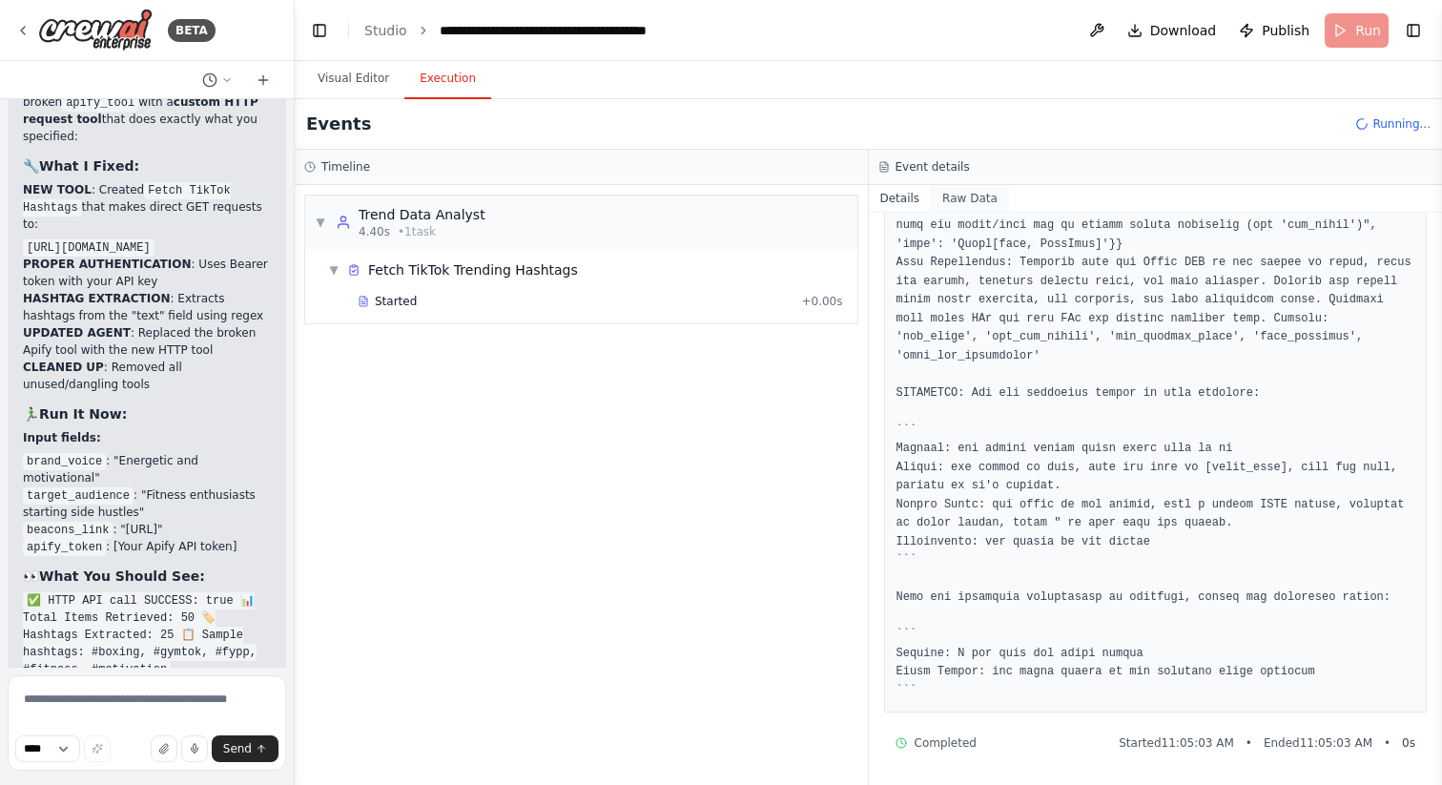
click at [959, 197] on button "Raw Data" at bounding box center [970, 198] width 78 height 27
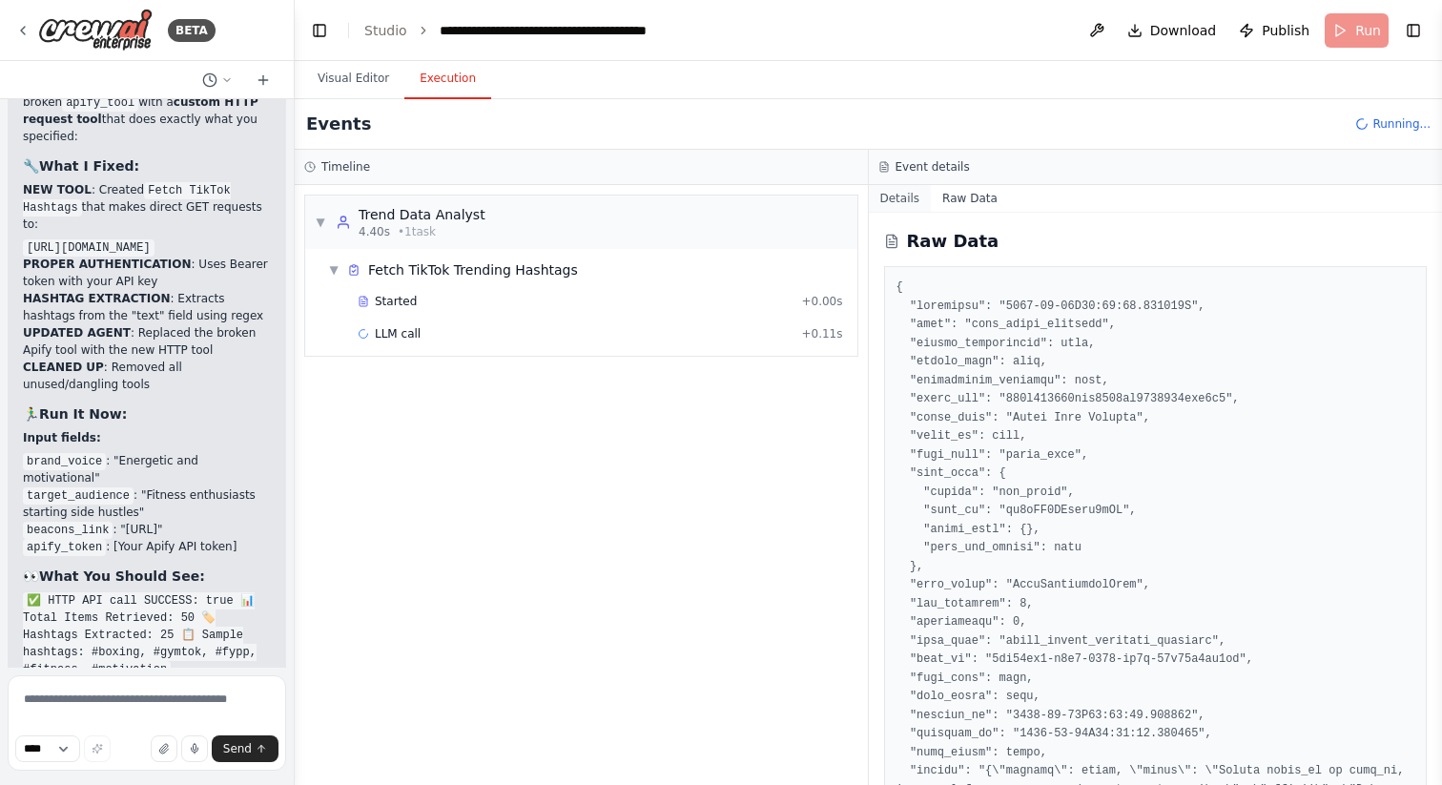
click at [894, 198] on button "Details" at bounding box center [900, 198] width 63 height 27
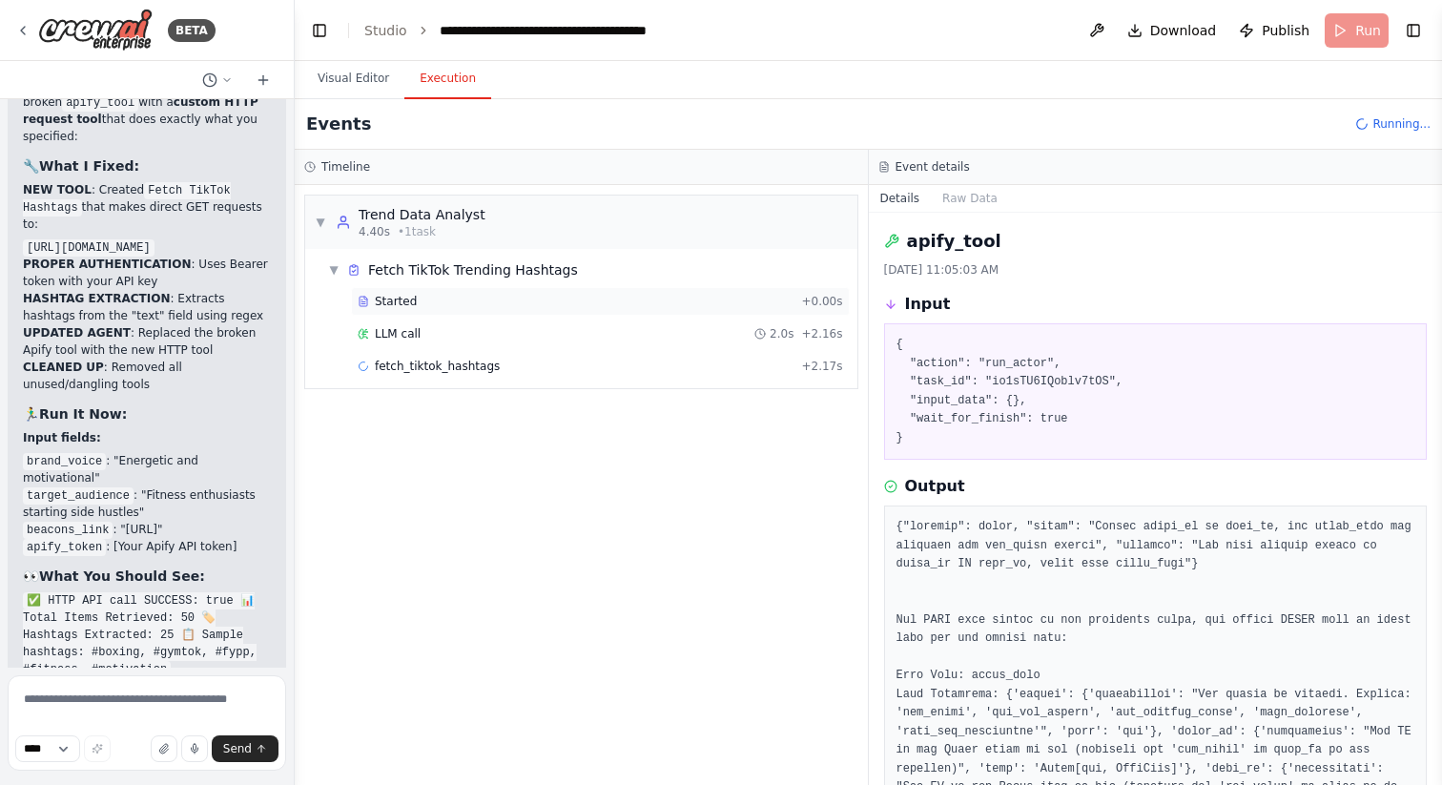
click at [404, 304] on span "Started" at bounding box center [396, 301] width 42 height 15
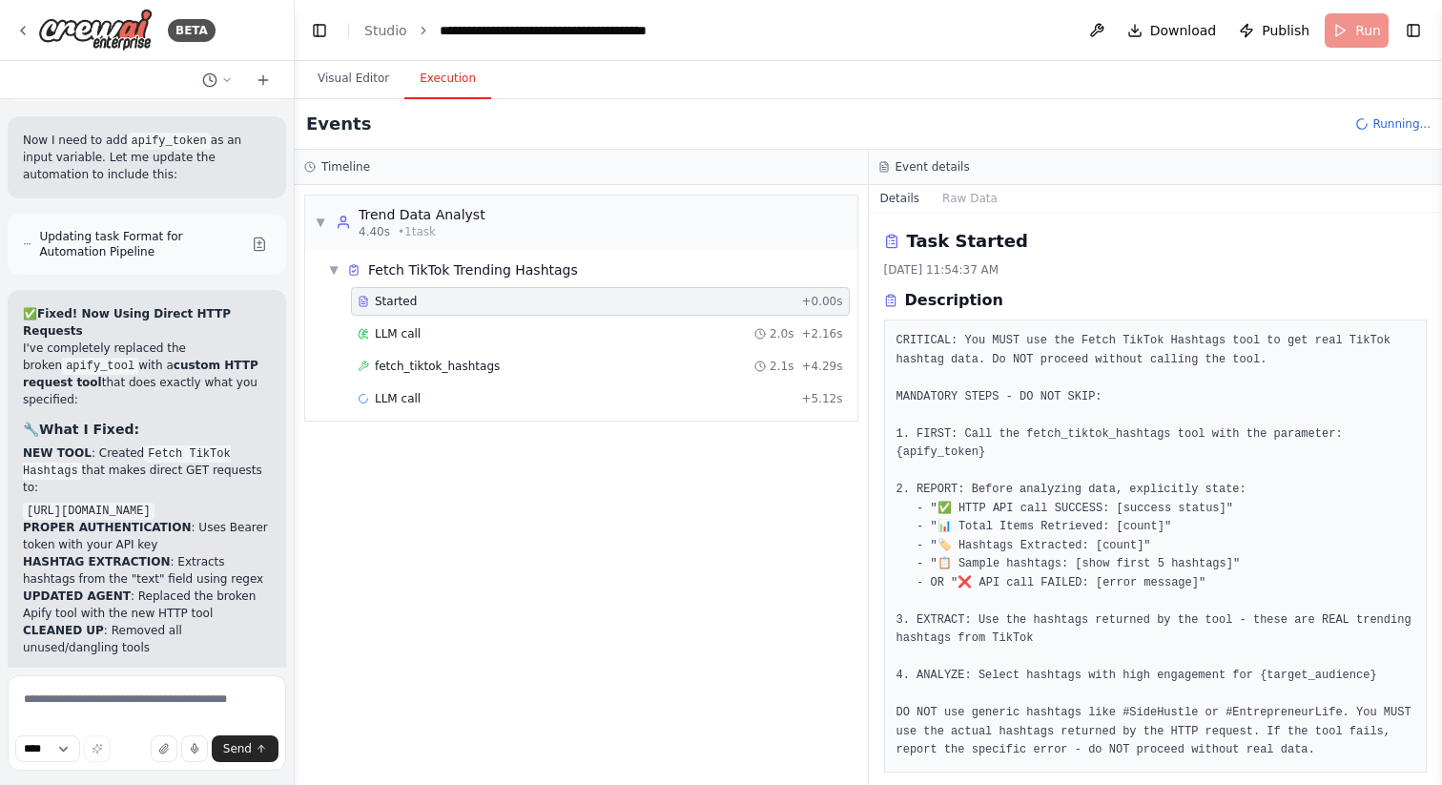
scroll to position [57501, 0]
drag, startPoint x: 39, startPoint y: 267, endPoint x: 136, endPoint y: 479, distance: 233.1
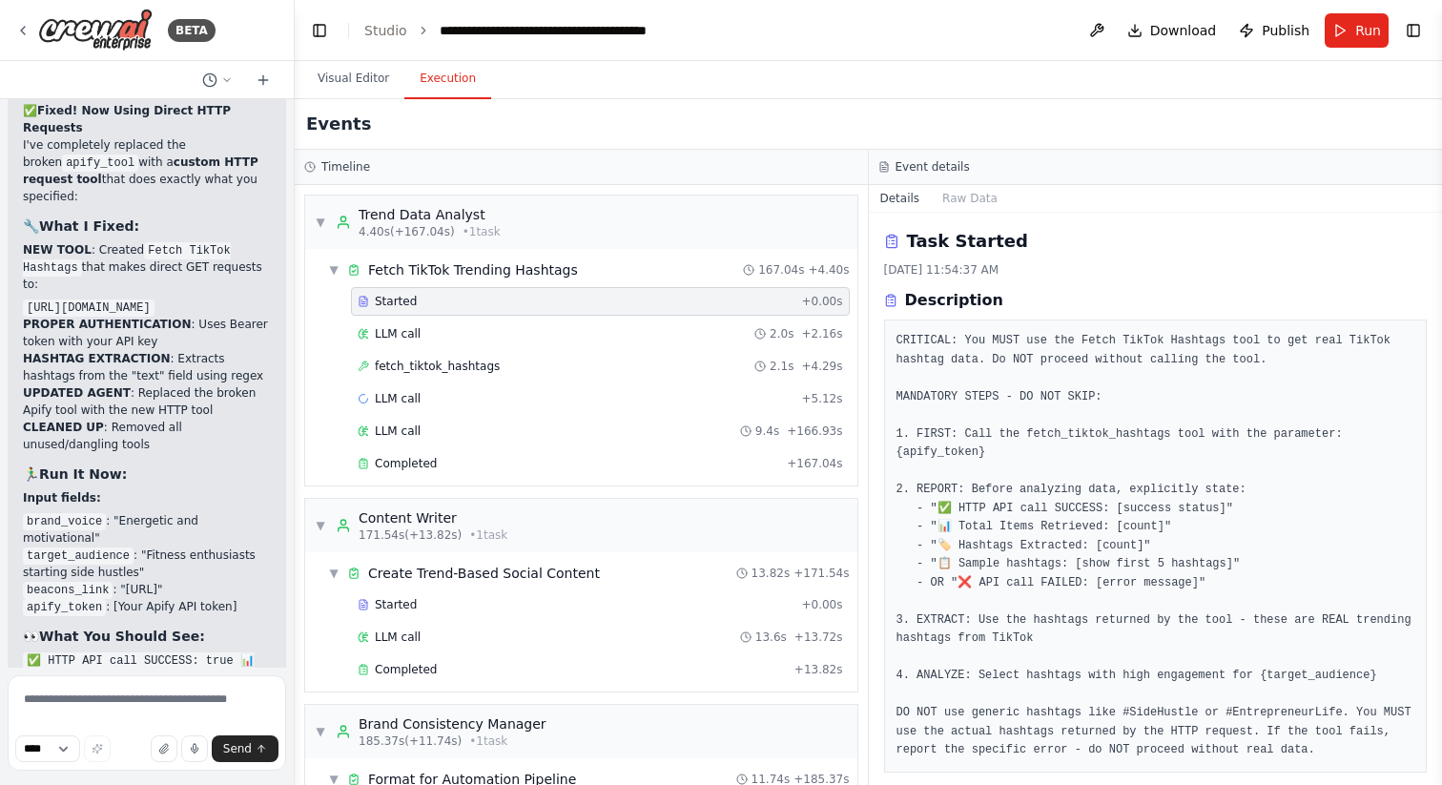
scroll to position [58038, 0]
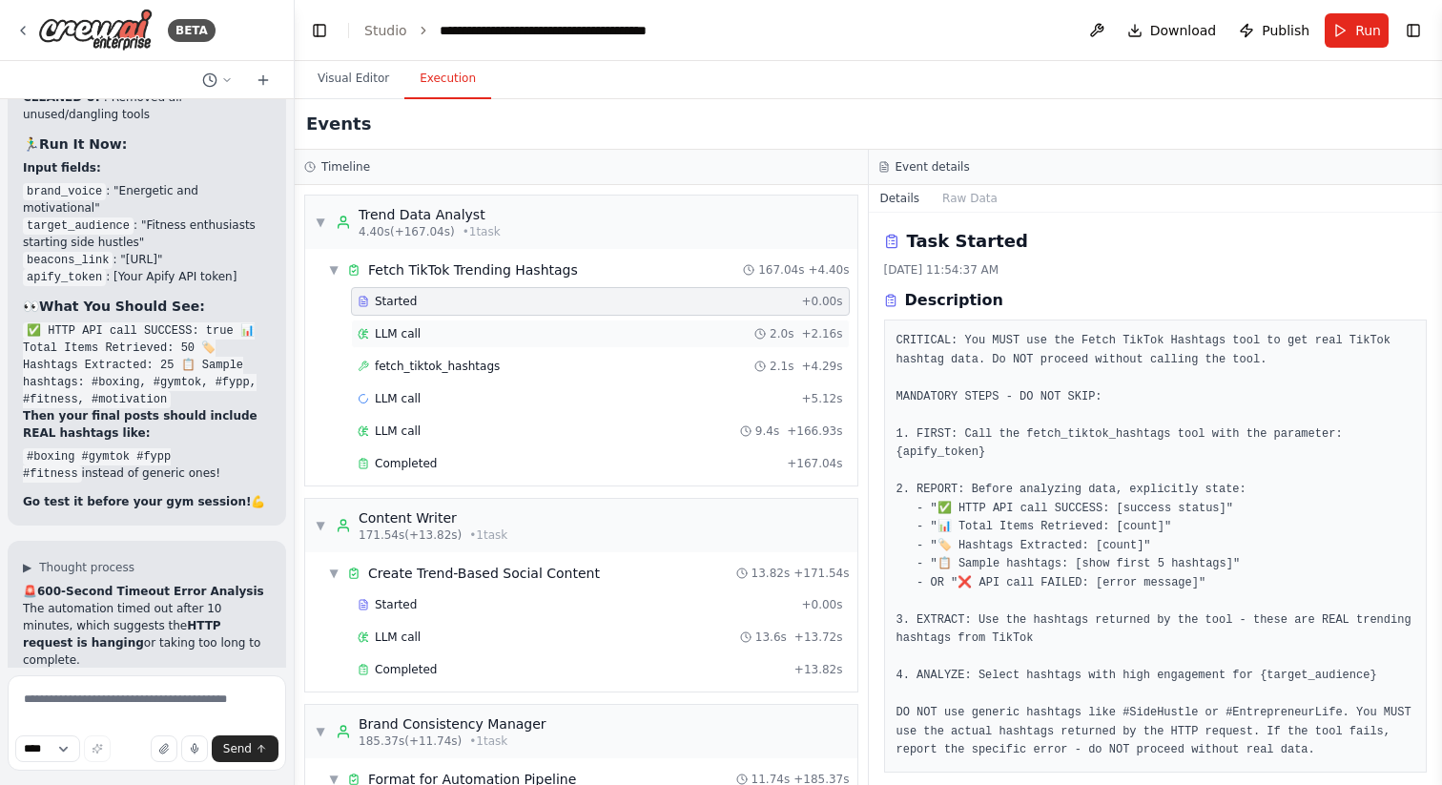
click at [409, 332] on span "LLM call" at bounding box center [398, 333] width 46 height 15
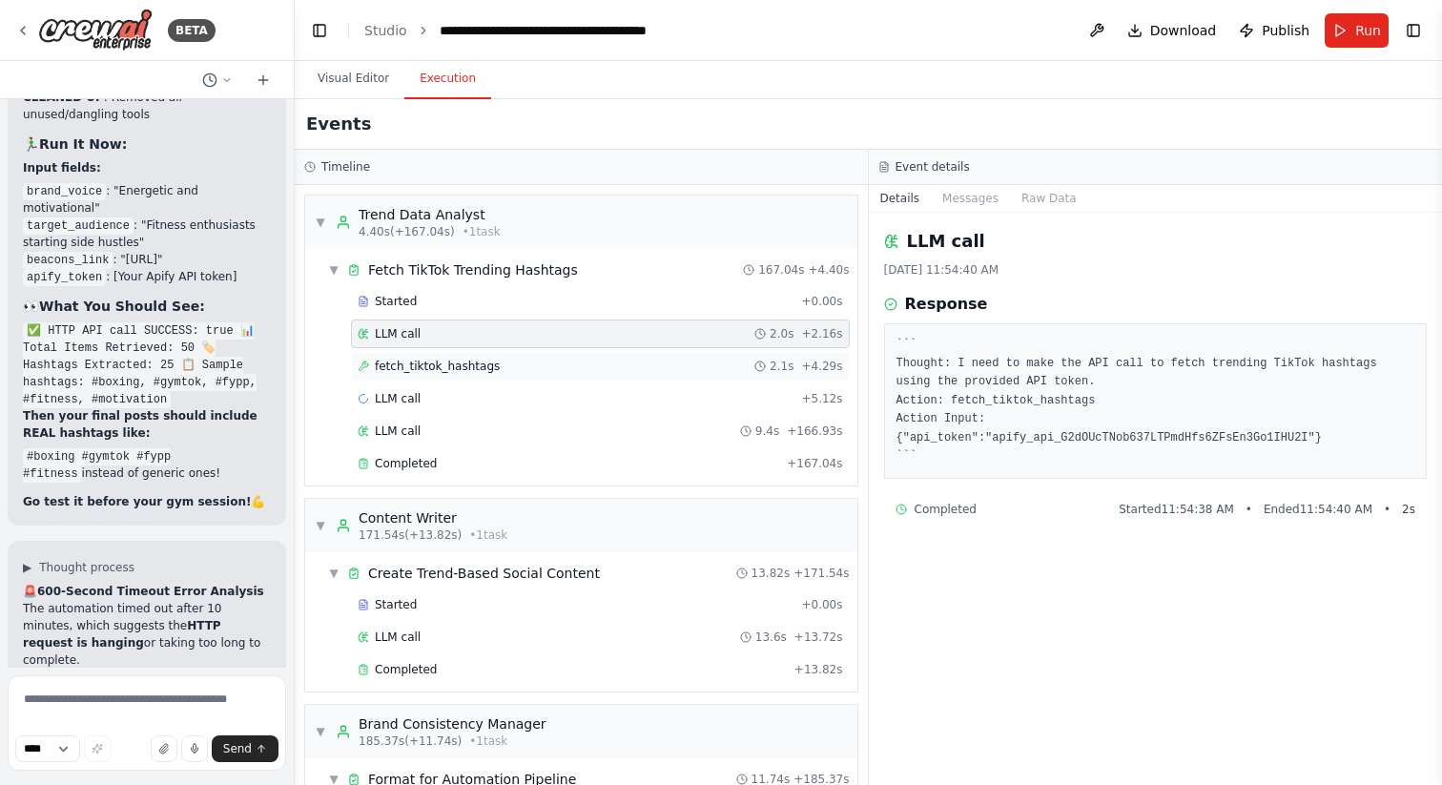
click at [426, 364] on span "fetch_tiktok_hashtags" at bounding box center [437, 366] width 125 height 15
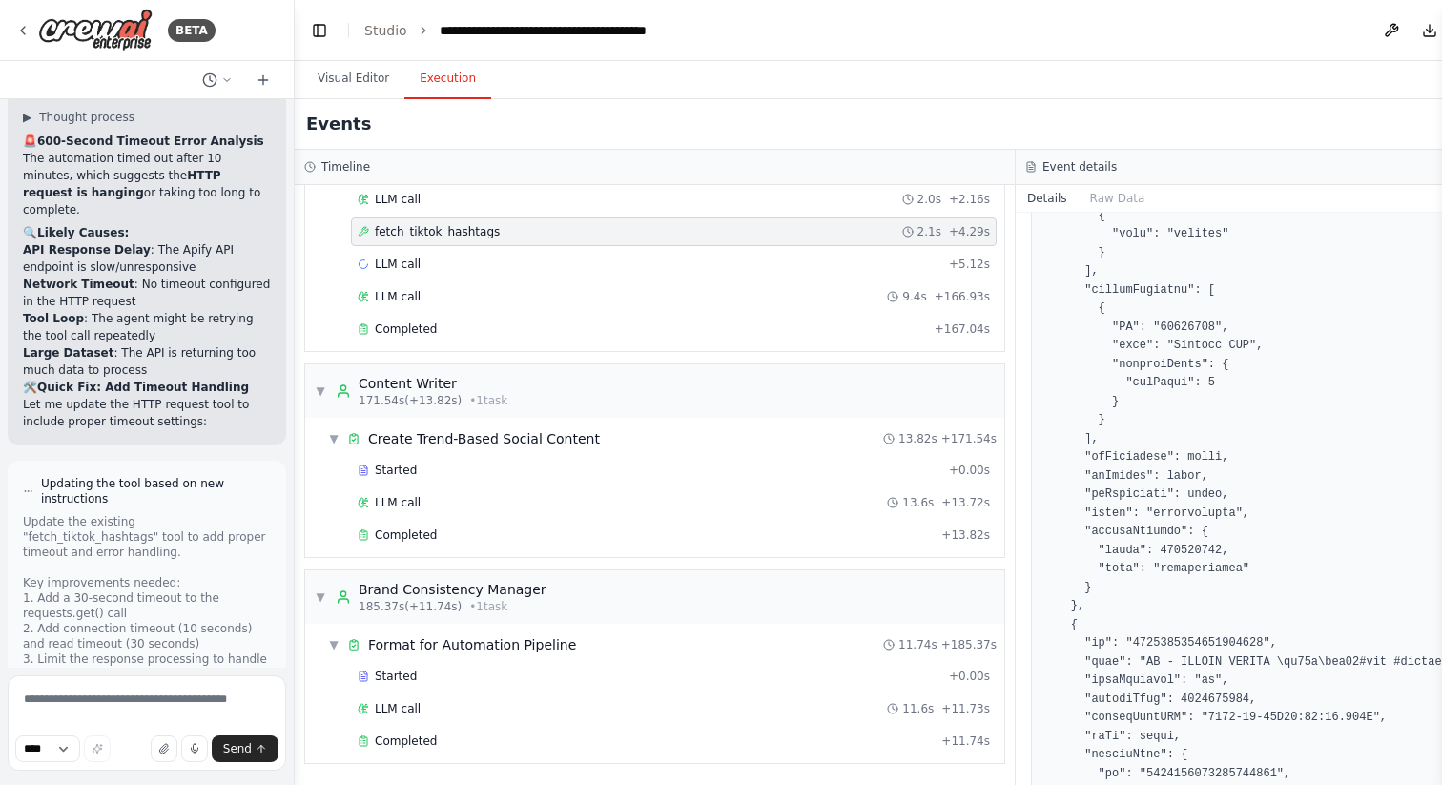
scroll to position [59138, 0]
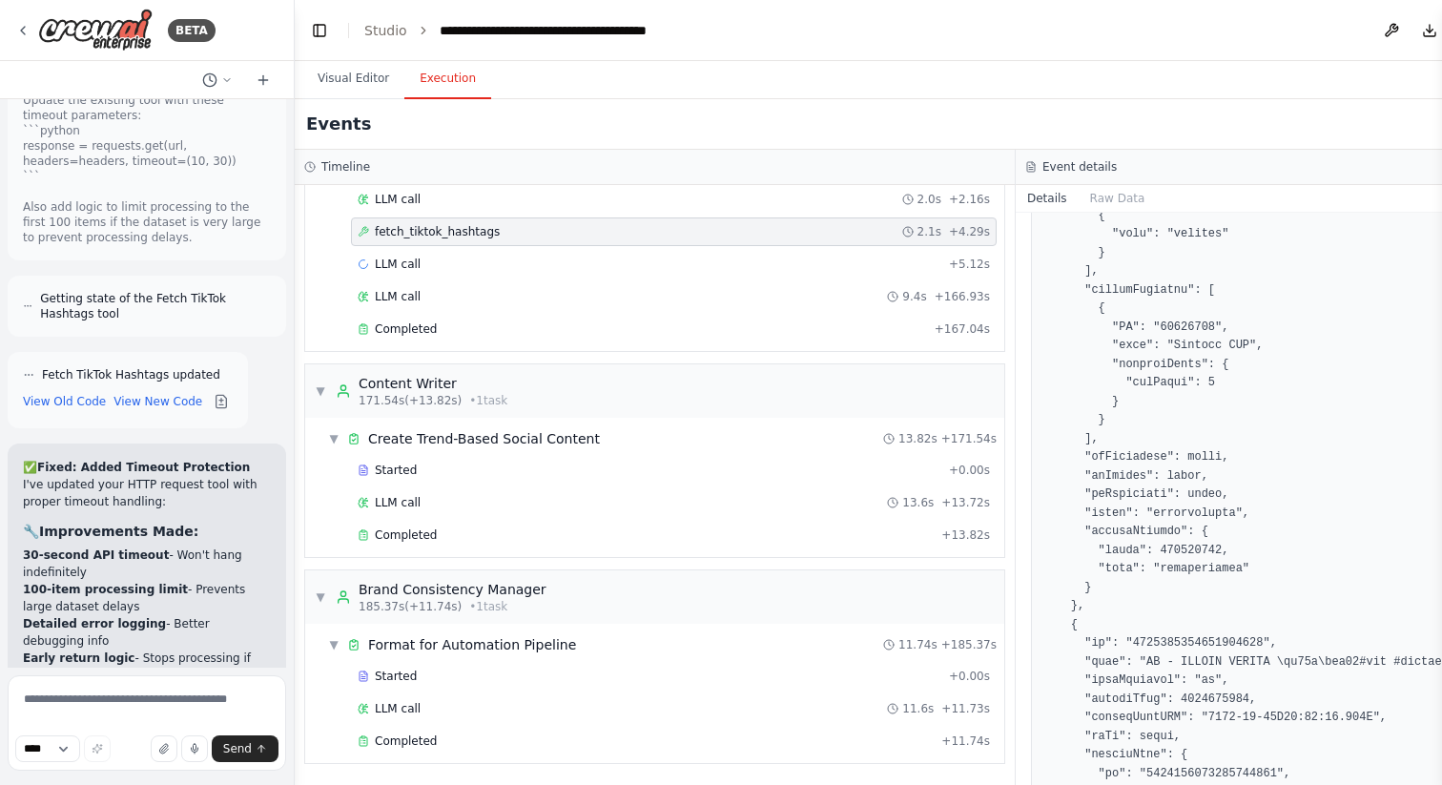
drag, startPoint x: 37, startPoint y: 224, endPoint x: 203, endPoint y: 637, distance: 445.2
click at [203, 637] on div "Hello! I'm the CrewAI assistant. What kind of automation do you want to build? …" at bounding box center [147, 383] width 294 height 569
click at [671, 136] on div "Events" at bounding box center [1016, 124] width 1442 height 51
click at [427, 328] on span "Completed" at bounding box center [406, 328] width 62 height 15
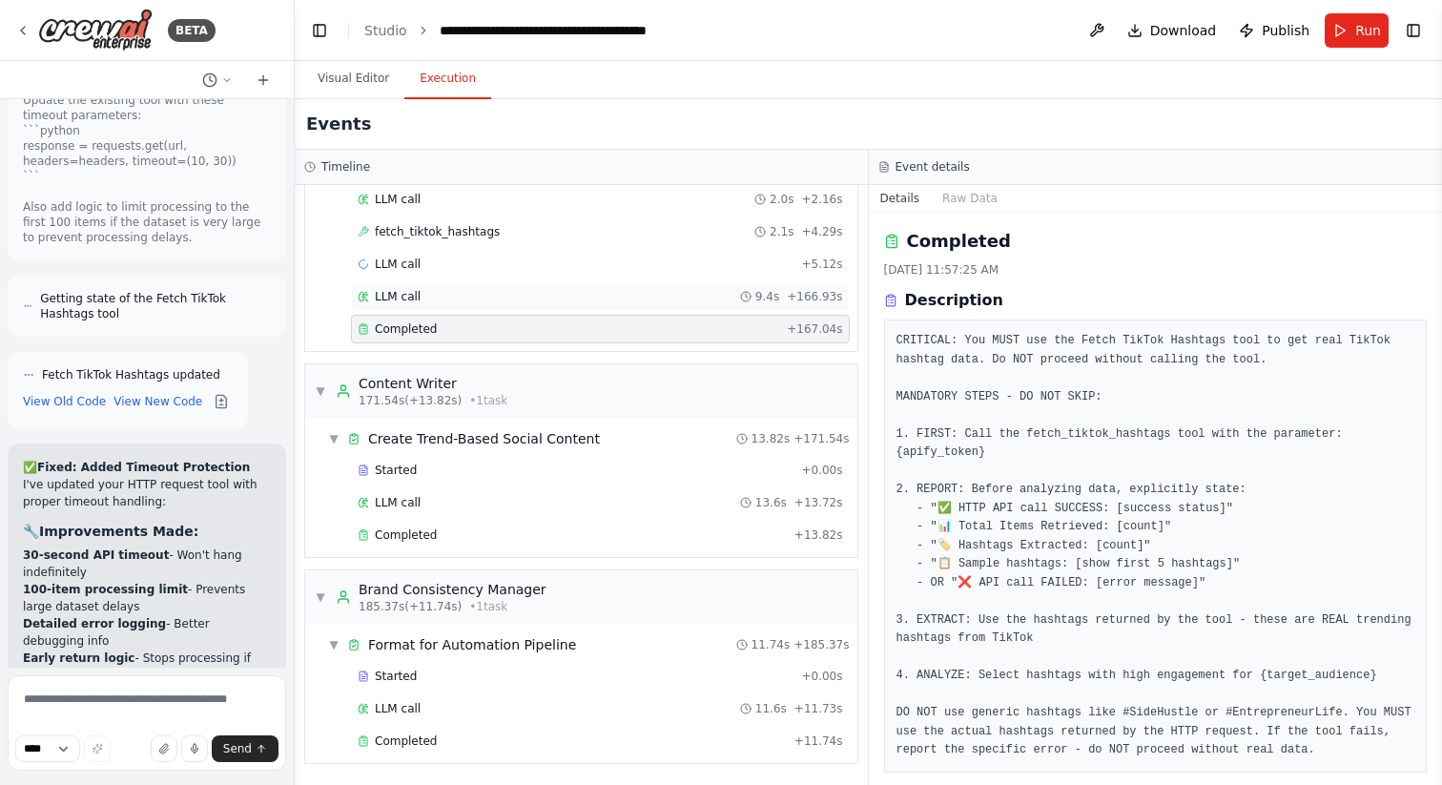
click at [404, 298] on span "LLM call" at bounding box center [398, 296] width 46 height 15
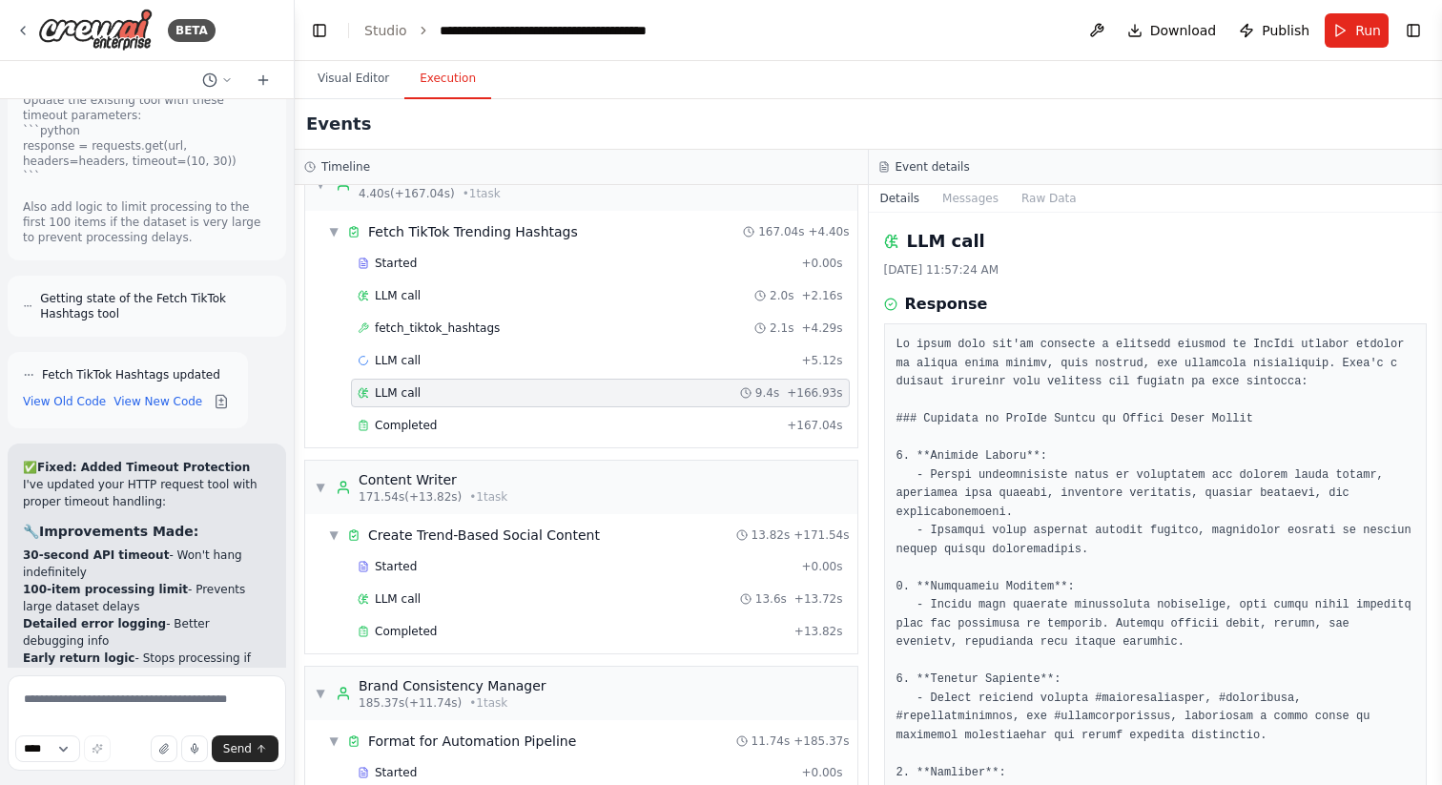
scroll to position [0, 0]
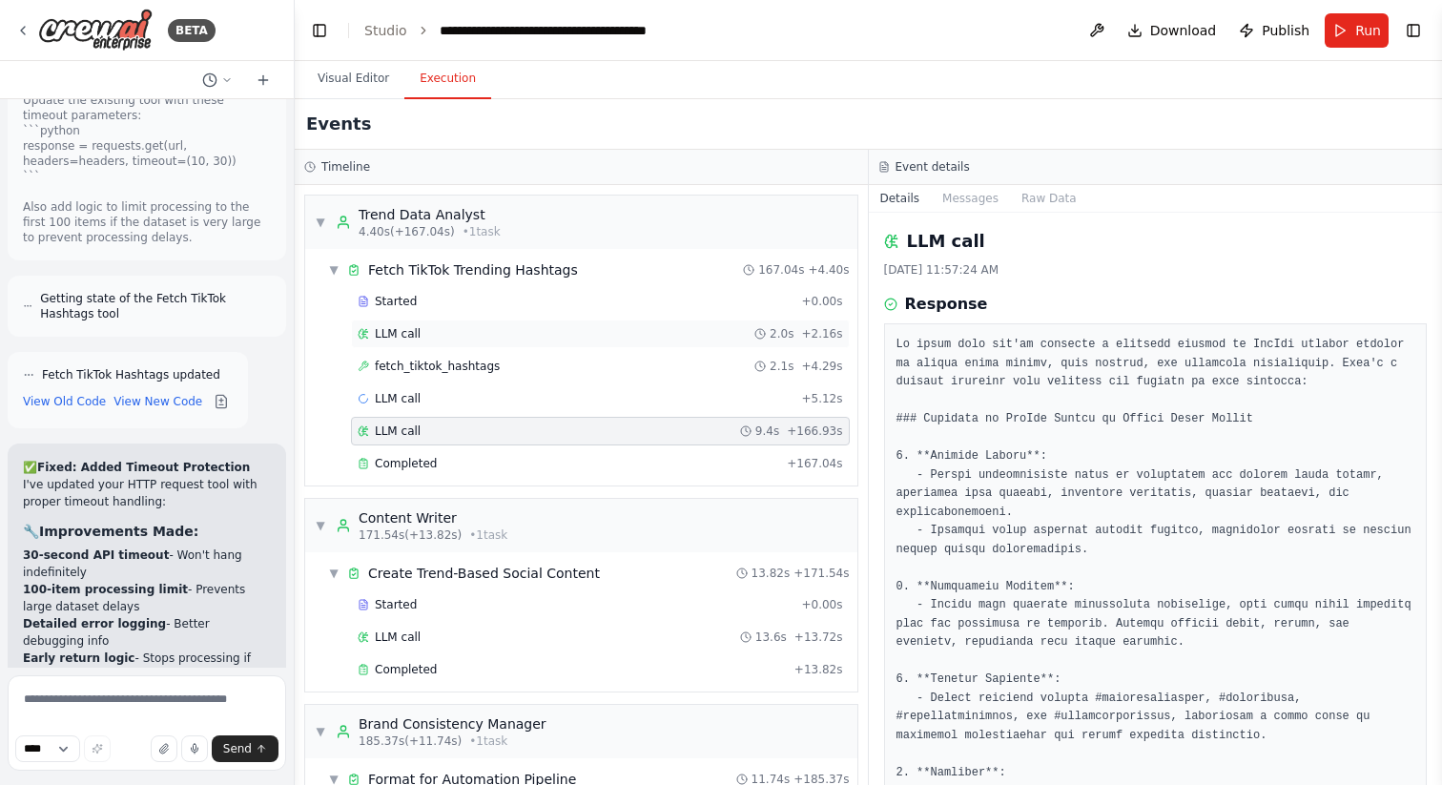
click at [403, 335] on span "LLM call" at bounding box center [398, 333] width 46 height 15
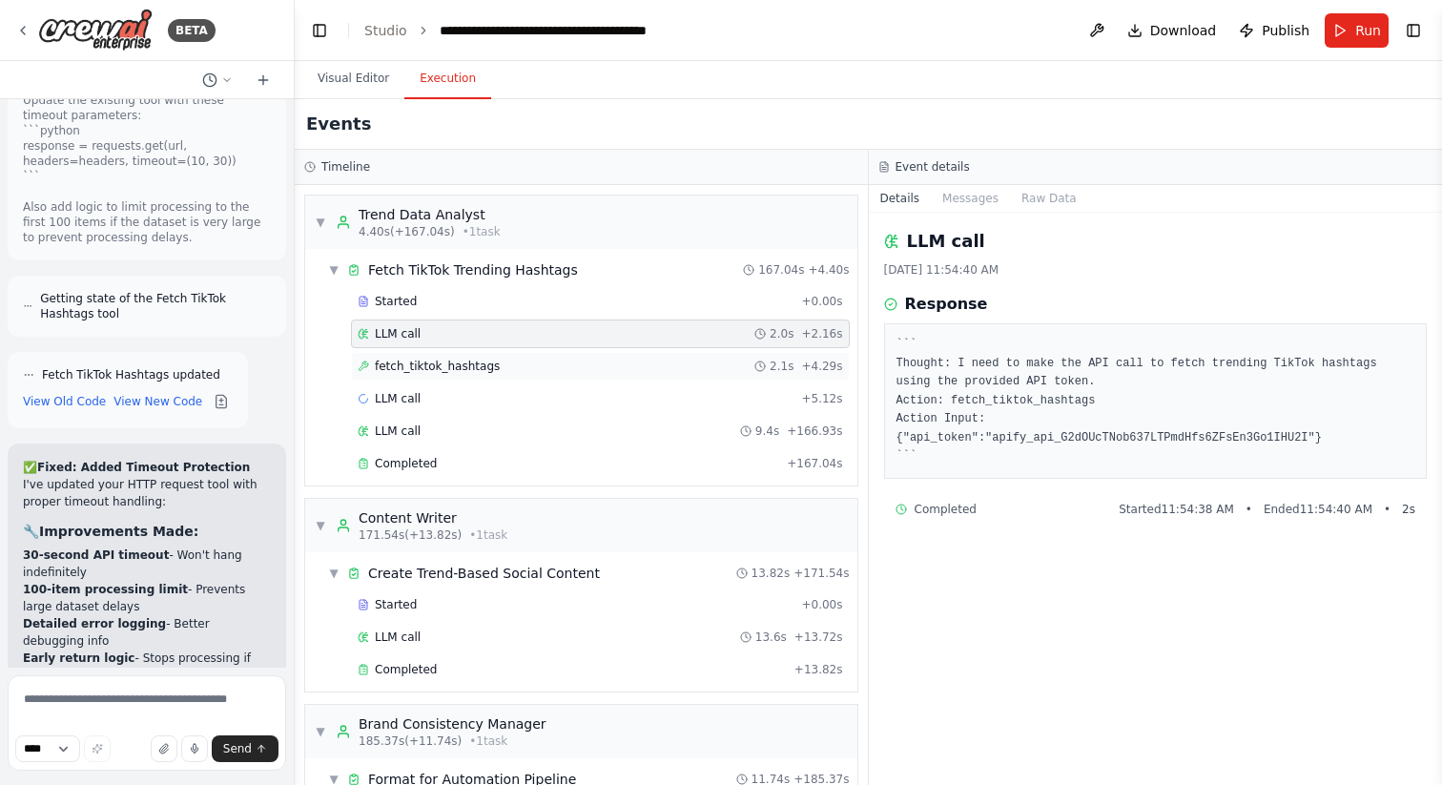
click at [400, 363] on span "fetch_tiktok_hashtags" at bounding box center [437, 366] width 125 height 15
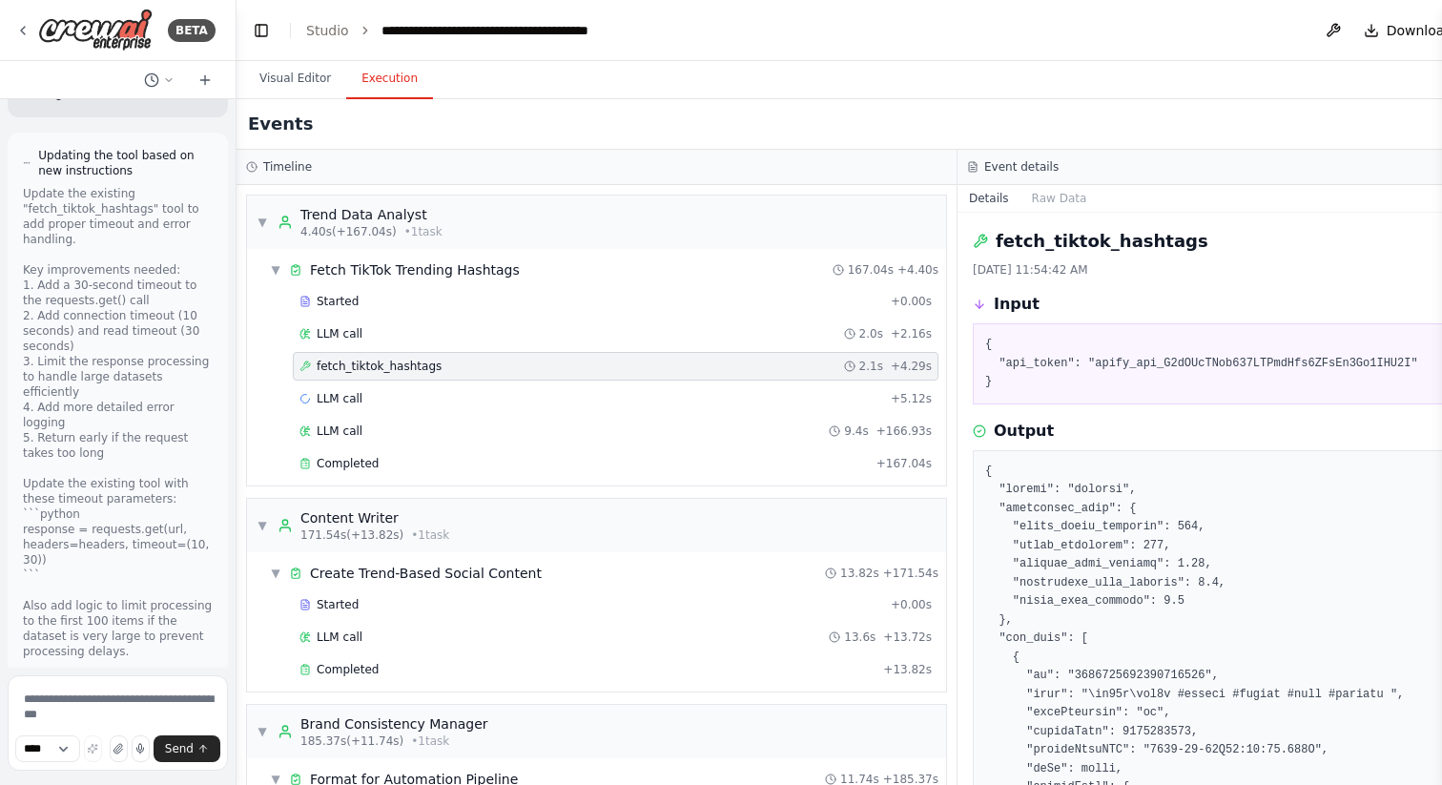
scroll to position [69945, 0]
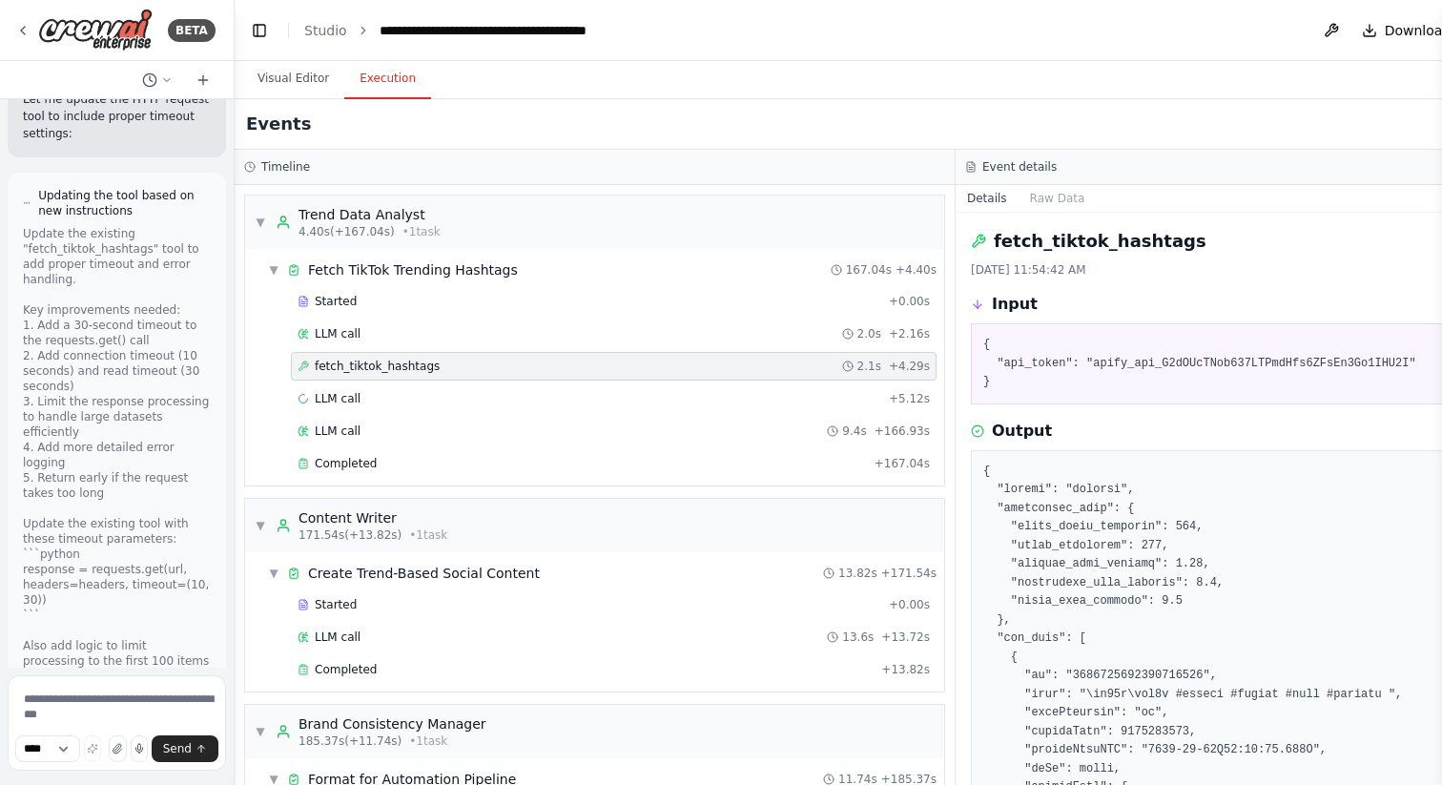
drag, startPoint x: 287, startPoint y: 261, endPoint x: 235, endPoint y: 273, distance: 53.7
click at [235, 273] on div "BETA Hello! I'm the CrewAI assistant. What kind of automation do you want to bu…" at bounding box center [721, 392] width 1442 height 785
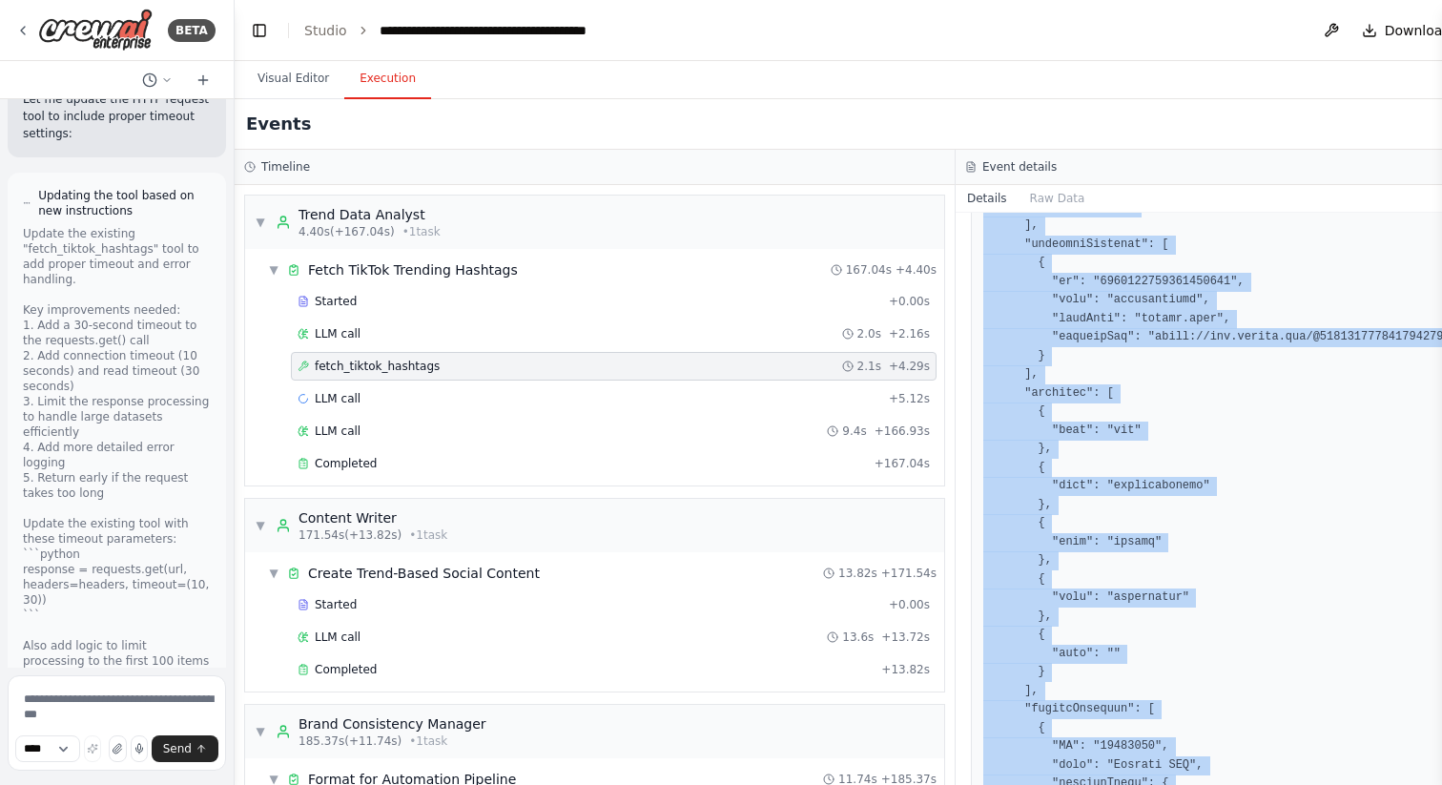
scroll to position [10646, 0]
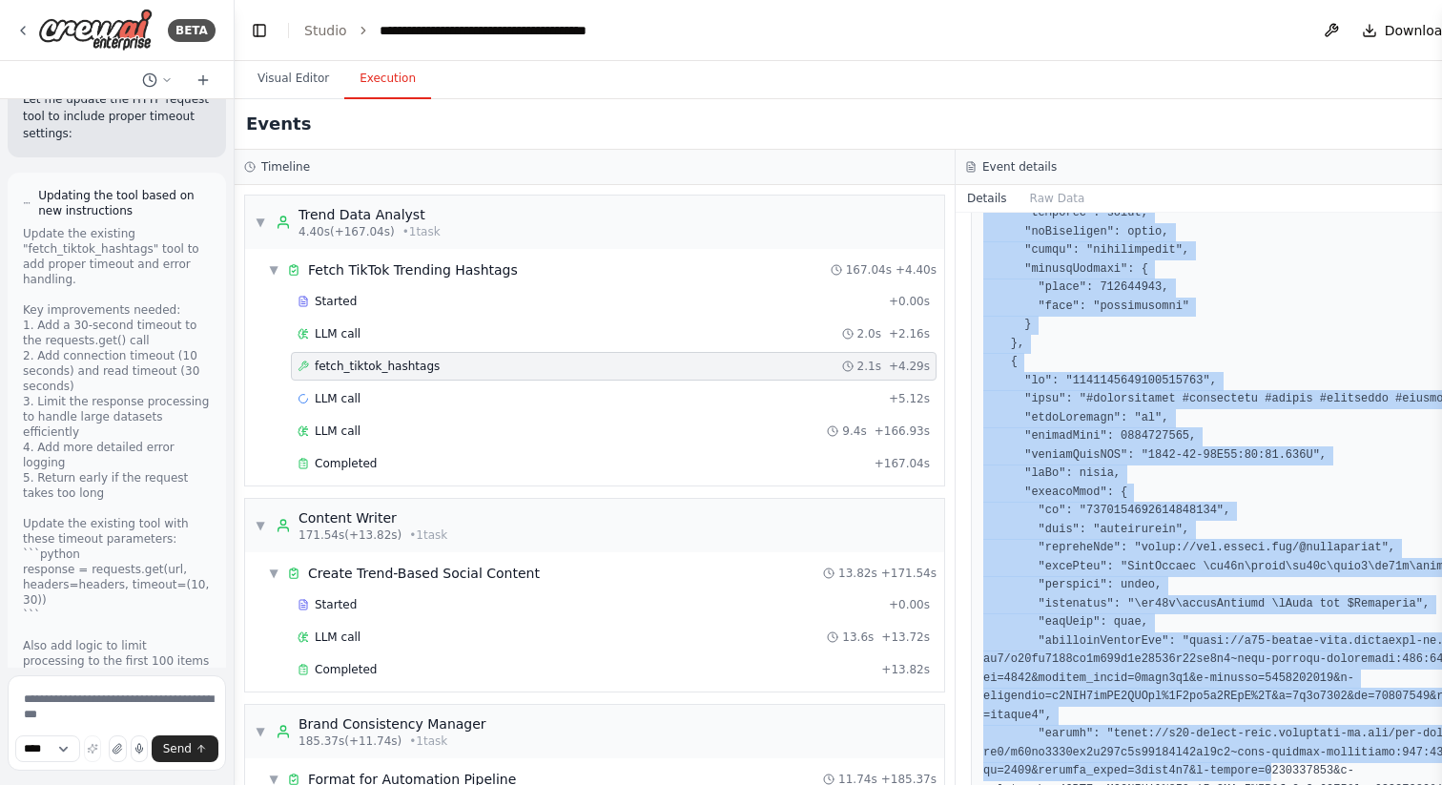
drag, startPoint x: 996, startPoint y: 243, endPoint x: 1273, endPoint y: 784, distance: 607.5
click at [1273, 784] on div "fetch_tiktok_hashtags [DATE] 11:54:42 AM Input { "api_token": "apify_api_G2dOUc…" at bounding box center [1316, 499] width 721 height 572
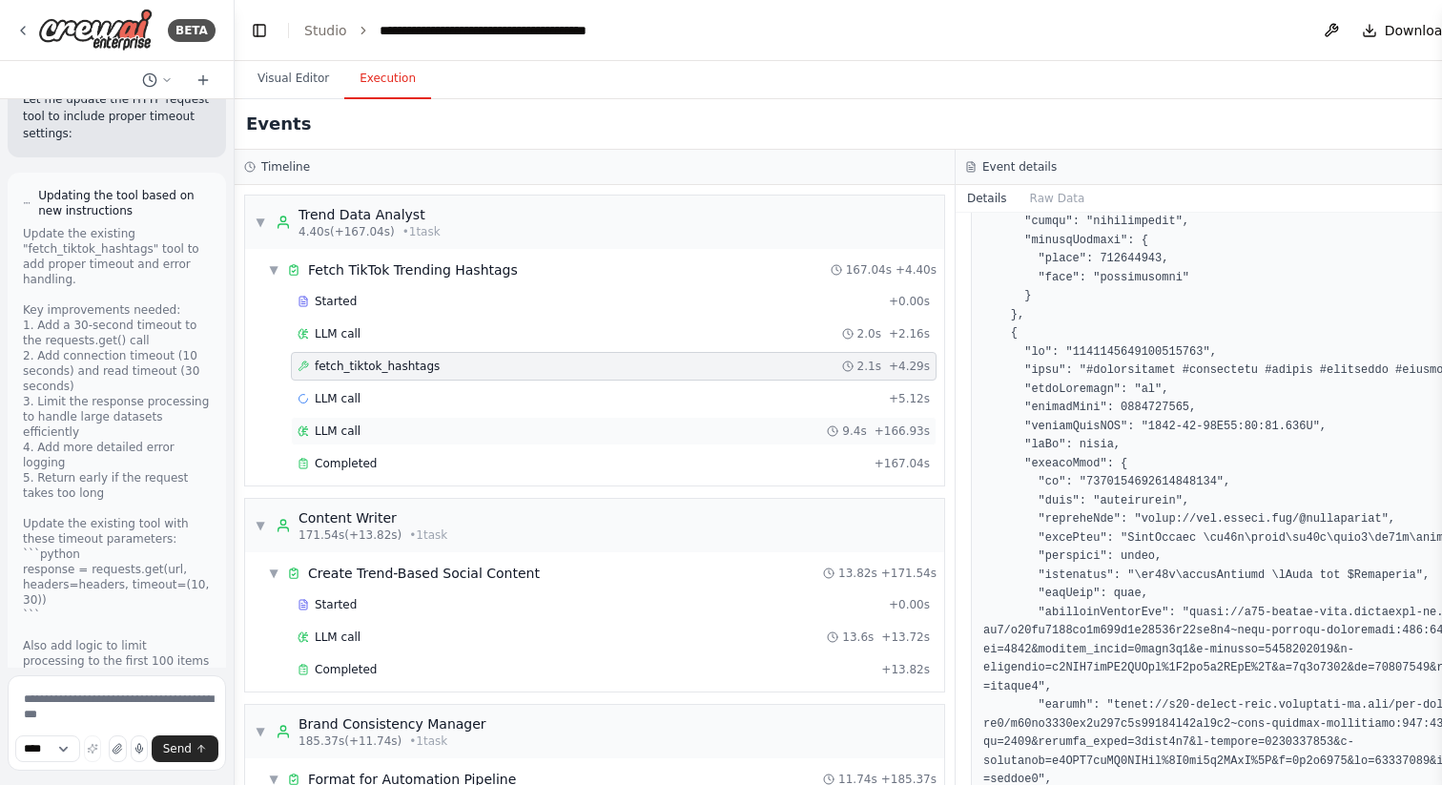
click at [330, 431] on span "LLM call" at bounding box center [338, 431] width 46 height 15
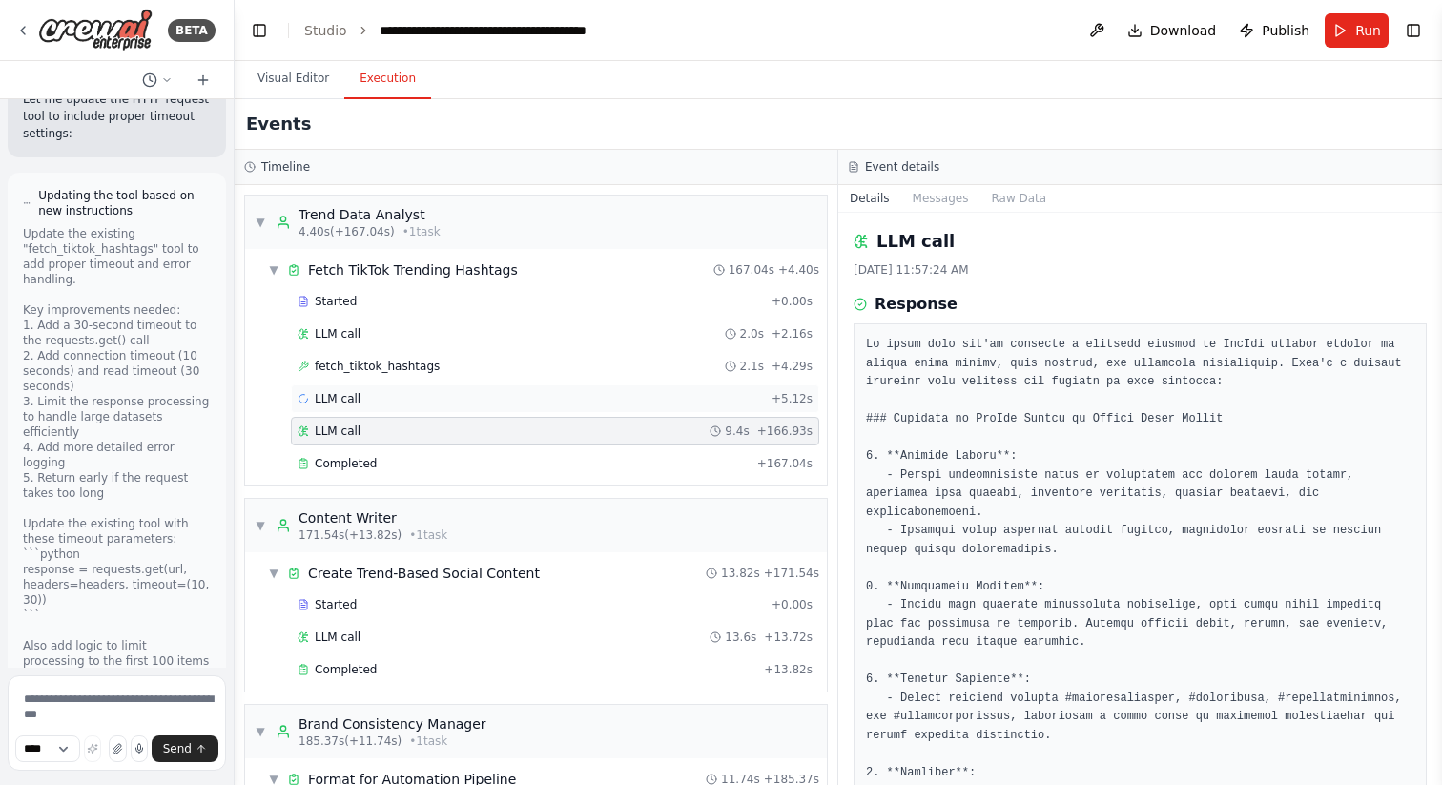
click at [335, 399] on span "LLM call" at bounding box center [338, 398] width 46 height 15
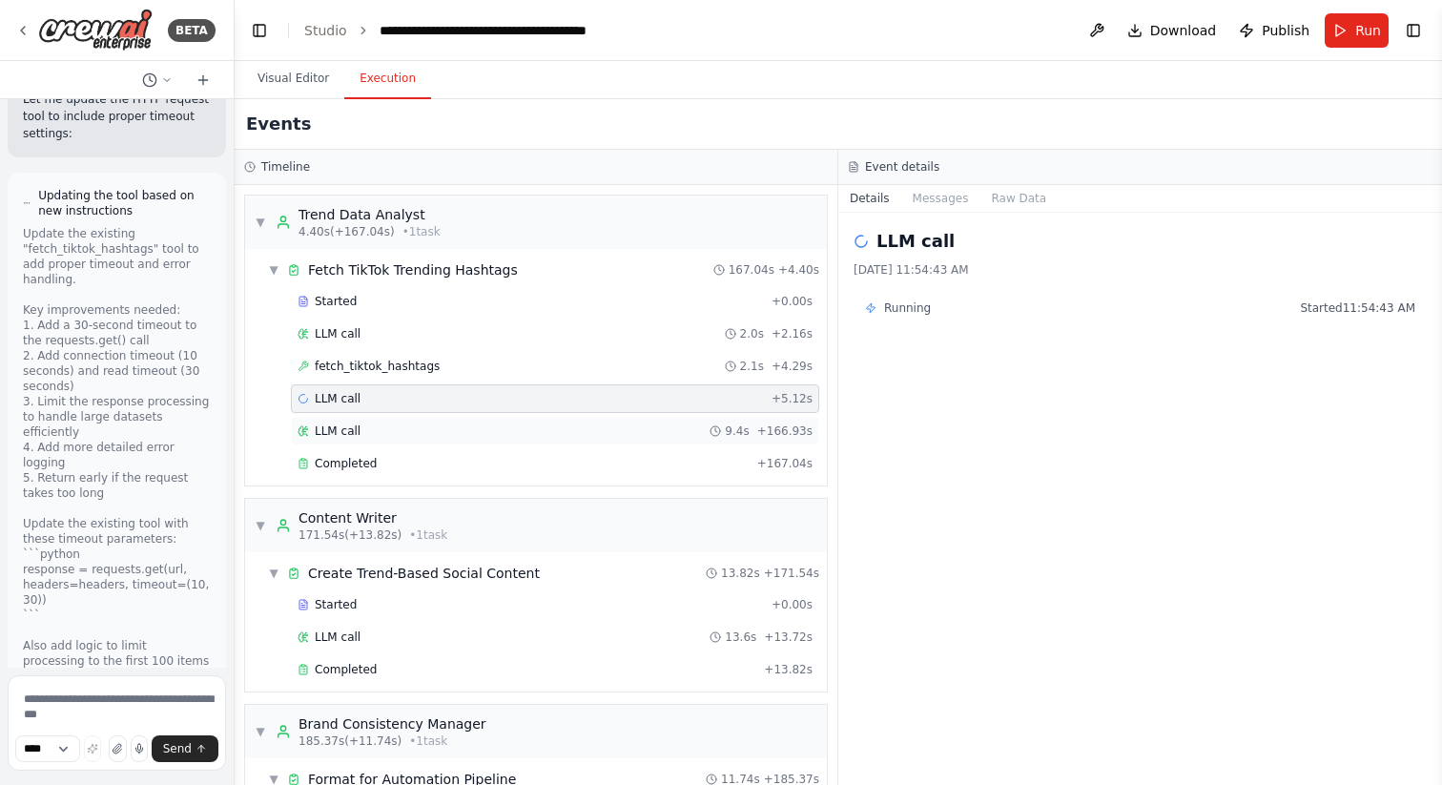
click at [335, 428] on span "LLM call" at bounding box center [338, 431] width 46 height 15
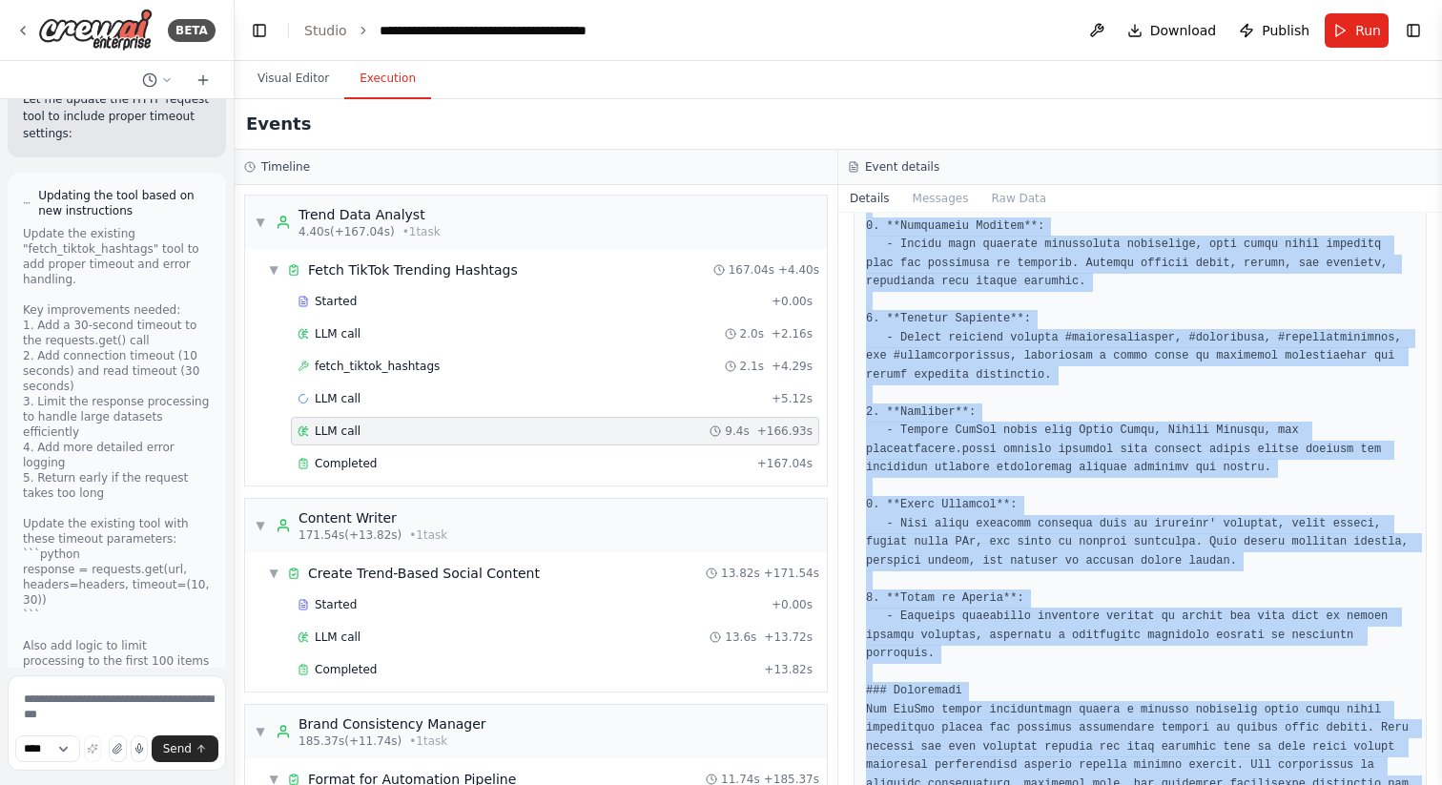
scroll to position [547, 0]
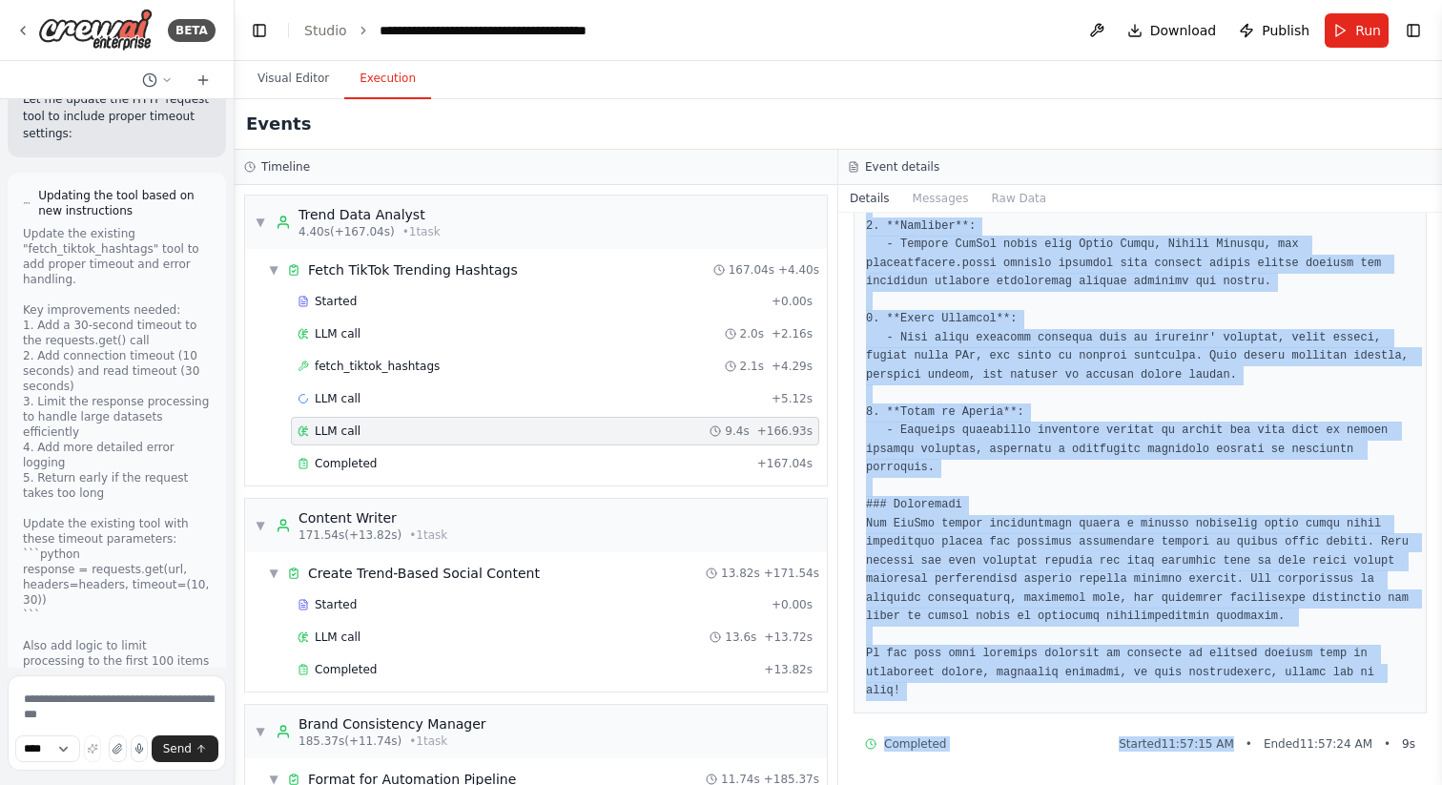
drag, startPoint x: 876, startPoint y: 243, endPoint x: 1091, endPoint y: 784, distance: 582.3
click at [1091, 784] on div "LLM call [DATE] 11:57:24 AM Response Completed Started 11:57:15 AM • Ended 11:5…" at bounding box center [1141, 499] width 604 height 572
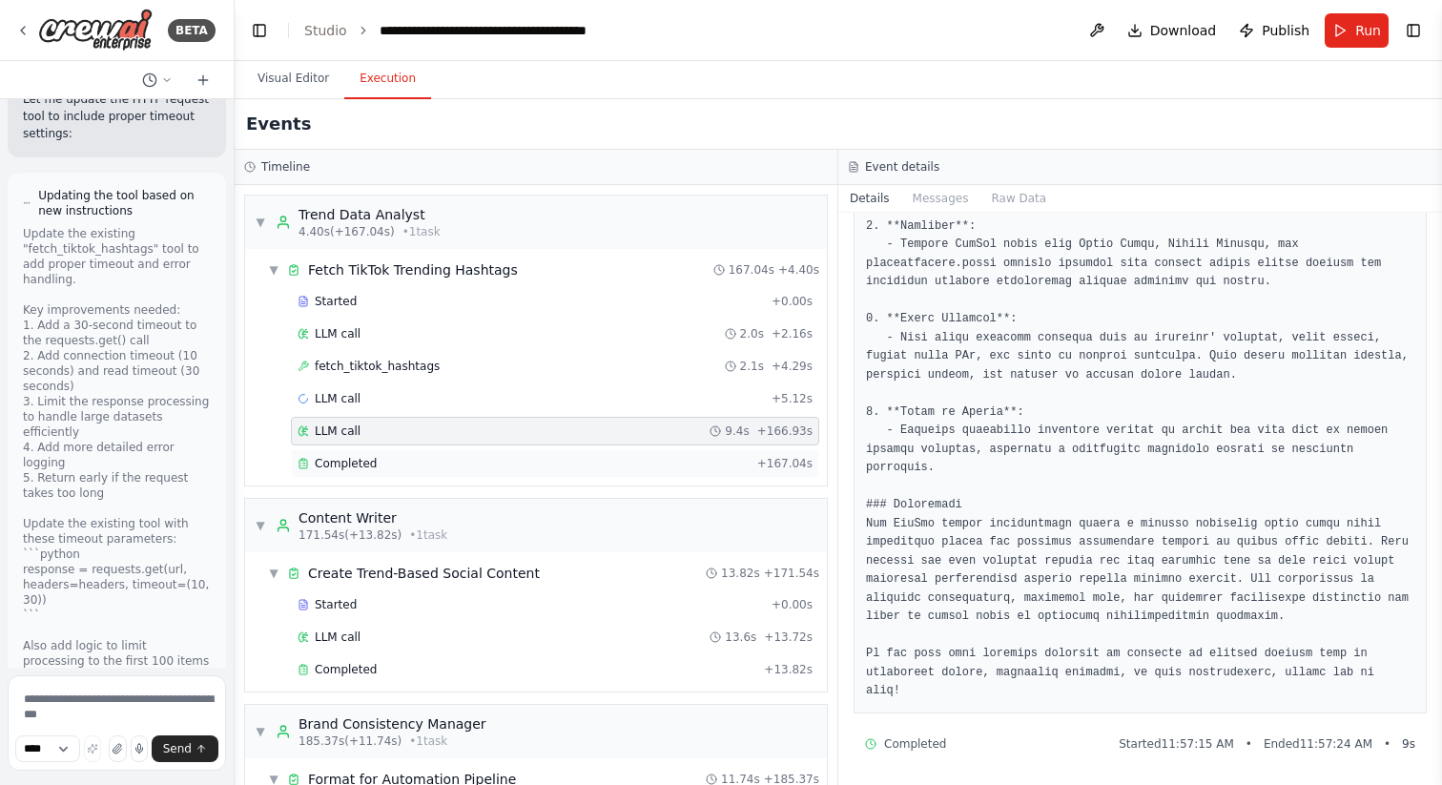
click at [366, 457] on span "Completed" at bounding box center [346, 463] width 62 height 15
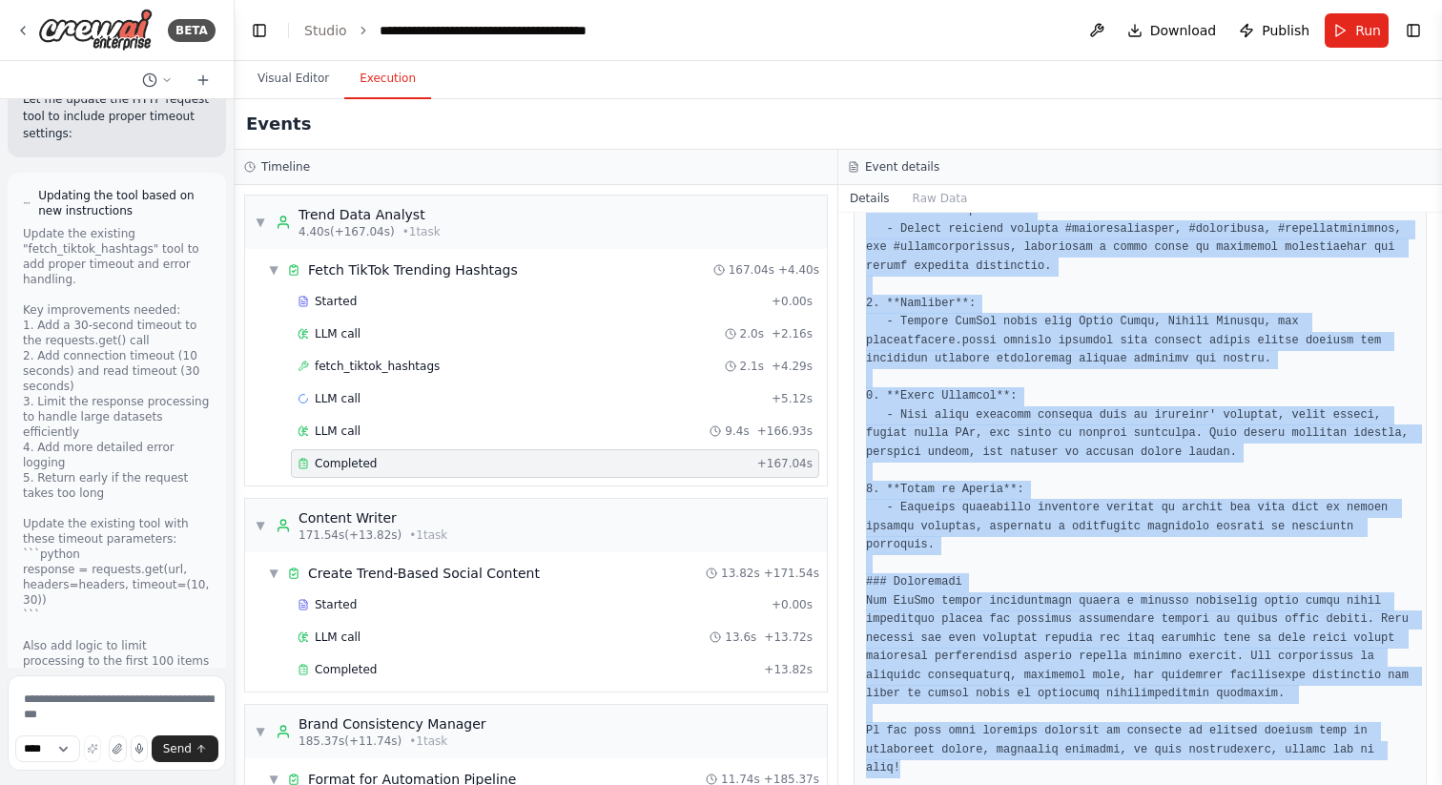
scroll to position [981, 0]
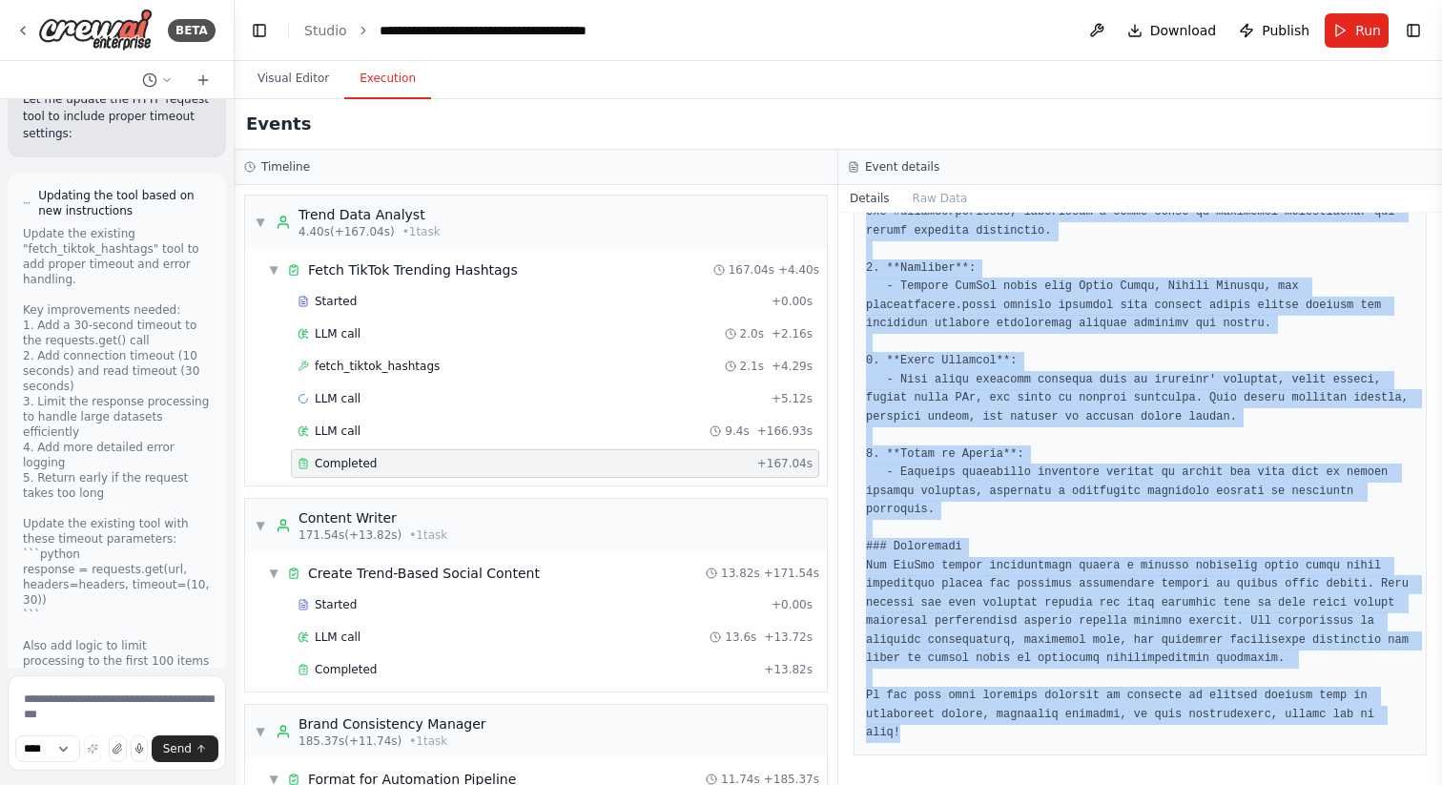
drag, startPoint x: 881, startPoint y: 237, endPoint x: 1130, endPoint y: 781, distance: 599.3
click at [1130, 782] on div "Completed [DATE] 11:57:25 AM Description CRITICAL: You MUST use the Fetch TikTo…" at bounding box center [1141, 499] width 604 height 572
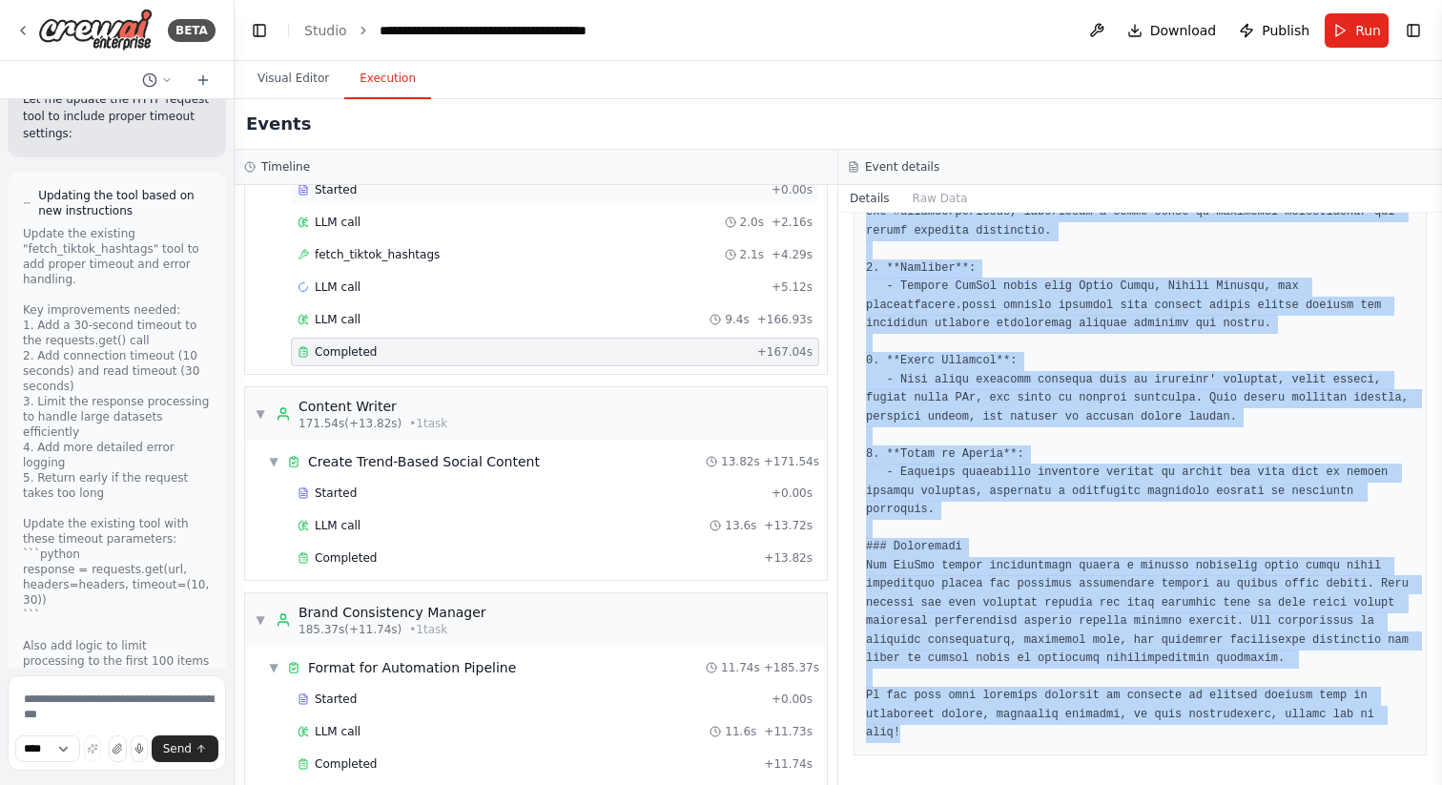
scroll to position [135, 0]
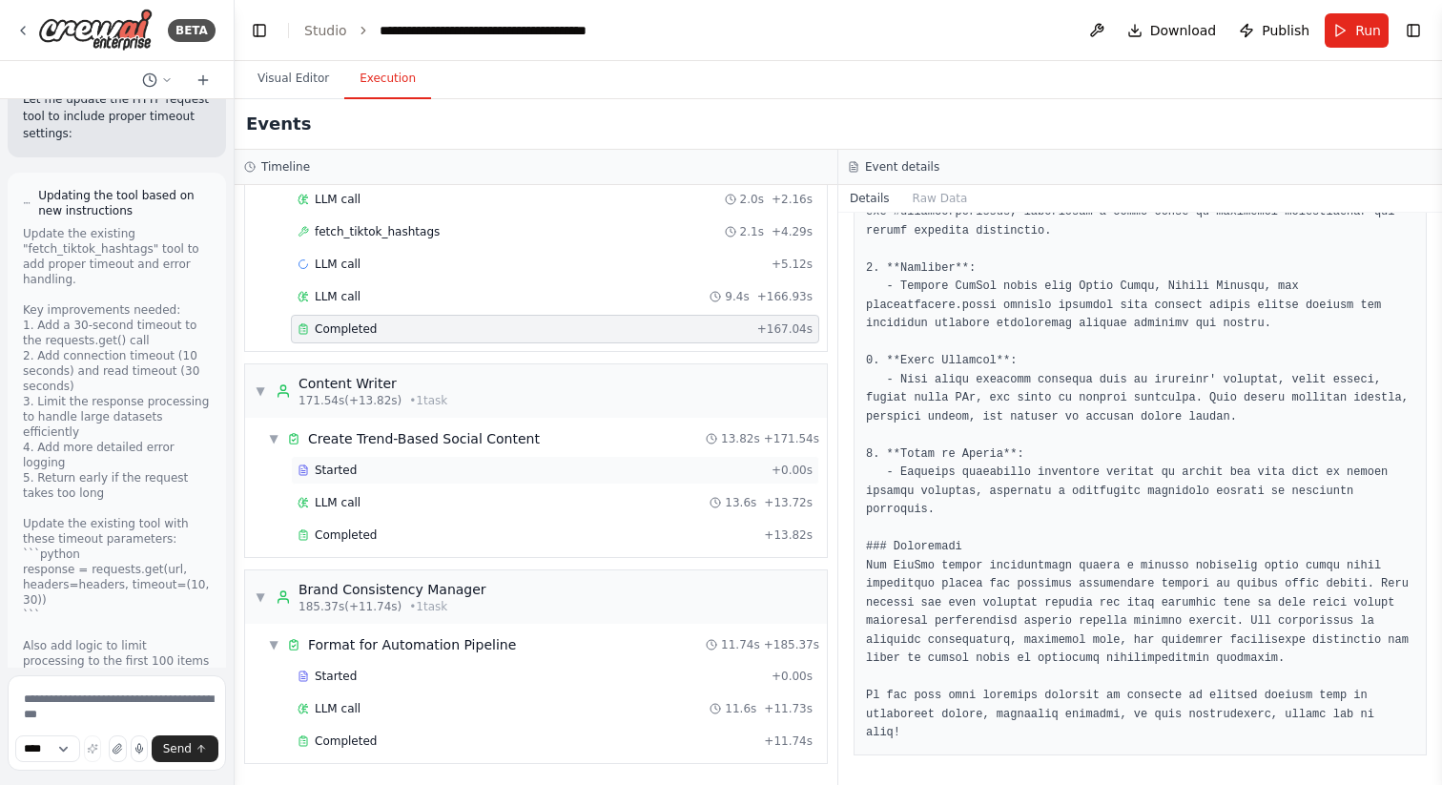
click at [344, 470] on span "Started" at bounding box center [336, 470] width 42 height 15
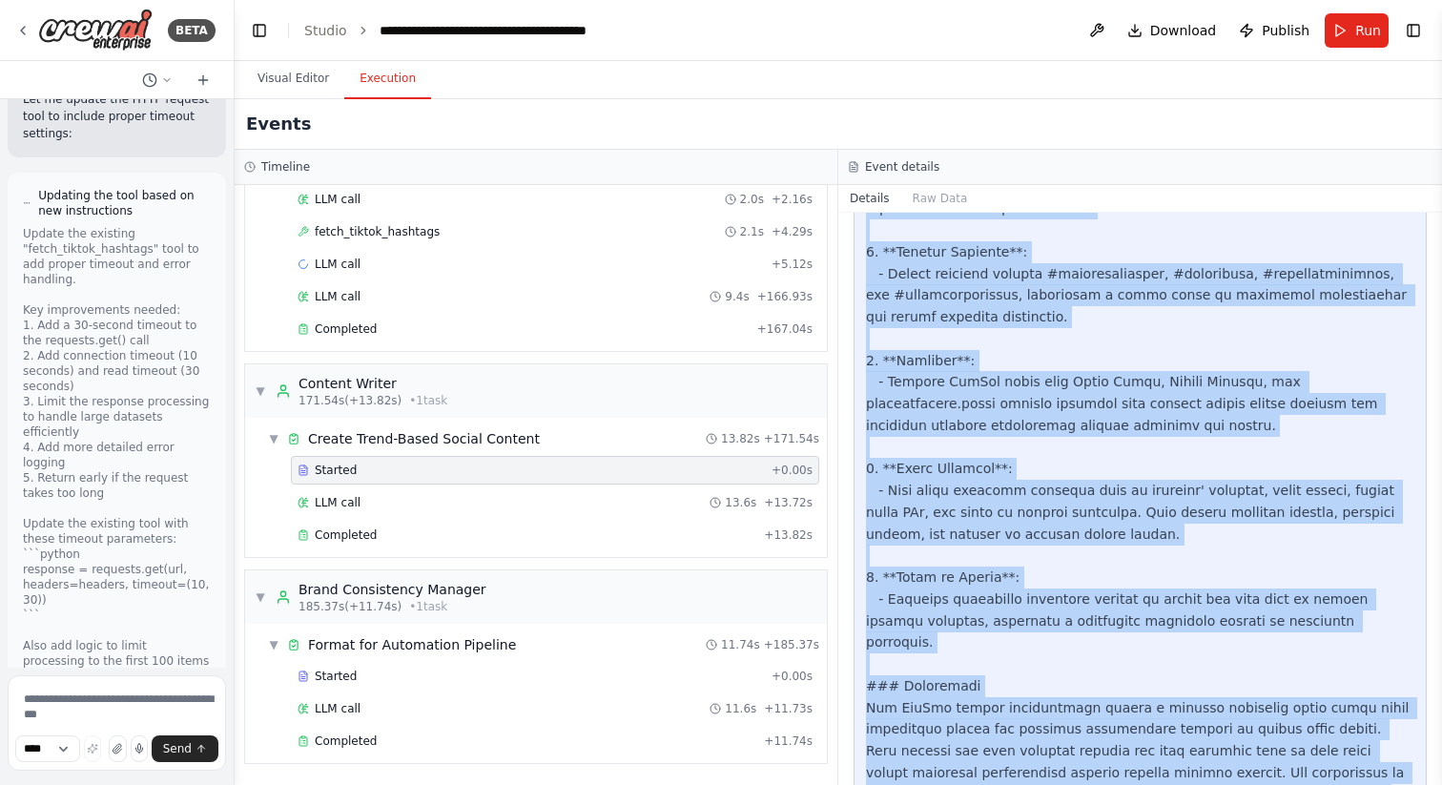
scroll to position [1182, 0]
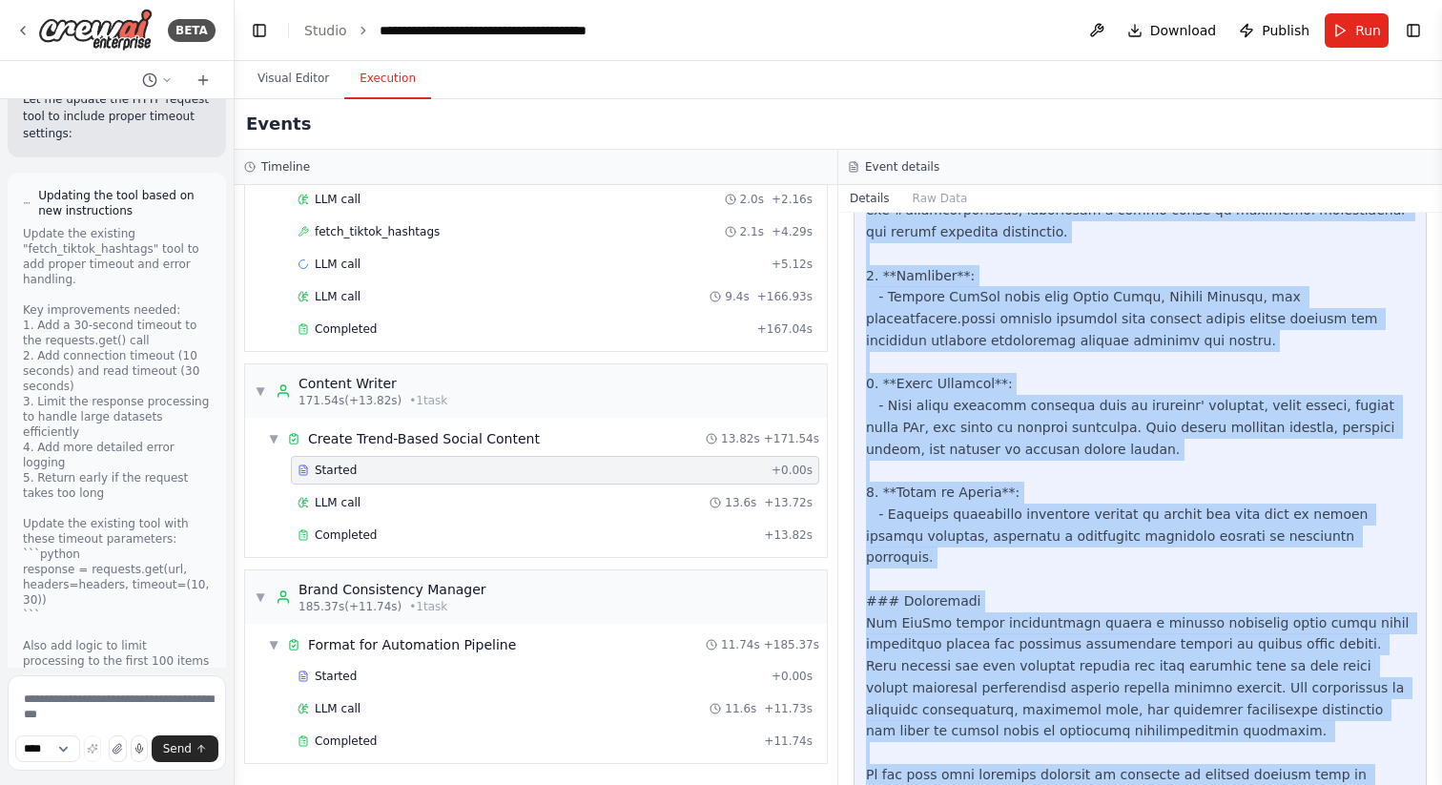
drag, startPoint x: 878, startPoint y: 239, endPoint x: 1067, endPoint y: 784, distance: 576.8
click at [1067, 784] on div "Task Started [DATE] 11:57:25 AM Description Using the current trending hashtags…" at bounding box center [1141, 499] width 604 height 572
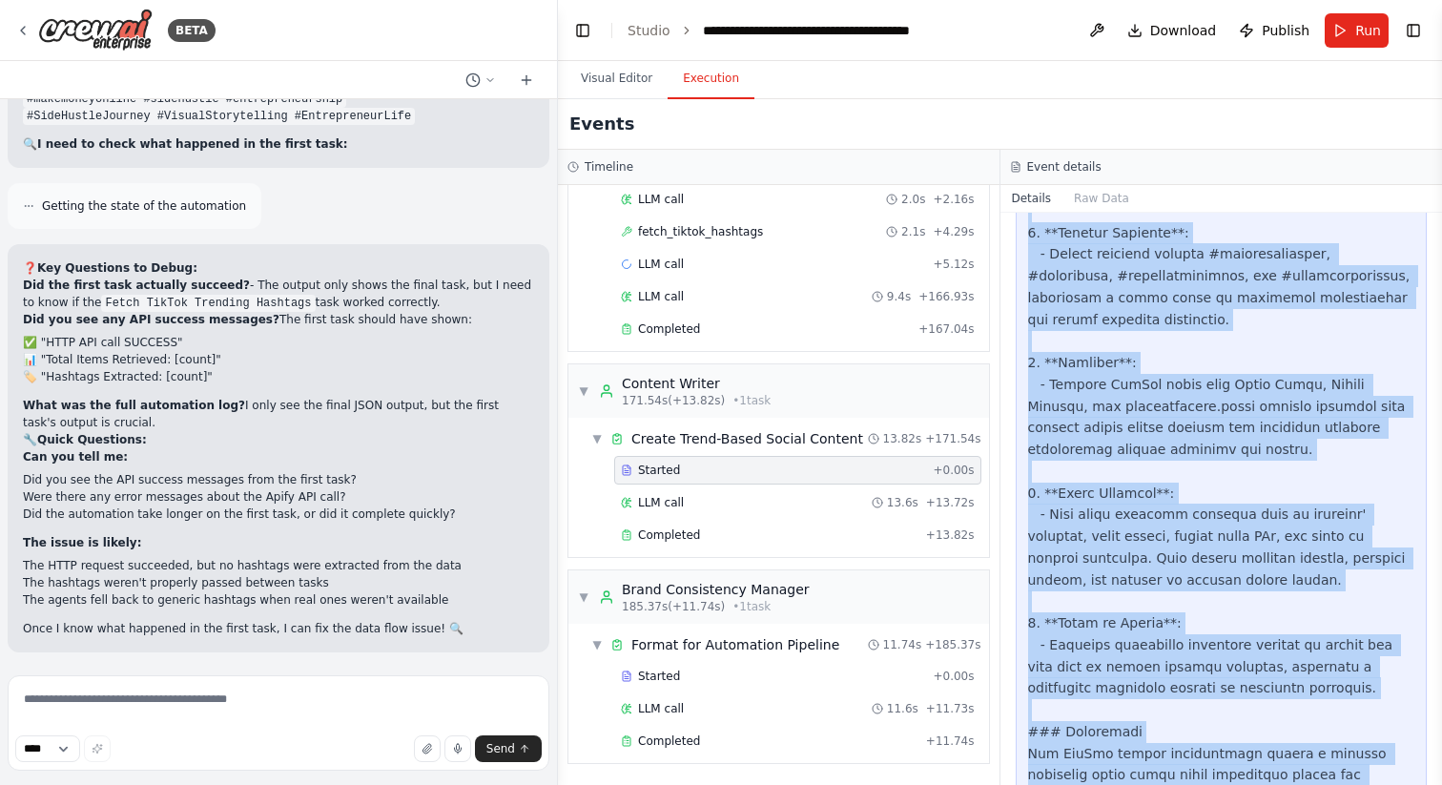
scroll to position [42824, 0]
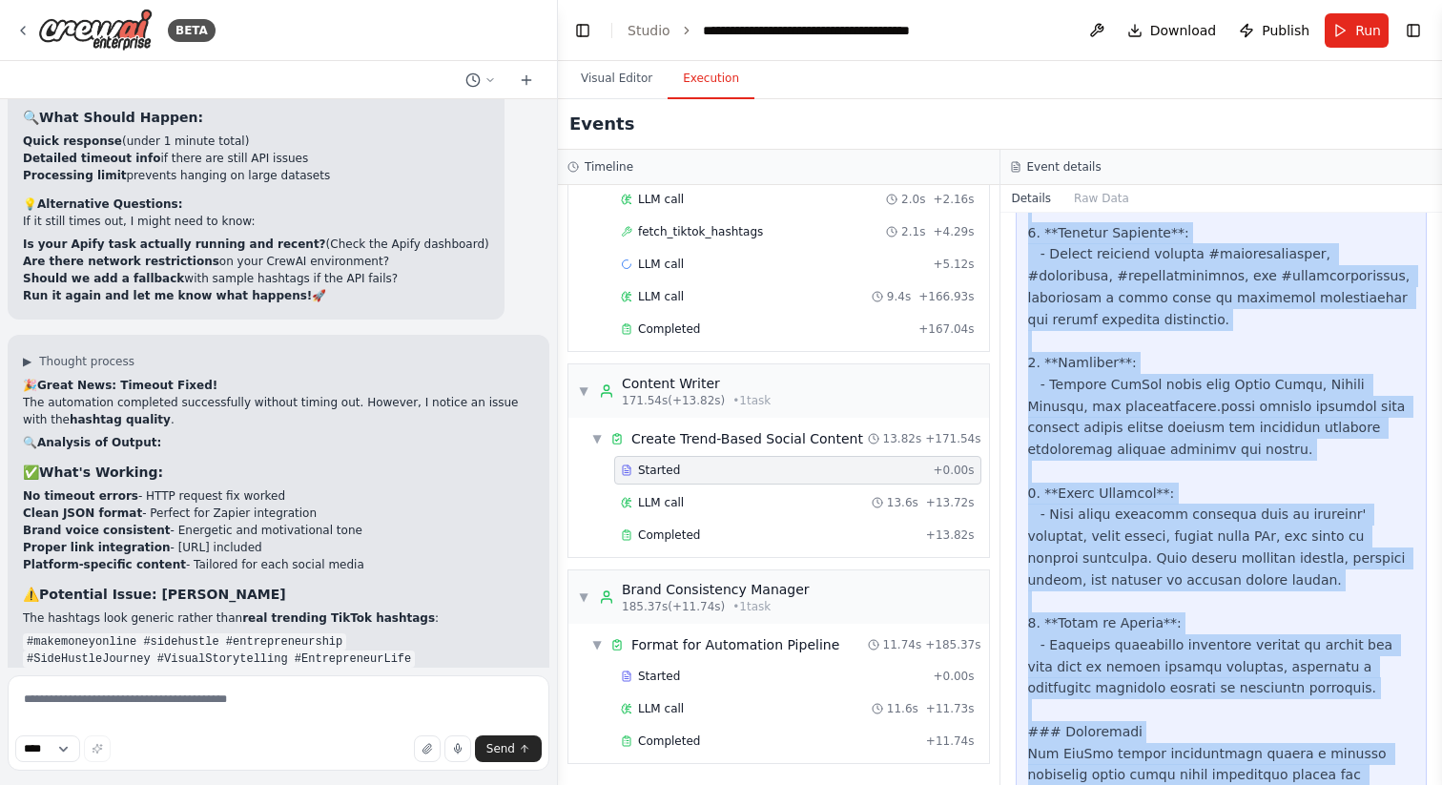
drag, startPoint x: 233, startPoint y: 572, endPoint x: 558, endPoint y: 587, distance: 325.6
click at [558, 587] on div "BETA Hello! I'm the CrewAI assistant. What kind of automation do you want to bu…" at bounding box center [721, 392] width 1442 height 785
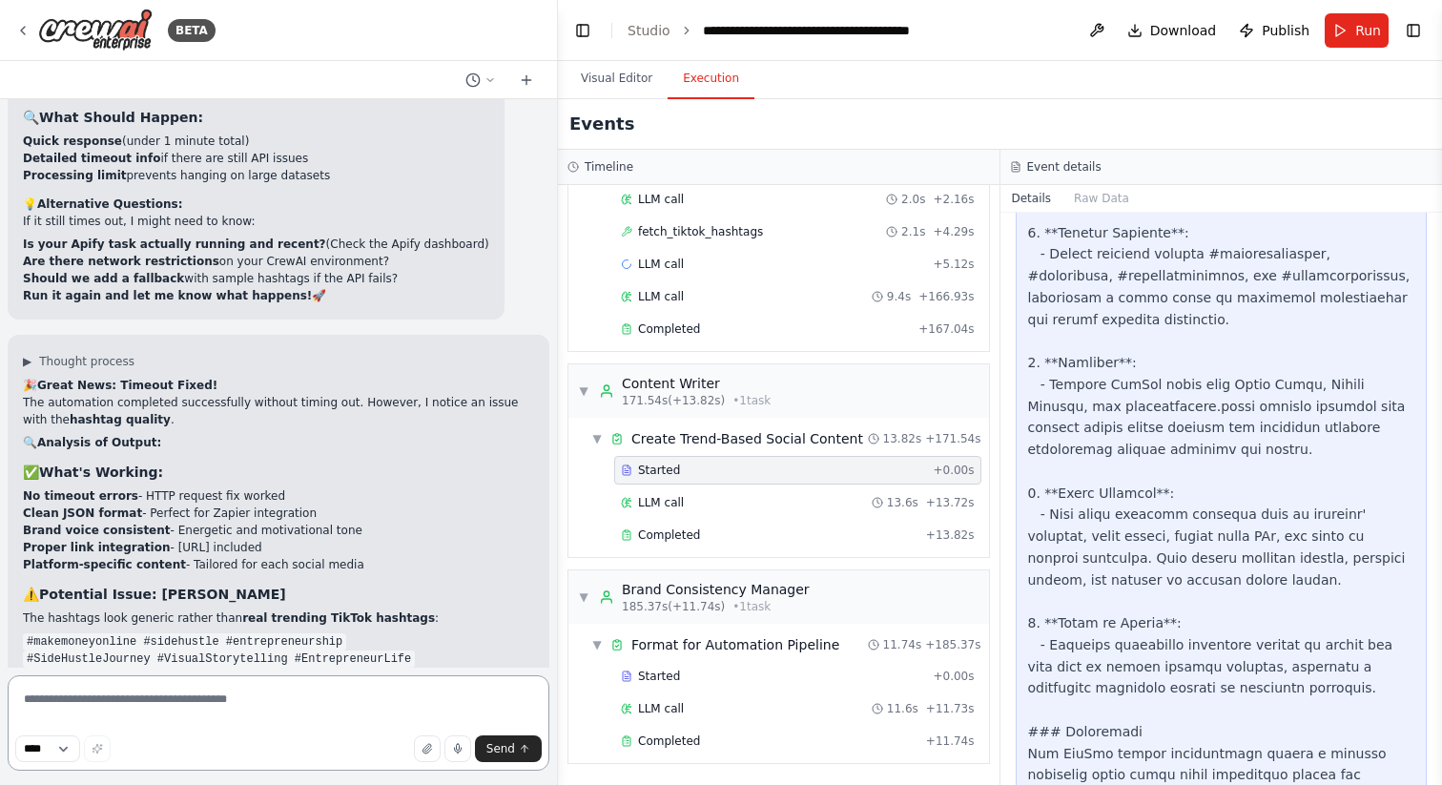
click at [205, 699] on textarea at bounding box center [279, 722] width 542 height 95
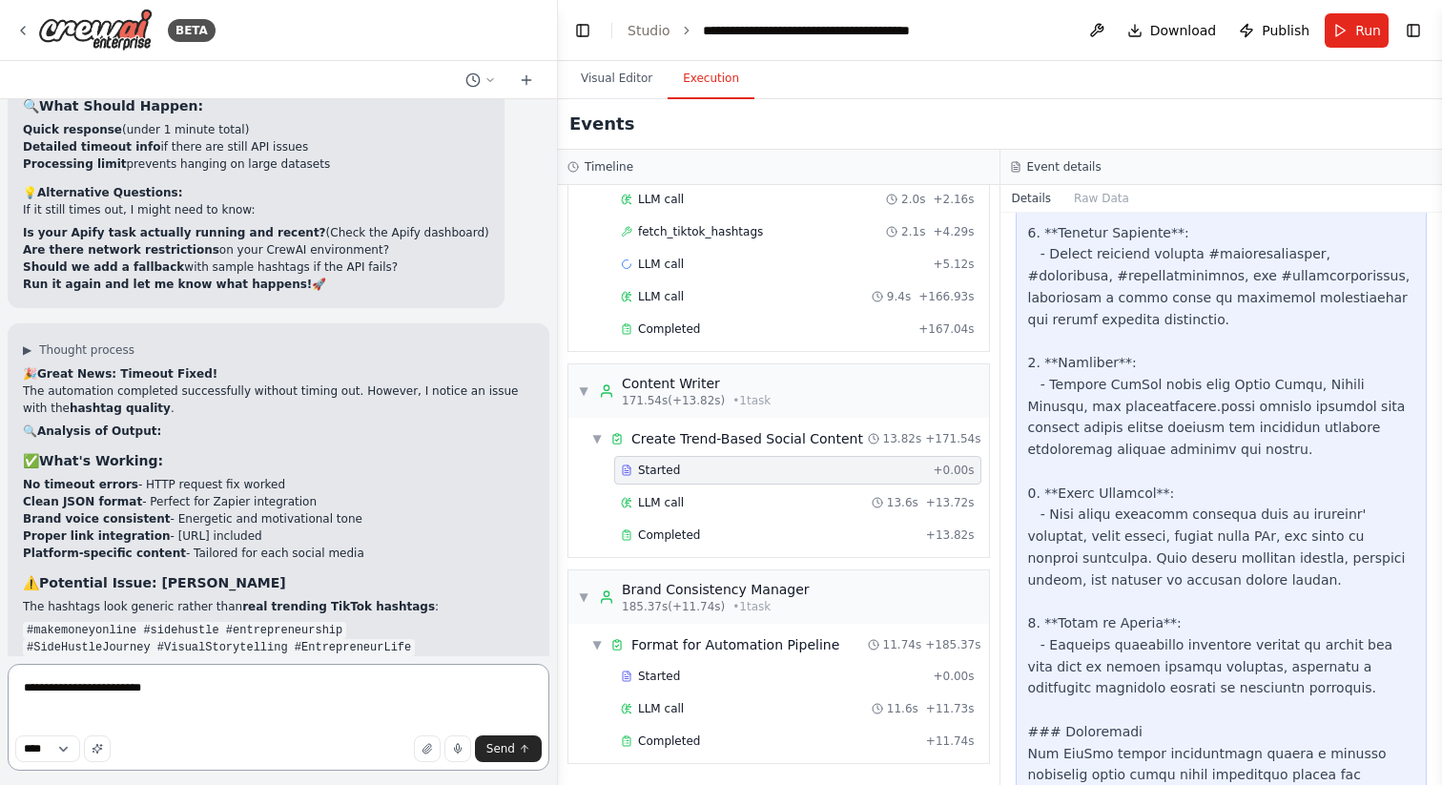
paste textarea "**********"
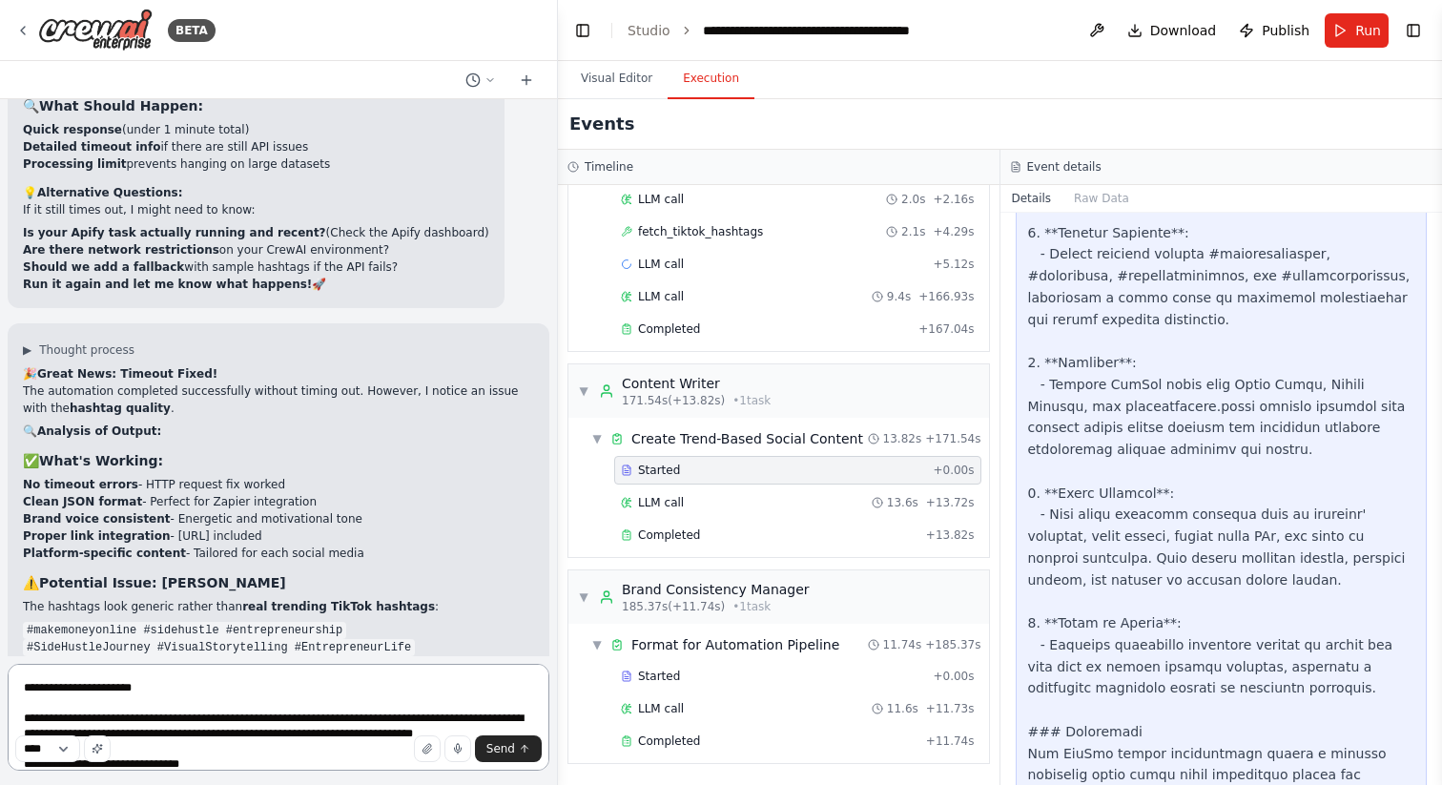
scroll to position [42919, 0]
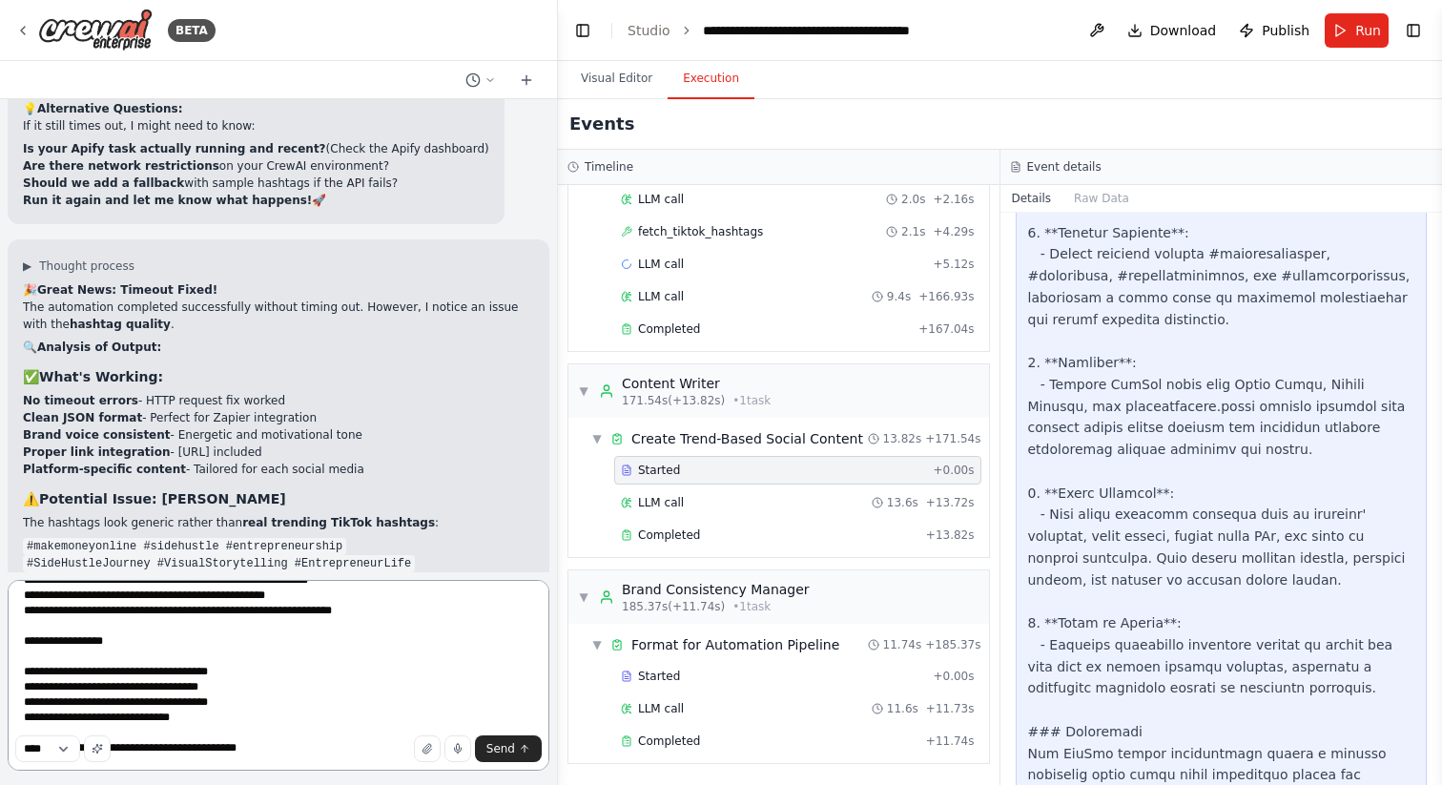
type textarea "**********"
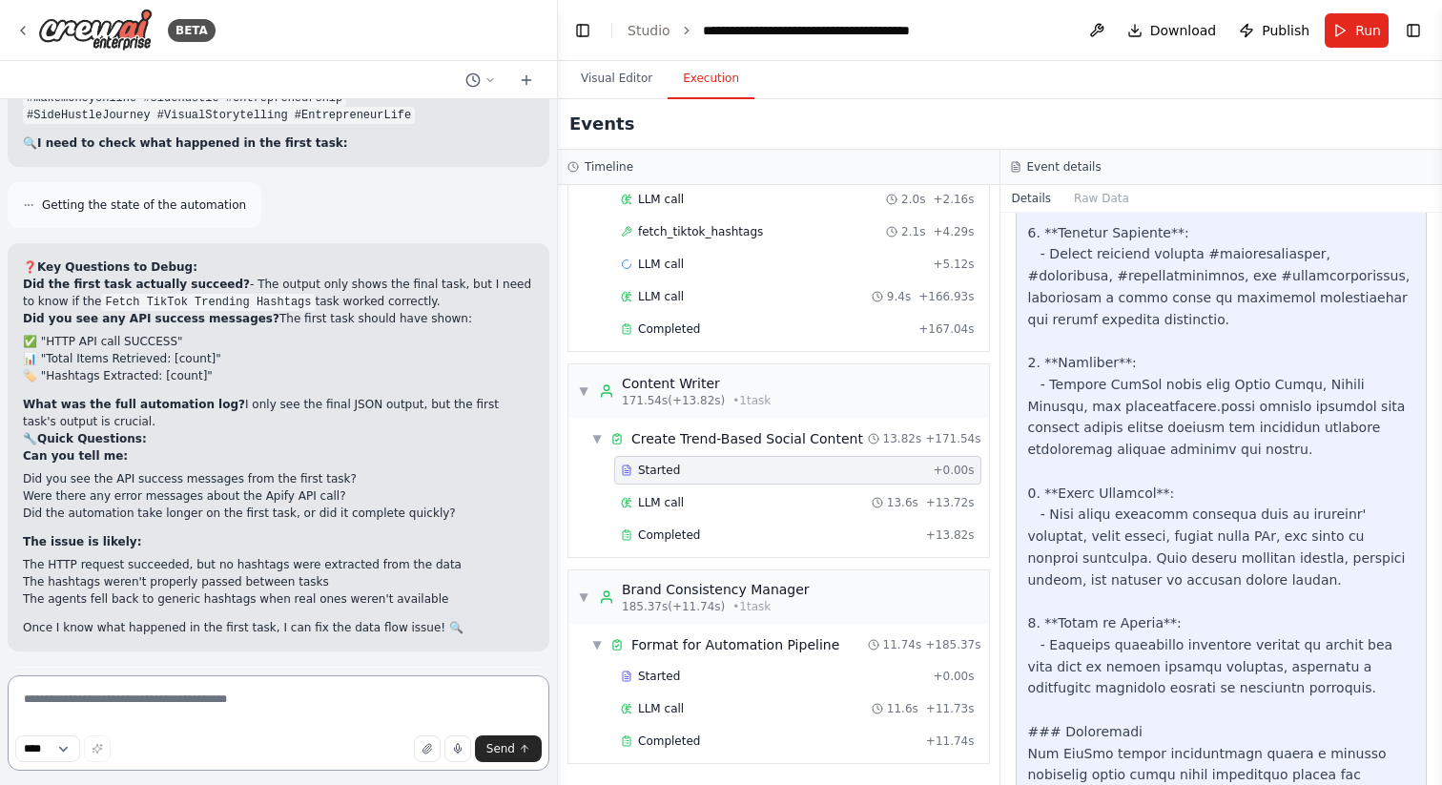
scroll to position [44251, 0]
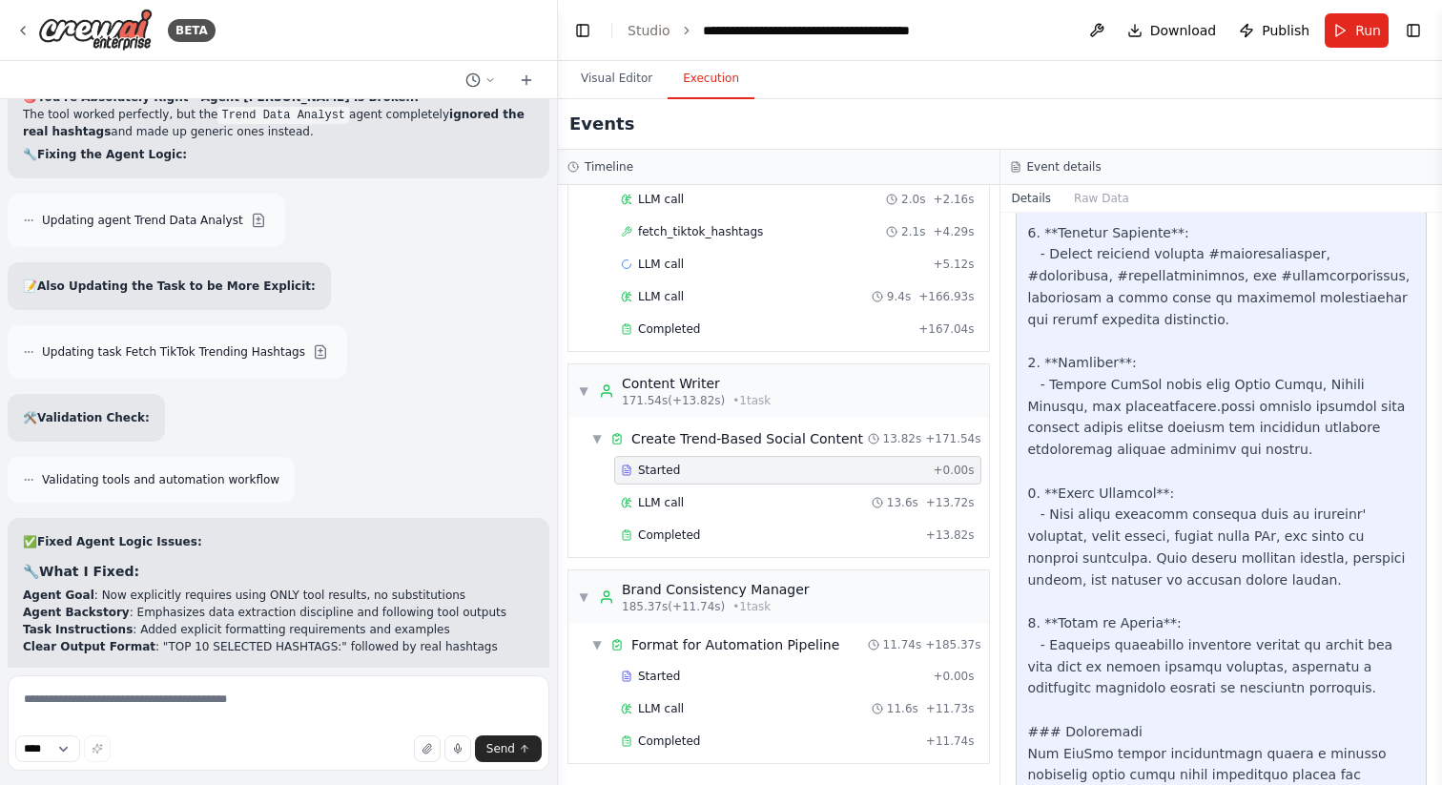
click at [222, 711] on textarea at bounding box center [279, 722] width 542 height 95
type textarea "**********"
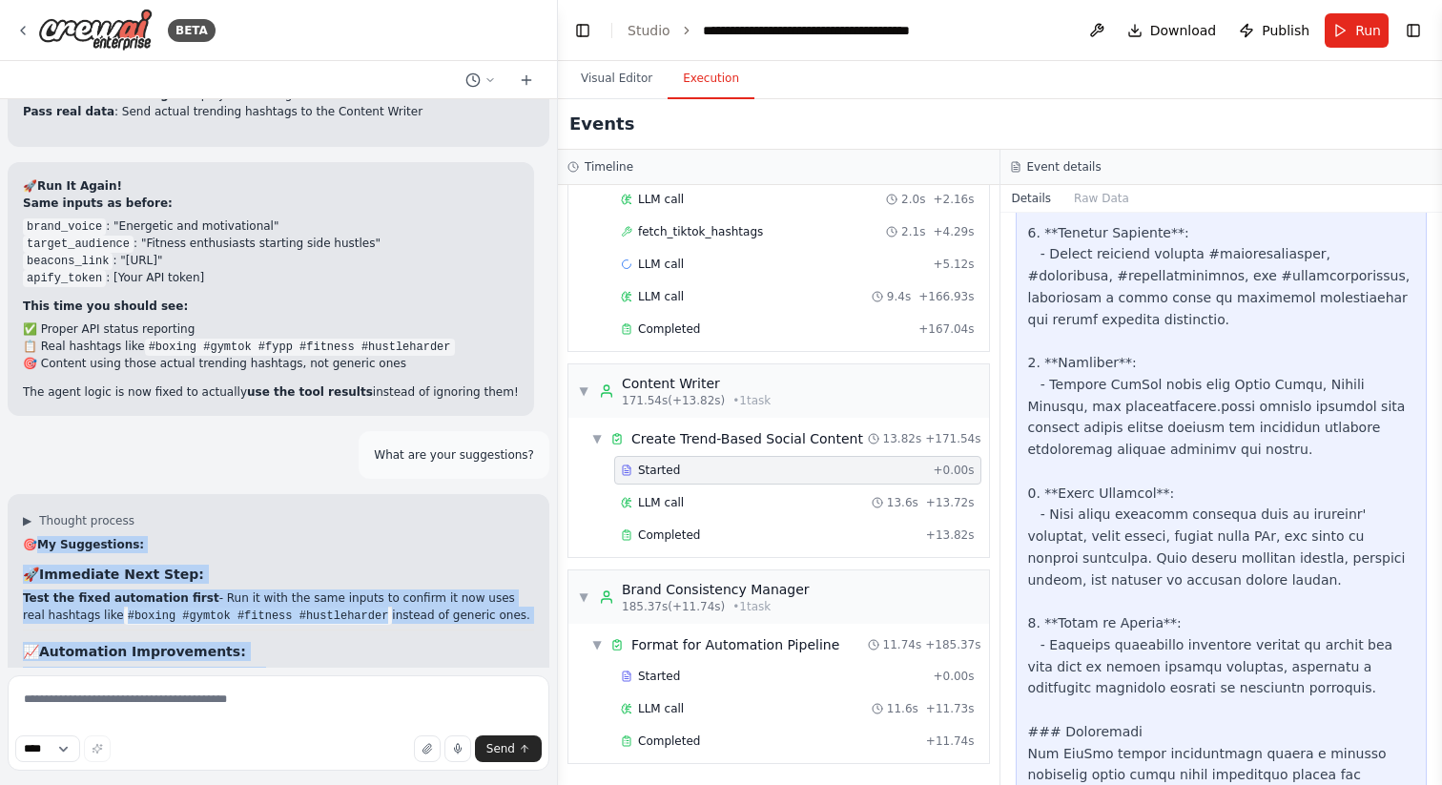
scroll to position [45092, 0]
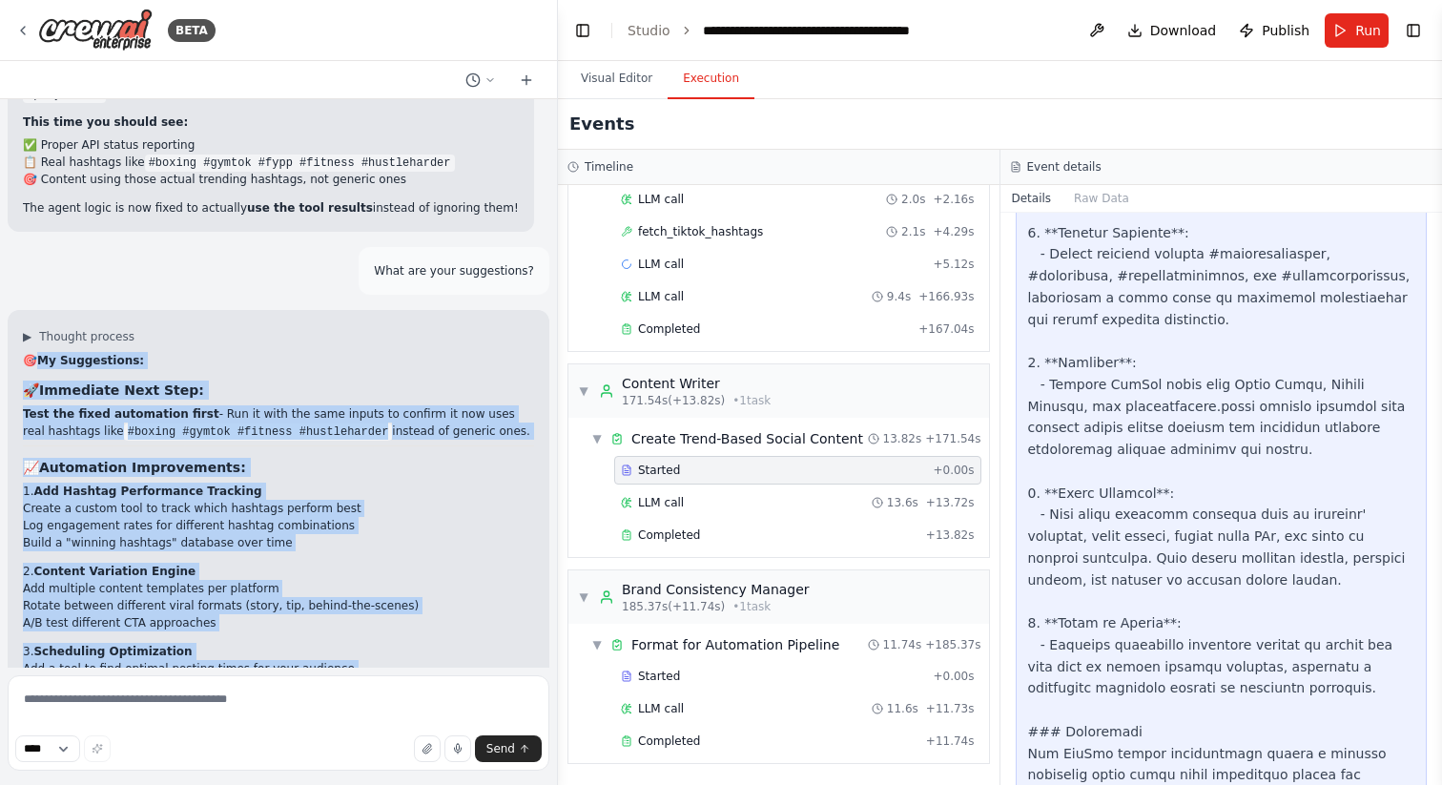
drag, startPoint x: 37, startPoint y: 308, endPoint x: 212, endPoint y: 699, distance: 428.3
click at [212, 699] on div "BETA Hello! I'm the CrewAI assistant. What kind of automation do you want to bu…" at bounding box center [279, 392] width 558 height 785
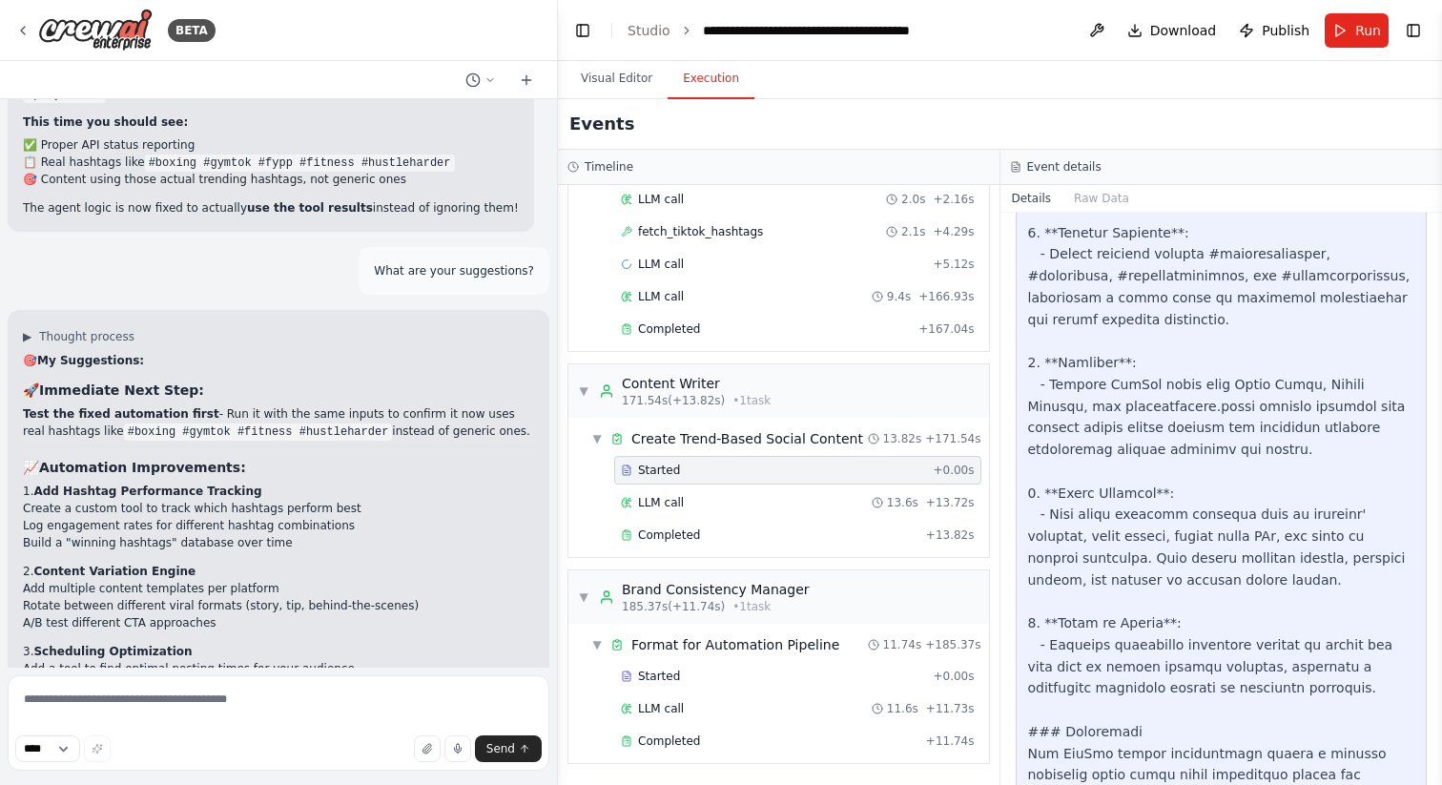
click at [241, 704] on textarea at bounding box center [279, 722] width 542 height 95
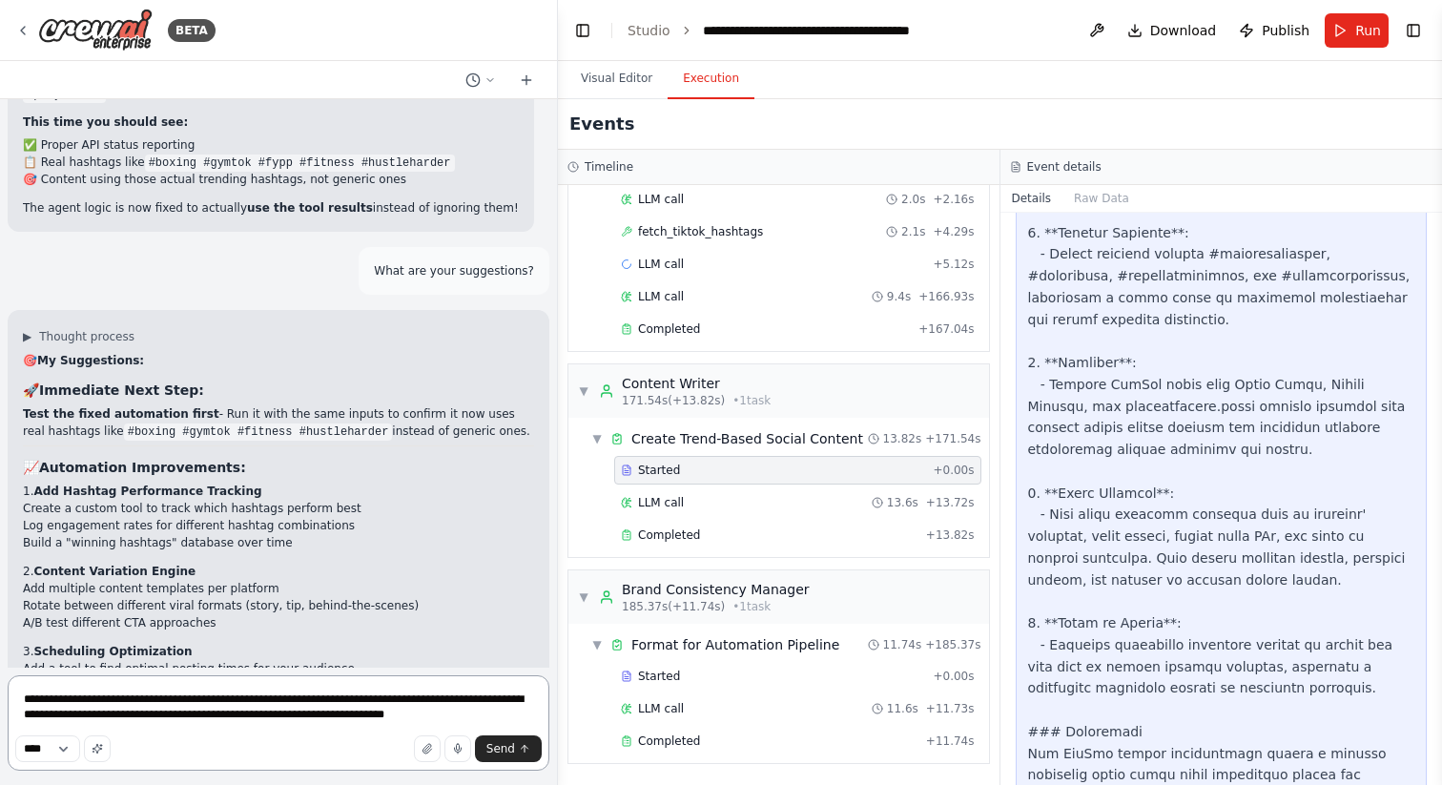
type textarea "**********"
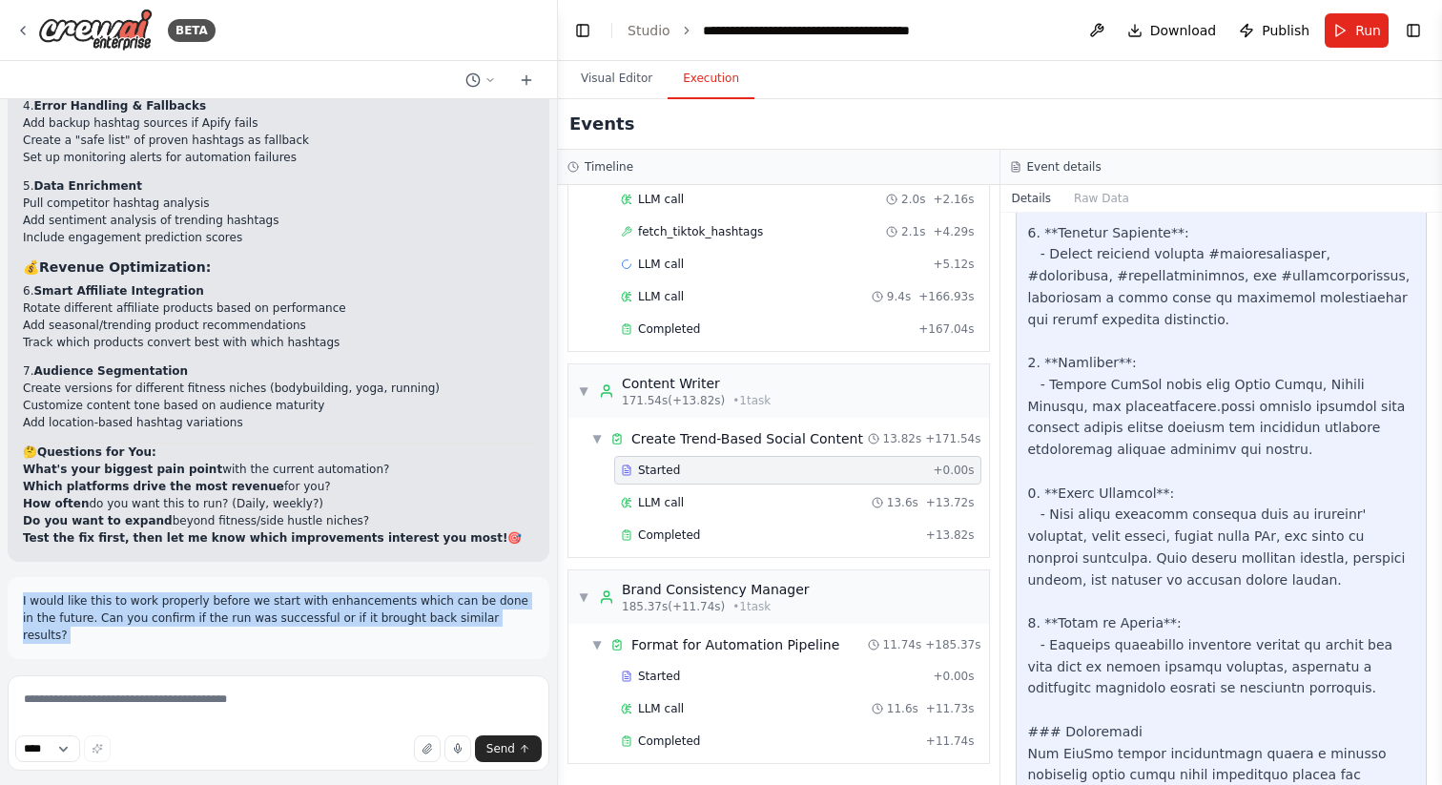
scroll to position [45958, 0]
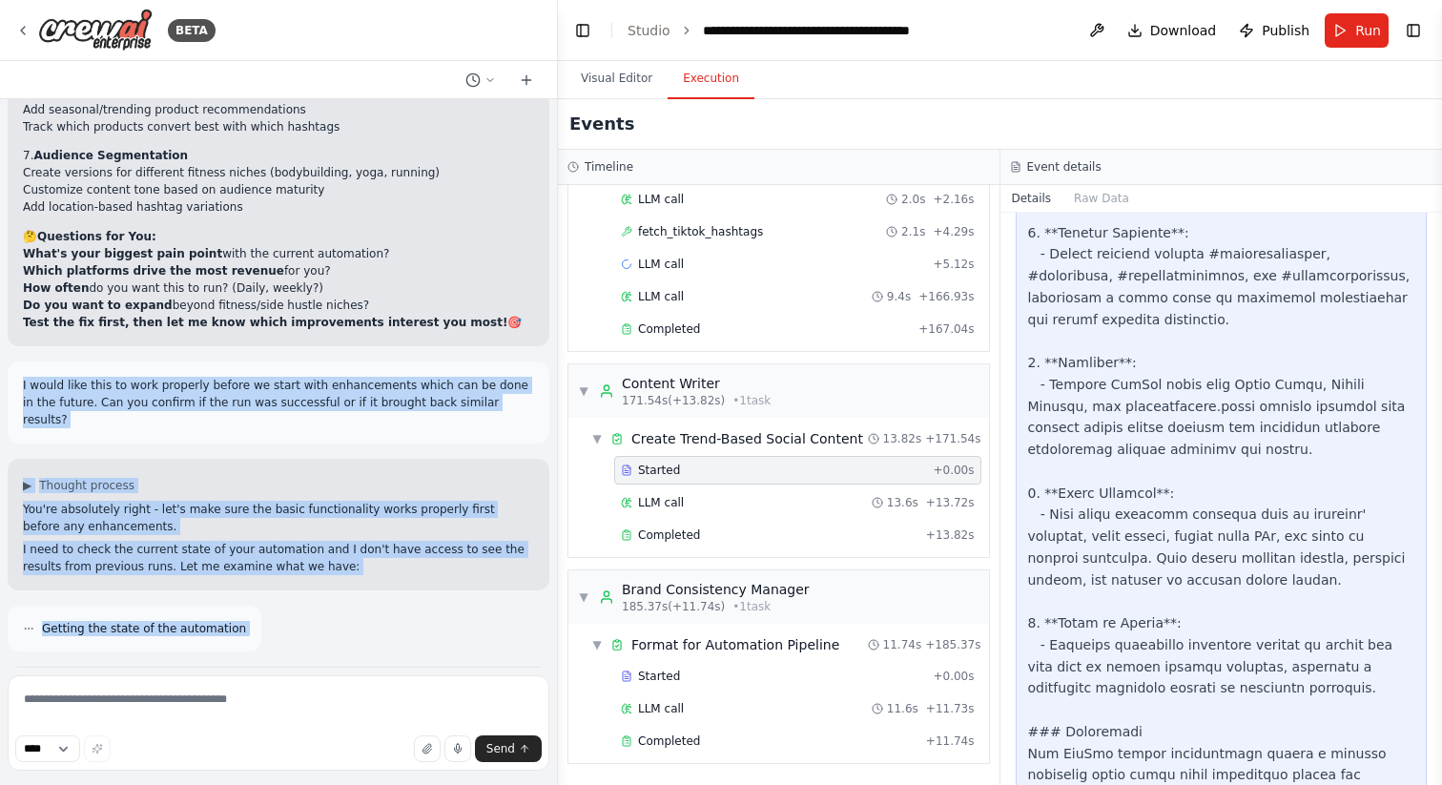
drag, startPoint x: 17, startPoint y: 322, endPoint x: 387, endPoint y: 484, distance: 403.7
click at [387, 484] on div "Hello! I'm the CrewAI assistant. What kind of automation do you want to build? …" at bounding box center [278, 383] width 557 height 569
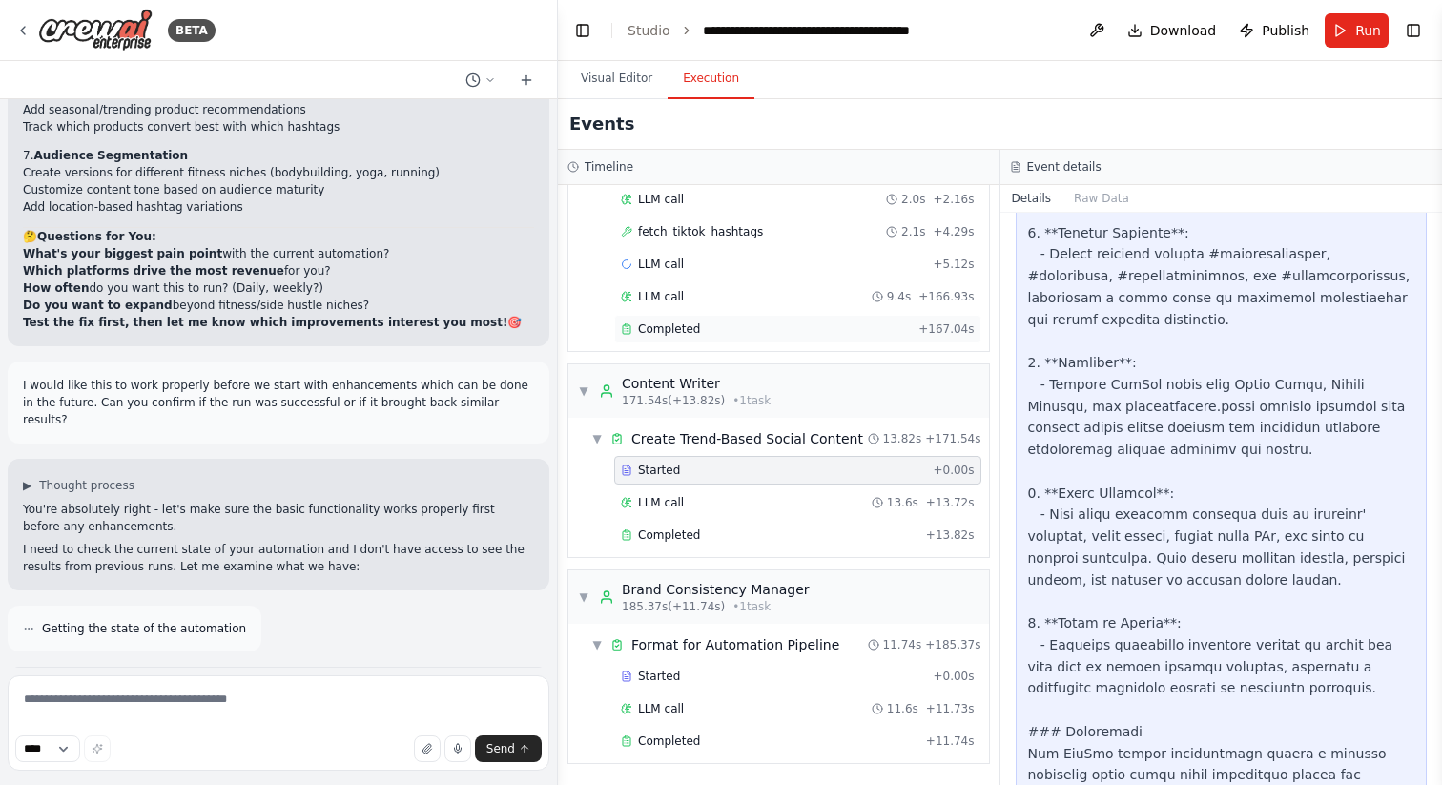
click at [670, 325] on span "Completed" at bounding box center [669, 328] width 62 height 15
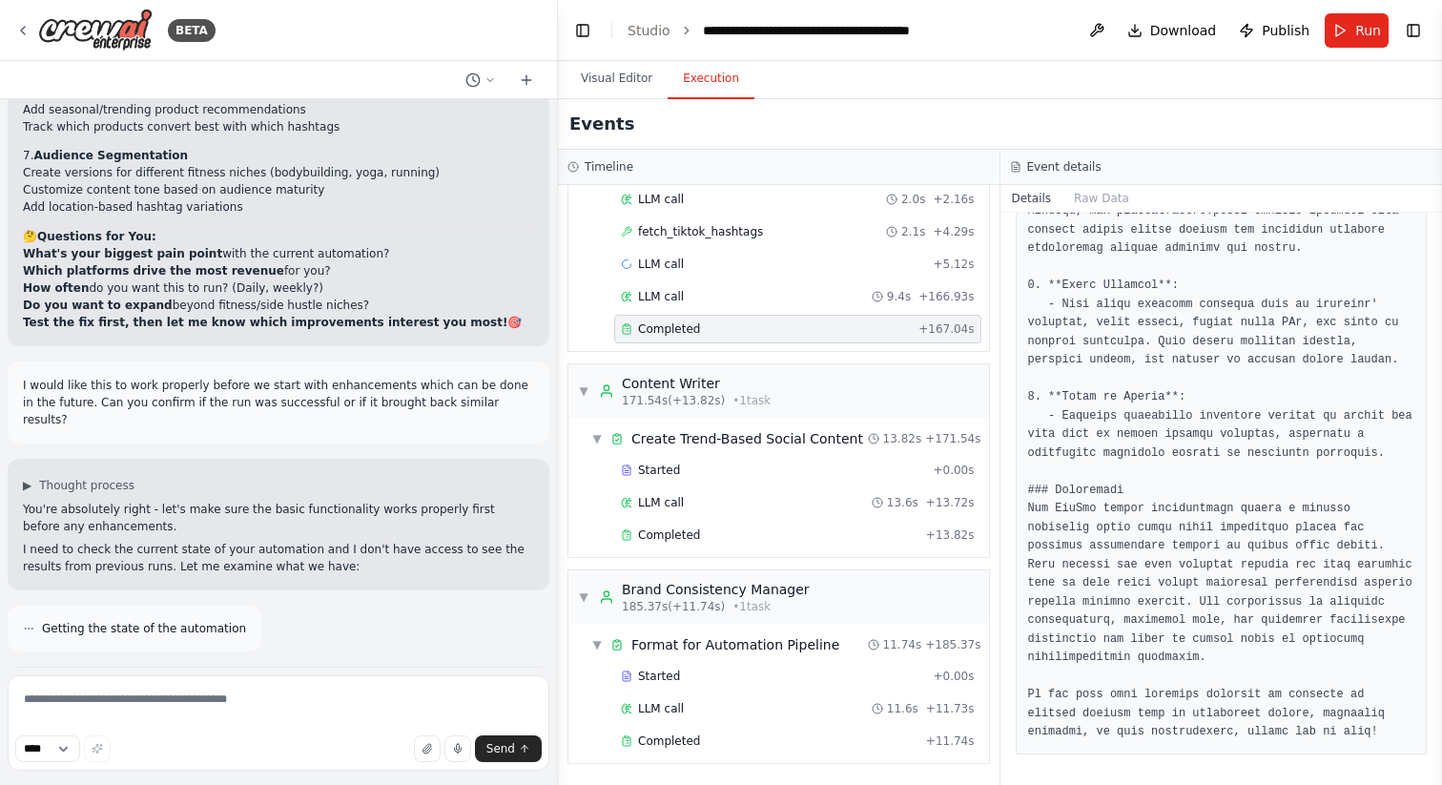
scroll to position [1204, 0]
click at [670, 325] on span "Completed" at bounding box center [669, 328] width 62 height 15
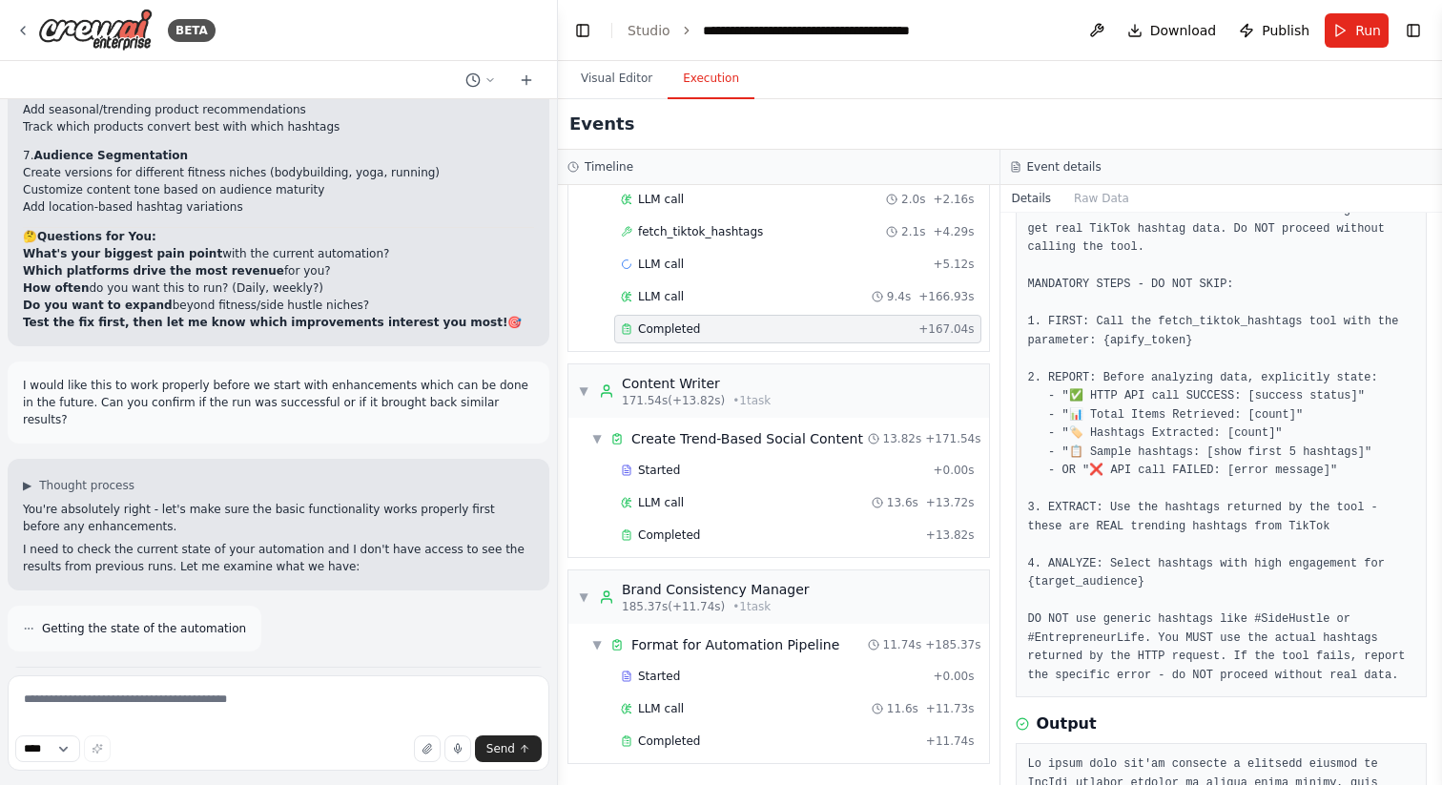
scroll to position [0, 0]
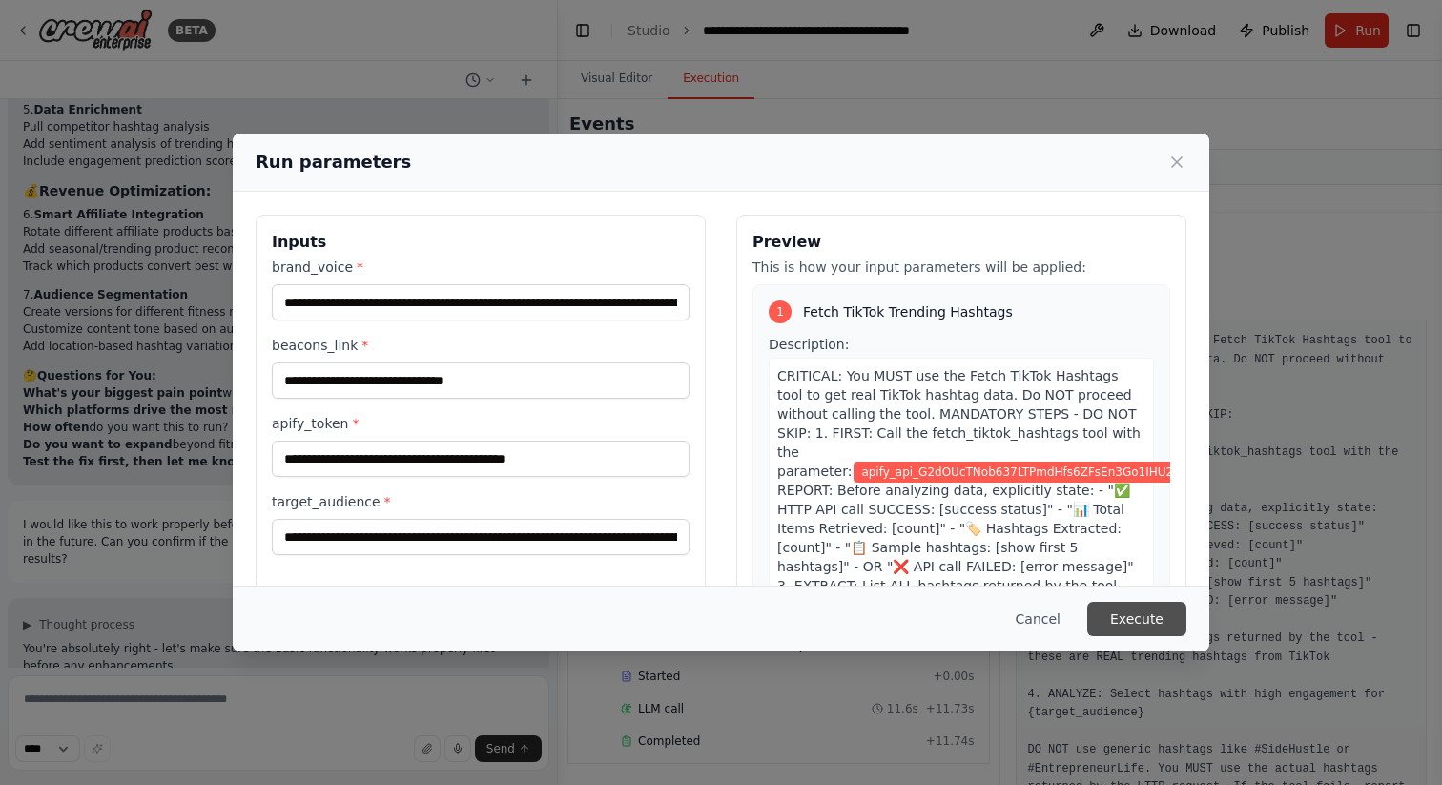
click at [1117, 618] on button "Execute" at bounding box center [1137, 619] width 99 height 34
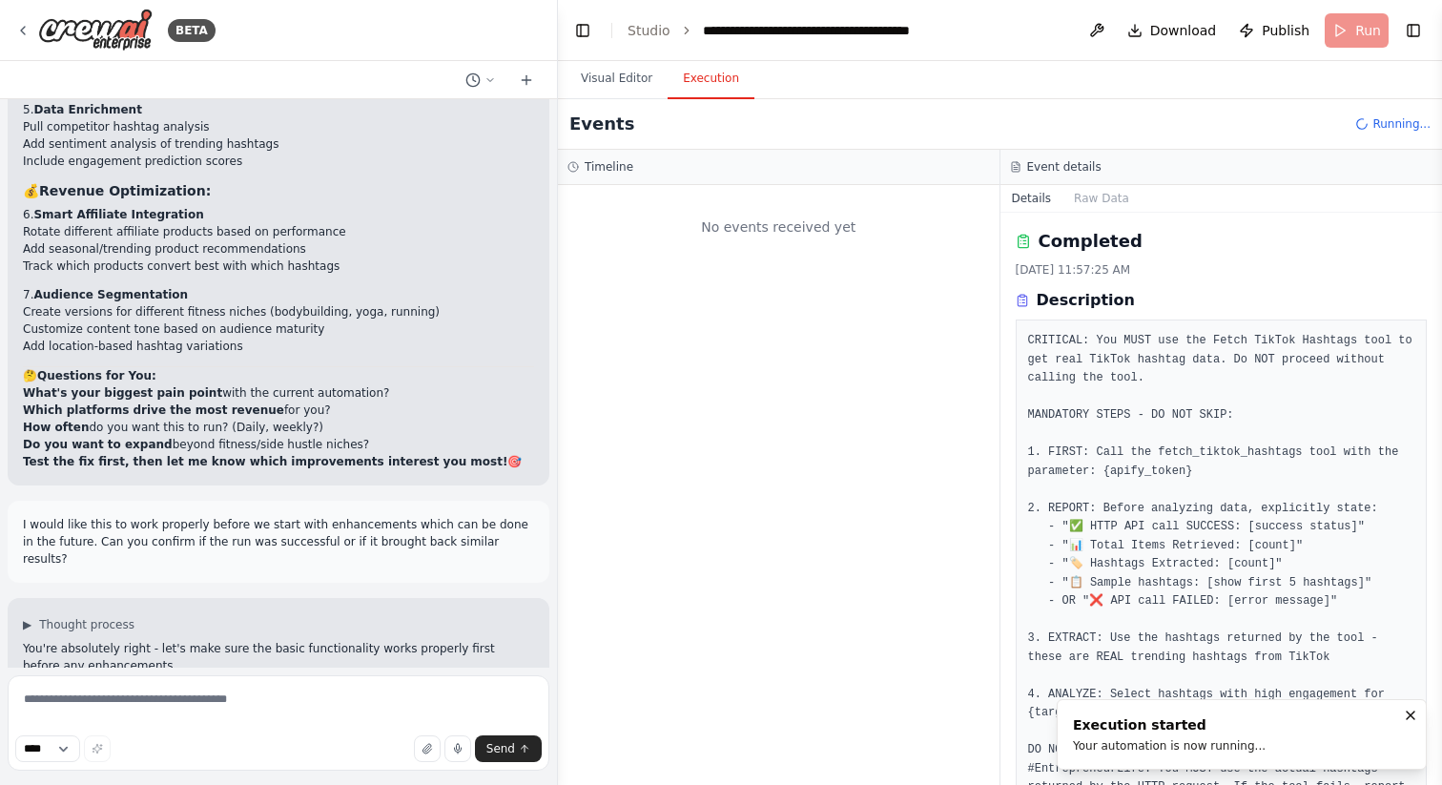
scroll to position [0, 0]
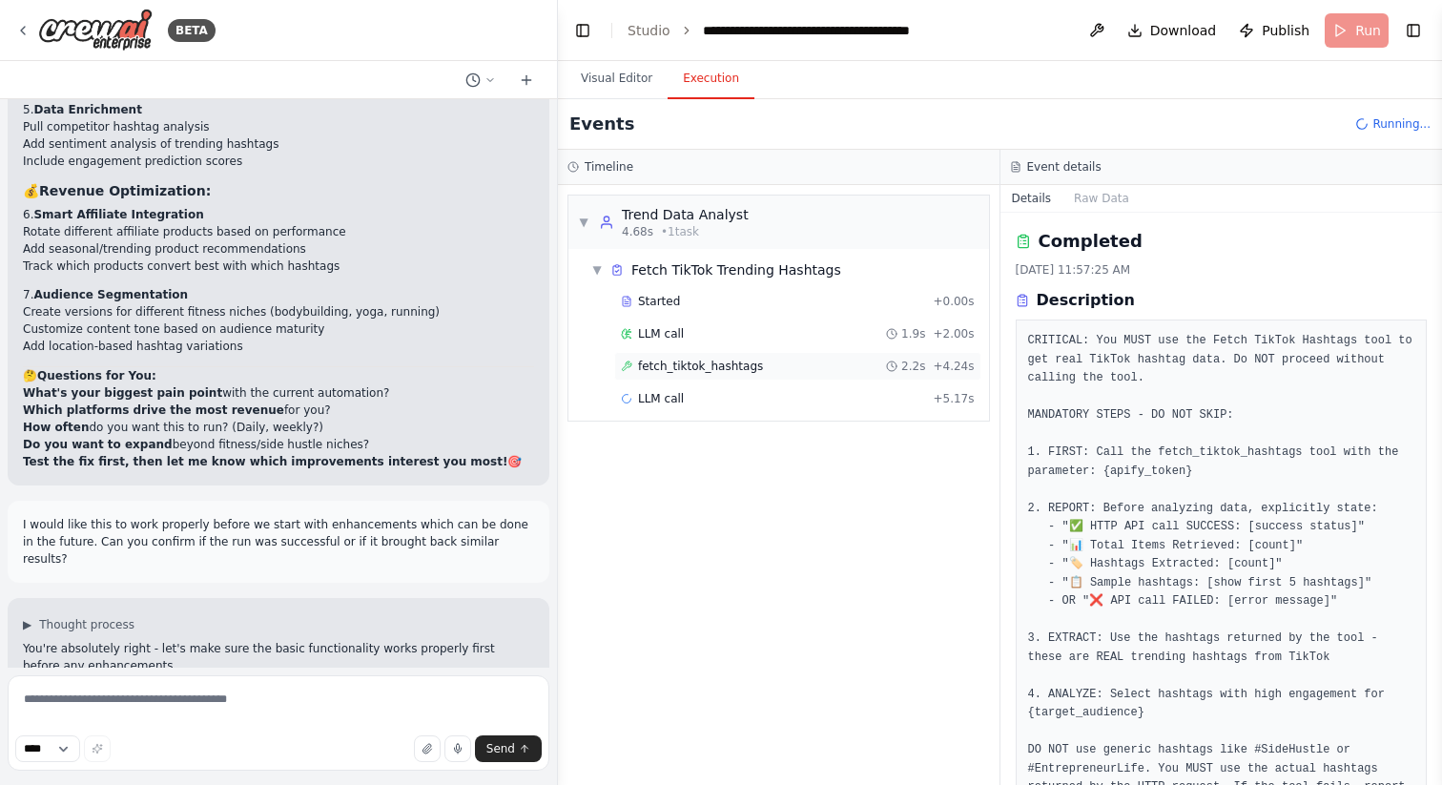
click at [698, 367] on span "fetch_tiktok_hashtags" at bounding box center [700, 366] width 125 height 15
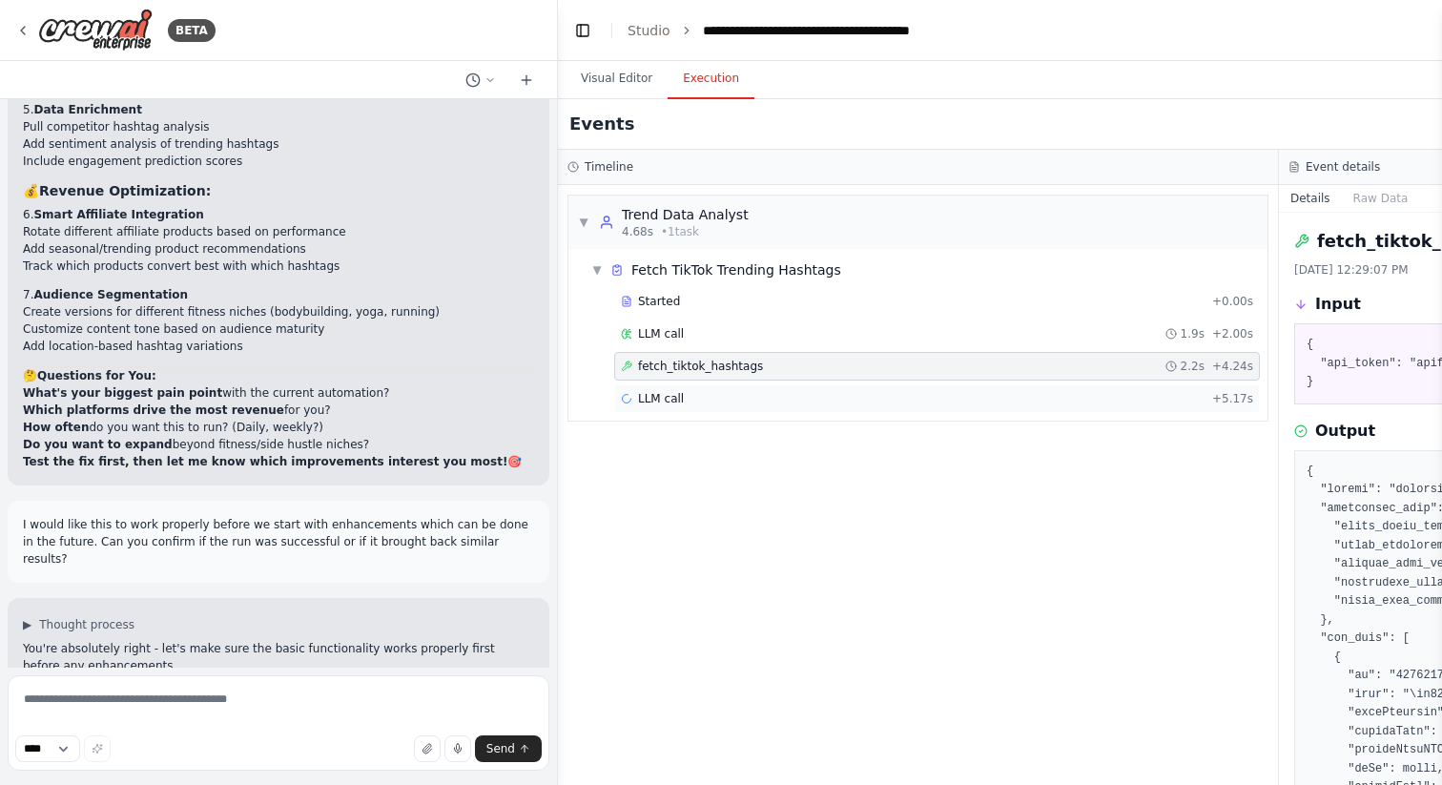
click at [653, 406] on div "LLM call + 5.17s" at bounding box center [937, 398] width 646 height 29
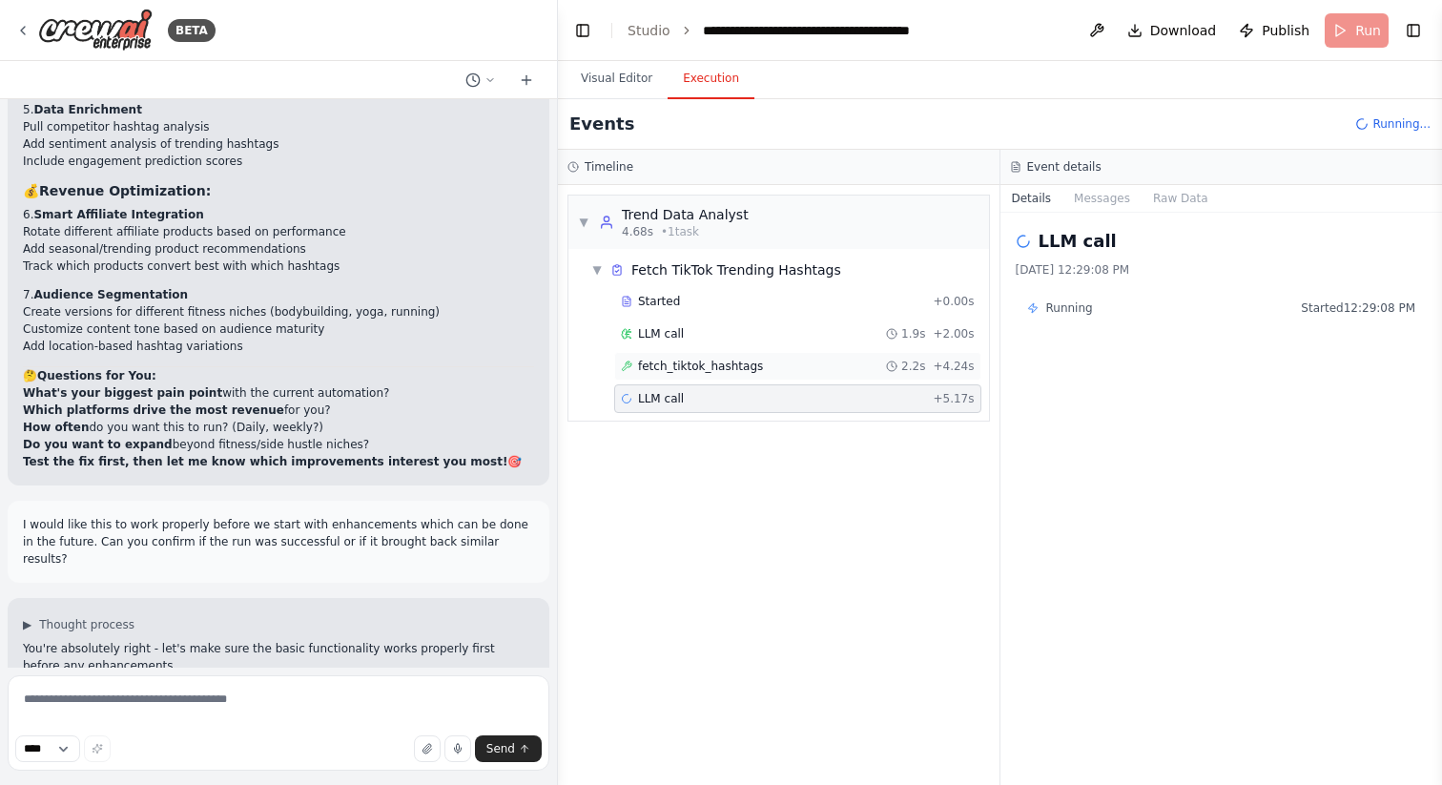
click at [668, 368] on span "fetch_tiktok_hashtags" at bounding box center [700, 366] width 125 height 15
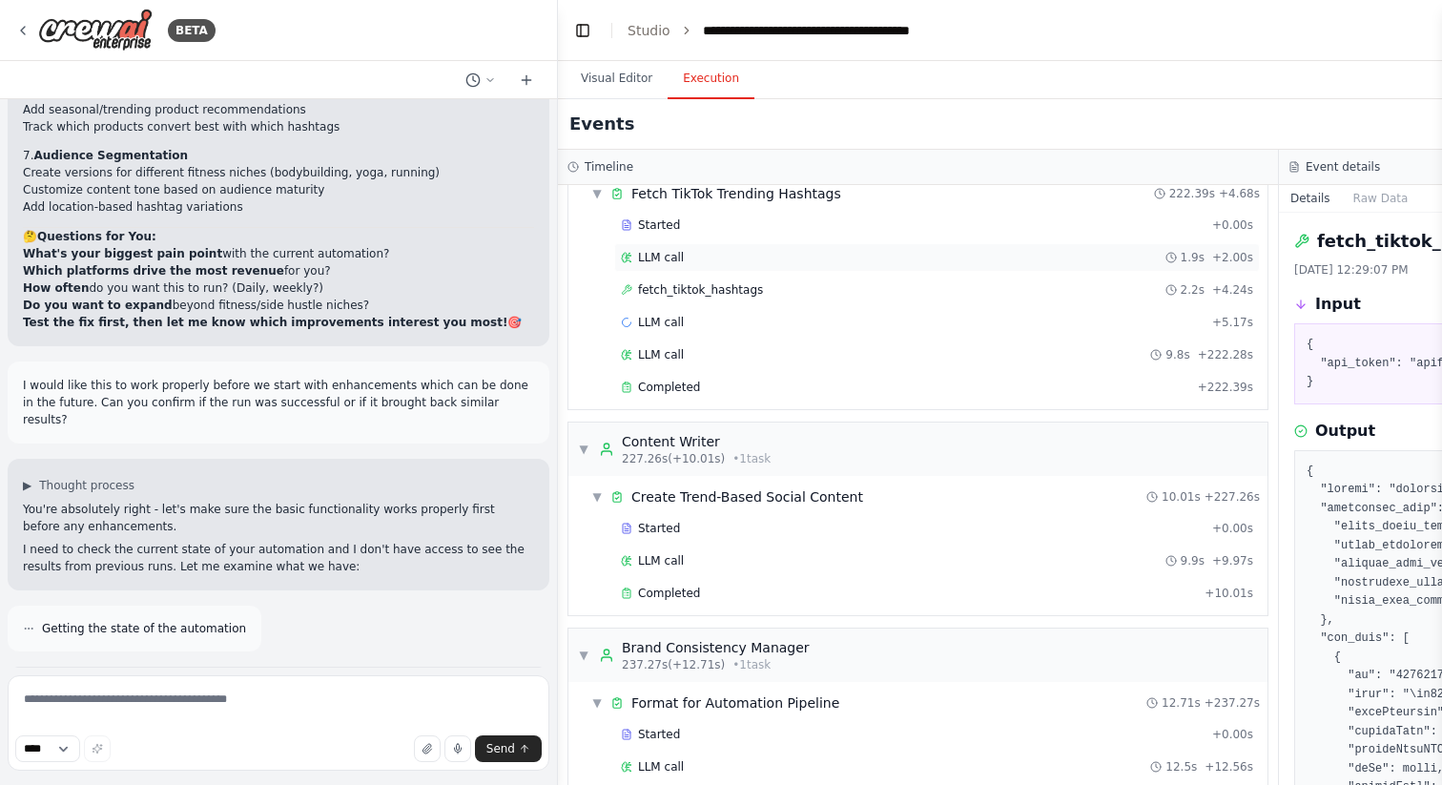
scroll to position [135, 0]
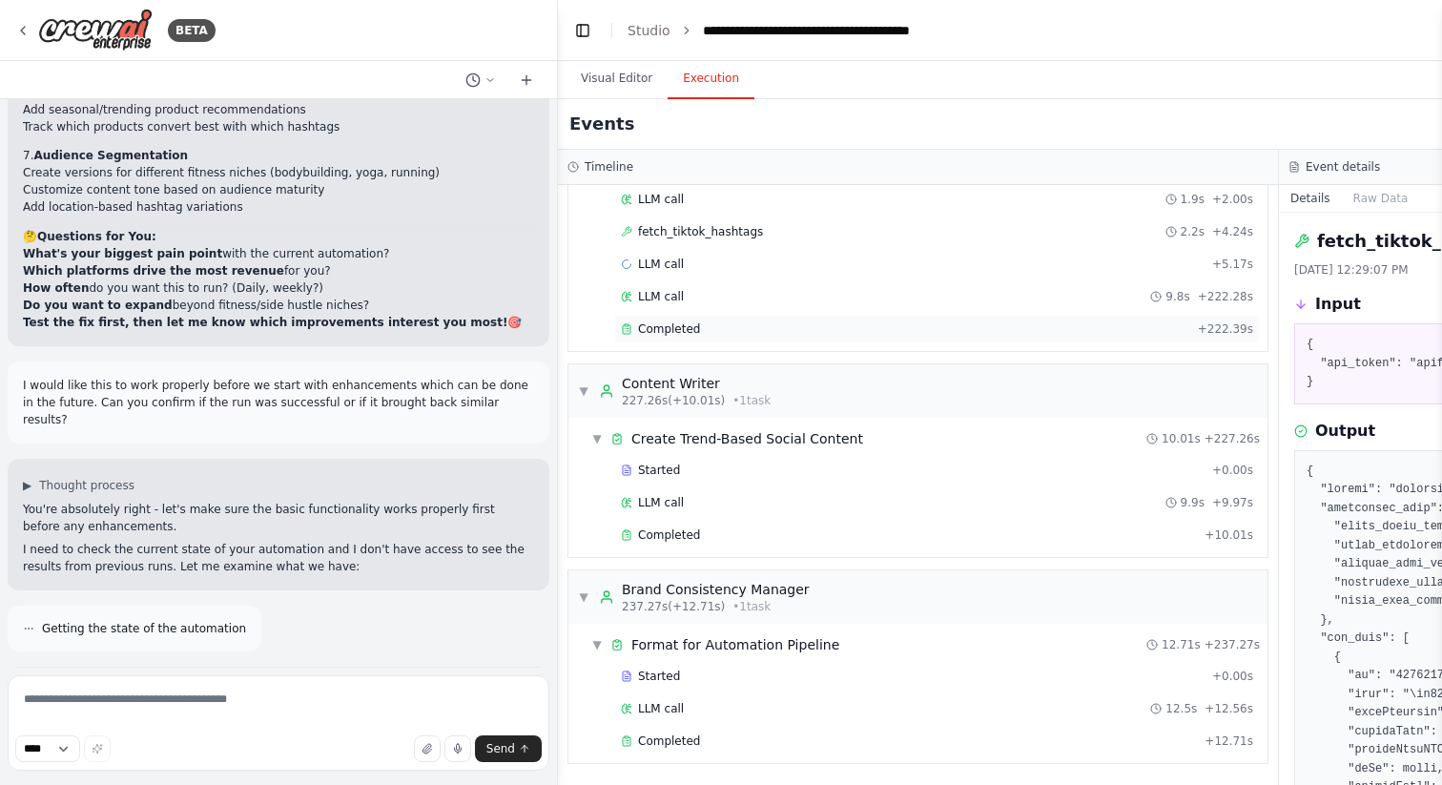
click at [809, 339] on div "Completed + 222.39s" at bounding box center [937, 329] width 646 height 29
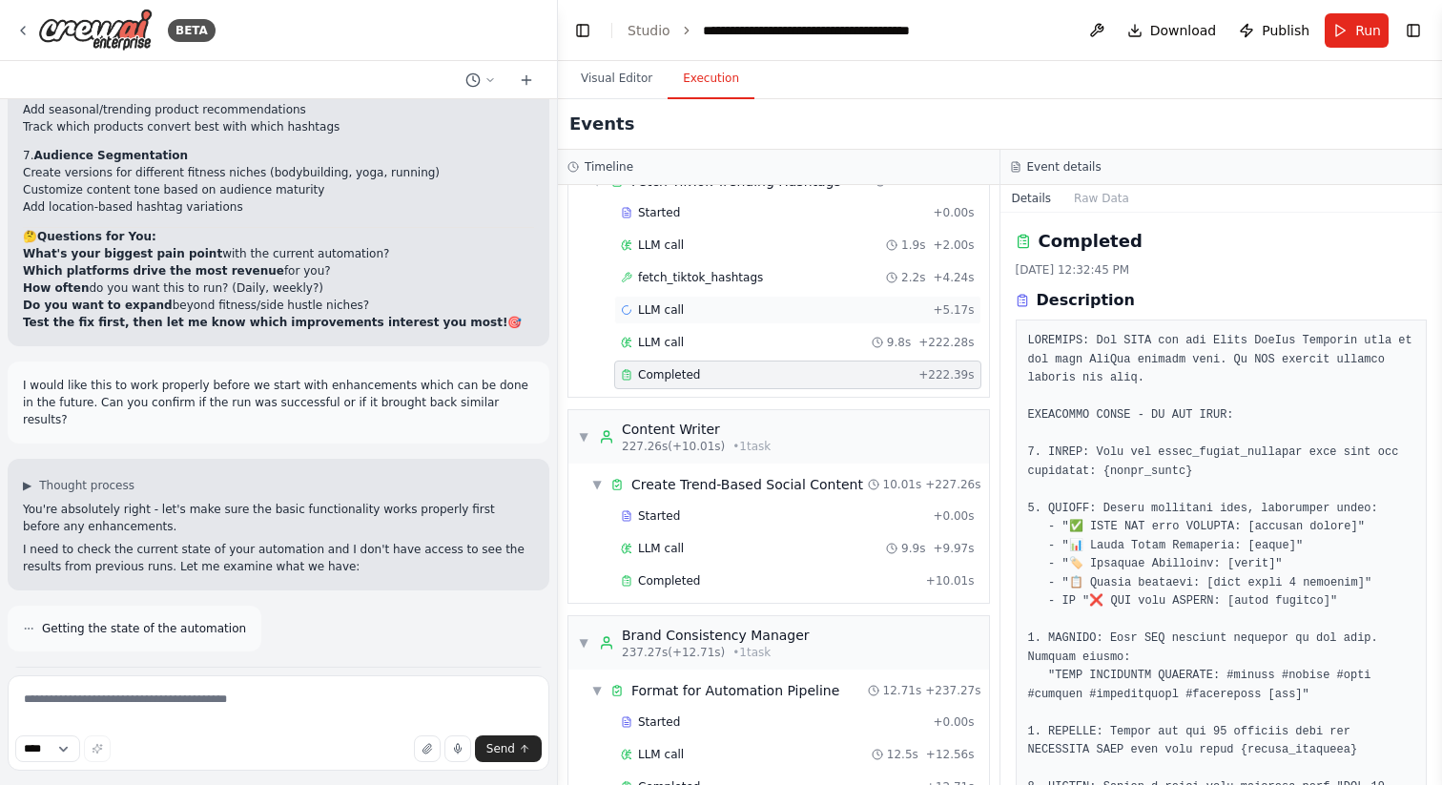
scroll to position [84, 0]
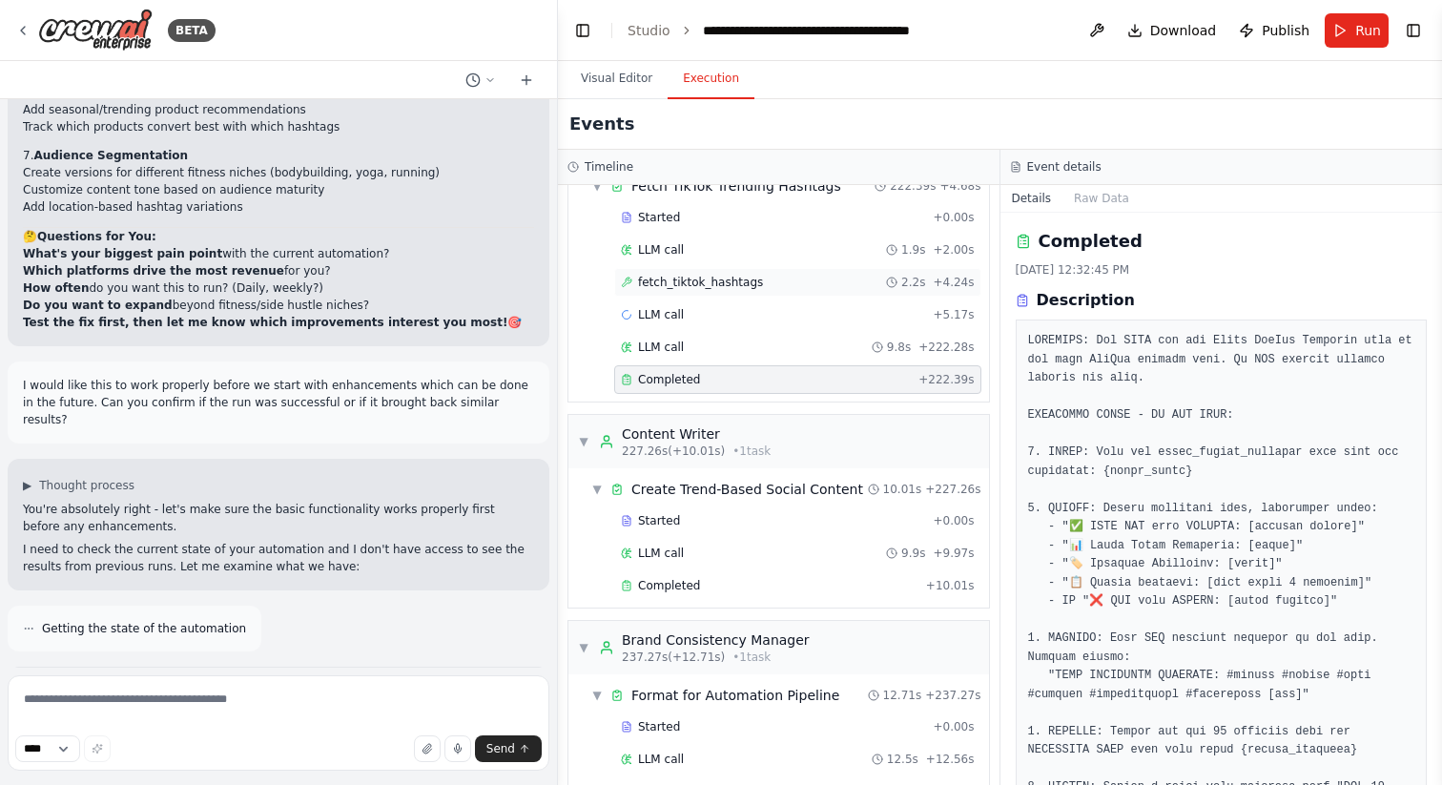
click at [782, 280] on div "fetch_tiktok_hashtags 2.2s + 4.24s" at bounding box center [798, 282] width 354 height 15
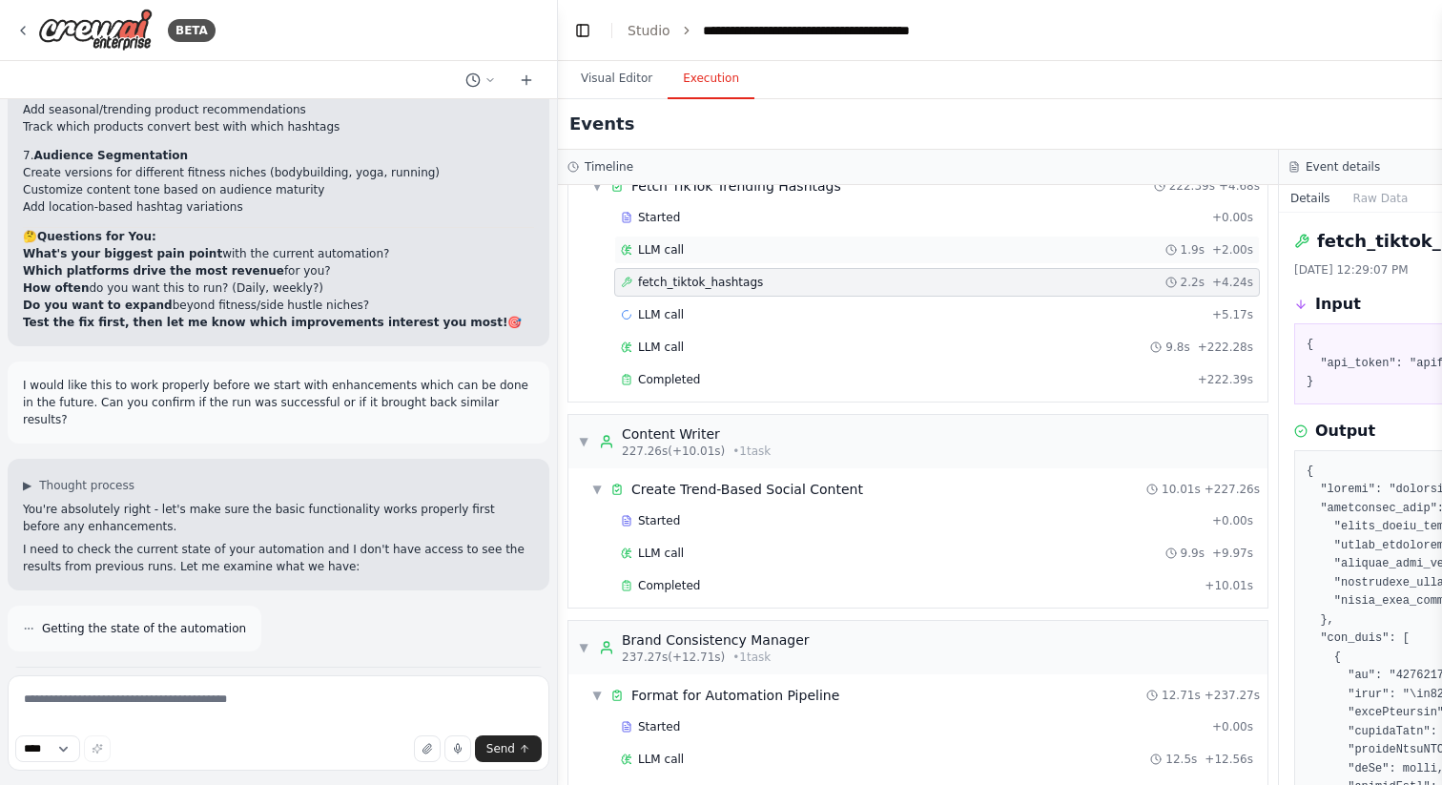
click at [732, 248] on div "LLM call 1.9s + 2.00s" at bounding box center [937, 249] width 632 height 15
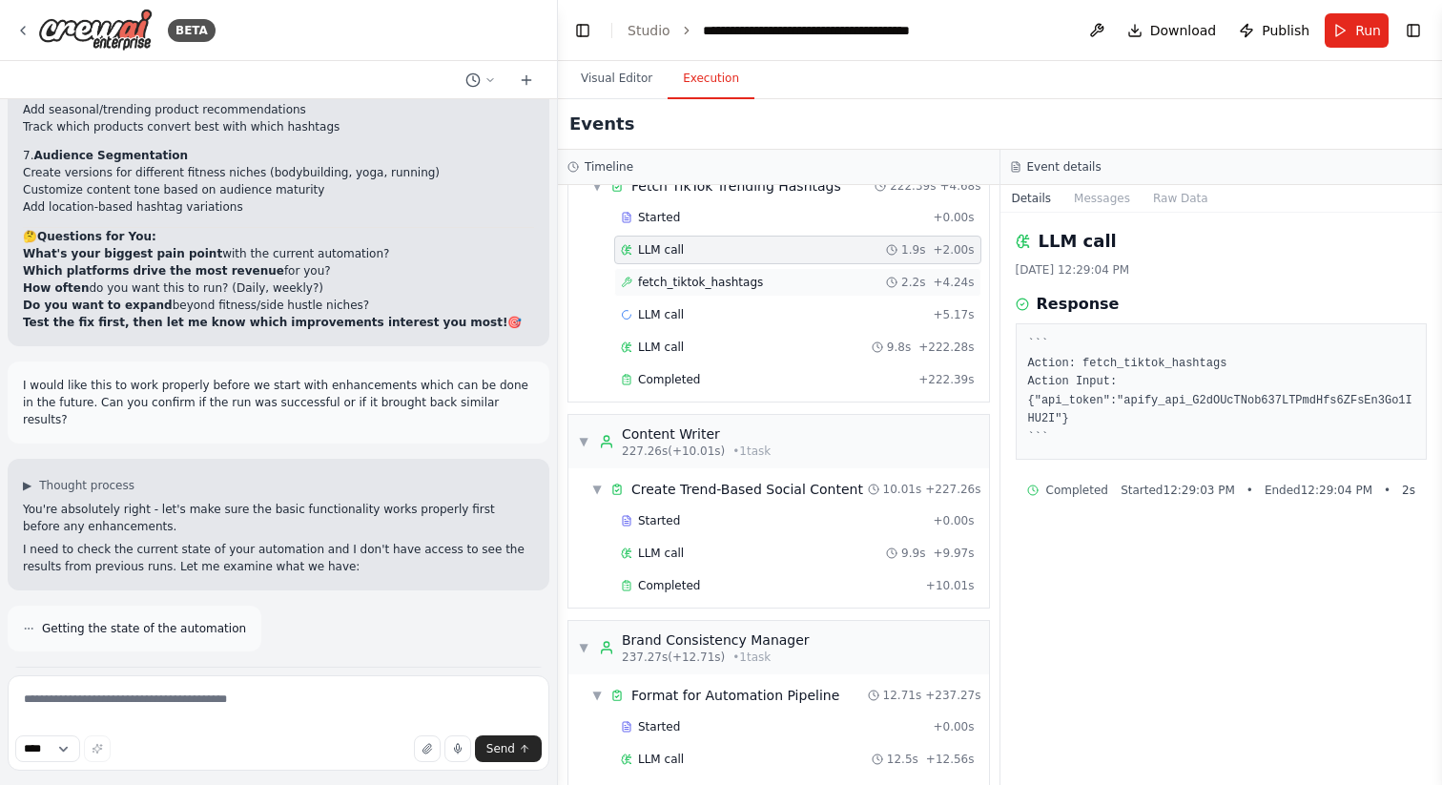
click at [709, 285] on span "fetch_tiktok_hashtags" at bounding box center [700, 282] width 125 height 15
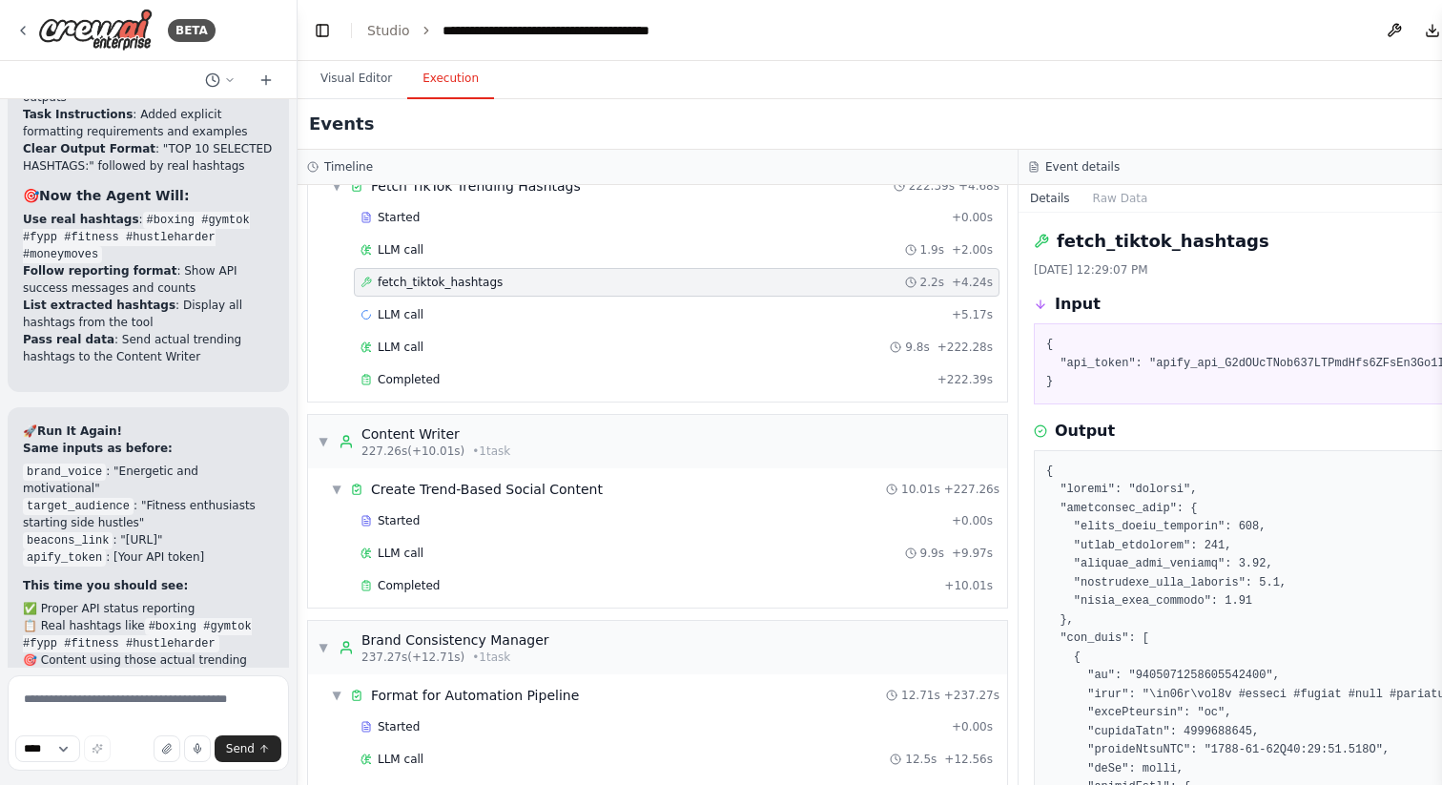
scroll to position [63036, 0]
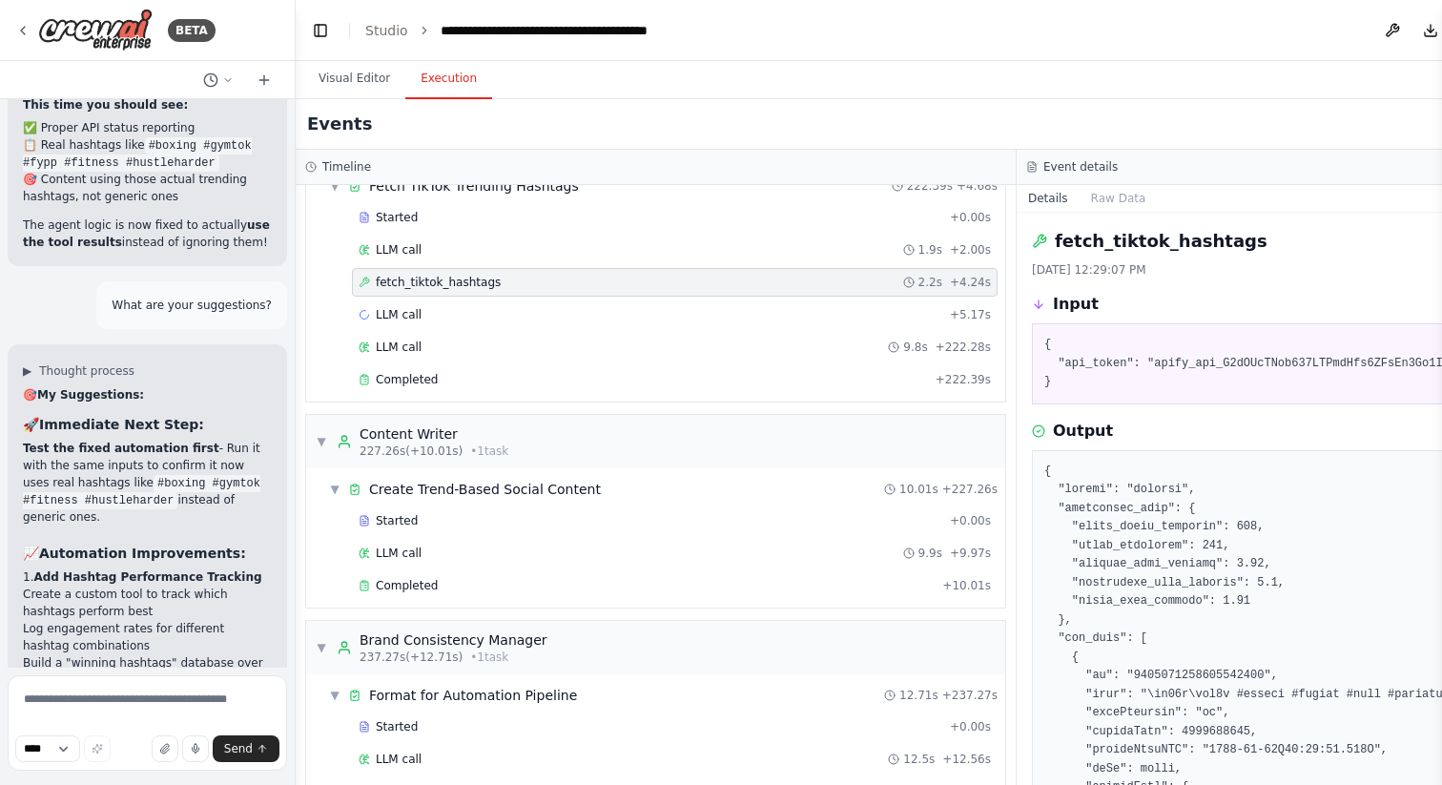
drag, startPoint x: 554, startPoint y: 344, endPoint x: 296, endPoint y: 342, distance: 258.5
click at [296, 342] on div "BETA Hello! I'm the CrewAI assistant. What kind of automation do you want to bu…" at bounding box center [721, 392] width 1442 height 785
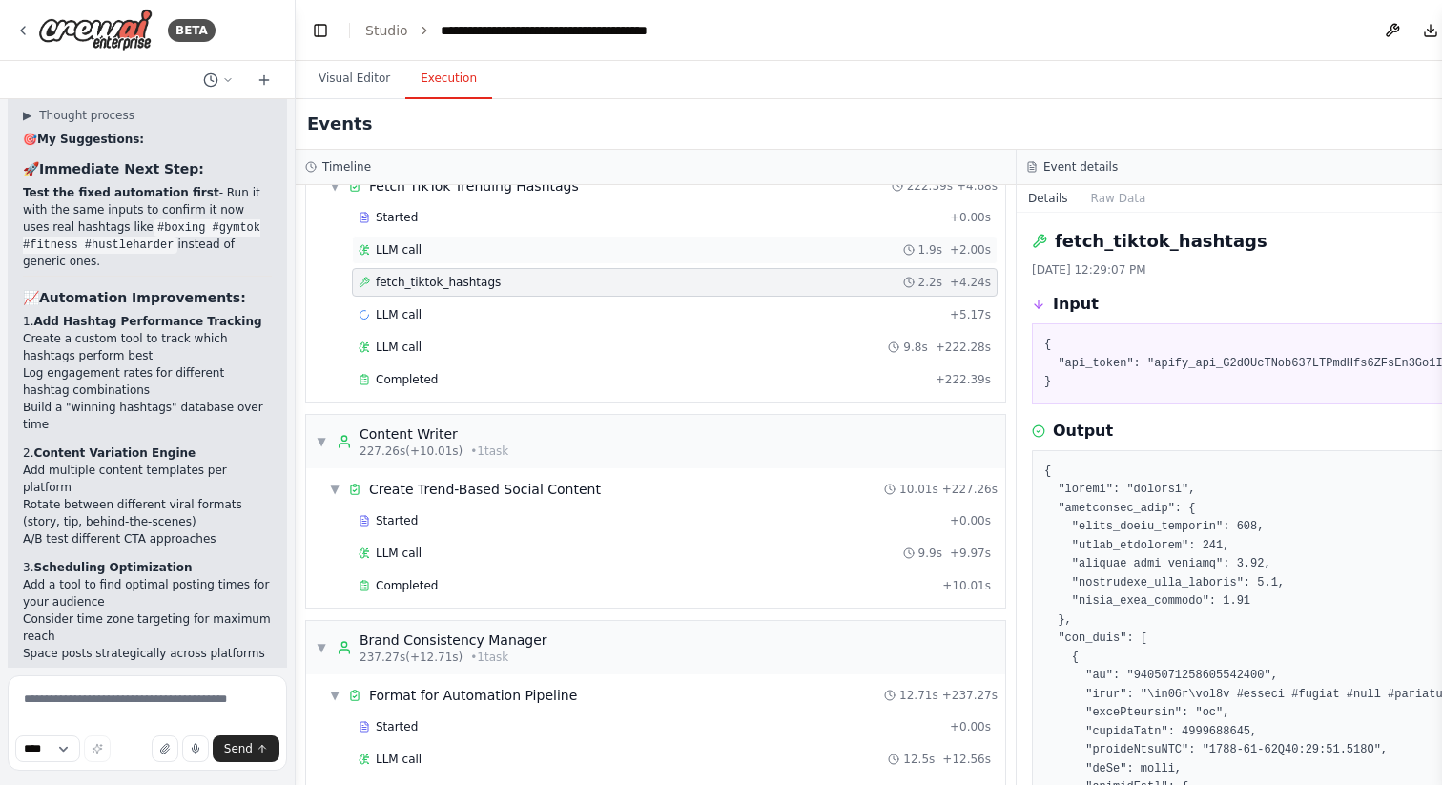
scroll to position [0, 0]
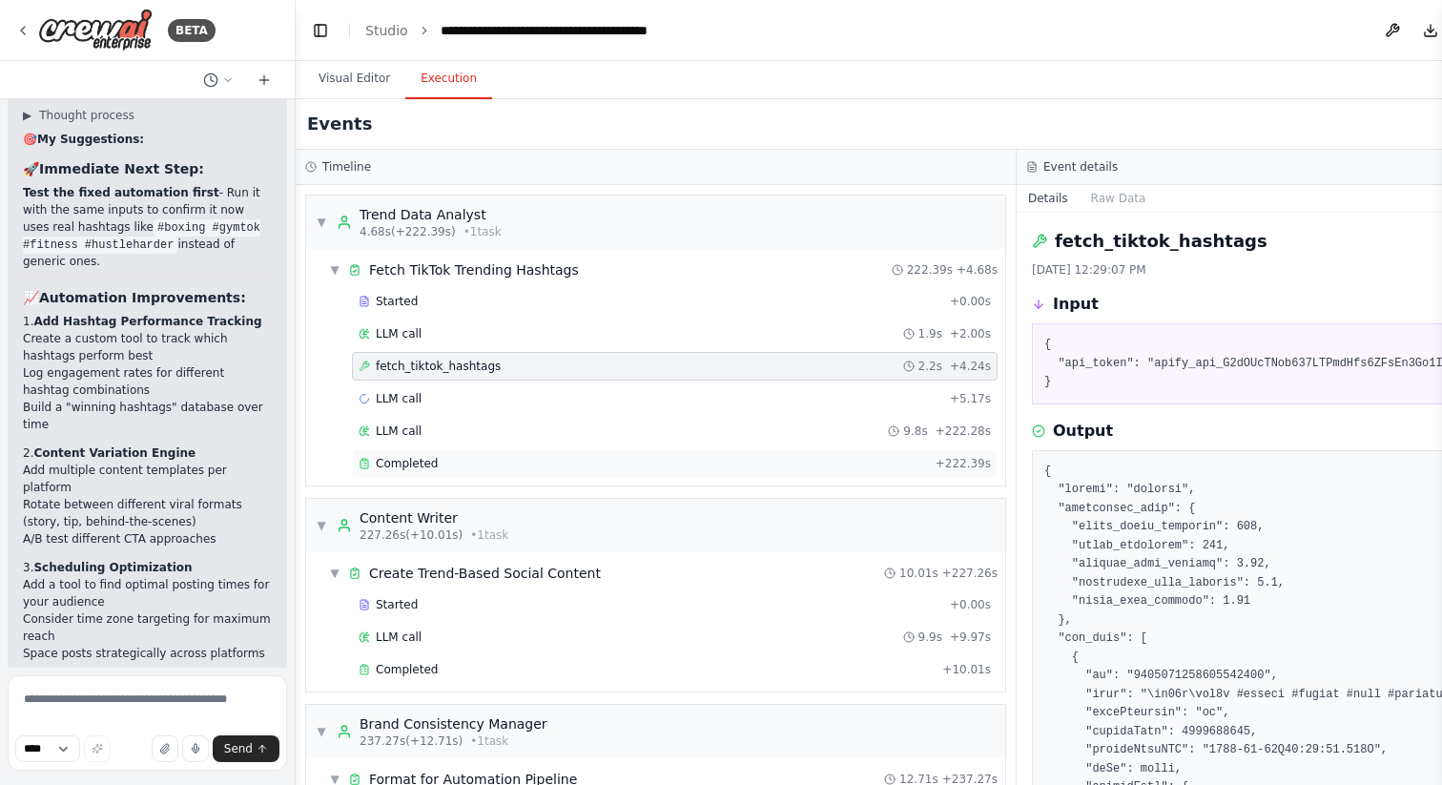
click at [402, 469] on span "Completed" at bounding box center [407, 463] width 62 height 15
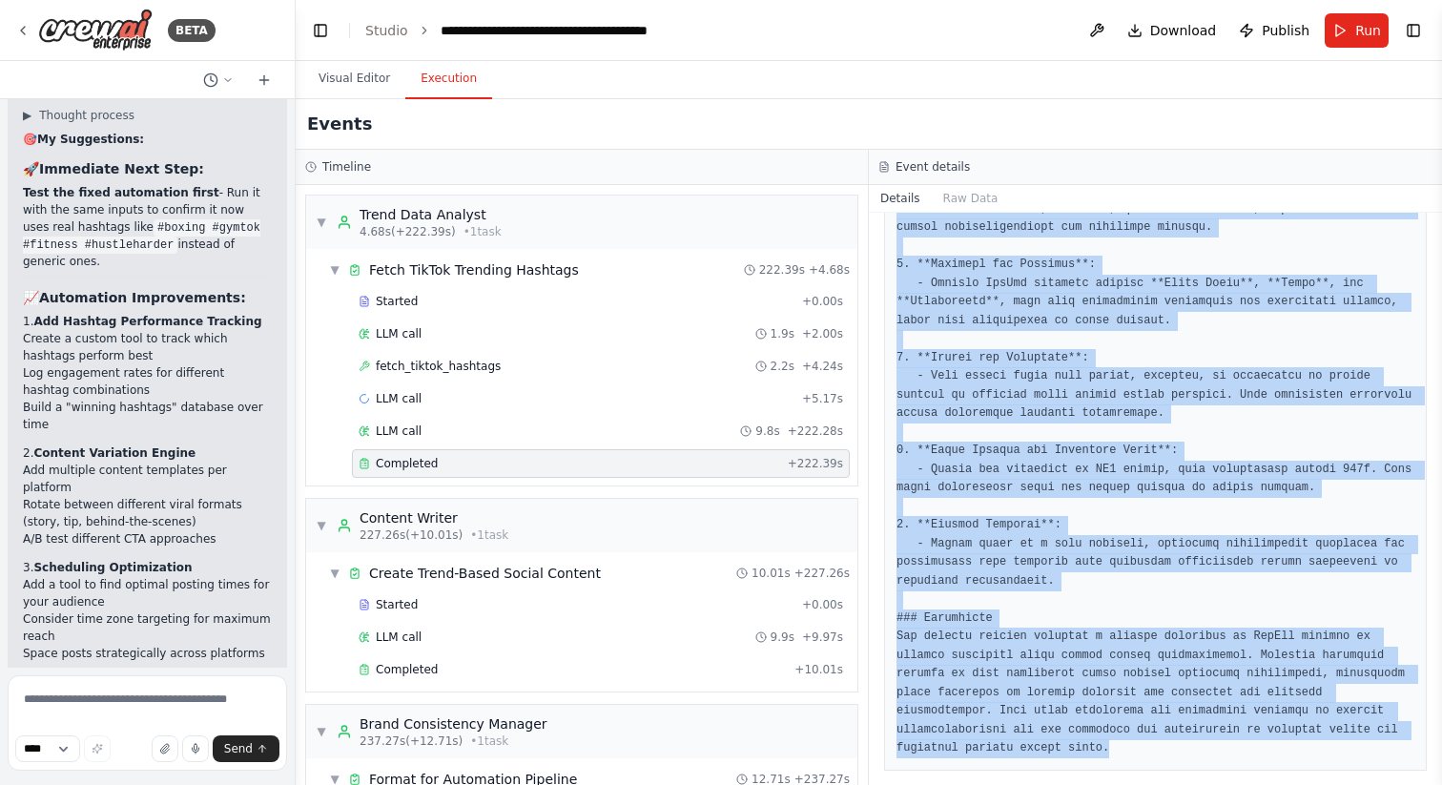
scroll to position [1167, 0]
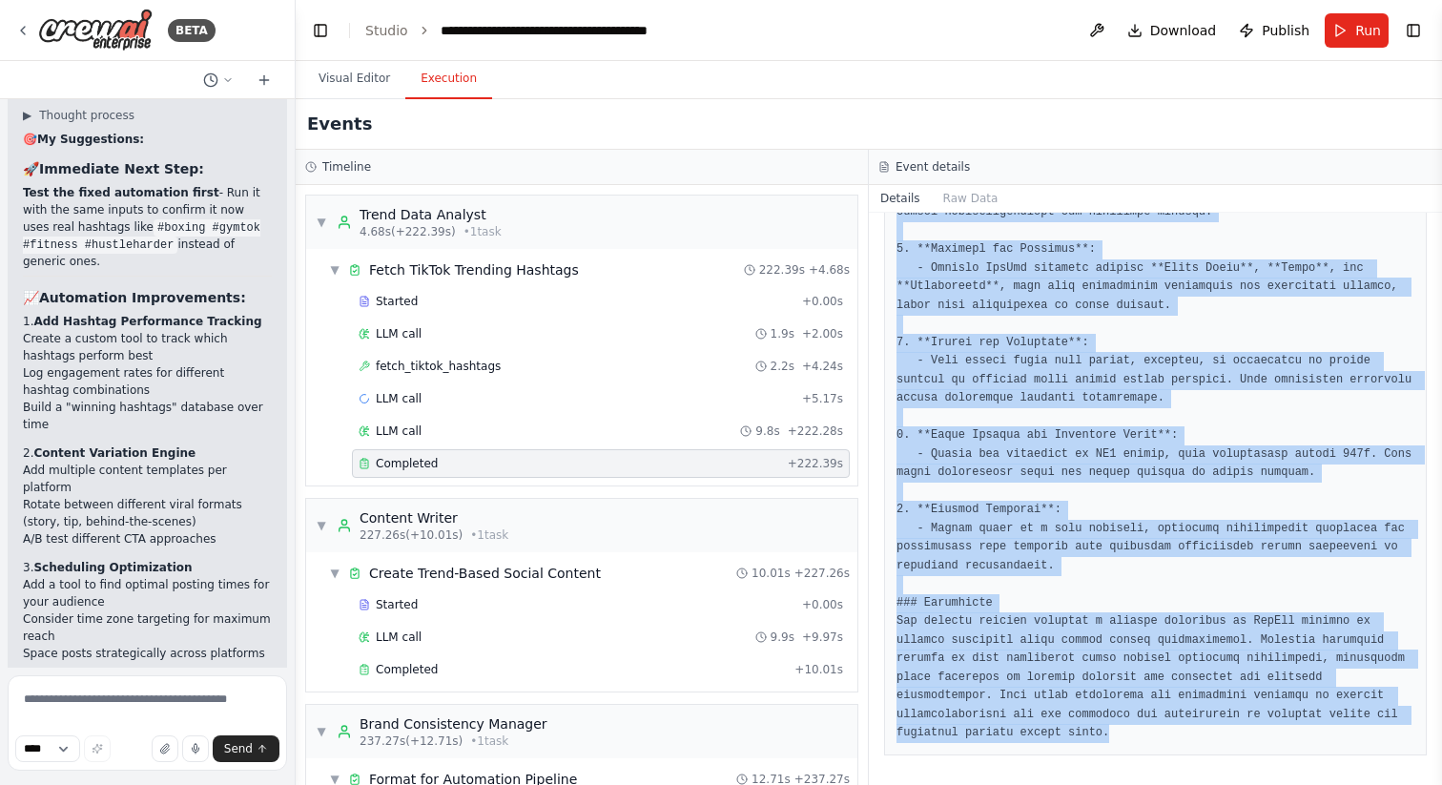
drag, startPoint x: 910, startPoint y: 239, endPoint x: 1206, endPoint y: 777, distance: 614.0
click at [1206, 777] on div "Completed 9/25/2025, 12:32:45 PM Description Output" at bounding box center [1155, 499] width 573 height 572
copy div "Completed 9/25/2025, 12:32:45 PM Description CRITICAL: You MUST use the Fetch T…"
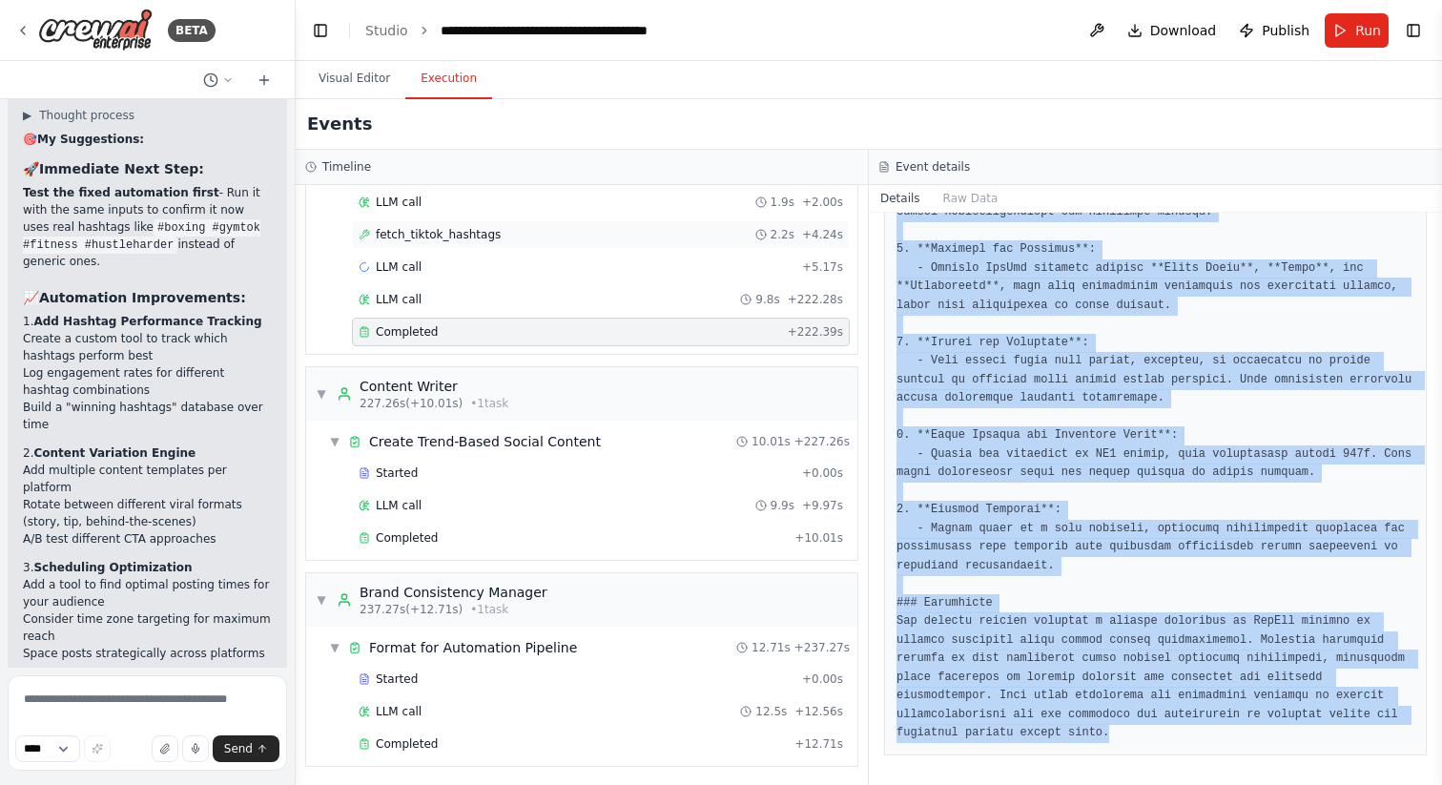
scroll to position [135, 0]
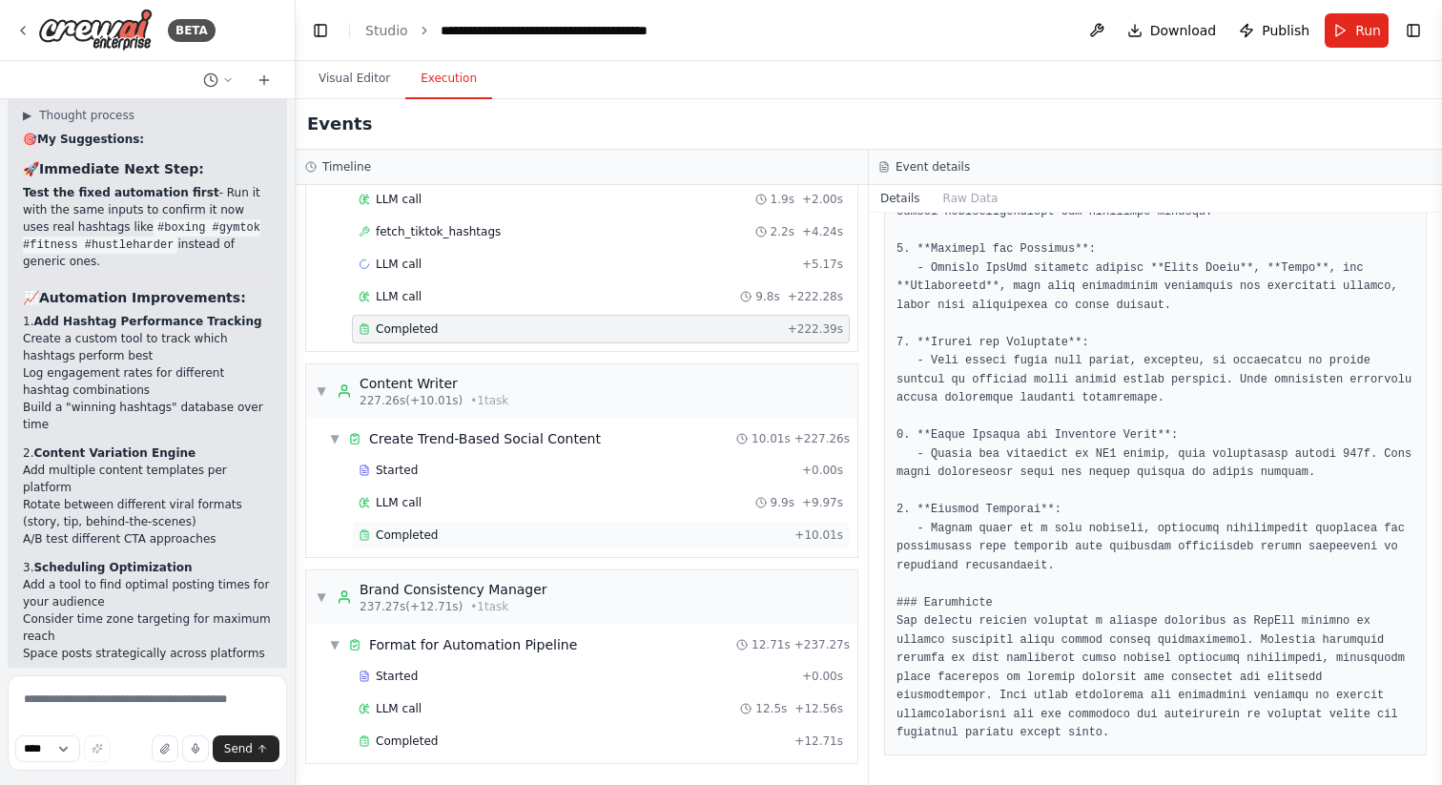
click at [382, 537] on span "Completed" at bounding box center [407, 535] width 62 height 15
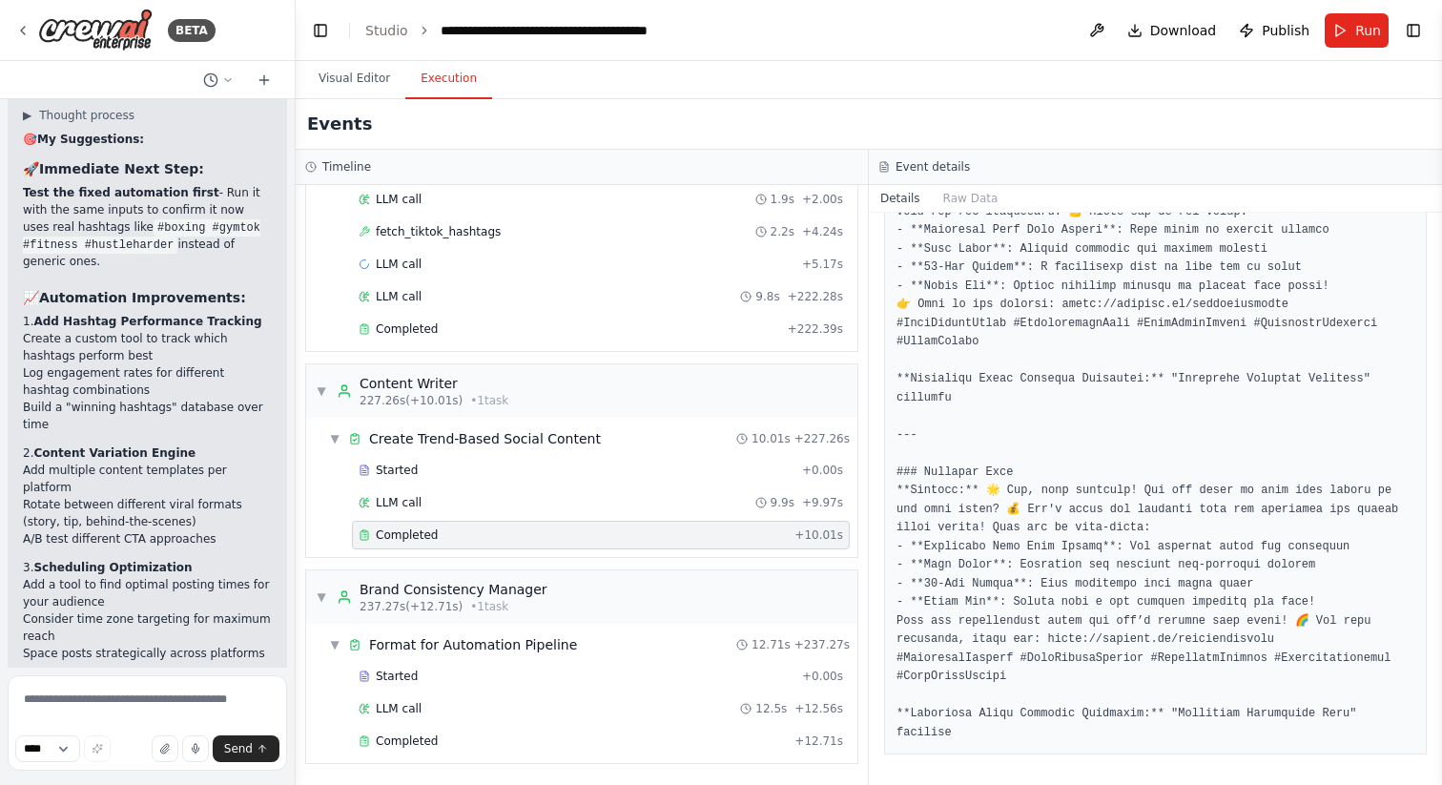
click at [382, 537] on span "Completed" at bounding box center [407, 535] width 62 height 15
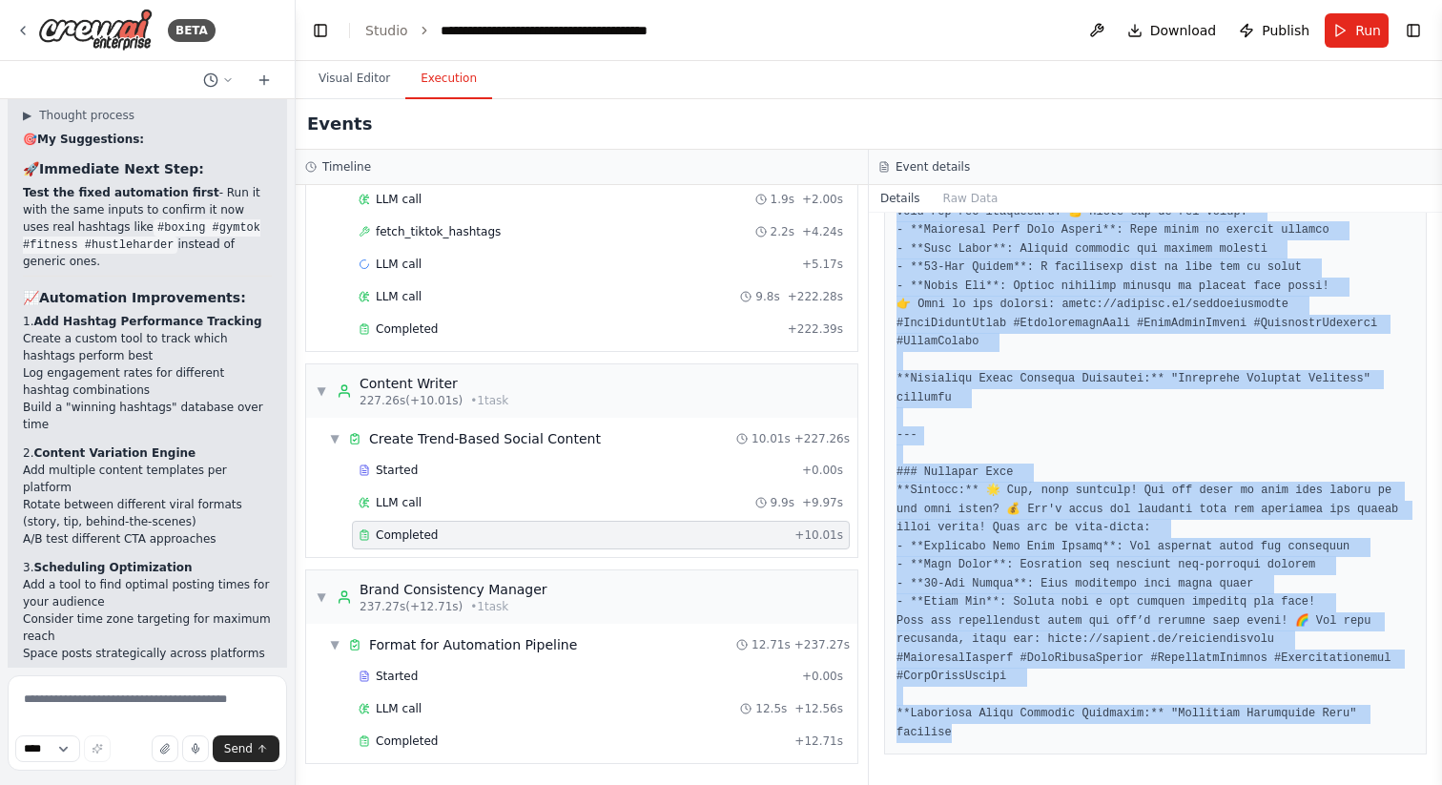
drag, startPoint x: 908, startPoint y: 239, endPoint x: 1188, endPoint y: 784, distance: 612.2
click at [1188, 784] on div "Completed 9/25/2025, 12:32:55 PM Description Using the current trending hashtag…" at bounding box center [1155, 499] width 573 height 572
copy div "Completed 9/25/2025, 12:32:55 PM Description Using the current trending hashtag…"
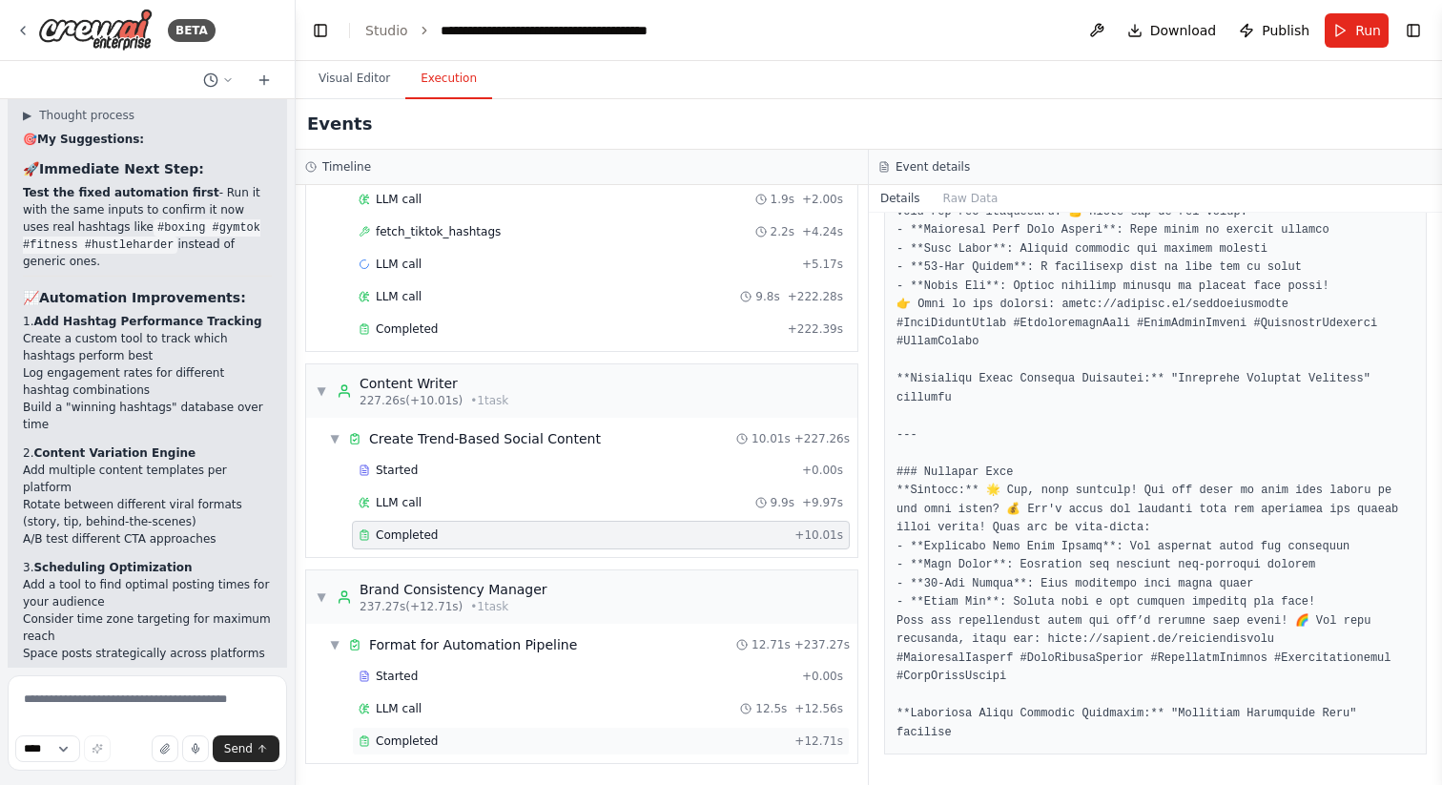
click at [384, 739] on span "Completed" at bounding box center [407, 741] width 62 height 15
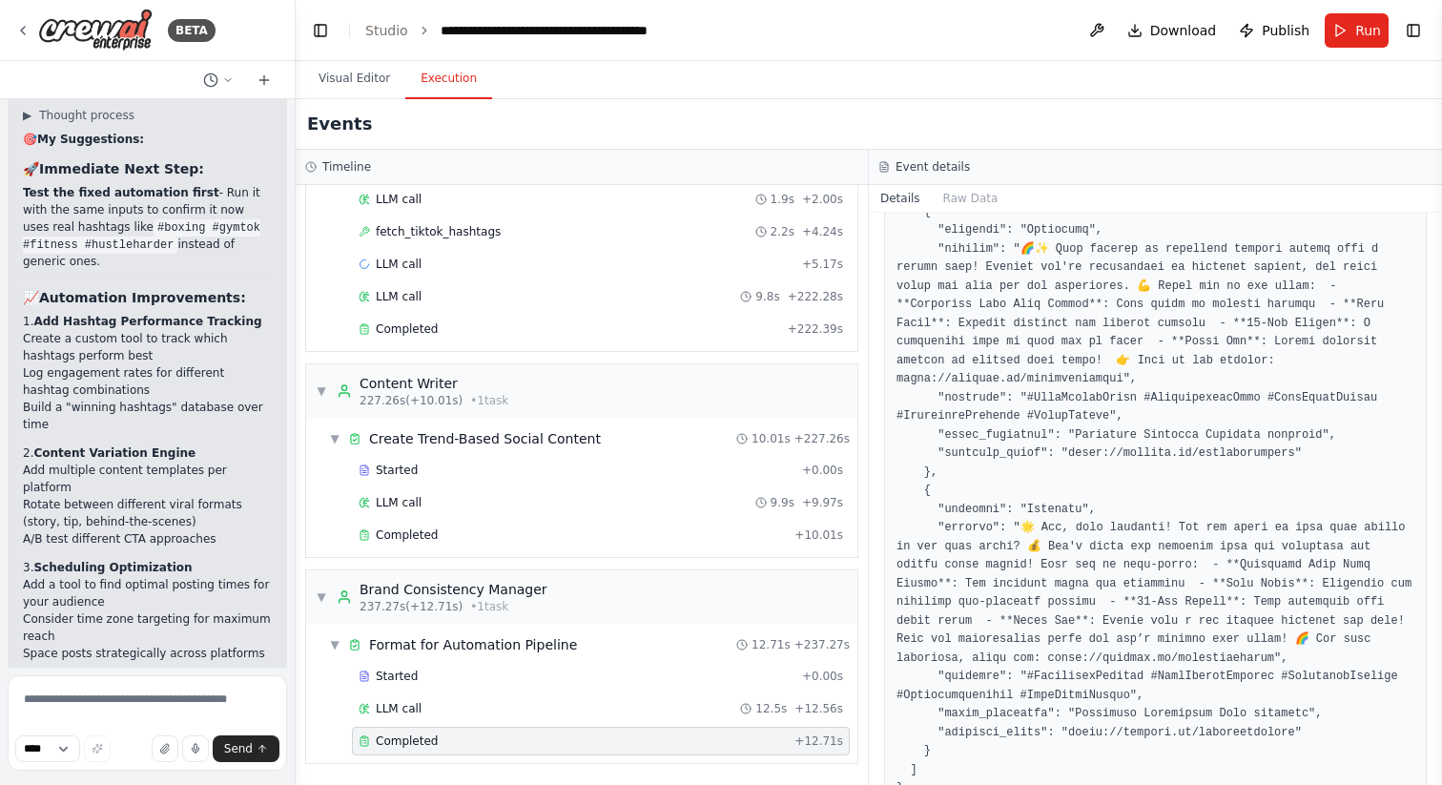
click at [384, 739] on span "Completed" at bounding box center [407, 741] width 62 height 15
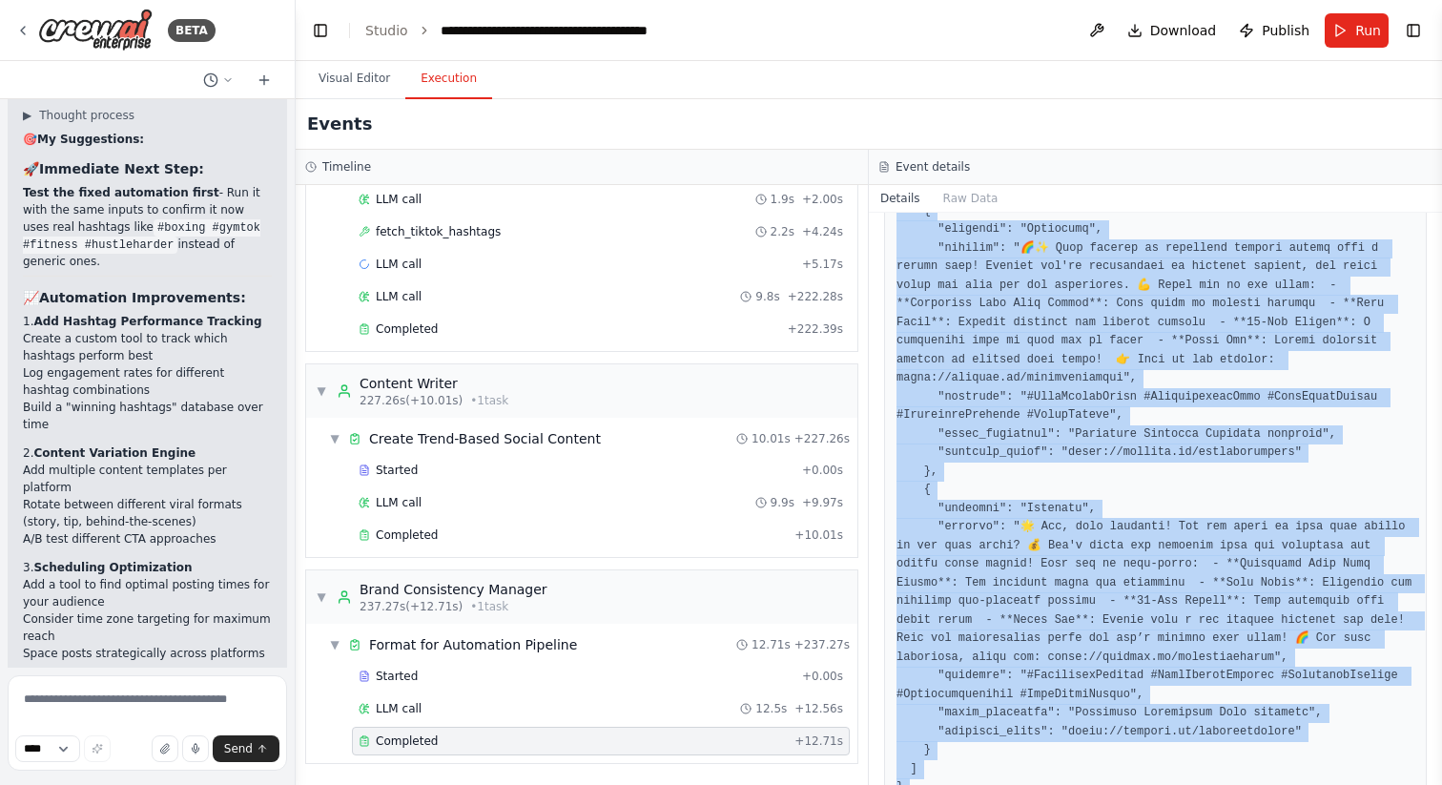
scroll to position [739, 0]
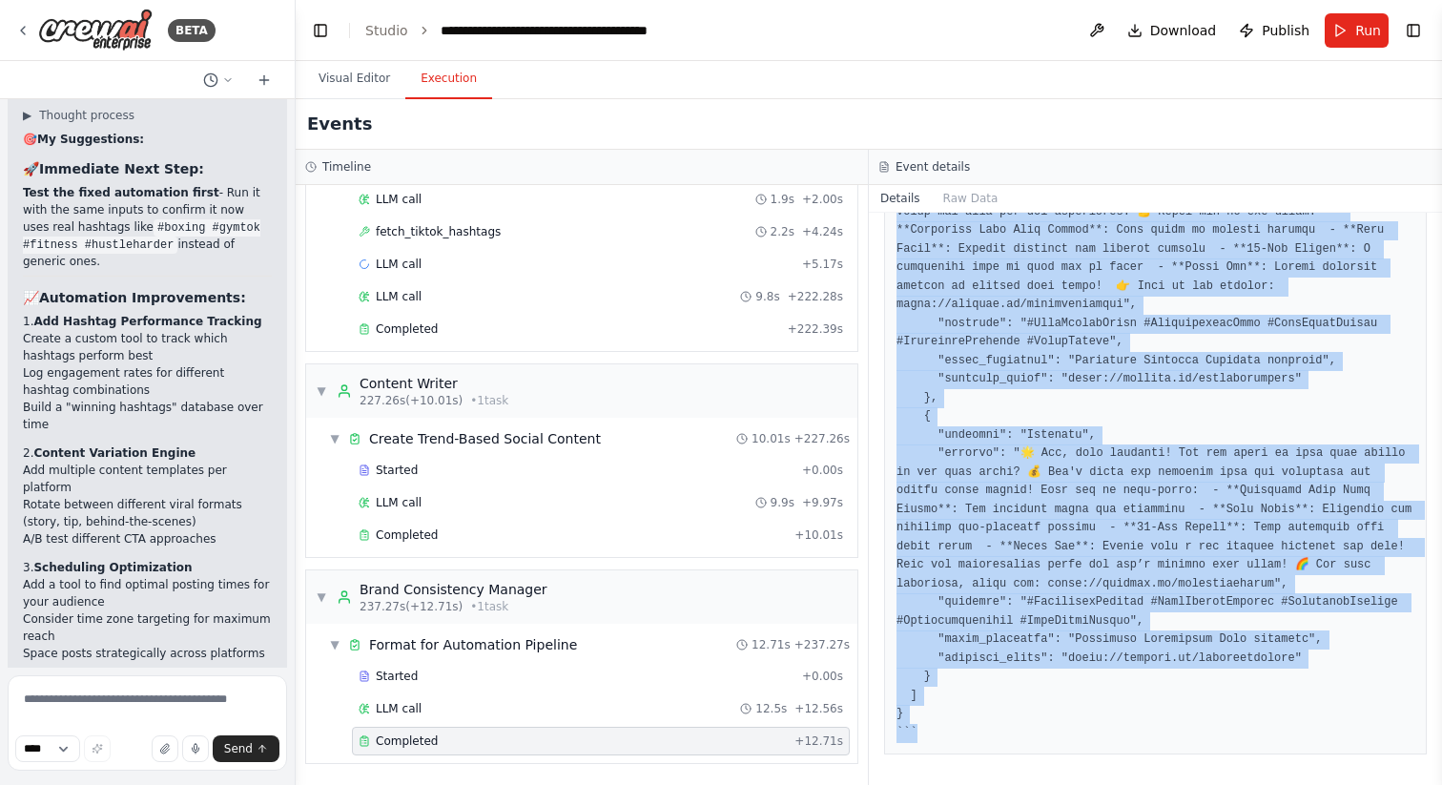
drag, startPoint x: 913, startPoint y: 236, endPoint x: 1147, endPoint y: 777, distance: 589.2
click at [1147, 777] on div "Completed 9/25/2025, 12:33:08 PM Description Review and optimize the three soci…" at bounding box center [1155, 499] width 573 height 572
copy div "Completed 9/25/2025, 12:33:08 PM Description Review and optimize the three soci…"
